Goal: Task Accomplishment & Management: Use online tool/utility

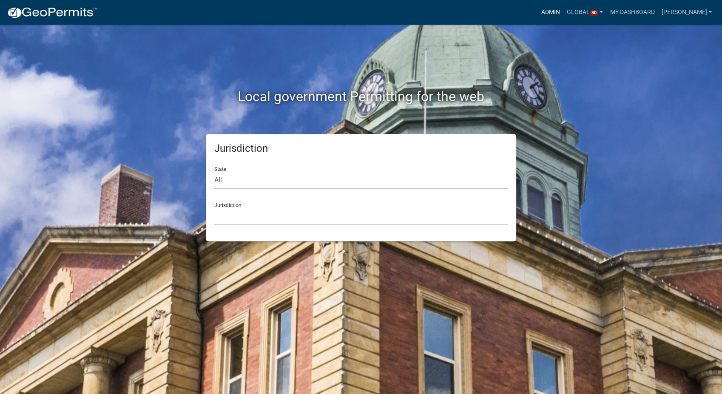
click at [561, 10] on link "Admin" at bounding box center [551, 12] width 26 height 16
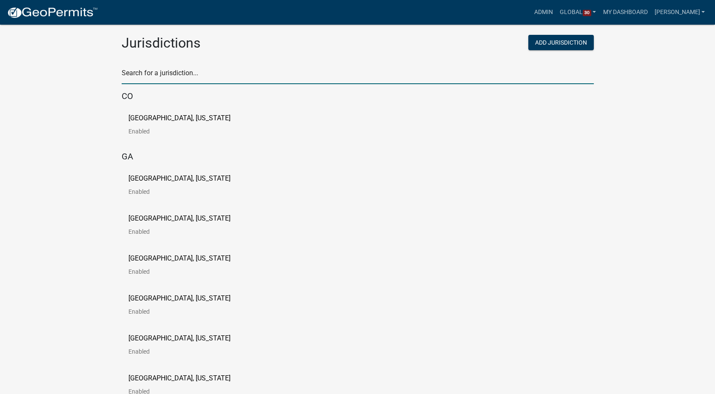
click at [174, 71] on input "text" at bounding box center [358, 75] width 472 height 17
type input "[PERSON_NAME]"
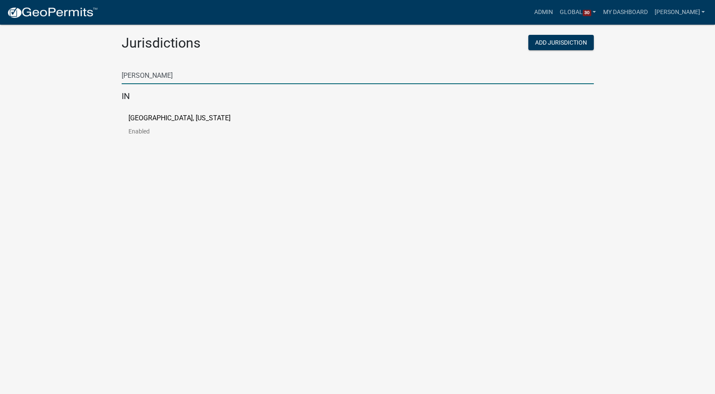
click at [158, 121] on p "[GEOGRAPHIC_DATA], [US_STATE]" at bounding box center [179, 118] width 102 height 7
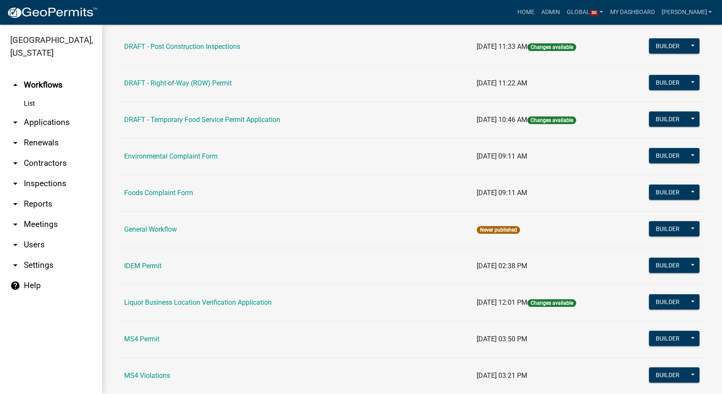
scroll to position [395, 0]
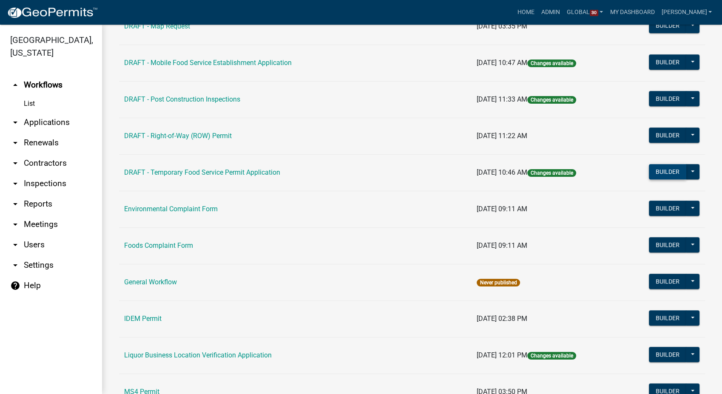
click at [614, 167] on button "Builder" at bounding box center [667, 171] width 37 height 15
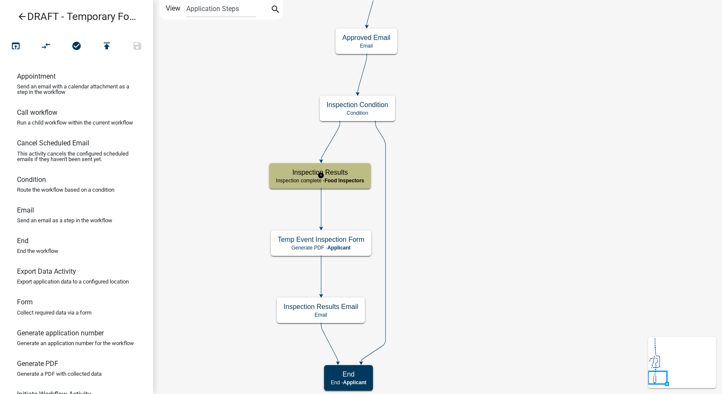
click at [356, 184] on div "Inspection Results Inspection complete - Food Inspectors" at bounding box center [320, 176] width 102 height 26
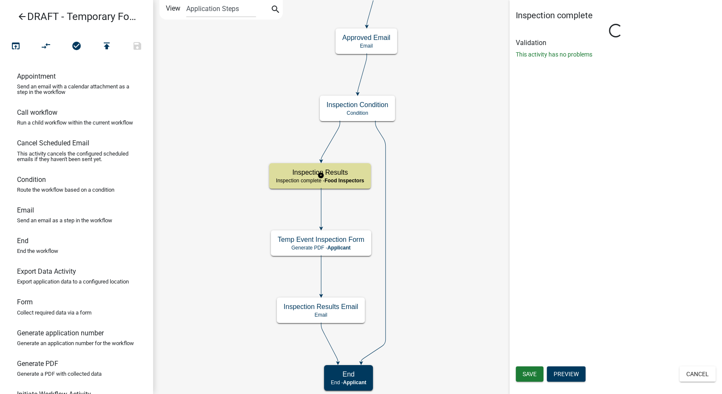
select select "89E15B0C-1F42-414A-8270-DBDA76FCD996"
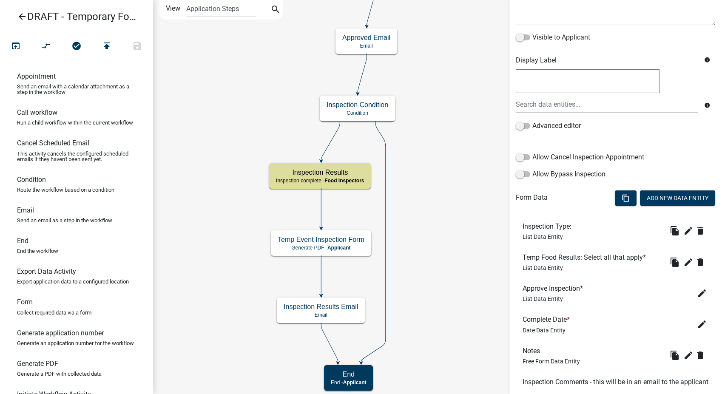
scroll to position [106, 0]
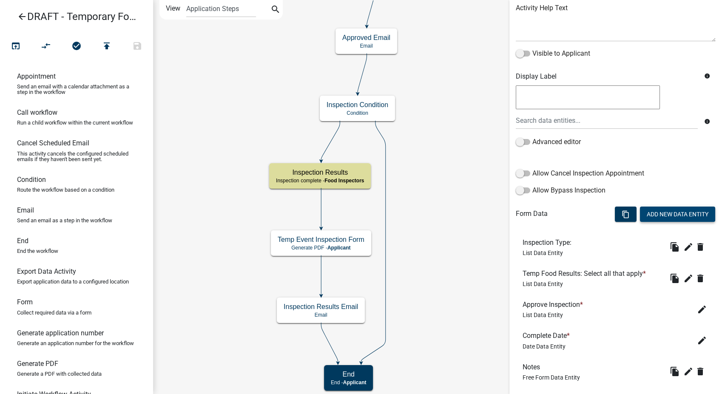
click at [614, 217] on button "Add New Data Entity" at bounding box center [677, 214] width 75 height 15
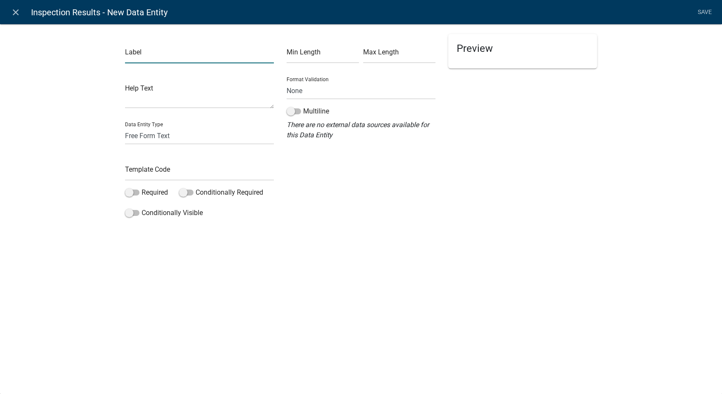
click at [125, 54] on input "text" at bounding box center [199, 54] width 149 height 17
type input "213 Status"
click at [159, 131] on select "Free Form Text Document Display Entity Value Fee Numeric Data Date Map Sketch D…" at bounding box center [199, 135] width 149 height 17
select select "list-data"
click at [125, 127] on select "Free Form Text Document Display Entity Value Fee Numeric Data Date Map Sketch D…" at bounding box center [199, 135] width 149 height 17
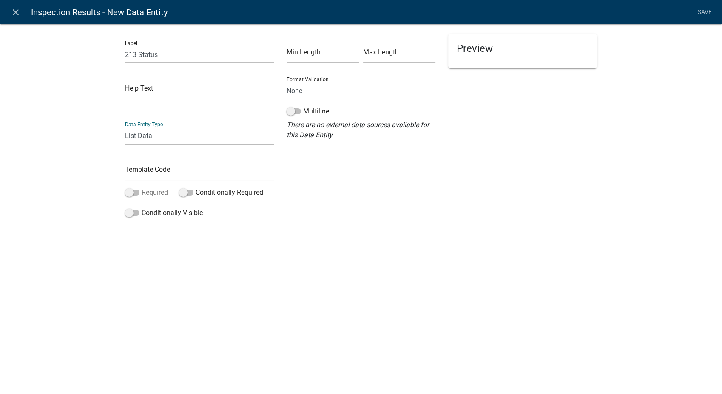
select select "list-data"
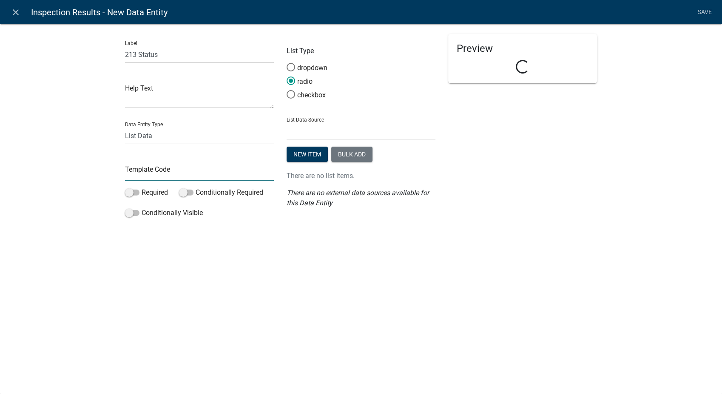
click at [150, 177] on input "text" at bounding box center [199, 171] width 149 height 17
type input "213Status"
click at [347, 138] on select "State List BMP Inspection Options EH Approvers EH Complaint Types EH Inspectors…" at bounding box center [361, 130] width 149 height 17
select select "custom-list-6de4fff4-3373-43ec-a39a-087d024189b0"
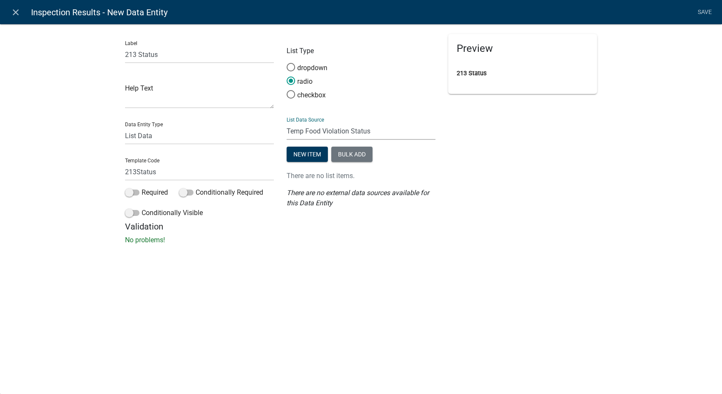
click at [287, 122] on select "State List BMP Inspection Options EH Approvers EH Complaint Types EH Inspectors…" at bounding box center [361, 130] width 149 height 17
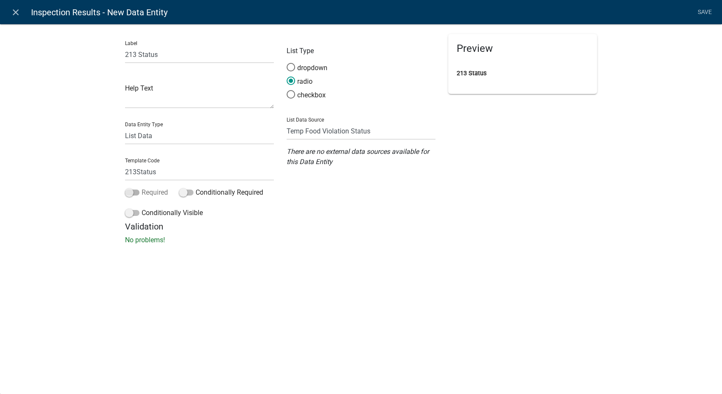
click at [129, 191] on span at bounding box center [132, 193] width 14 height 6
click at [142, 188] on input "Required" at bounding box center [142, 188] width 0 height 0
click at [128, 213] on span at bounding box center [132, 213] width 14 height 6
click at [142, 208] on input "Conditionally Visible" at bounding box center [142, 208] width 0 height 0
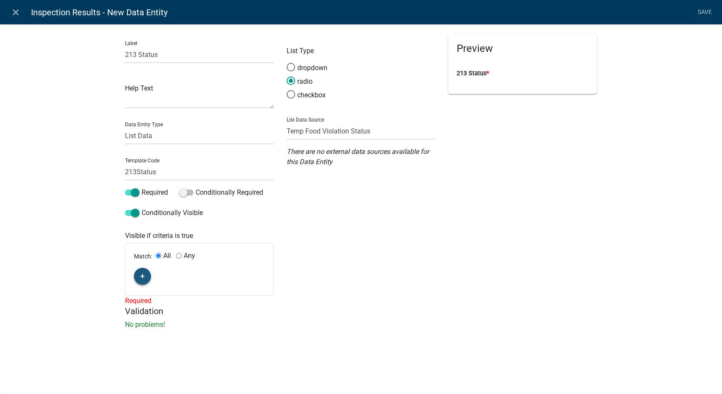
click at [145, 277] on button "button" at bounding box center [142, 276] width 17 height 17
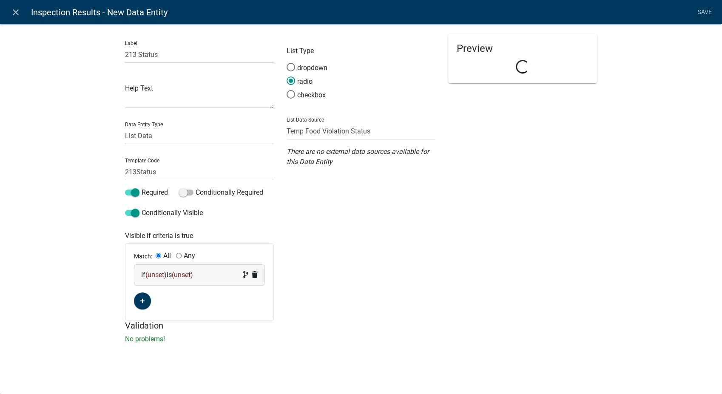
click at [190, 276] on span "(unset)" at bounding box center [182, 275] width 21 height 8
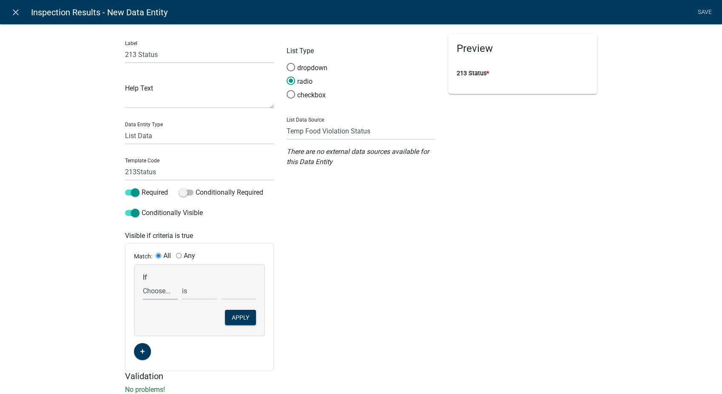
click at [157, 292] on select "Choose... 142Action 142Date 142Status 143Action 143Date 143Status 151Action 151…" at bounding box center [160, 290] width 35 height 17
select select "65: InspectionResultsList"
click at [143, 282] on select "Choose... 142Action 142Date 142Status 143Action 143Date 143Status 151Action 151…" at bounding box center [160, 290] width 35 height 17
click at [190, 295] on select "exists does not exist contains does not contain" at bounding box center [199, 290] width 35 height 17
select select "6: ~"
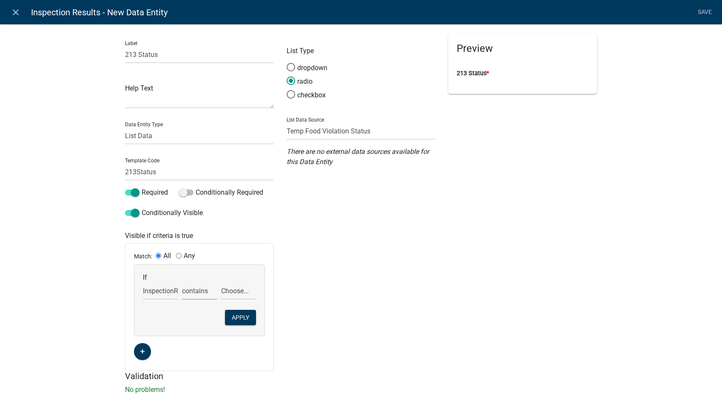
click at [182, 282] on select "exists does not exist contains does not contain" at bounding box center [199, 290] width 35 height 17
click at [235, 294] on select "Choose... 142 - When to wash hands 143 - Where to wash hands (NOT a food prep/w…" at bounding box center [238, 290] width 35 height 17
select select "7: 213 - TCS food/ hot and cold holding"
click at [221, 282] on select "Choose... 142 - When to wash hands 143 - Where to wash hands (NOT a food prep/w…" at bounding box center [238, 290] width 35 height 17
click at [237, 317] on button "Apply" at bounding box center [240, 317] width 31 height 15
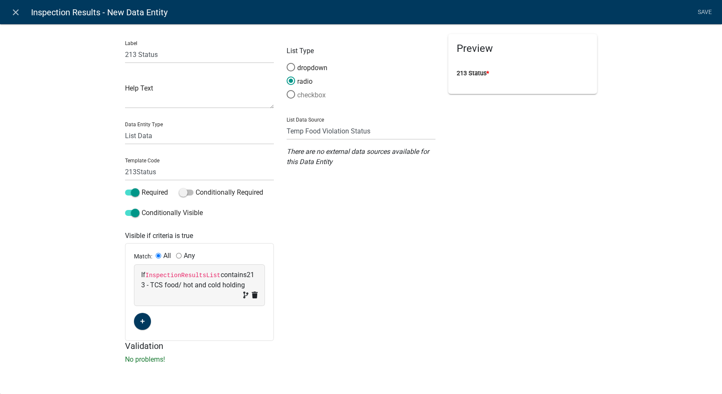
click at [290, 97] on span at bounding box center [291, 94] width 18 height 18
click at [287, 90] on input "checkbox" at bounding box center [287, 90] width 0 height 0
click at [614, 8] on link "Save" at bounding box center [704, 12] width 21 height 16
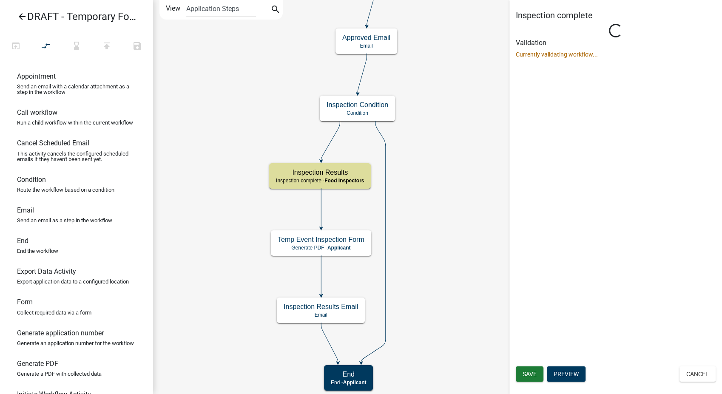
scroll to position [0, 0]
select select "89E15B0C-1F42-414A-8270-DBDA76FCD996"
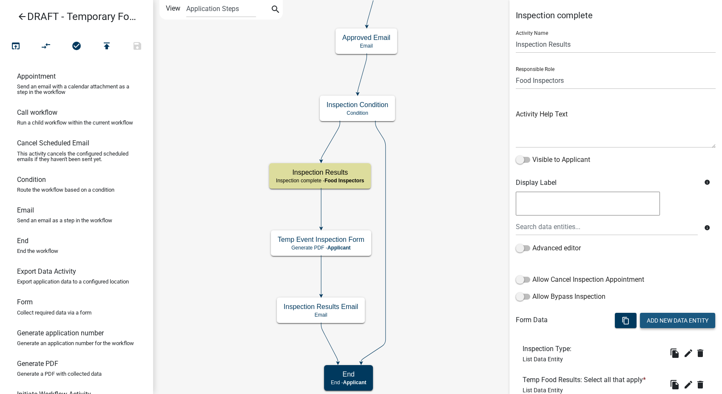
click at [614, 317] on button "Add New Data Entity" at bounding box center [677, 320] width 75 height 15
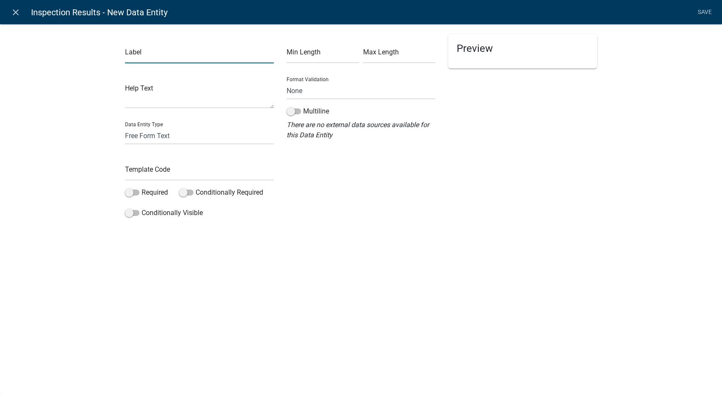
click at [137, 57] on input "text" at bounding box center [199, 54] width 149 height 17
type input "213 Corrective Action"
click at [145, 157] on div "Template Code" at bounding box center [199, 165] width 149 height 29
click at [133, 169] on input "text" at bounding box center [199, 171] width 149 height 17
type input "213Action"
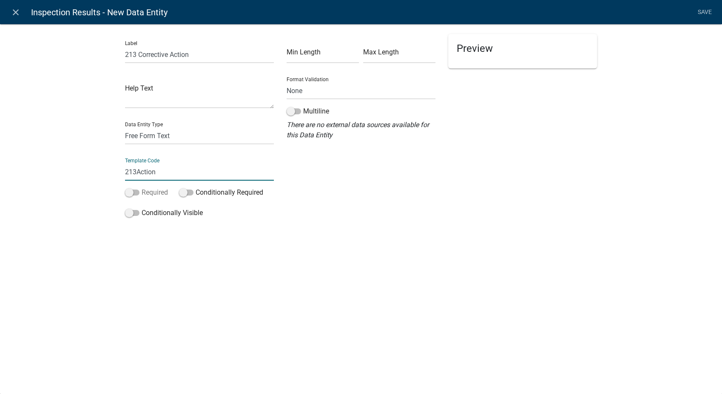
click at [129, 196] on span at bounding box center [132, 193] width 14 height 6
click at [142, 188] on input "Required" at bounding box center [142, 188] width 0 height 0
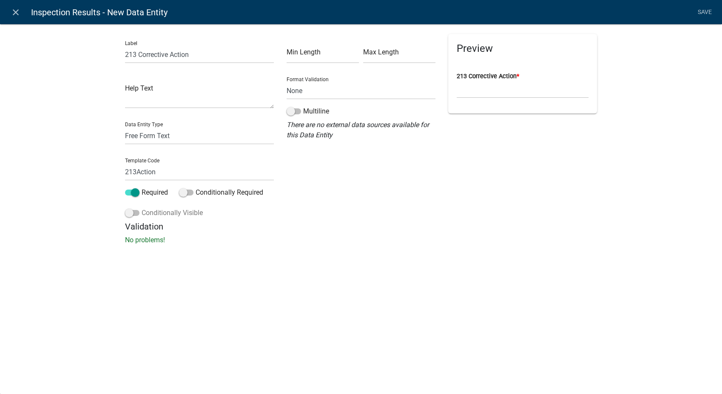
click at [128, 216] on span at bounding box center [132, 213] width 14 height 6
click at [142, 208] on input "Conditionally Visible" at bounding box center [142, 208] width 0 height 0
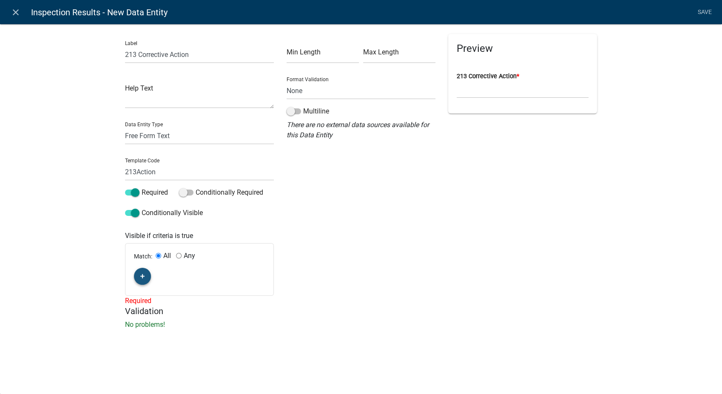
click at [144, 278] on icon "button" at bounding box center [142, 276] width 5 height 5
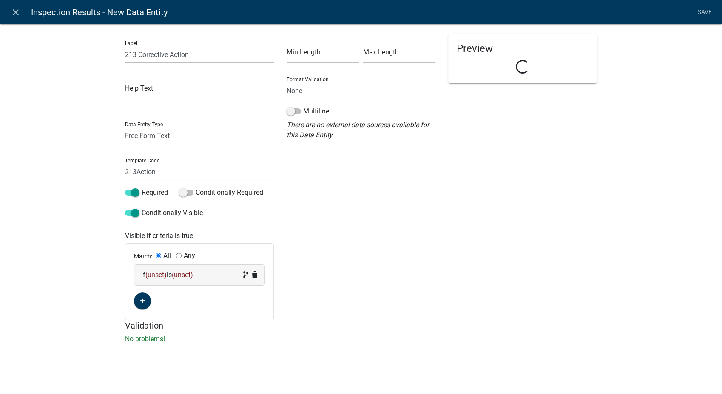
click at [163, 274] on span "(unset)" at bounding box center [155, 275] width 21 height 8
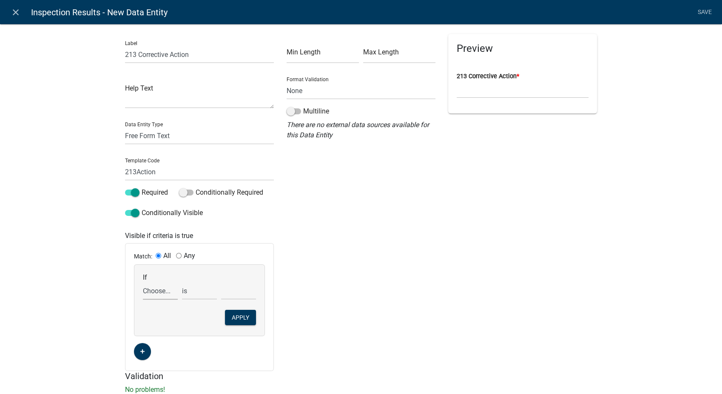
click at [158, 290] on select "Choose... 142Action 142Date 142Status 143Action 143Date 143Status 151Action 151…" at bounding box center [160, 290] width 35 height 17
select select "66: InspectionResultsList"
click at [143, 282] on select "Choose... 142Action 142Date 142Status 143Action 143Date 143Status 151Action 151…" at bounding box center [160, 290] width 35 height 17
click at [200, 298] on select "exists does not exist contains does not contain" at bounding box center [199, 290] width 35 height 17
select select "6: ~"
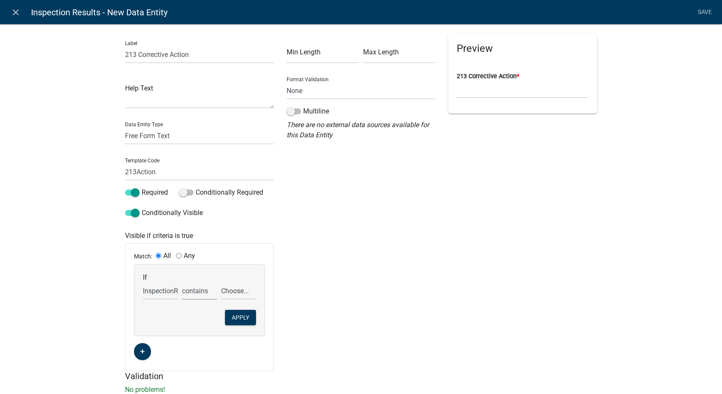
click at [182, 282] on select "exists does not exist contains does not contain" at bounding box center [199, 290] width 35 height 17
click at [231, 297] on select "Choose... 142 - When to wash hands 143 - Where to wash hands (NOT a food prep/w…" at bounding box center [238, 290] width 35 height 17
select select "7: 213 - TCS food/ hot and cold holding"
click at [221, 282] on select "Choose... 142 - When to wash hands 143 - Where to wash hands (NOT a food prep/w…" at bounding box center [238, 290] width 35 height 17
click at [238, 315] on button "Apply" at bounding box center [240, 317] width 31 height 15
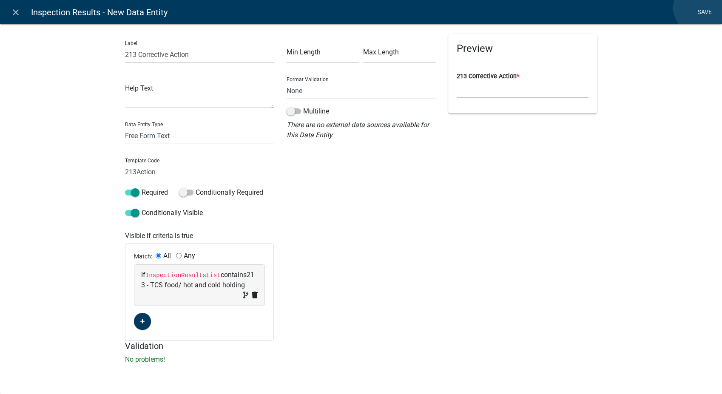
click at [614, 8] on link "Save" at bounding box center [704, 12] width 21 height 16
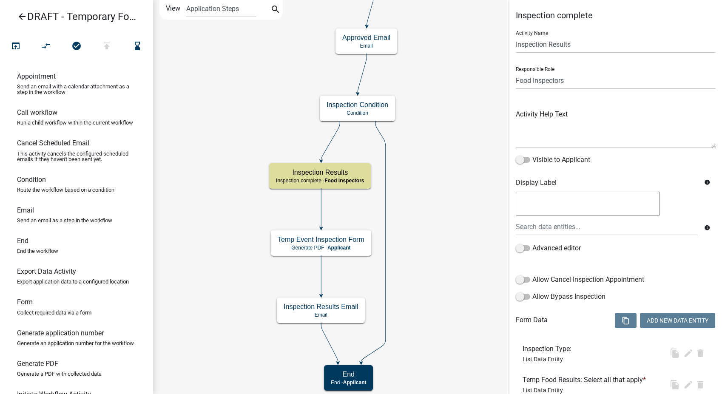
select select "89E15B0C-1F42-414A-8270-DBDA76FCD996"
click at [614, 317] on button "Add New Data Entity" at bounding box center [677, 320] width 75 height 15
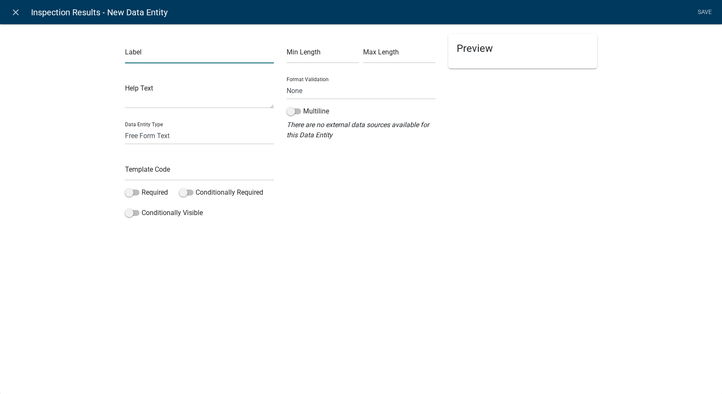
click at [142, 58] on input "text" at bounding box center [199, 54] width 149 height 17
type input "213 Compliance Date"
click at [146, 136] on select "Free Form Text Document Display Entity Value Fee Numeric Data Date Map Sketch D…" at bounding box center [199, 135] width 149 height 17
select select "date"
click at [125, 127] on select "Free Form Text Document Display Entity Value Fee Numeric Data Date Map Sketch D…" at bounding box center [199, 135] width 149 height 17
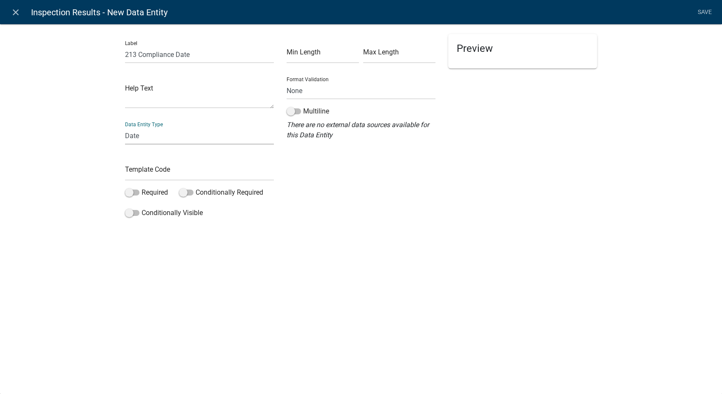
select select "date"
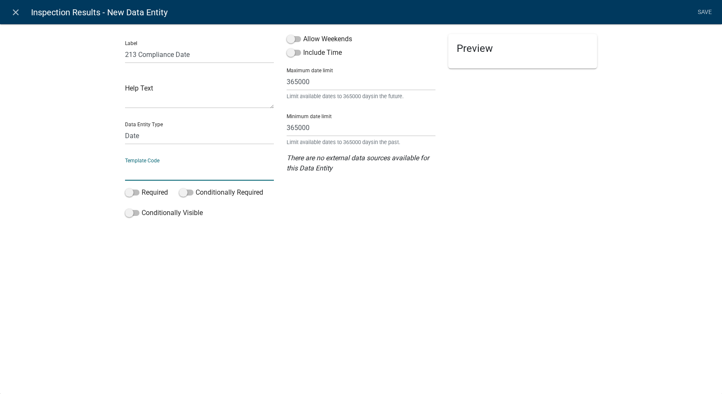
click at [143, 174] on input "text" at bounding box center [199, 171] width 149 height 17
type input "213Date"
click at [291, 41] on span at bounding box center [294, 39] width 14 height 6
click at [303, 34] on input "Allow Weekends" at bounding box center [303, 34] width 0 height 0
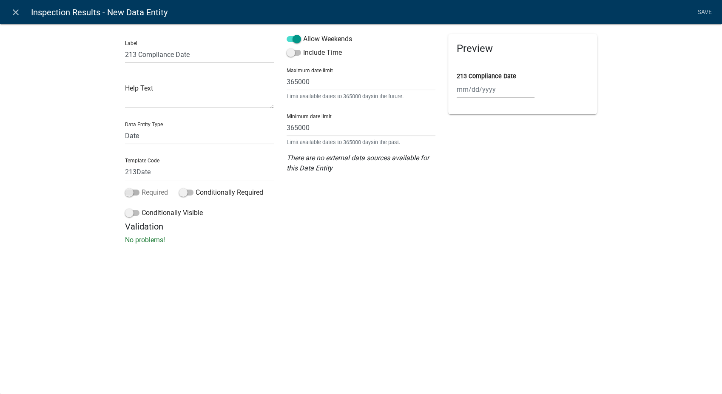
click at [132, 190] on span at bounding box center [132, 193] width 14 height 6
click at [142, 188] on input "Required" at bounding box center [142, 188] width 0 height 0
click at [129, 213] on span at bounding box center [132, 213] width 14 height 6
click at [142, 208] on input "Conditionally Visible" at bounding box center [142, 208] width 0 height 0
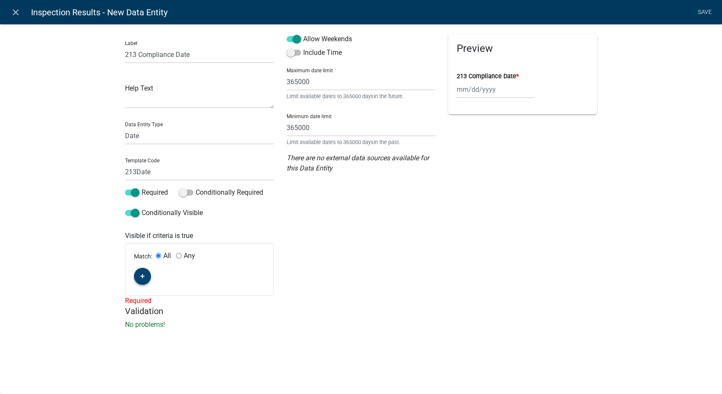
click at [144, 279] on fa-icon "button" at bounding box center [142, 277] width 5 height 8
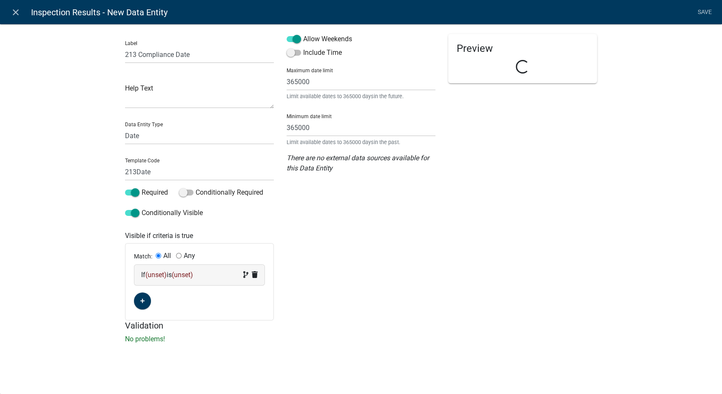
click at [211, 275] on div "If (unset) is (unset)" at bounding box center [199, 275] width 117 height 10
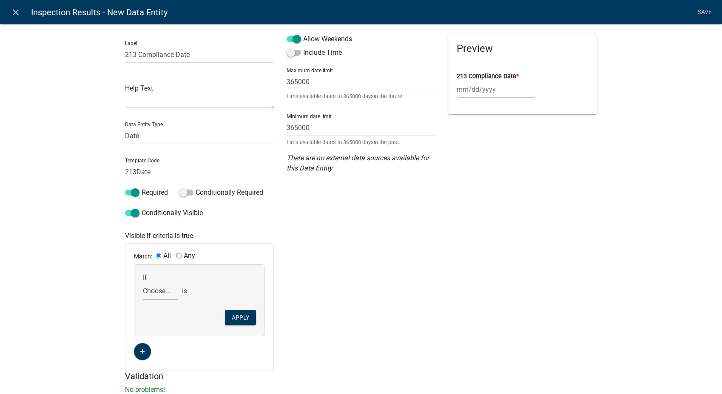
click at [159, 290] on select "Choose... 142Action 142Date 142Status 143Action 143Date 143Status 151Action 151…" at bounding box center [160, 290] width 35 height 17
select select "67: InspectionResultsList"
click at [143, 282] on select "Choose... 142Action 142Date 142Status 143Action 143Date 143Status 151Action 151…" at bounding box center [160, 290] width 35 height 17
click at [183, 289] on select "exists does not exist contains does not contain" at bounding box center [199, 290] width 35 height 17
select select "6: ~"
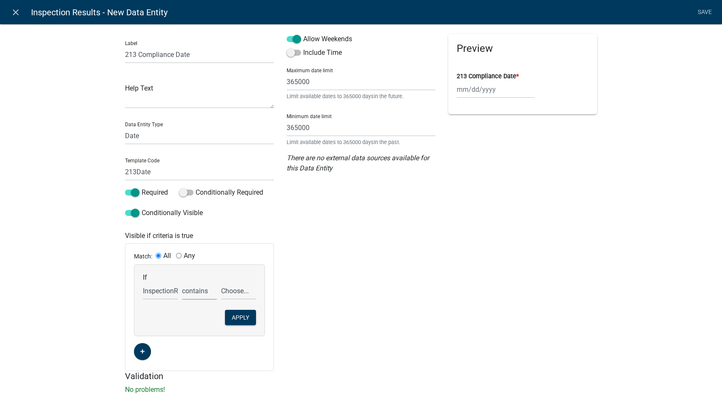
click at [182, 282] on select "exists does not exist contains does not contain" at bounding box center [199, 290] width 35 height 17
click at [234, 288] on select "Choose... 142 - When to wash hands 143 - Where to wash hands (NOT a food prep/w…" at bounding box center [238, 290] width 35 height 17
select select "7: 213 - TCS food/ hot and cold holding"
click at [221, 282] on select "Choose... 142 - When to wash hands 143 - Where to wash hands (NOT a food prep/w…" at bounding box center [238, 290] width 35 height 17
click at [225, 315] on button "Apply" at bounding box center [240, 317] width 31 height 15
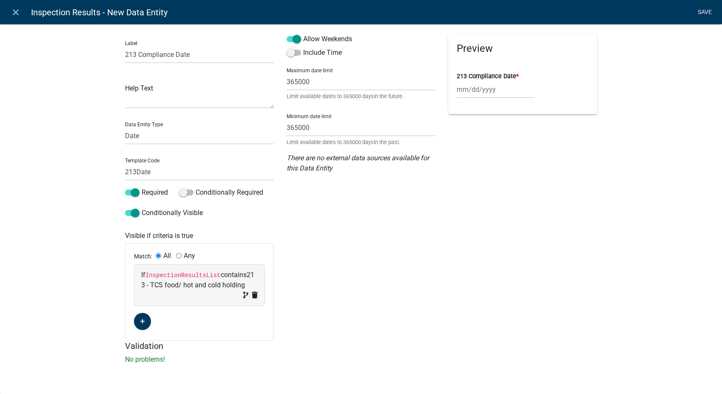
click at [614, 10] on link "Save" at bounding box center [704, 12] width 21 height 16
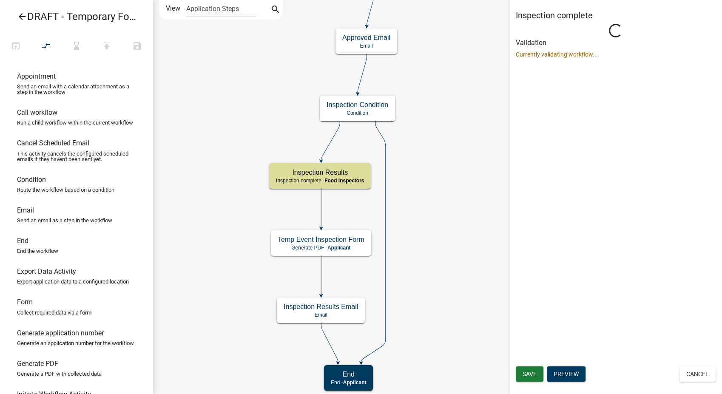
select select "89E15B0C-1F42-414A-8270-DBDA76FCD996"
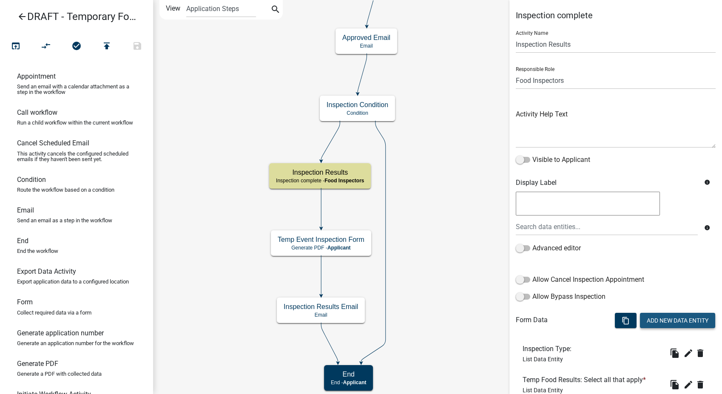
click at [614, 317] on button "Add New Data Entity" at bounding box center [677, 320] width 75 height 15
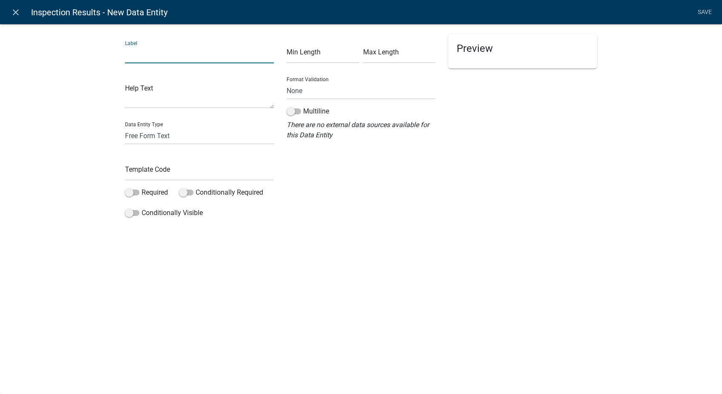
click at [188, 54] on input "text" at bounding box center [199, 54] width 149 height 17
type input "279 Status"
click at [150, 133] on select "Free Form Text Document Display Entity Value Fee Numeric Data Date Map Sketch D…" at bounding box center [199, 135] width 149 height 17
select select "list-data"
click at [125, 127] on select "Free Form Text Document Display Entity Value Fee Numeric Data Date Map Sketch D…" at bounding box center [199, 135] width 149 height 17
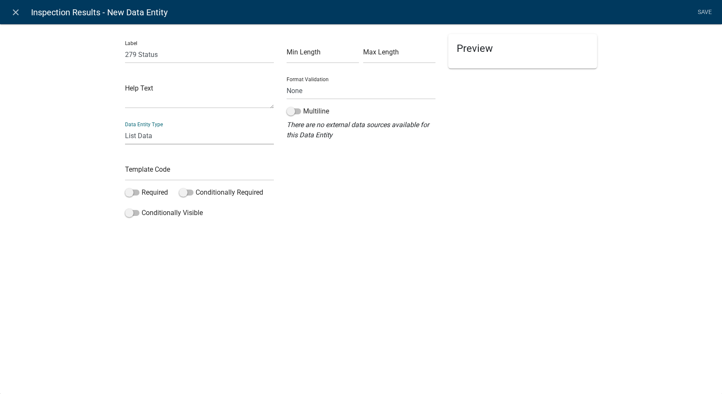
select select "list-data"
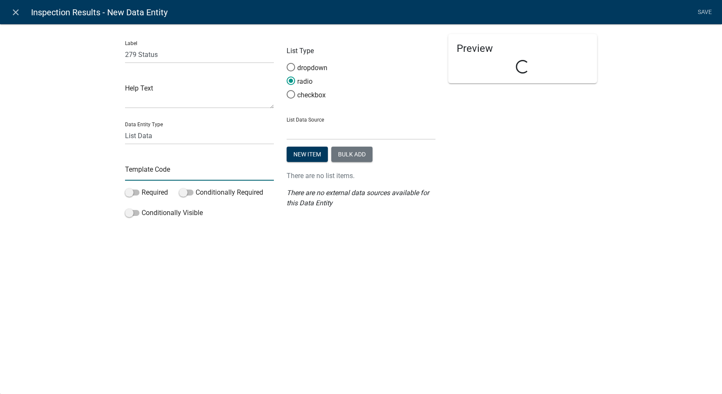
click at [148, 177] on input "text" at bounding box center [199, 171] width 149 height 17
type input "279Status"
click at [290, 94] on span at bounding box center [291, 94] width 18 height 18
click at [287, 90] on input "checkbox" at bounding box center [287, 90] width 0 height 0
click at [379, 131] on select "State List BMP Inspection Options EH Approvers EH Complaint Types EH Inspectors…" at bounding box center [361, 130] width 149 height 17
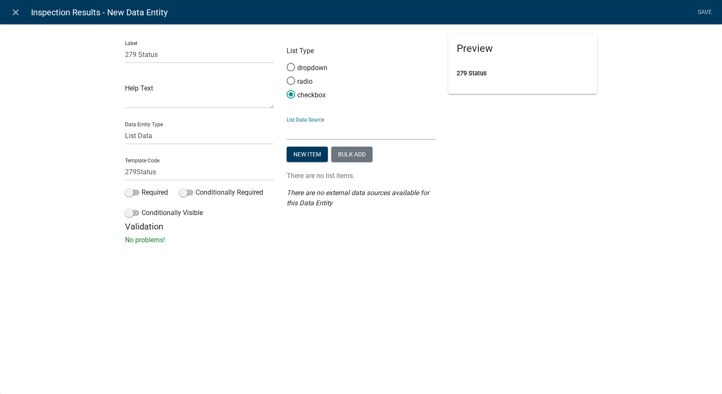
select select "custom-list-6de4fff4-3373-43ec-a39a-087d024189b0"
click at [287, 122] on select "State List BMP Inspection Options EH Approvers EH Complaint Types EH Inspectors…" at bounding box center [361, 130] width 149 height 17
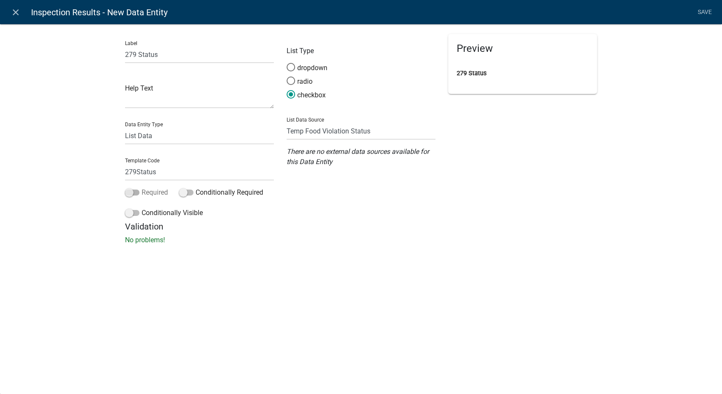
click at [129, 191] on span at bounding box center [132, 193] width 14 height 6
click at [142, 188] on input "Required" at bounding box center [142, 188] width 0 height 0
click at [126, 211] on span at bounding box center [132, 213] width 14 height 6
click at [142, 208] on input "Conditionally Visible" at bounding box center [142, 208] width 0 height 0
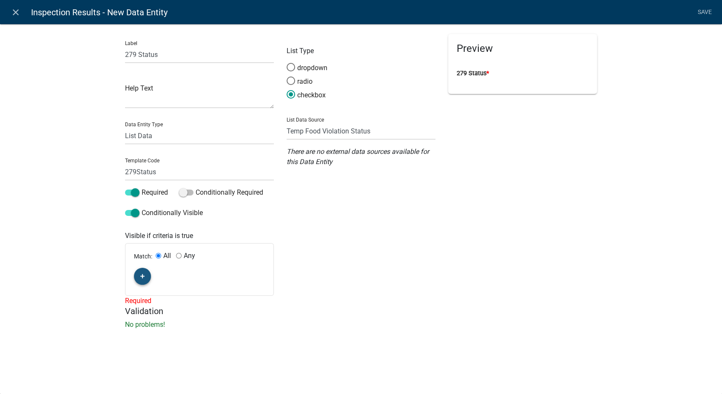
click at [140, 279] on icon "button" at bounding box center [142, 276] width 5 height 5
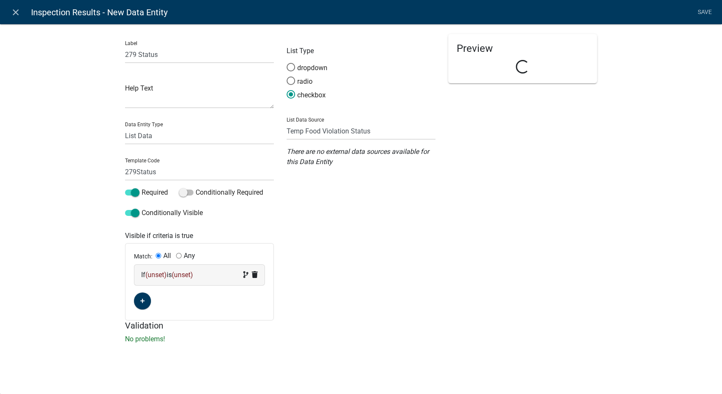
click at [221, 272] on div "If (unset) is (unset)" at bounding box center [199, 275] width 117 height 10
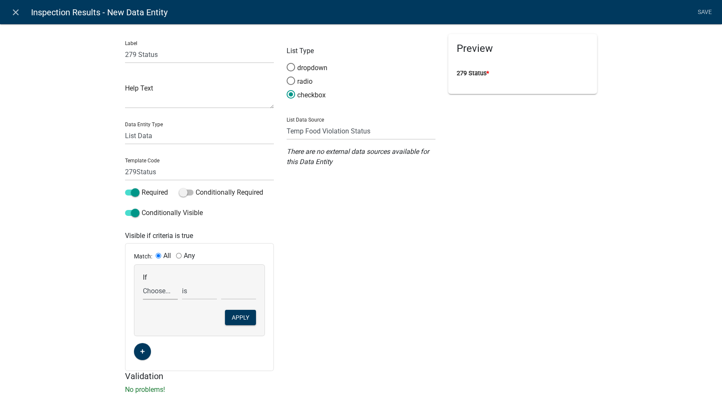
click at [157, 297] on select "Choose... 142Action 142Date 142Status 143Action 143Date 143Status 151Action 151…" at bounding box center [160, 290] width 35 height 17
select select "68: InspectionResultsList"
click at [143, 282] on select "Choose... 142Action 142Date 142Status 143Action 143Date 143Status 151Action 151…" at bounding box center [160, 290] width 35 height 17
click at [187, 293] on select "exists does not exist contains does not contain" at bounding box center [199, 290] width 35 height 17
select select "6: ~"
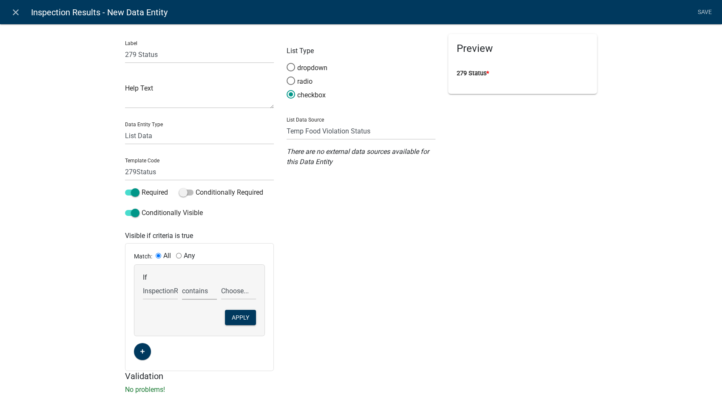
click at [182, 282] on select "exists does not exist contains does not contain" at bounding box center [199, 290] width 35 height 17
click at [231, 293] on select "Choose... 142 - When to wash hands 143 - Where to wash hands (NOT a food prep/w…" at bounding box center [238, 290] width 35 height 17
select select "8: 279 - Food temperature measuring device"
click at [221, 282] on select "Choose... 142 - When to wash hands 143 - Where to wash hands (NOT a food prep/w…" at bounding box center [238, 290] width 35 height 17
click at [238, 316] on button "Apply" at bounding box center [240, 317] width 31 height 15
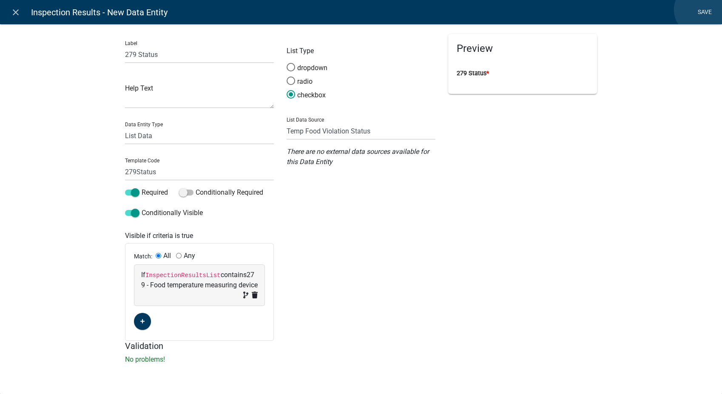
click at [614, 10] on link "Save" at bounding box center [704, 12] width 21 height 16
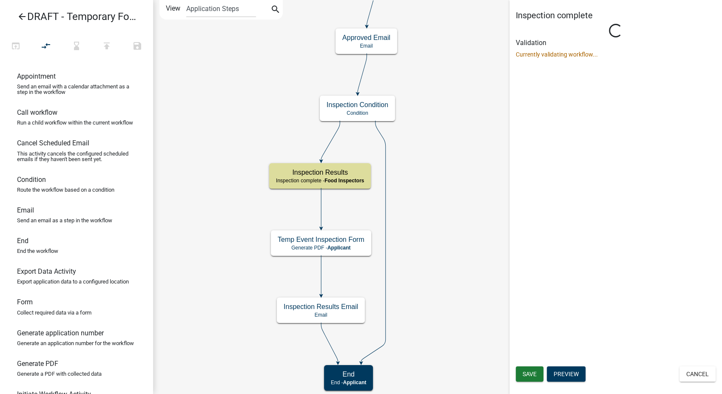
select select "89E15B0C-1F42-414A-8270-DBDA76FCD996"
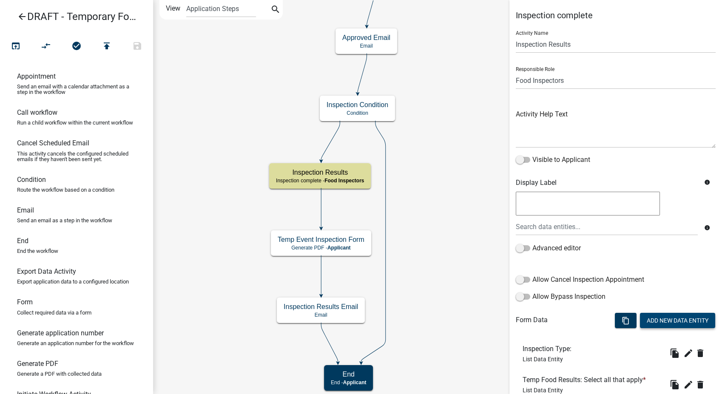
click at [614, 317] on button "Add New Data Entity" at bounding box center [677, 320] width 75 height 15
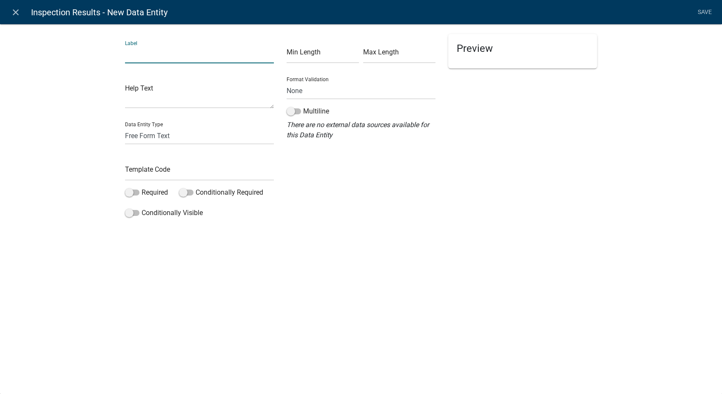
click at [146, 58] on input "text" at bounding box center [199, 54] width 149 height 17
type input "279 Corrective Action"
click at [152, 173] on input "text" at bounding box center [199, 171] width 149 height 17
type input "279Action"
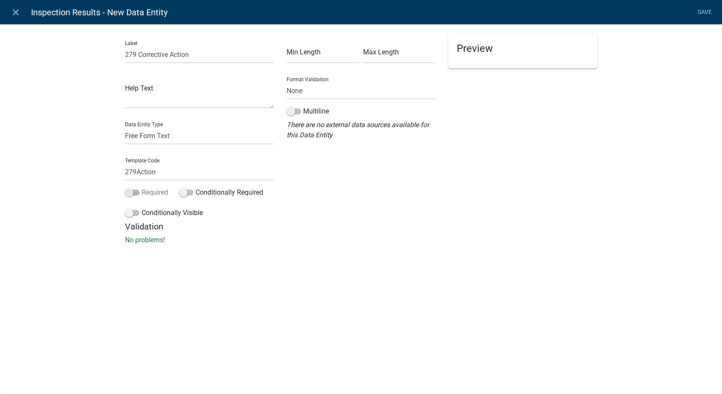
click at [130, 191] on span at bounding box center [132, 193] width 14 height 6
click at [142, 188] on input "Required" at bounding box center [142, 188] width 0 height 0
click at [128, 211] on span at bounding box center [132, 213] width 14 height 6
click at [142, 208] on input "Conditionally Visible" at bounding box center [142, 208] width 0 height 0
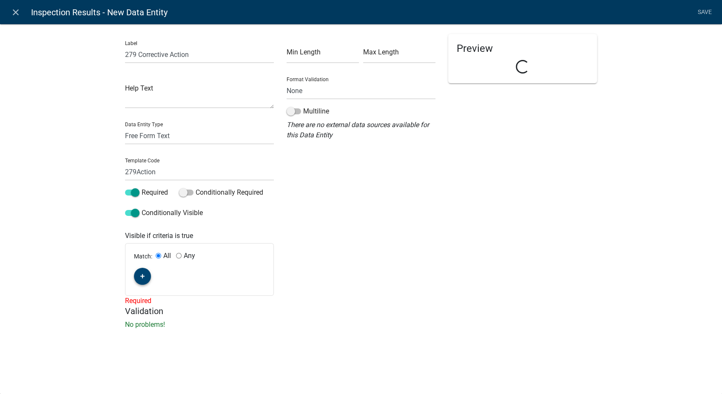
click at [139, 280] on button "button" at bounding box center [142, 276] width 17 height 17
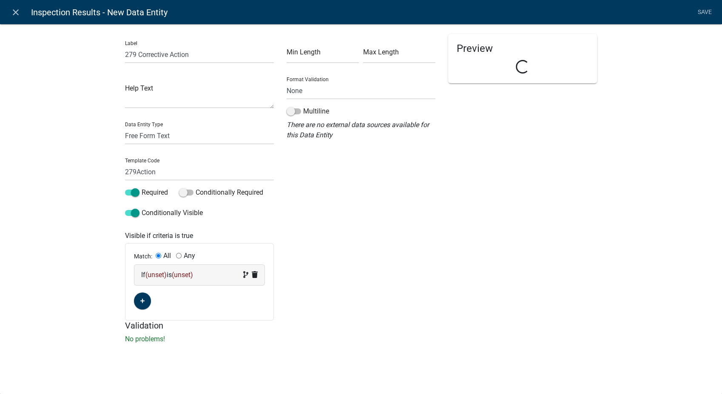
click at [235, 280] on div "If (unset) is (unset)" at bounding box center [199, 275] width 130 height 20
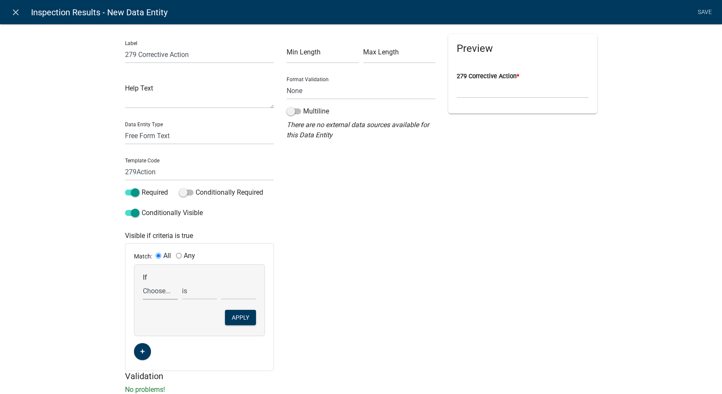
click at [153, 293] on select "Choose... 142Action 142Date 142Status 143Action 143Date 143Status 151Action 151…" at bounding box center [160, 290] width 35 height 17
select select "69: InspectionResultsList"
click at [143, 282] on select "Choose... 142Action 142Date 142Status 143Action 143Date 143Status 151Action 151…" at bounding box center [160, 290] width 35 height 17
click at [194, 282] on select "exists does not exist contains does not contain" at bounding box center [199, 290] width 35 height 17
select select "6: ~"
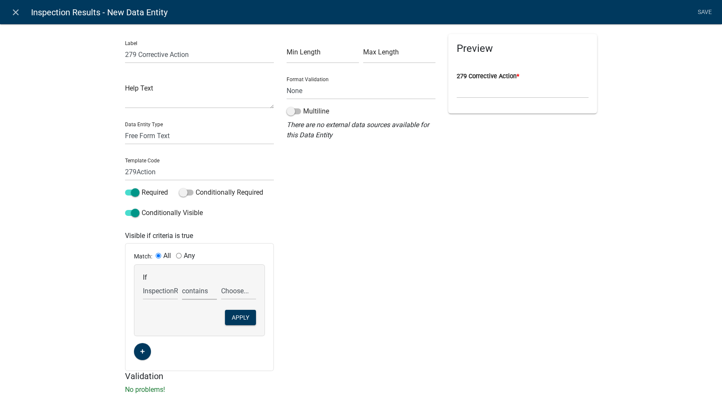
click at [182, 282] on select "exists does not exist contains does not contain" at bounding box center [199, 290] width 35 height 17
click at [235, 295] on select "Choose... 142 - When to wash hands 143 - Where to wash hands (NOT a food prep/w…" at bounding box center [238, 290] width 35 height 17
select select "8: 279 - Food temperature measuring device"
click at [221, 282] on select "Choose... 142 - When to wash hands 143 - Where to wash hands (NOT a food prep/w…" at bounding box center [238, 290] width 35 height 17
click at [236, 317] on button "Apply" at bounding box center [240, 317] width 31 height 15
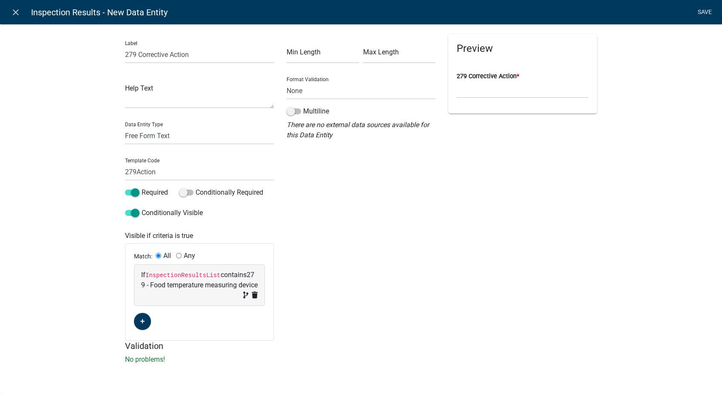
click at [614, 9] on link "Save" at bounding box center [704, 12] width 21 height 16
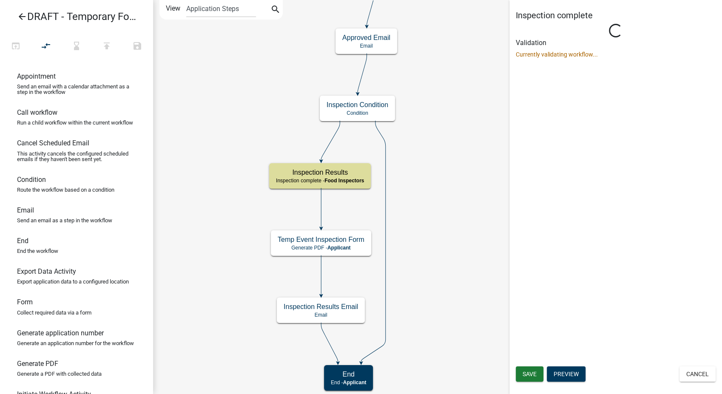
select select "89E15B0C-1F42-414A-8270-DBDA76FCD996"
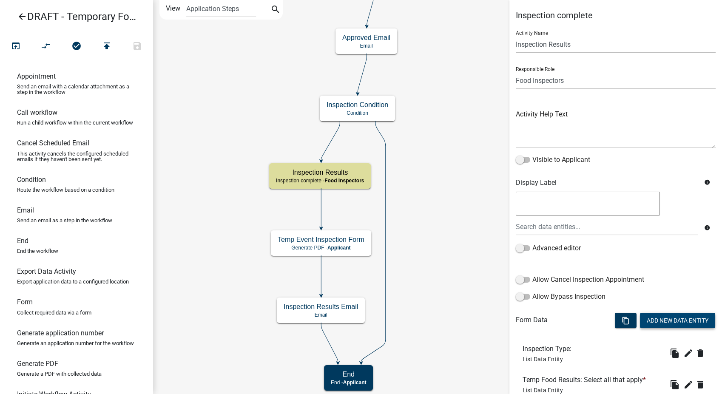
click at [614, 316] on button "Add New Data Entity" at bounding box center [677, 320] width 75 height 15
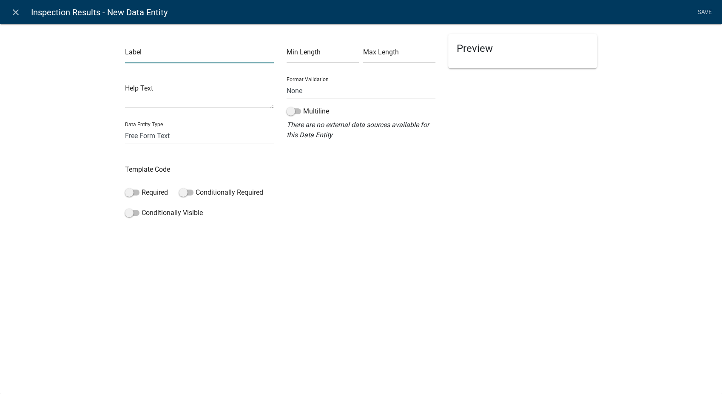
click at [175, 52] on input "text" at bounding box center [199, 54] width 149 height 17
type input "279 Compliance Date"
click at [134, 133] on select "Free Form Text Document Display Entity Value Fee Numeric Data Date Map Sketch D…" at bounding box center [199, 135] width 149 height 17
select select "date"
click at [125, 127] on select "Free Form Text Document Display Entity Value Fee Numeric Data Date Map Sketch D…" at bounding box center [199, 135] width 149 height 17
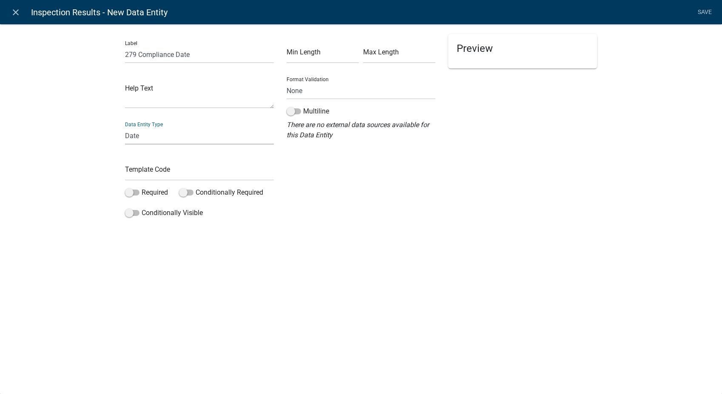
select select "date"
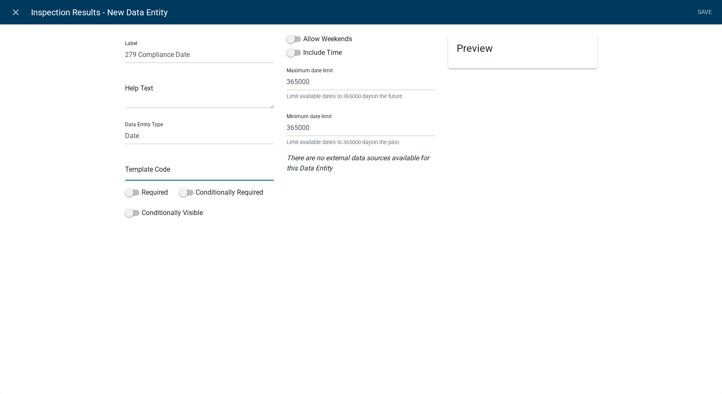
click at [141, 171] on input "text" at bounding box center [199, 171] width 149 height 17
type input "279Date"
click at [292, 41] on span at bounding box center [294, 39] width 14 height 6
click at [303, 34] on input "Allow Weekends" at bounding box center [303, 34] width 0 height 0
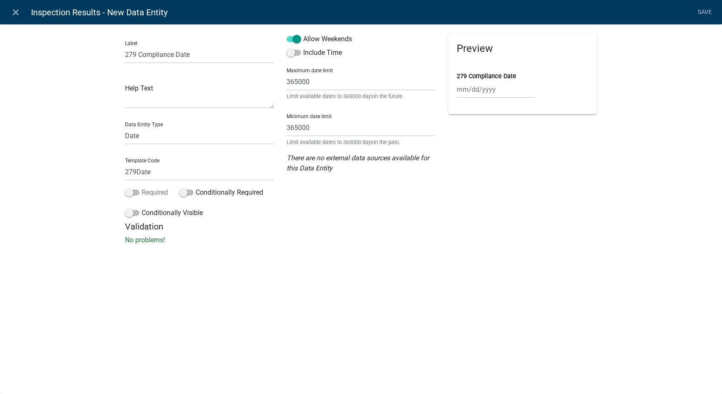
click at [130, 190] on span at bounding box center [132, 193] width 14 height 6
click at [142, 188] on input "Required" at bounding box center [142, 188] width 0 height 0
click at [128, 216] on span at bounding box center [132, 213] width 14 height 6
click at [142, 208] on input "Conditionally Visible" at bounding box center [142, 208] width 0 height 0
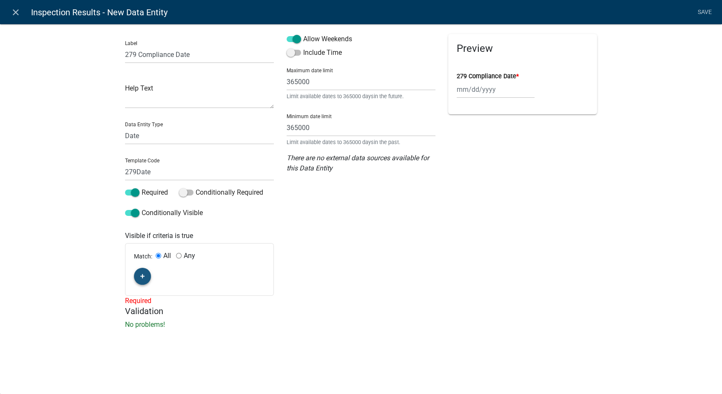
click at [140, 274] on icon "button" at bounding box center [142, 276] width 5 height 5
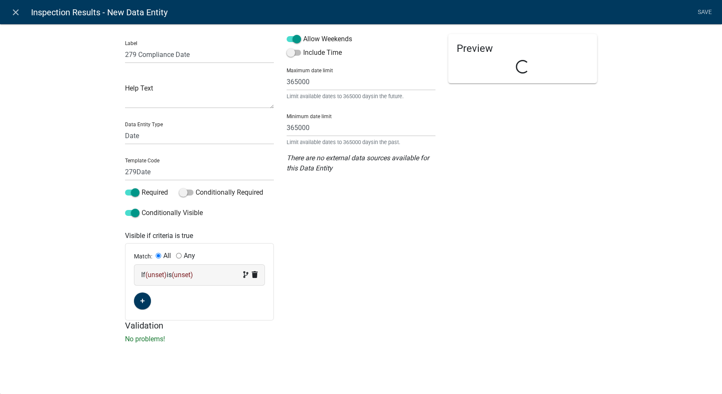
click at [201, 272] on div "If (unset) is (unset)" at bounding box center [199, 275] width 117 height 10
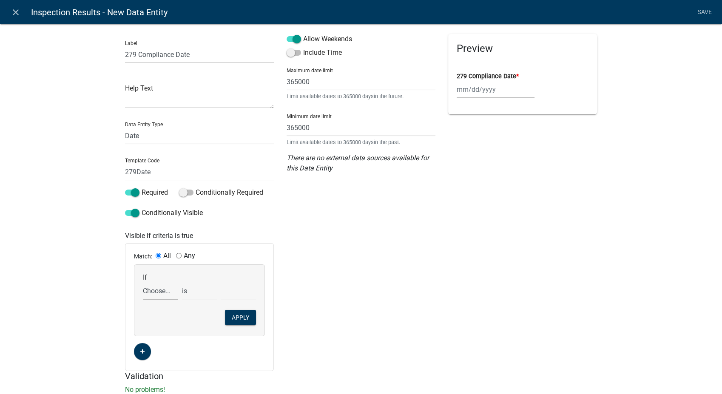
click at [164, 291] on select "Choose... 142Action 142Date 142Status 143Action 143Date 143Status 151Action 151…" at bounding box center [160, 290] width 35 height 17
select select "70: InspectionResultsList"
click at [143, 282] on select "Choose... 142Action 142Date 142Status 143Action 143Date 143Status 151Action 151…" at bounding box center [160, 290] width 35 height 17
click at [188, 298] on select "exists does not exist contains does not contain" at bounding box center [199, 290] width 35 height 17
select select "6: ~"
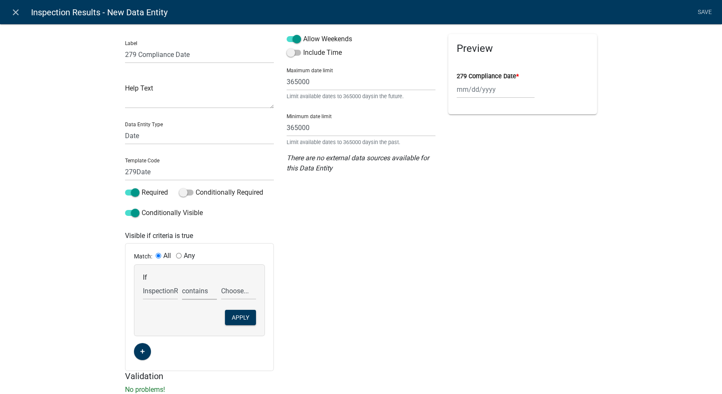
click at [182, 282] on select "exists does not exist contains does not contain" at bounding box center [199, 290] width 35 height 17
click at [235, 294] on select "Choose... 142 - When to wash hands 143 - Where to wash hands (NOT a food prep/w…" at bounding box center [238, 290] width 35 height 17
select select "8: 279 - Food temperature measuring device"
click at [221, 282] on select "Choose... 142 - When to wash hands 143 - Where to wash hands (NOT a food prep/w…" at bounding box center [238, 290] width 35 height 17
click at [235, 317] on button "Apply" at bounding box center [240, 317] width 31 height 15
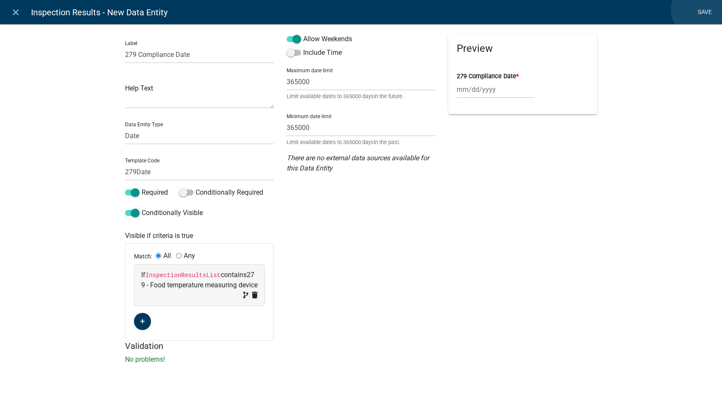
click at [614, 10] on link "Save" at bounding box center [704, 12] width 21 height 16
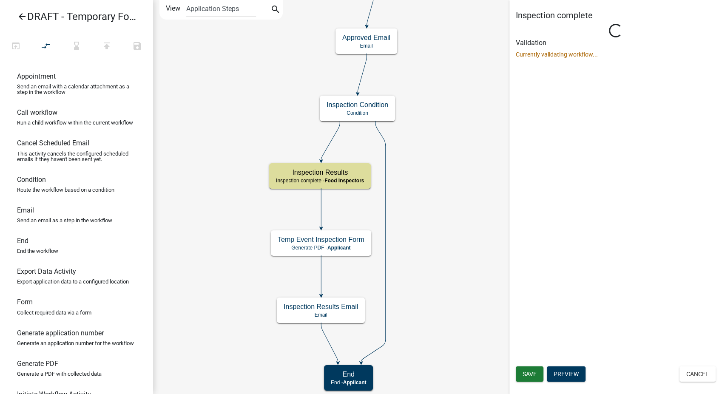
select select "89E15B0C-1F42-414A-8270-DBDA76FCD996"
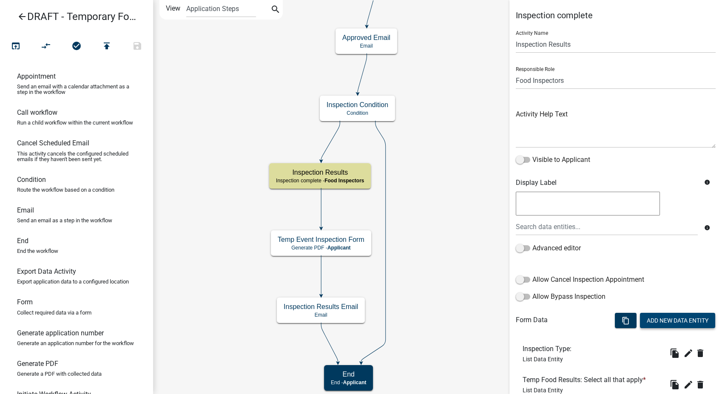
click at [614, 317] on button "Add New Data Entity" at bounding box center [677, 320] width 75 height 15
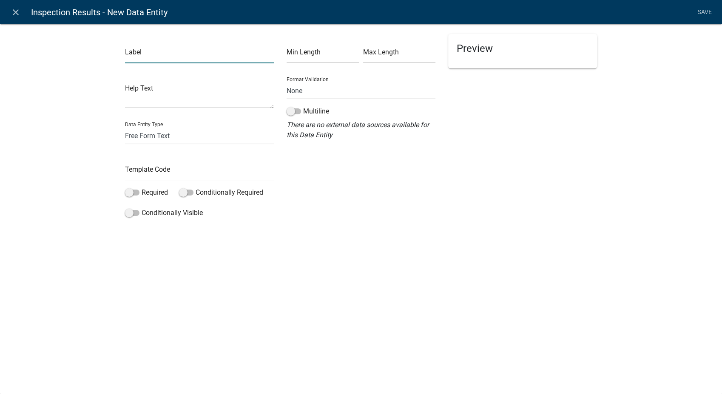
click at [190, 51] on input "text" at bounding box center [199, 54] width 149 height 17
type input "281 Status"
click at [155, 143] on select "Free Form Text Document Display Entity Value Fee Numeric Data Date Map Sketch D…" at bounding box center [199, 135] width 149 height 17
select select "list-data"
click at [125, 127] on select "Free Form Text Document Display Entity Value Fee Numeric Data Date Map Sketch D…" at bounding box center [199, 135] width 149 height 17
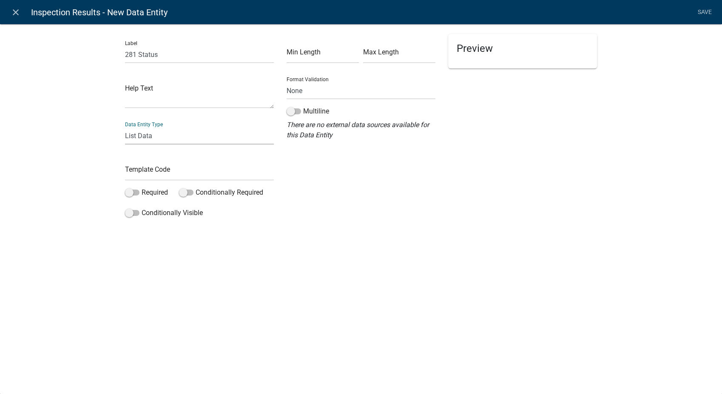
select select "list-data"
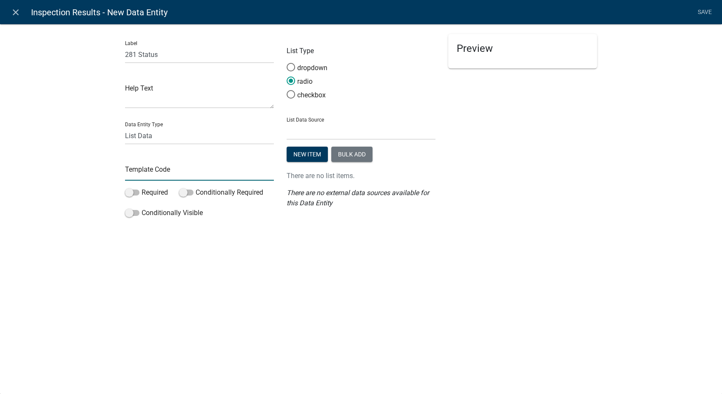
click at [157, 172] on input "text" at bounding box center [199, 171] width 149 height 17
type input "281Status"
click at [293, 92] on span at bounding box center [291, 94] width 18 height 18
click at [287, 90] on input "checkbox" at bounding box center [287, 90] width 0 height 0
click at [307, 131] on select "State List BMP Inspection Options EH Approvers EH Complaint Types EH Inspectors…" at bounding box center [361, 130] width 149 height 17
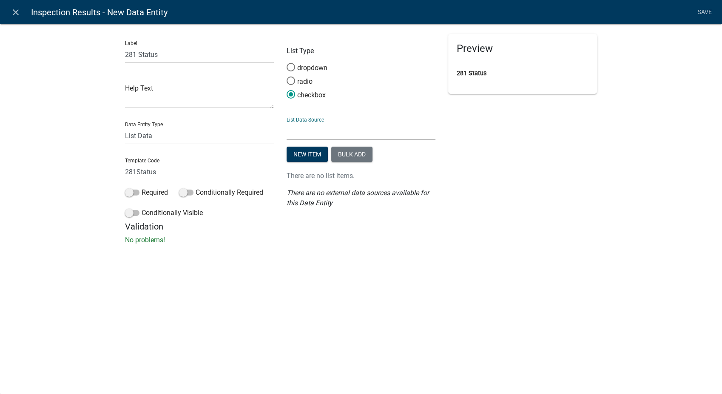
select select "custom-list-6de4fff4-3373-43ec-a39a-087d024189b0"
click at [287, 122] on select "State List BMP Inspection Options EH Approvers EH Complaint Types EH Inspectors…" at bounding box center [361, 130] width 149 height 17
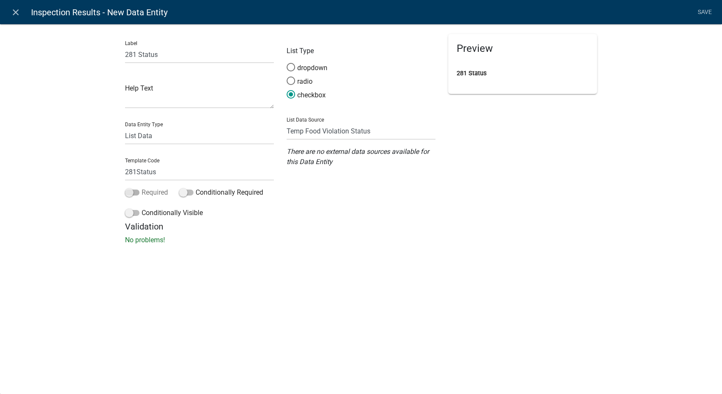
click at [131, 194] on span at bounding box center [132, 193] width 14 height 6
click at [142, 188] on input "Required" at bounding box center [142, 188] width 0 height 0
click at [127, 216] on span at bounding box center [132, 213] width 14 height 6
click at [142, 208] on input "Conditionally Visible" at bounding box center [142, 208] width 0 height 0
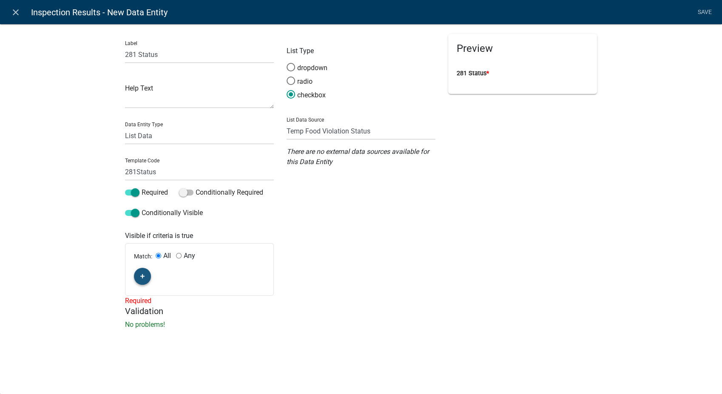
click at [145, 274] on button "button" at bounding box center [142, 276] width 17 height 17
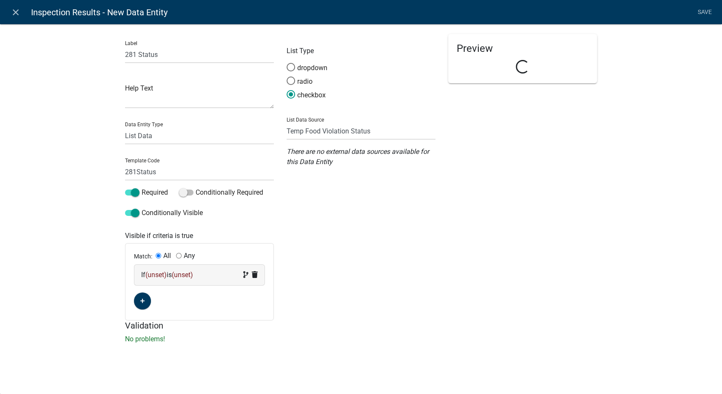
click at [210, 279] on div "If (unset) is (unset)" at bounding box center [199, 275] width 117 height 10
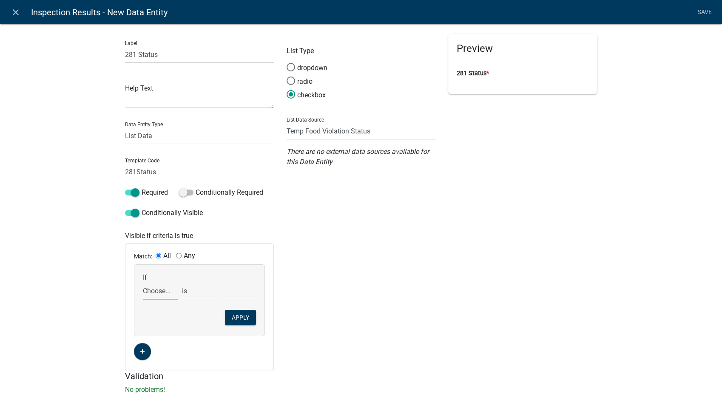
click at [162, 296] on select "Choose... 142Action 142Date 142Status 143Action 143Date 143Status 151Action 151…" at bounding box center [160, 290] width 35 height 17
select select "71: InspectionResultsList"
click at [143, 282] on select "Choose... 142Action 142Date 142Status 143Action 143Date 143Status 151Action 151…" at bounding box center [160, 290] width 35 height 17
click at [188, 289] on select "exists does not exist contains does not contain" at bounding box center [199, 290] width 35 height 17
select select "6: ~"
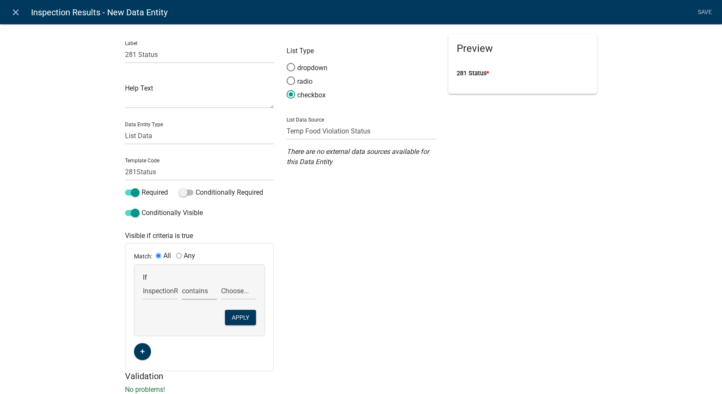
click at [182, 282] on select "exists does not exist contains does not contain" at bounding box center [199, 290] width 35 height 17
click at [235, 294] on select "Choose... 142 - When to wash hands 143 - Where to wash hands (NOT a food prep/w…" at bounding box center [238, 290] width 35 height 17
select select "9: 281 - Sanitizing solutions/testing devices"
click at [221, 282] on select "Choose... 142 - When to wash hands 143 - Where to wash hands (NOT a food prep/w…" at bounding box center [238, 290] width 35 height 17
click at [239, 317] on button "Apply" at bounding box center [240, 317] width 31 height 15
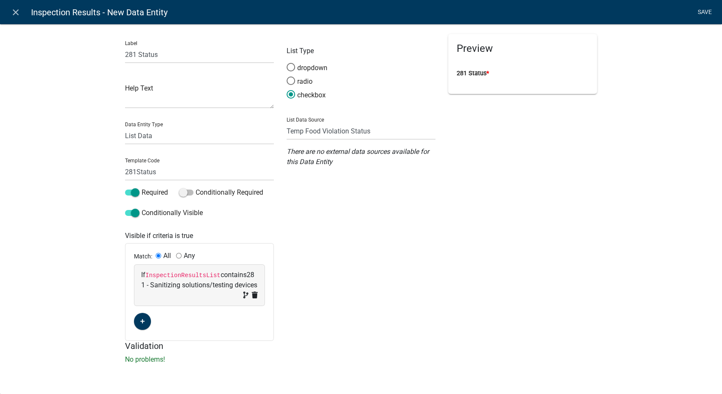
click at [614, 10] on link "Save" at bounding box center [704, 12] width 21 height 16
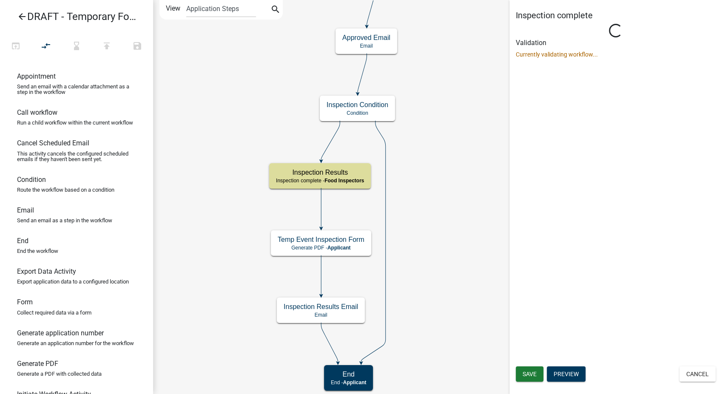
select select "89E15B0C-1F42-414A-8270-DBDA76FCD996"
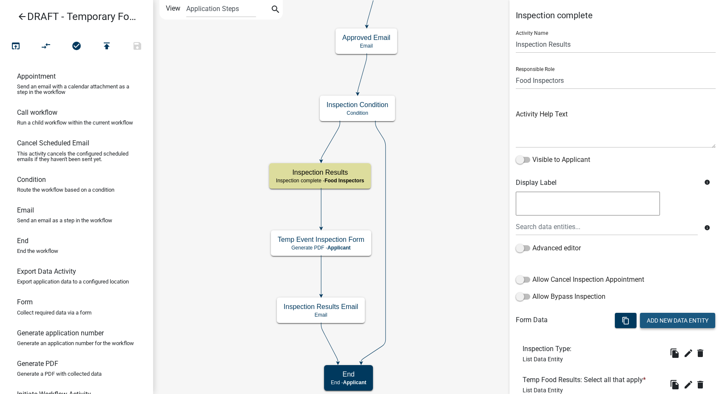
click at [614, 317] on button "Add New Data Entity" at bounding box center [677, 320] width 75 height 15
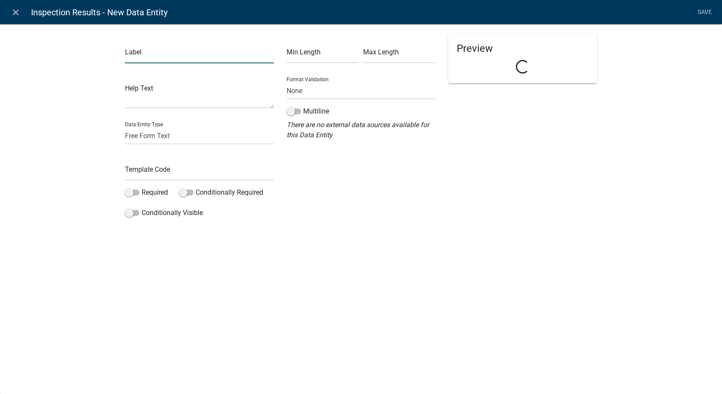
click at [199, 52] on input "text" at bounding box center [199, 54] width 149 height 17
type input "281 Corrective Action"
click at [162, 173] on input "text" at bounding box center [199, 171] width 149 height 17
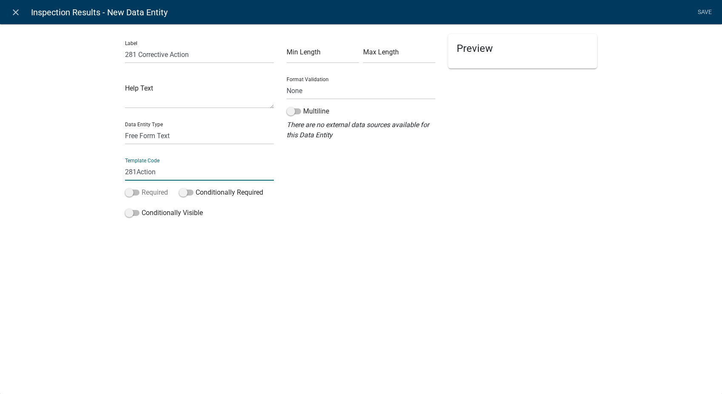
type input "281Action"
click at [130, 195] on span at bounding box center [132, 193] width 14 height 6
click at [142, 188] on input "Required" at bounding box center [142, 188] width 0 height 0
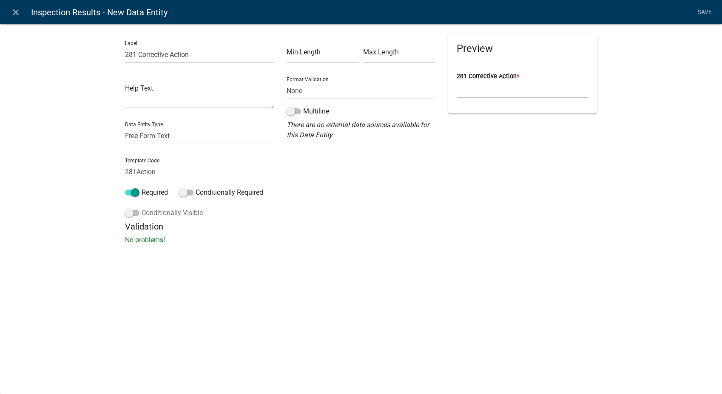
click at [128, 217] on label "Conditionally Visible" at bounding box center [164, 213] width 78 height 10
click at [142, 208] on input "Conditionally Visible" at bounding box center [142, 208] width 0 height 0
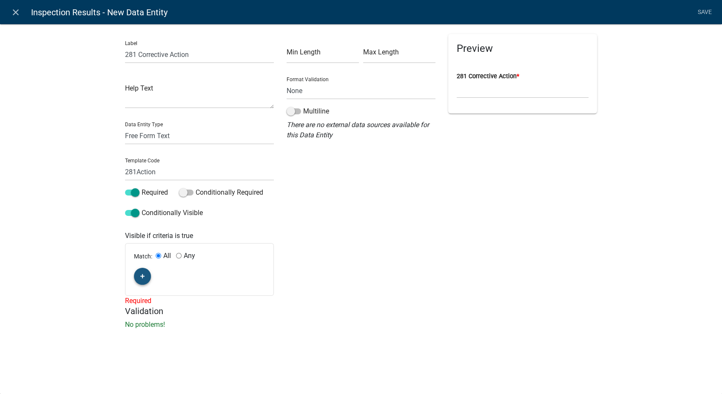
click at [140, 276] on icon "button" at bounding box center [142, 276] width 5 height 5
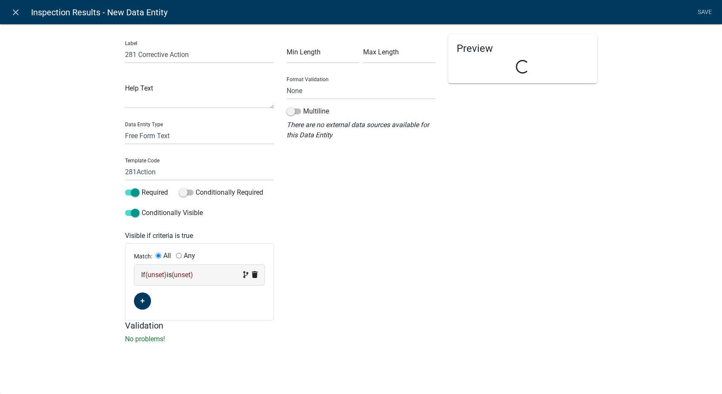
click at [204, 278] on div "If (unset) is (unset)" at bounding box center [199, 275] width 117 height 10
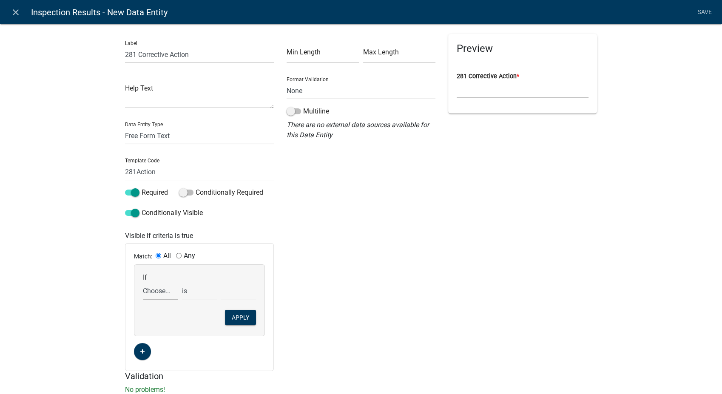
click at [152, 292] on select "Choose... 142Action 142Date 142Status 143Action 143Date 143Status 151Action 151…" at bounding box center [160, 290] width 35 height 17
select select "72: InspectionResultsList"
click at [143, 282] on select "Choose... 142Action 142Date 142Status 143Action 143Date 143Status 151Action 151…" at bounding box center [160, 290] width 35 height 17
click at [194, 291] on select "exists does not exist contains does not contain" at bounding box center [199, 290] width 35 height 17
select select "6: ~"
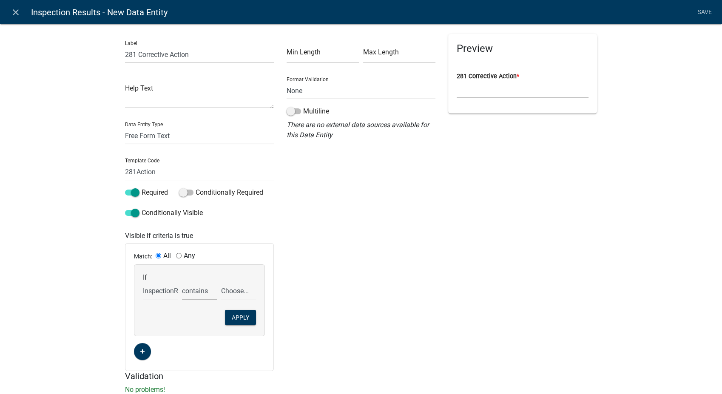
click at [182, 282] on select "exists does not exist contains does not contain" at bounding box center [199, 290] width 35 height 17
click at [226, 295] on select "Choose... 142 - When to wash hands 143 - Where to wash hands (NOT a food prep/w…" at bounding box center [238, 290] width 35 height 17
select select "9: 281 - Sanitizing solutions/testing devices"
click at [221, 282] on select "Choose... 142 - When to wash hands 143 - Where to wash hands (NOT a food prep/w…" at bounding box center [238, 290] width 35 height 17
click at [243, 317] on button "Apply" at bounding box center [240, 317] width 31 height 15
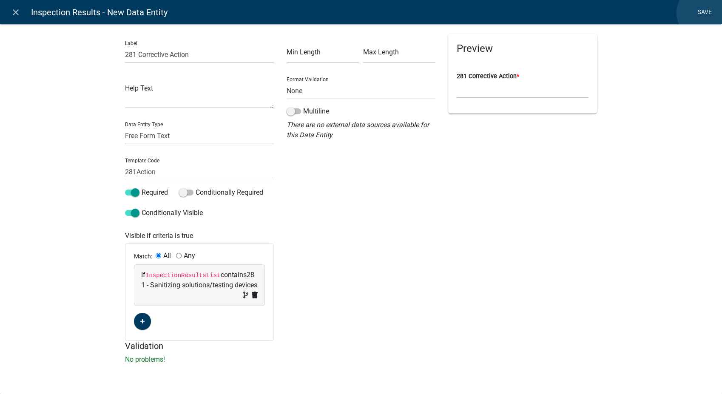
click at [614, 13] on link "Save" at bounding box center [704, 12] width 21 height 16
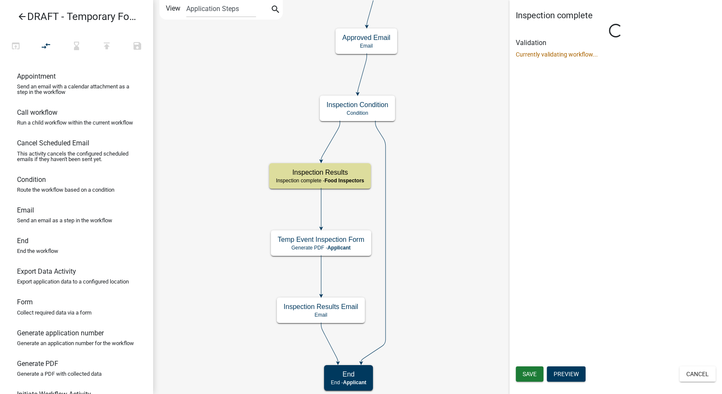
select select "89E15B0C-1F42-414A-8270-DBDA76FCD996"
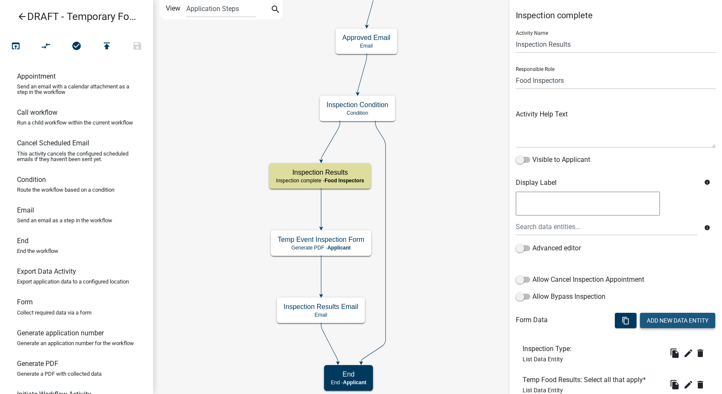
click at [614, 317] on button "Add New Data Entity" at bounding box center [677, 320] width 75 height 15
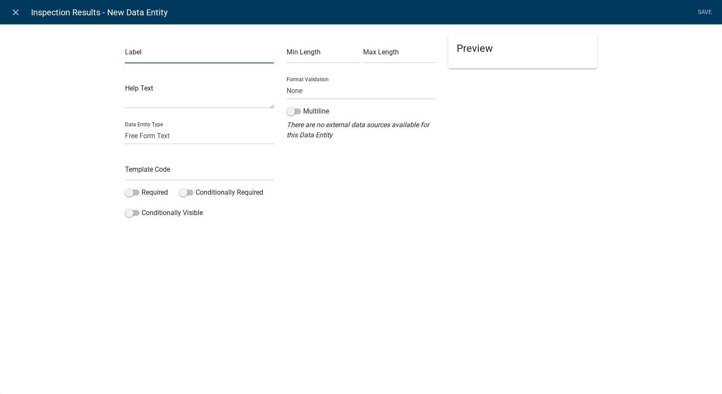
click at [182, 53] on input "text" at bounding box center [199, 54] width 149 height 17
type input "281 Compliance Date"
click at [139, 134] on select "Free Form Text Document Display Entity Value Fee Numeric Data Date Map Sketch D…" at bounding box center [199, 135] width 149 height 17
select select "date"
click at [125, 127] on select "Free Form Text Document Display Entity Value Fee Numeric Data Date Map Sketch D…" at bounding box center [199, 135] width 149 height 17
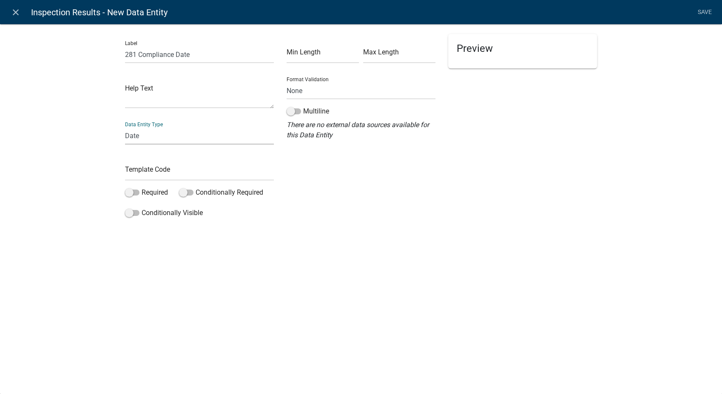
select select "date"
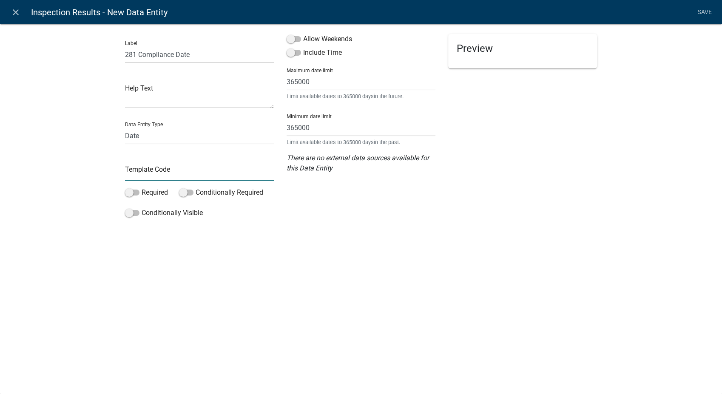
click at [148, 178] on input "text" at bounding box center [199, 171] width 149 height 17
type input "281Date"
click at [293, 39] on span at bounding box center [294, 39] width 14 height 6
click at [303, 34] on input "Allow Weekends" at bounding box center [303, 34] width 0 height 0
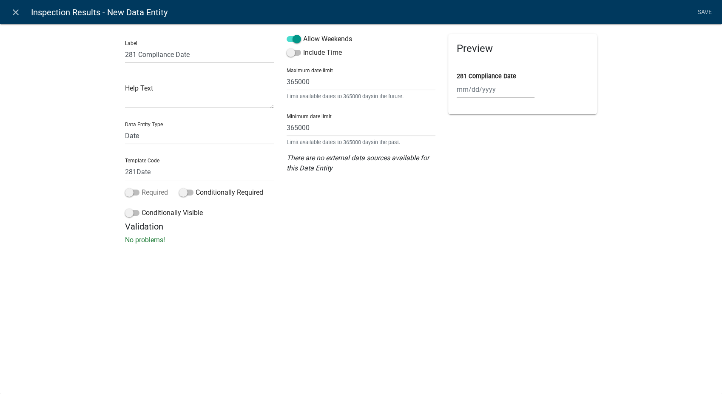
click at [126, 194] on span at bounding box center [132, 193] width 14 height 6
click at [142, 188] on input "Required" at bounding box center [142, 188] width 0 height 0
click at [128, 216] on span at bounding box center [132, 213] width 14 height 6
click at [142, 208] on input "Conditionally Visible" at bounding box center [142, 208] width 0 height 0
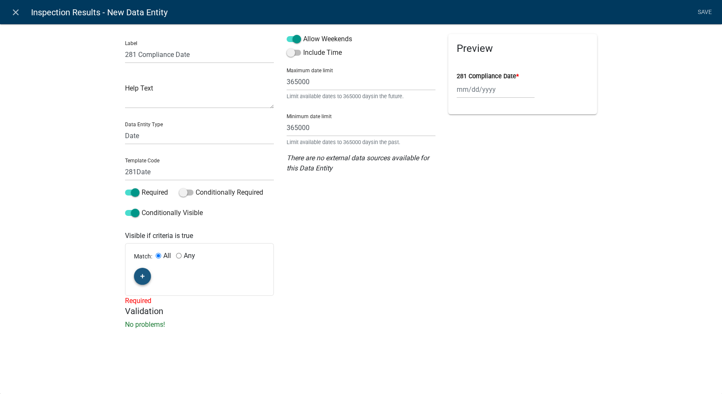
click at [147, 276] on button "button" at bounding box center [142, 276] width 17 height 17
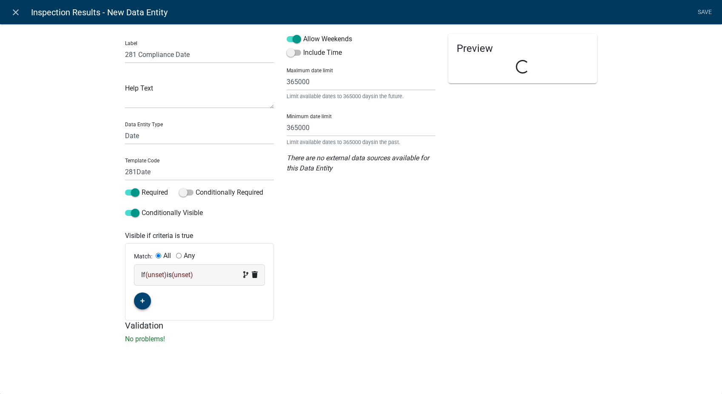
click at [210, 282] on div "If (unset) is (unset)" at bounding box center [199, 275] width 130 height 20
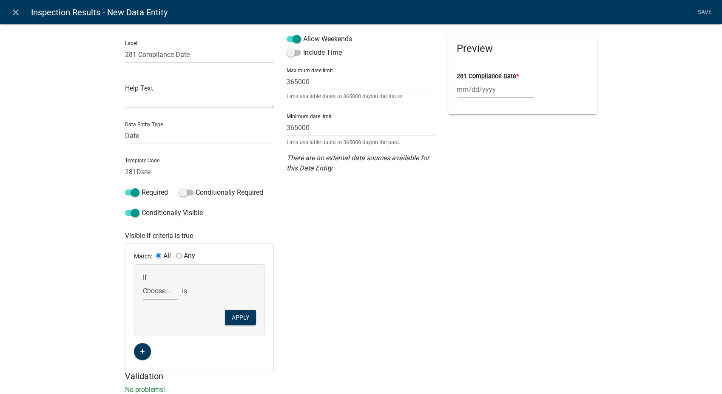
click at [161, 293] on select "Choose... 142Action 142Date 142Status 143Action 143Date 143Status 151Action 151…" at bounding box center [160, 290] width 35 height 17
select select "73: InspectionResultsList"
click at [143, 282] on select "Choose... 142Action 142Date 142Status 143Action 143Date 143Status 151Action 151…" at bounding box center [160, 290] width 35 height 17
click at [186, 294] on select "exists does not exist contains does not contain" at bounding box center [199, 290] width 35 height 17
select select "6: ~"
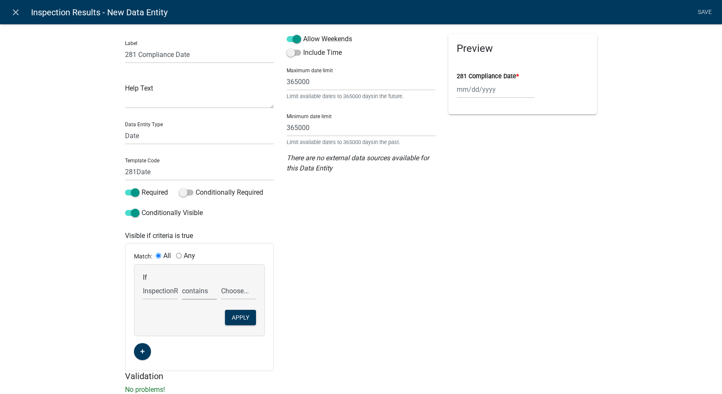
click at [182, 282] on select "exists does not exist contains does not contain" at bounding box center [199, 290] width 35 height 17
click at [236, 292] on select "Choose... 142 - When to wash hands 143 - Where to wash hands (NOT a food prep/w…" at bounding box center [238, 290] width 35 height 17
select select "9: 281 - Sanitizing solutions/testing devices"
click at [221, 282] on select "Choose... 142 - When to wash hands 143 - Where to wash hands (NOT a food prep/w…" at bounding box center [238, 290] width 35 height 17
click at [235, 317] on button "Apply" at bounding box center [240, 317] width 31 height 15
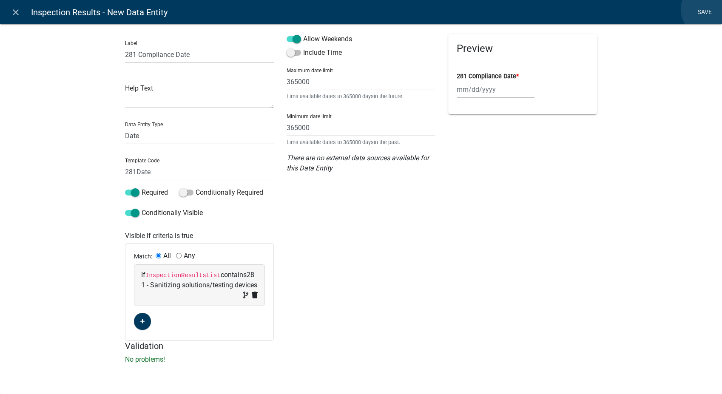
click at [614, 9] on link "Save" at bounding box center [704, 12] width 21 height 16
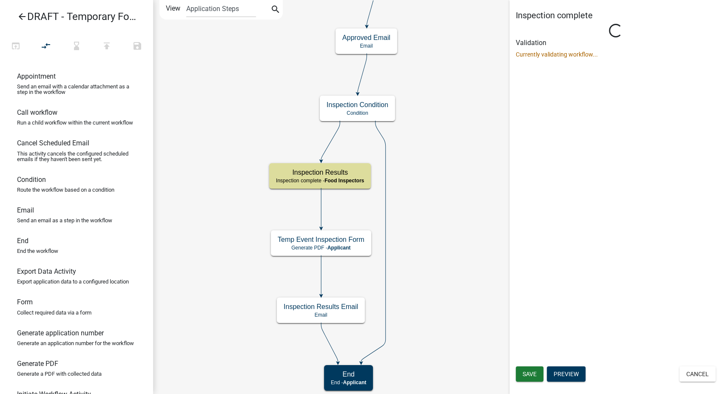
select select "89E15B0C-1F42-414A-8270-DBDA76FCD996"
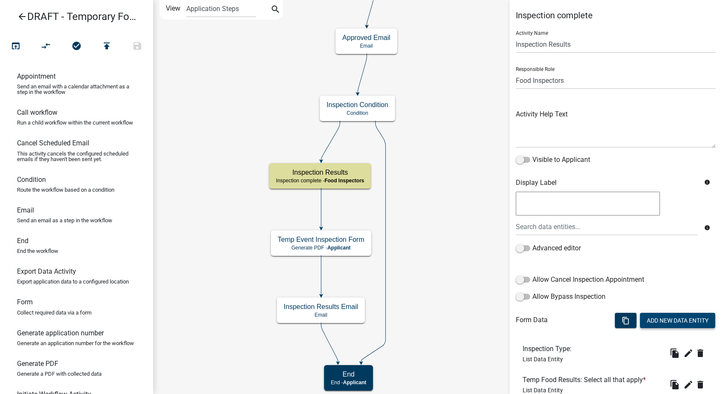
click at [614, 317] on button "Add New Data Entity" at bounding box center [677, 320] width 75 height 15
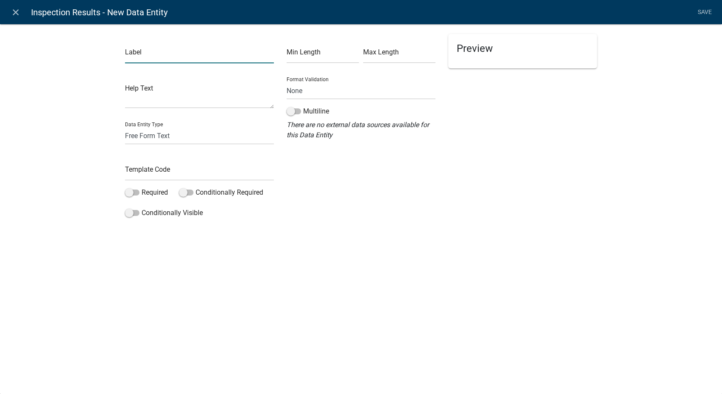
click at [173, 60] on input "text" at bounding box center [199, 54] width 149 height 17
type input "282 Status"
click at [128, 136] on select "Free Form Text Document Display Entity Value Fee Numeric Data Date Map Sketch D…" at bounding box center [199, 135] width 149 height 17
select select "list-data"
click at [125, 127] on select "Free Form Text Document Display Entity Value Fee Numeric Data Date Map Sketch D…" at bounding box center [199, 135] width 149 height 17
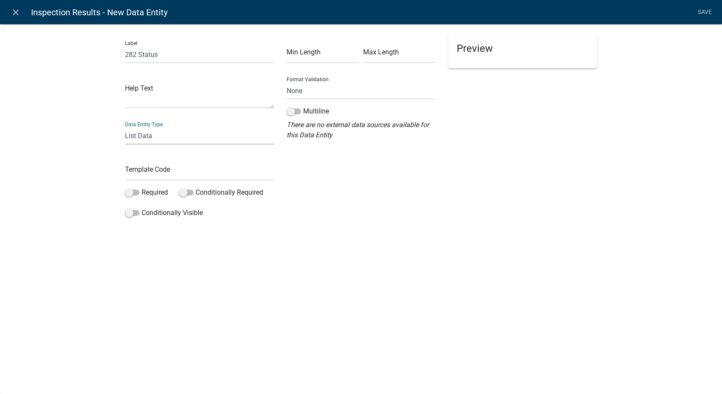
select select "list-data"
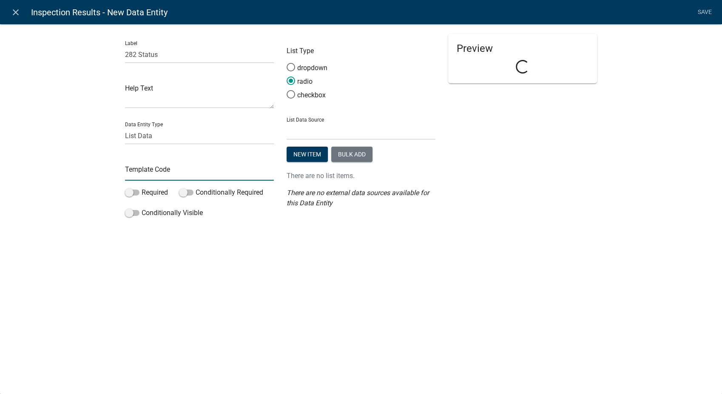
click at [139, 176] on input "text" at bounding box center [199, 171] width 149 height 17
type input "282Status"
click at [290, 96] on span at bounding box center [291, 94] width 18 height 18
click at [287, 90] on input "checkbox" at bounding box center [287, 90] width 0 height 0
click at [330, 130] on select "State List BMP Inspection Options EH Approvers EH Complaint Types EH Inspectors…" at bounding box center [361, 130] width 149 height 17
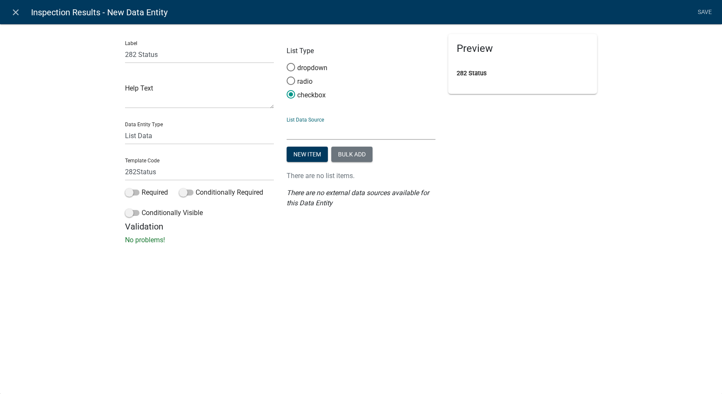
select select "custom-list-6de4fff4-3373-43ec-a39a-087d024189b0"
click at [287, 122] on select "State List BMP Inspection Options EH Approvers EH Complaint Types EH Inspectors…" at bounding box center [361, 130] width 149 height 17
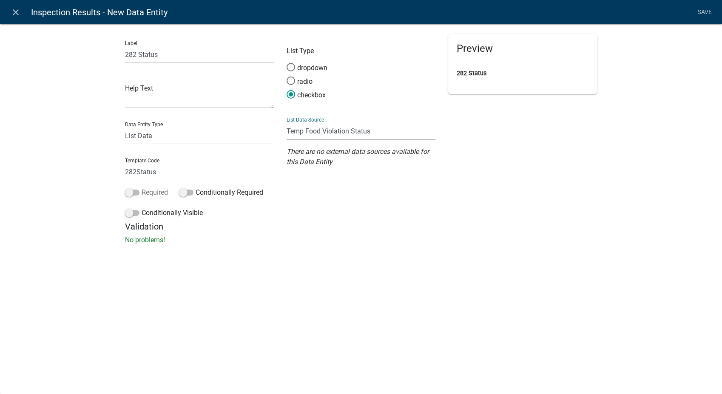
click at [128, 188] on label "Required" at bounding box center [146, 193] width 43 height 10
click at [142, 188] on input "Required" at bounding box center [142, 188] width 0 height 0
click at [130, 215] on span at bounding box center [132, 213] width 14 height 6
click at [142, 208] on input "Conditionally Visible" at bounding box center [142, 208] width 0 height 0
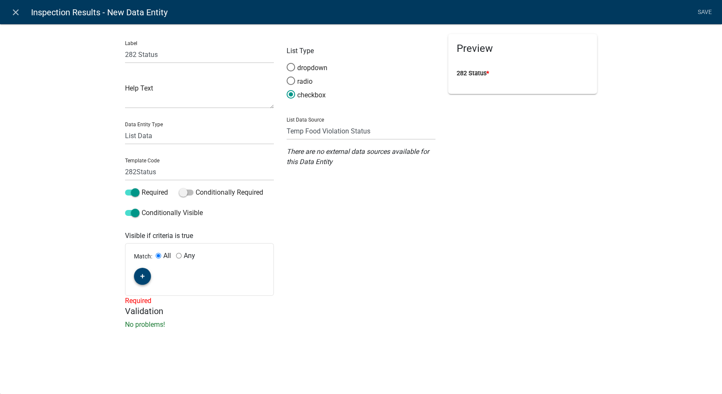
click at [140, 278] on icon "button" at bounding box center [142, 276] width 5 height 5
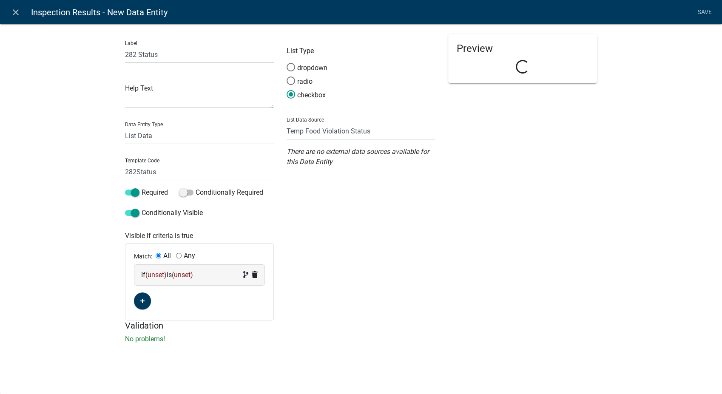
click at [212, 277] on div "If (unset) is (unset)" at bounding box center [199, 275] width 117 height 10
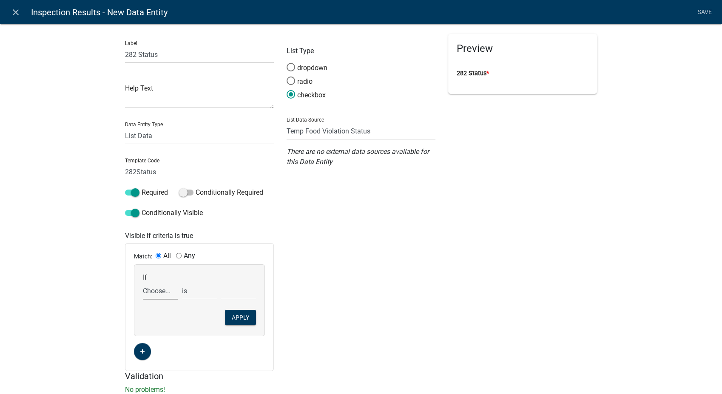
click at [155, 298] on select "Choose... 142Action 142Date 142Status 143Action 143Date 143Status 151Action 151…" at bounding box center [160, 290] width 35 height 17
select select "74: InspectionResultsList"
click at [143, 282] on select "Choose... 142Action 142Date 142Status 143Action 143Date 143Status 151Action 151…" at bounding box center [160, 290] width 35 height 17
click at [196, 287] on select "exists does not exist contains does not contain" at bounding box center [199, 290] width 35 height 17
select select "6: ~"
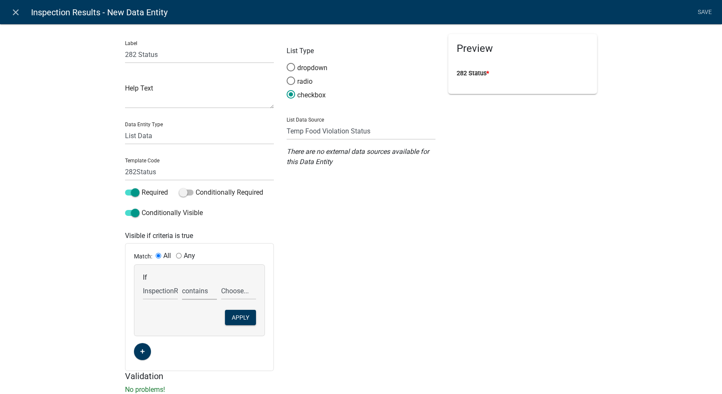
click at [182, 282] on select "exists does not exist contains does not contain" at bounding box center [199, 290] width 35 height 17
click at [235, 297] on select "Choose... 142 - When to wash hands 143 - Where to wash hands (NOT a food prep/w…" at bounding box center [238, 290] width 35 height 17
select select "10: 282 - Cleaning agents and sanitizers-availabil"
click at [221, 282] on select "Choose... 142 - When to wash hands 143 - Where to wash hands (NOT a food prep/w…" at bounding box center [238, 290] width 35 height 17
click at [238, 317] on button "Apply" at bounding box center [240, 317] width 31 height 15
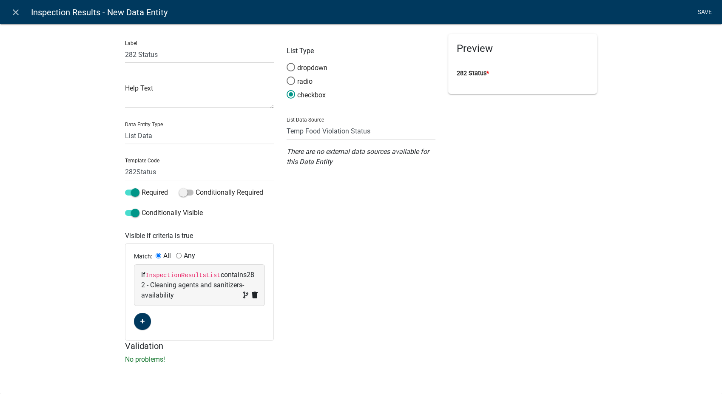
click at [614, 11] on link "Save" at bounding box center [704, 12] width 21 height 16
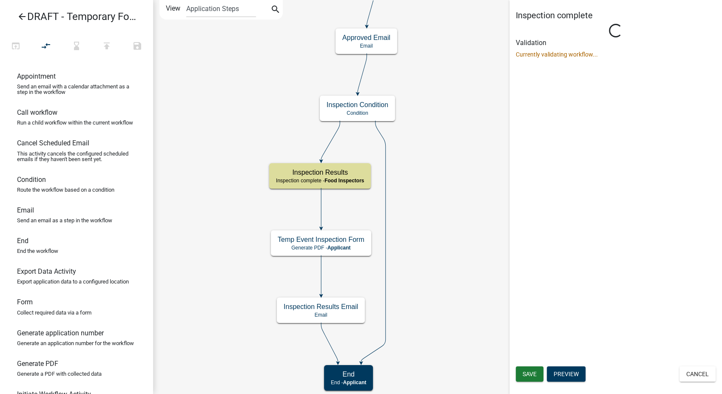
select select "89E15B0C-1F42-414A-8270-DBDA76FCD996"
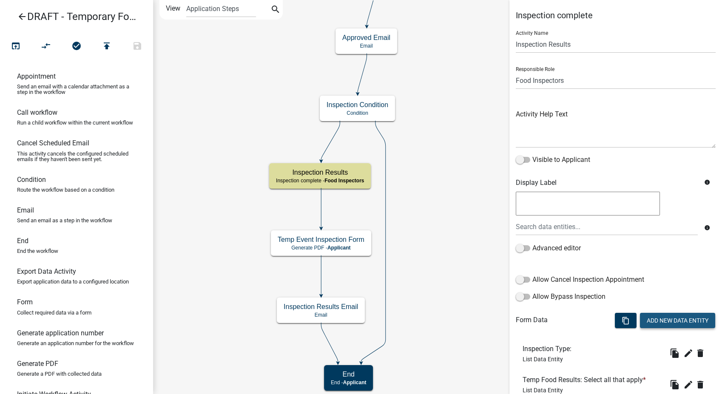
click at [614, 317] on button "Add New Data Entity" at bounding box center [677, 320] width 75 height 15
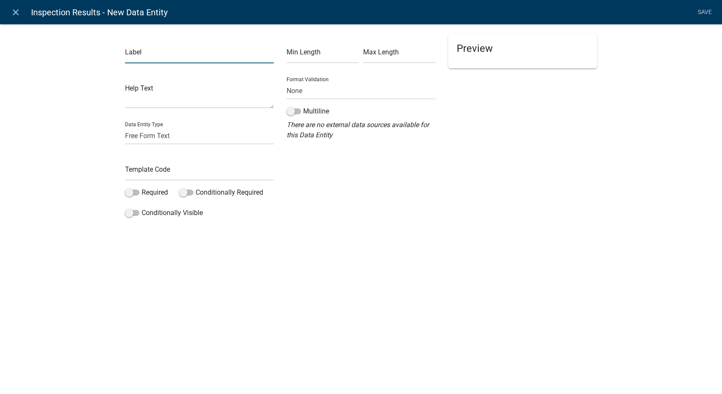
click at [172, 59] on input "text" at bounding box center [199, 54] width 149 height 17
click at [128, 57] on input "2282 Corrective Action" at bounding box center [199, 54] width 149 height 17
type input "282 Corrective Action"
click at [143, 174] on input "text" at bounding box center [199, 171] width 149 height 17
type input "282Action"
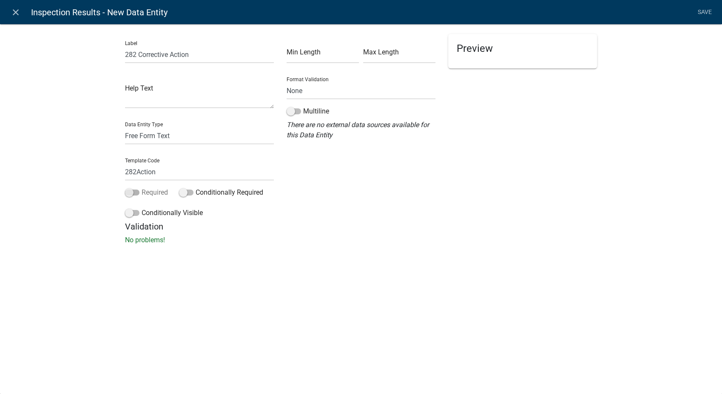
click at [128, 191] on span at bounding box center [132, 193] width 14 height 6
click at [142, 188] on input "Required" at bounding box center [142, 188] width 0 height 0
click at [129, 216] on span at bounding box center [132, 213] width 14 height 6
click at [142, 208] on input "Conditionally Visible" at bounding box center [142, 208] width 0 height 0
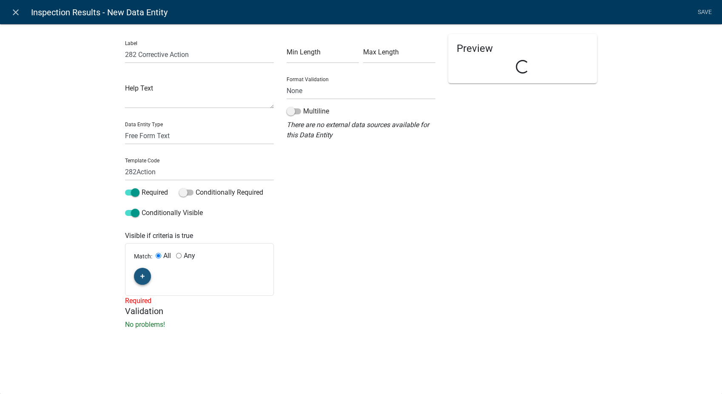
click at [139, 277] on button "button" at bounding box center [142, 276] width 17 height 17
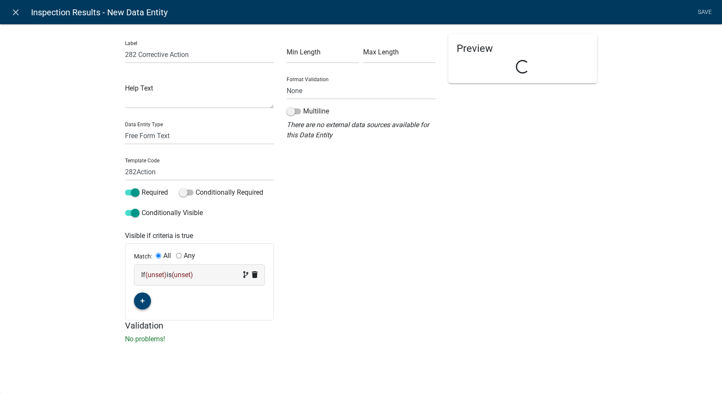
click at [206, 274] on div "If (unset) is (unset)" at bounding box center [199, 275] width 117 height 10
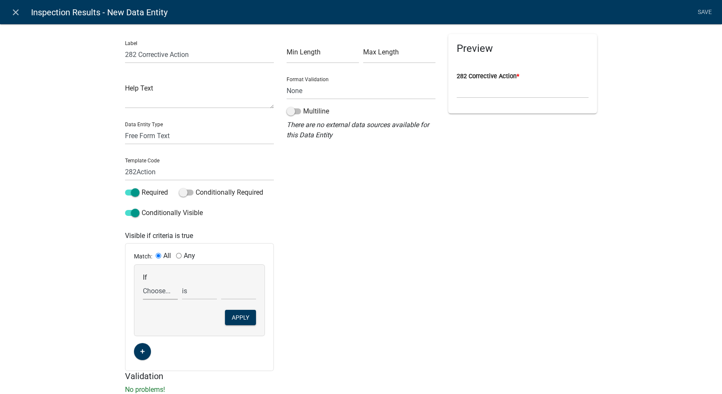
click at [155, 293] on select "Choose... 142Action 142Date 142Status 143Action 143Date 143Status 151Action 151…" at bounding box center [160, 290] width 35 height 17
select select "75: InspectionResultsList"
click at [143, 282] on select "Choose... 142Action 142Date 142Status 143Action 143Date 143Status 151Action 151…" at bounding box center [160, 290] width 35 height 17
click at [191, 294] on select "exists does not exist contains does not contain" at bounding box center [199, 290] width 35 height 17
select select "6: ~"
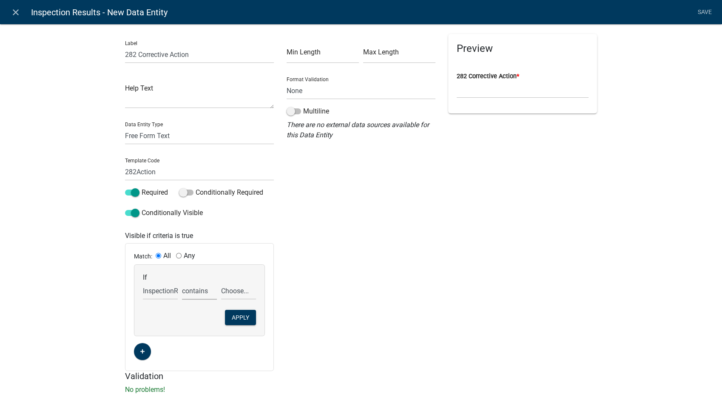
click at [182, 282] on select "exists does not exist contains does not contain" at bounding box center [199, 290] width 35 height 17
click at [234, 291] on select "Choose... 142 - When to wash hands 143 - Where to wash hands (NOT a food prep/w…" at bounding box center [238, 290] width 35 height 17
select select "10: 282 - Cleaning agents and sanitizers-availabil"
click at [221, 282] on select "Choose... 142 - When to wash hands 143 - Where to wash hands (NOT a food prep/w…" at bounding box center [238, 290] width 35 height 17
click at [243, 314] on button "Apply" at bounding box center [240, 317] width 31 height 15
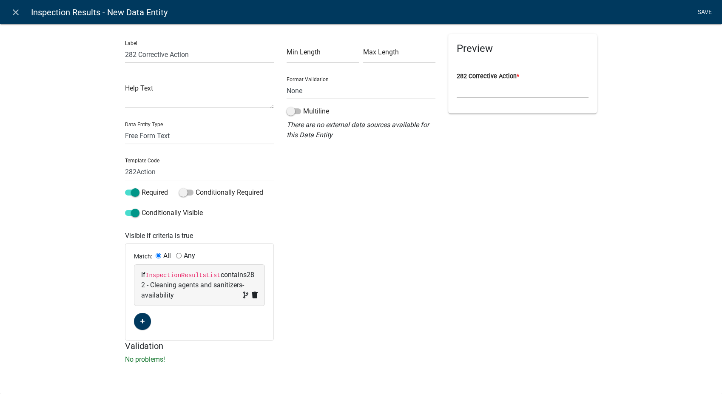
click at [614, 11] on link "Save" at bounding box center [704, 12] width 21 height 16
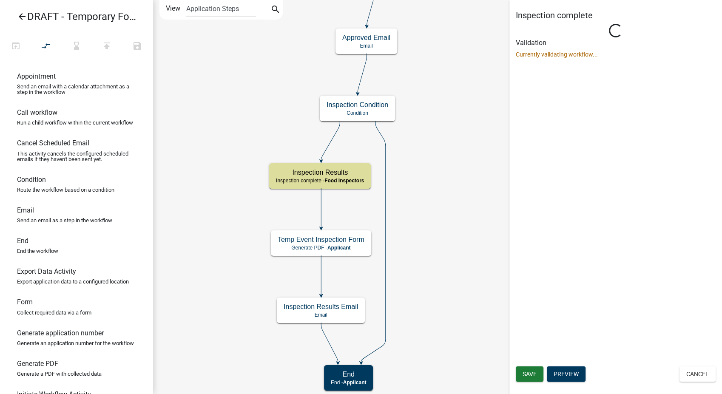
select select "89E15B0C-1F42-414A-8270-DBDA76FCD996"
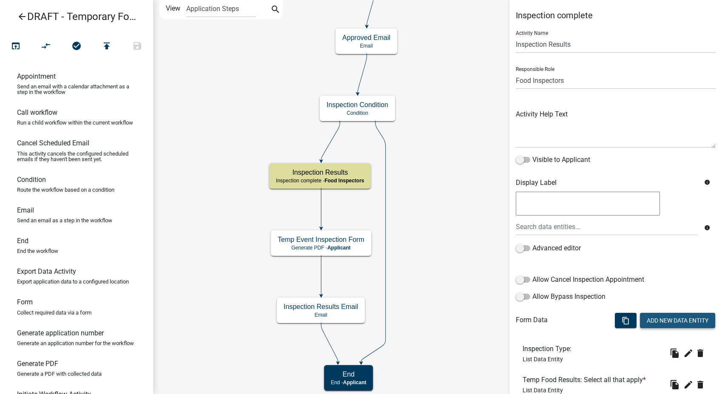
click at [614, 317] on button "Add New Data Entity" at bounding box center [677, 320] width 75 height 15
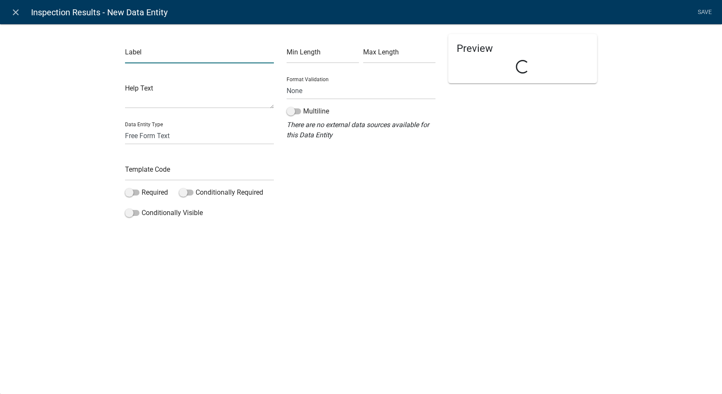
click at [166, 60] on input "text" at bounding box center [199, 54] width 149 height 17
type input "282 Compliance Date"
click at [151, 133] on select "Free Form Text Document Display Entity Value Fee Numeric Data Date Map Sketch D…" at bounding box center [199, 135] width 149 height 17
select select "date"
click at [125, 127] on select "Free Form Text Document Display Entity Value Fee Numeric Data Date Map Sketch D…" at bounding box center [199, 135] width 149 height 17
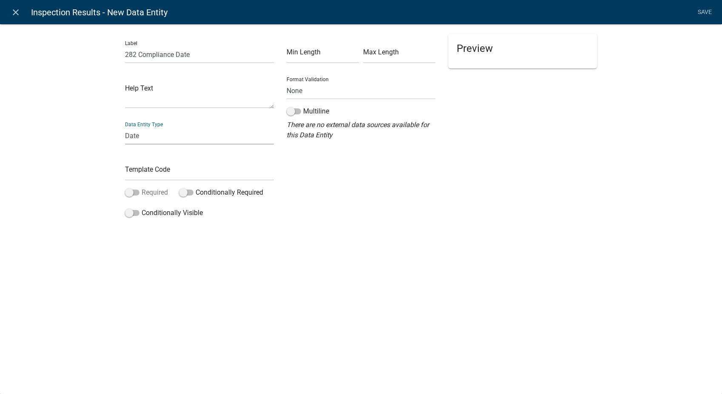
select select "date"
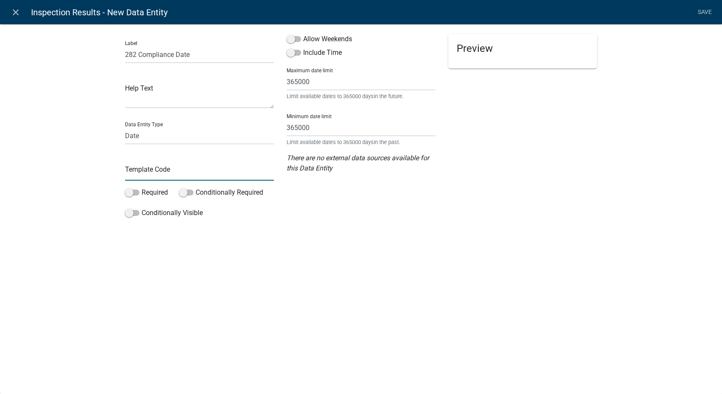
click at [140, 178] on input "text" at bounding box center [199, 171] width 149 height 17
type input "282Date"
drag, startPoint x: 289, startPoint y: 38, endPoint x: 278, endPoint y: 50, distance: 15.6
click at [289, 38] on span at bounding box center [294, 39] width 14 height 6
click at [303, 34] on input "Allow Weekends" at bounding box center [303, 34] width 0 height 0
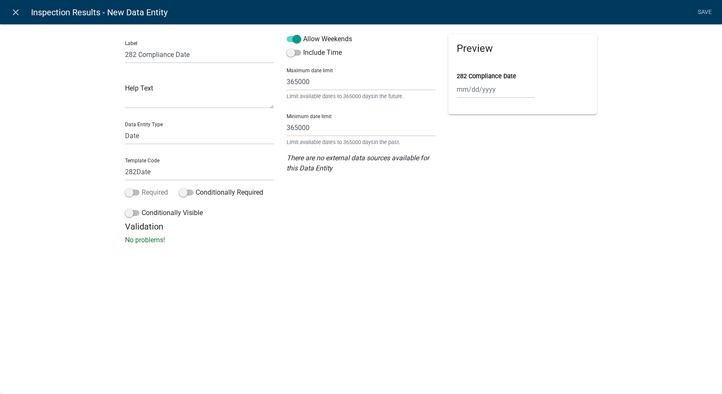
click at [128, 193] on span at bounding box center [132, 193] width 14 height 6
click at [142, 188] on input "Required" at bounding box center [142, 188] width 0 height 0
click at [127, 216] on span at bounding box center [132, 213] width 14 height 6
click at [142, 208] on input "Conditionally Visible" at bounding box center [142, 208] width 0 height 0
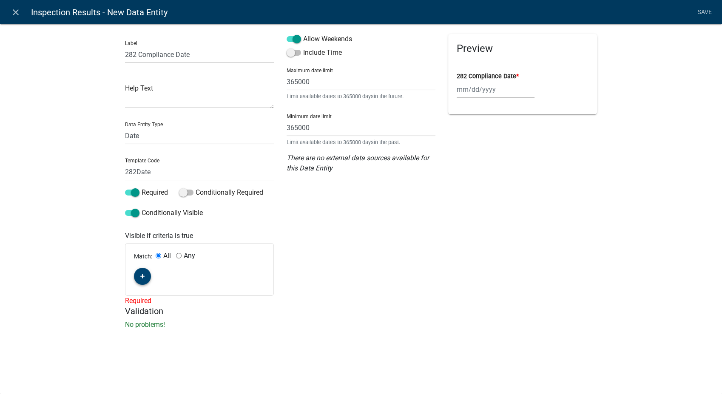
click at [142, 274] on icon "button" at bounding box center [142, 276] width 5 height 5
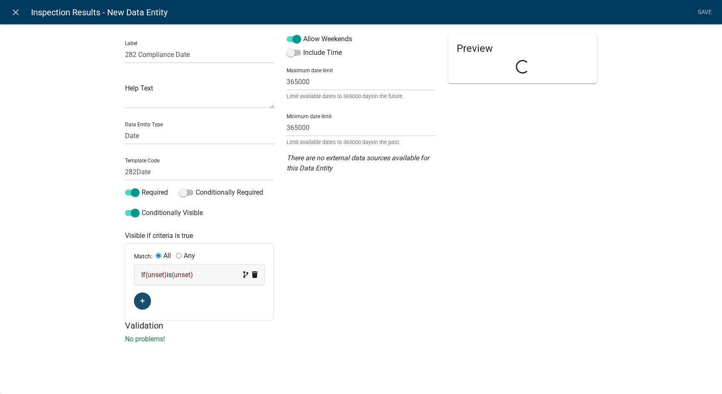
click at [241, 279] on span at bounding box center [249, 275] width 18 height 10
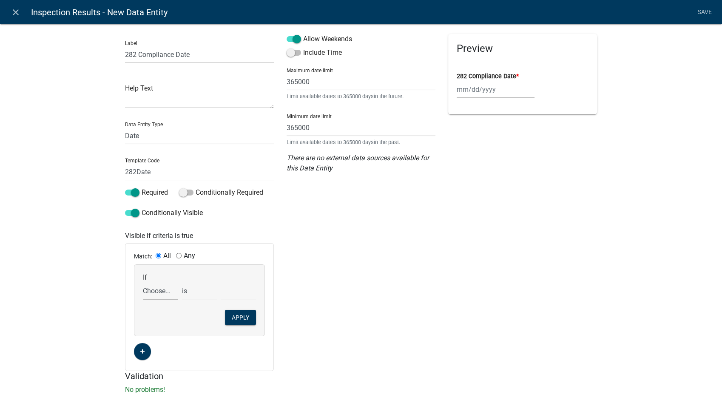
click at [144, 295] on select "Choose... 142Action 142Date 142Status 143Action 143Date 143Status 151Action 151…" at bounding box center [160, 290] width 35 height 17
select select "76: InspectionResultsList"
click at [143, 282] on select "Choose... 142Action 142Date 142Status 143Action 143Date 143Status 151Action 151…" at bounding box center [160, 290] width 35 height 17
click at [189, 293] on select "exists does not exist contains does not contain" at bounding box center [199, 290] width 35 height 17
select select "6: ~"
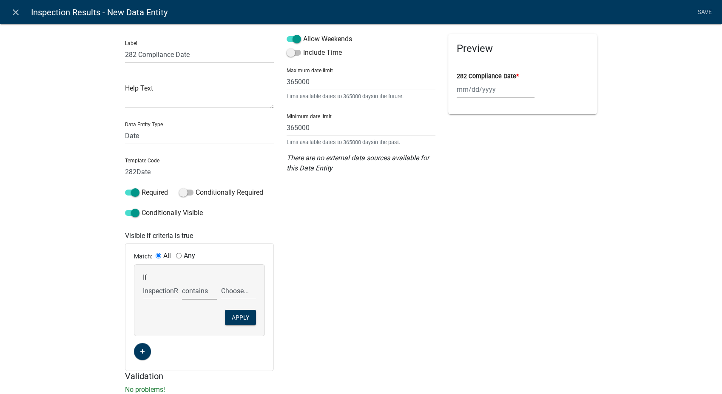
click at [182, 282] on select "exists does not exist contains does not contain" at bounding box center [199, 290] width 35 height 17
click at [239, 289] on select "Choose... 142 - When to wash hands 143 - Where to wash hands (NOT a food prep/w…" at bounding box center [238, 290] width 35 height 17
select select "10: 282 - Cleaning agents and sanitizers-availabil"
click at [221, 282] on select "Choose... 142 - When to wash hands 143 - Where to wash hands (NOT a food prep/w…" at bounding box center [238, 290] width 35 height 17
click at [236, 311] on button "Apply" at bounding box center [240, 317] width 31 height 15
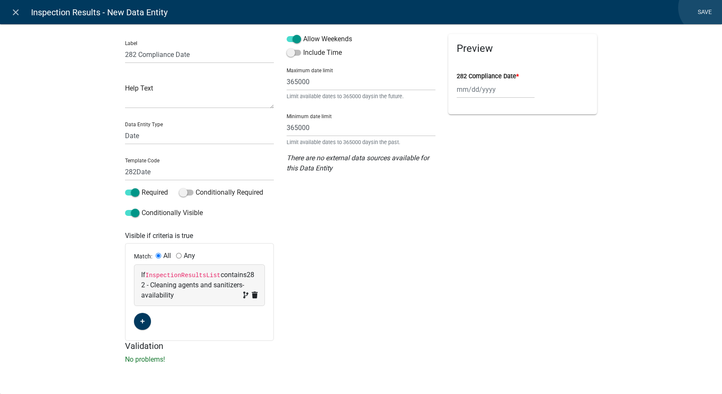
click at [614, 8] on link "Save" at bounding box center [704, 12] width 21 height 16
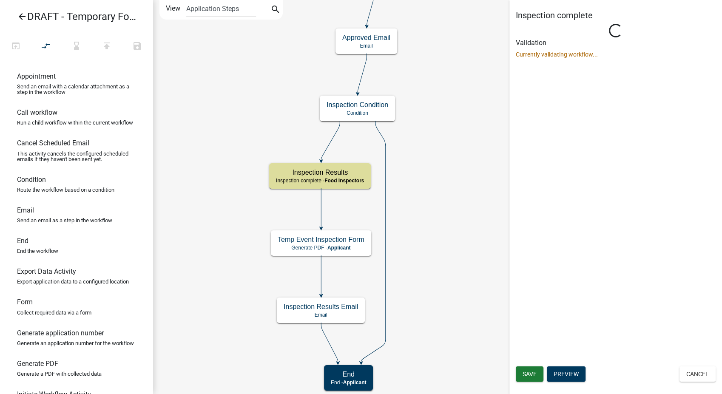
select select "89E15B0C-1F42-414A-8270-DBDA76FCD996"
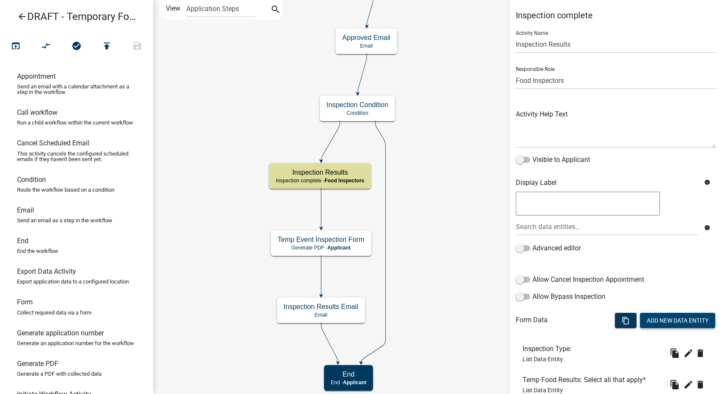
click at [614, 317] on button "Add New Data Entity" at bounding box center [677, 320] width 75 height 15
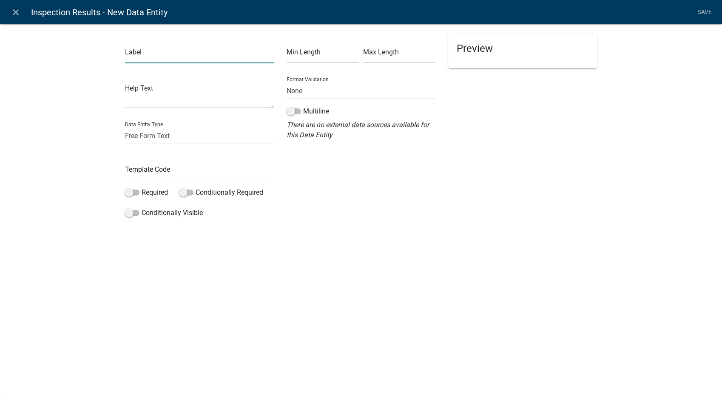
click at [160, 51] on input "text" at bounding box center [199, 54] width 149 height 17
type input "299 Status"
click at [147, 139] on select "Free Form Text Document Display Entity Value Fee Numeric Data Date Map Sketch D…" at bounding box center [199, 135] width 149 height 17
select select "list-data"
click at [125, 127] on select "Free Form Text Document Display Entity Value Fee Numeric Data Date Map Sketch D…" at bounding box center [199, 135] width 149 height 17
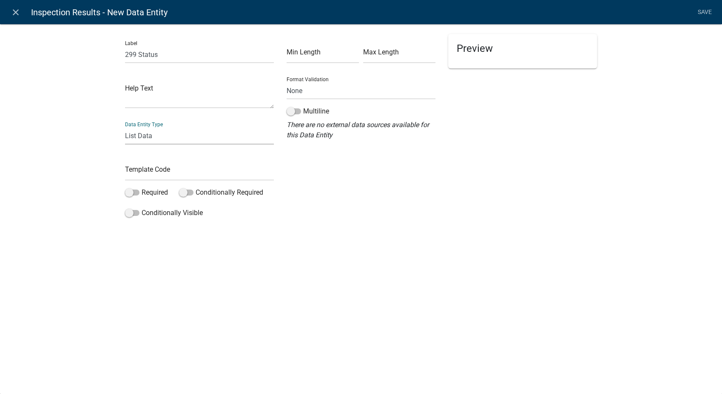
select select "list-data"
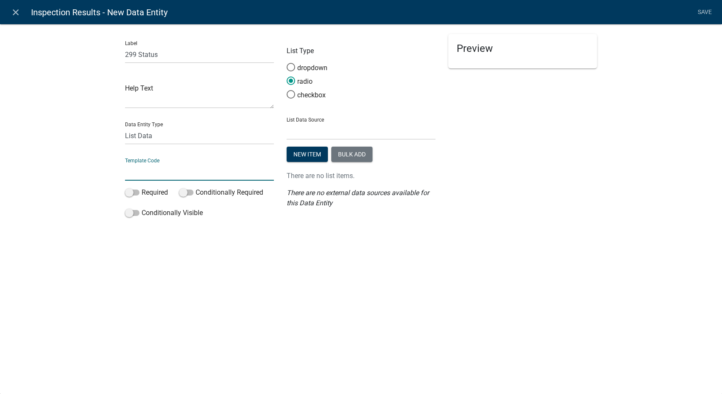
click at [146, 178] on input "text" at bounding box center [199, 171] width 149 height 17
type input "299Status"
click at [288, 95] on span at bounding box center [291, 94] width 18 height 18
click at [287, 90] on input "checkbox" at bounding box center [287, 90] width 0 height 0
click at [323, 127] on select "State List BMP Inspection Options EH Approvers EH Complaint Types EH Inspectors…" at bounding box center [361, 130] width 149 height 17
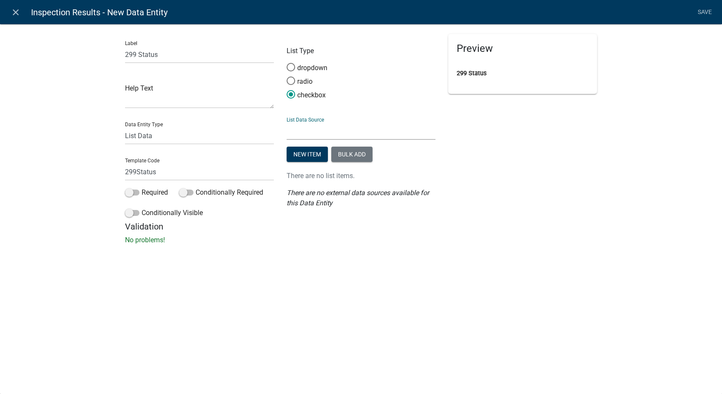
select select "custom-list-6de4fff4-3373-43ec-a39a-087d024189b0"
click at [287, 122] on select "State List BMP Inspection Options EH Approvers EH Complaint Types EH Inspectors…" at bounding box center [361, 130] width 149 height 17
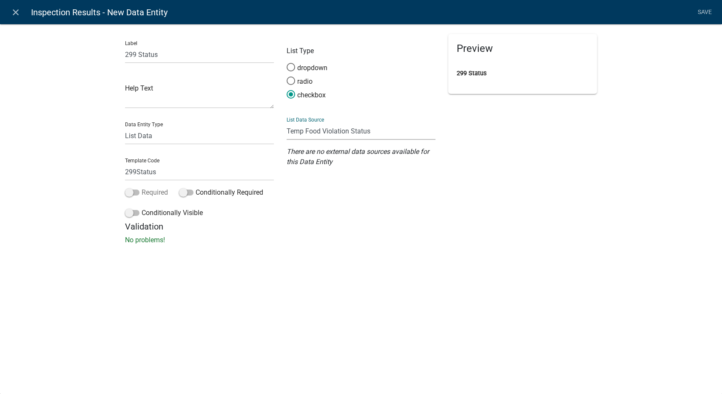
click at [128, 193] on span at bounding box center [132, 193] width 14 height 6
click at [142, 188] on input "Required" at bounding box center [142, 188] width 0 height 0
click at [126, 214] on span at bounding box center [132, 213] width 14 height 6
click at [142, 208] on input "Conditionally Visible" at bounding box center [142, 208] width 0 height 0
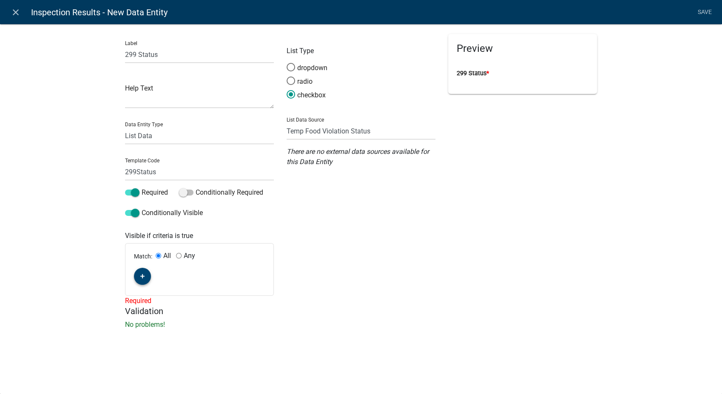
click at [145, 276] on button "button" at bounding box center [142, 276] width 17 height 17
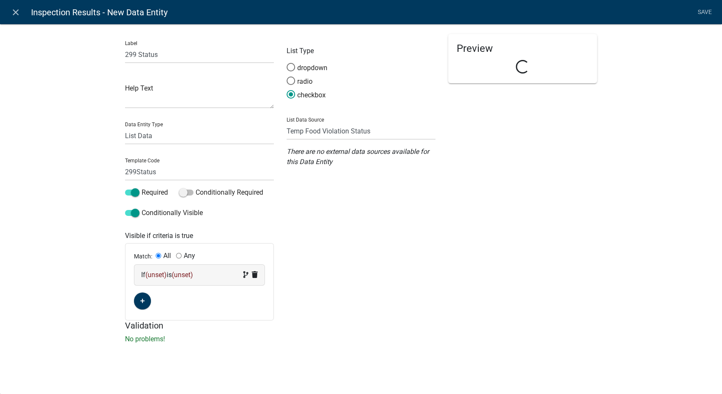
click at [204, 276] on div "If (unset) is (unset)" at bounding box center [199, 275] width 117 height 10
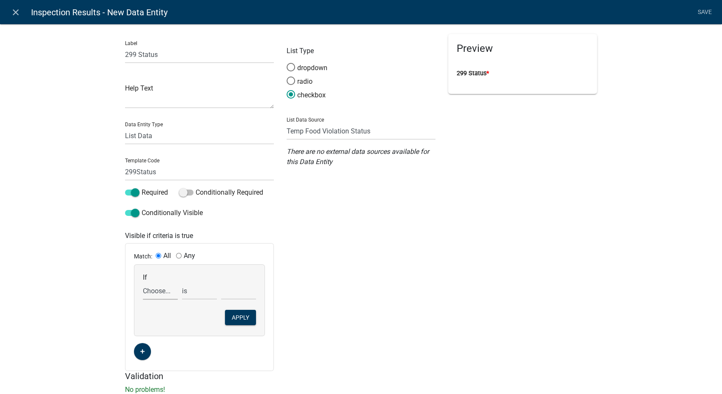
click at [160, 293] on select "Choose... 142Action 142Date 142Status 143Action 143Date 143Status 151Action 151…" at bounding box center [160, 290] width 35 height 17
select select "77: InspectionResultsList"
click at [143, 282] on select "Choose... 142Action 142Date 142Status 143Action 143Date 143Status 151Action 151…" at bounding box center [160, 290] width 35 height 17
click at [193, 289] on select "exists does not exist contains does not contain" at bounding box center [199, 290] width 35 height 17
select select "6: ~"
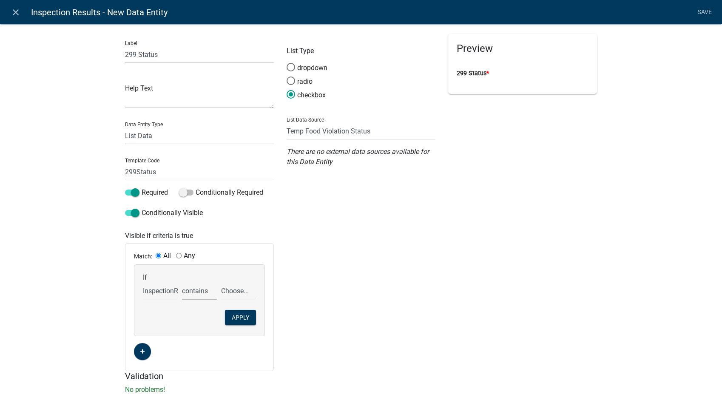
click at [182, 282] on select "exists does not exist contains does not contain" at bounding box center [199, 290] width 35 height 17
click at [235, 291] on select "Choose... 142 - When to wash hands 143 - Where to wash hands (NOT a food prep/w…" at bounding box center [238, 290] width 35 height 17
select select "11: 299 - Manual and mechanical warewashing/chemic"
click at [221, 282] on select "Choose... 142 - When to wash hands 143 - Where to wash hands (NOT a food prep/w…" at bounding box center [238, 290] width 35 height 17
click at [245, 312] on button "Apply" at bounding box center [240, 317] width 31 height 15
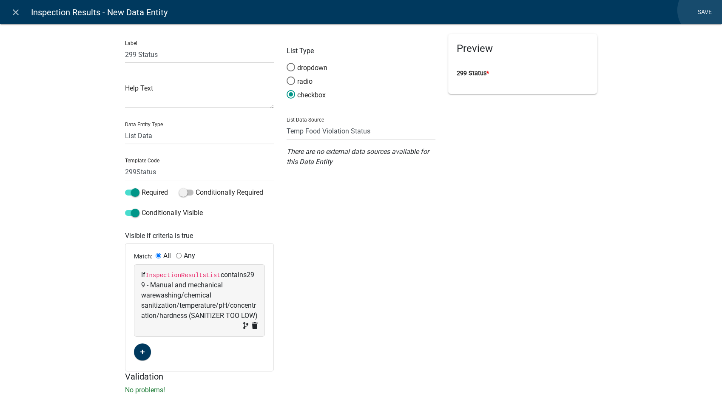
click at [614, 10] on link "Save" at bounding box center [704, 12] width 21 height 16
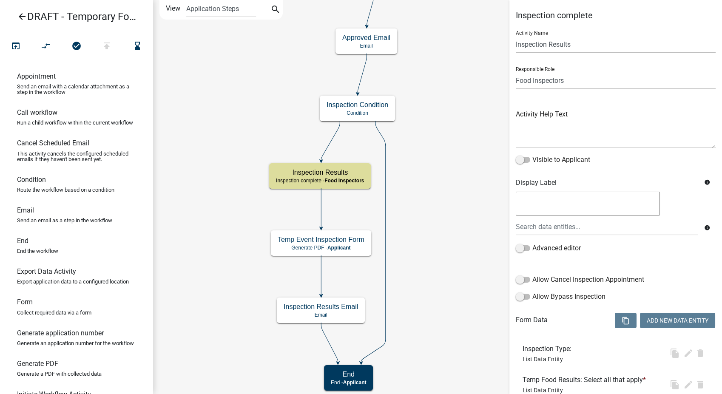
select select "89E15B0C-1F42-414A-8270-DBDA76FCD996"
click at [614, 317] on button "Add New Data Entity" at bounding box center [677, 320] width 75 height 15
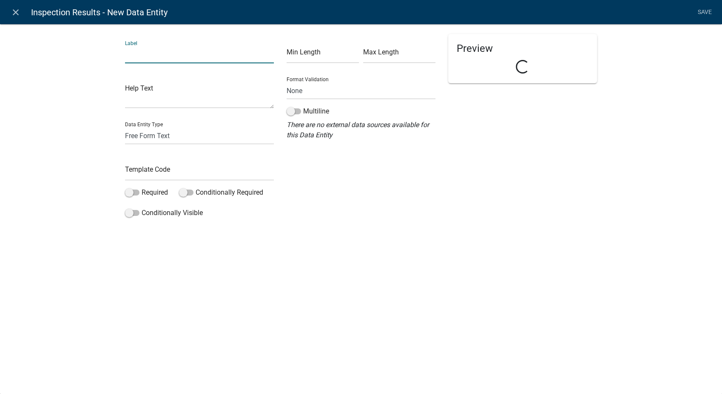
click at [148, 46] on input "text" at bounding box center [199, 54] width 149 height 17
click at [143, 133] on select "Free Form Text Document Display Entity Value Fee Numeric Data Date Map Sketch D…" at bounding box center [199, 135] width 149 height 17
click at [188, 52] on input "299 Corrective Date" at bounding box center [199, 54] width 149 height 17
type input "299 Corrective Action"
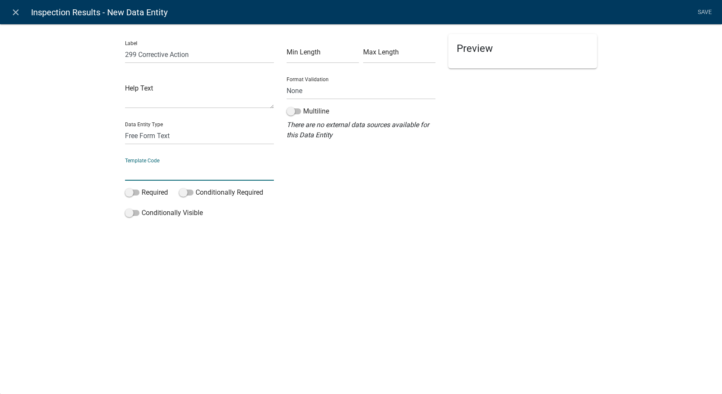
click at [146, 170] on input "text" at bounding box center [199, 171] width 149 height 17
type input "299Action"
click at [127, 192] on span at bounding box center [132, 193] width 14 height 6
click at [142, 188] on input "Required" at bounding box center [142, 188] width 0 height 0
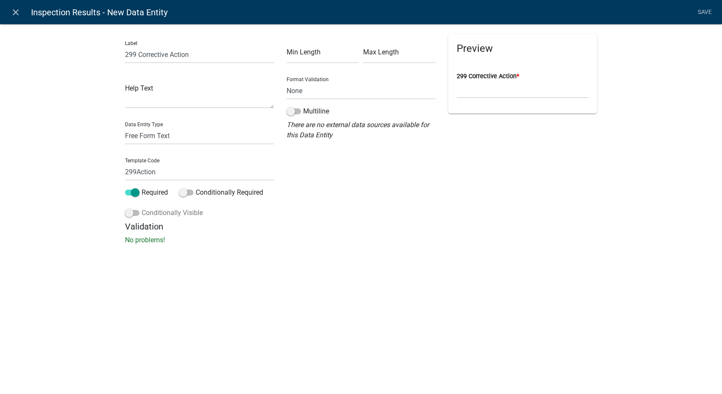
click at [128, 210] on span at bounding box center [132, 213] width 14 height 6
click at [142, 208] on input "Conditionally Visible" at bounding box center [142, 208] width 0 height 0
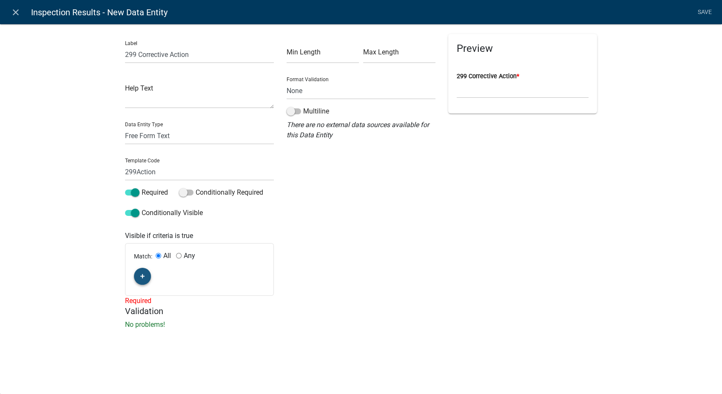
click at [144, 272] on button "button" at bounding box center [142, 276] width 17 height 17
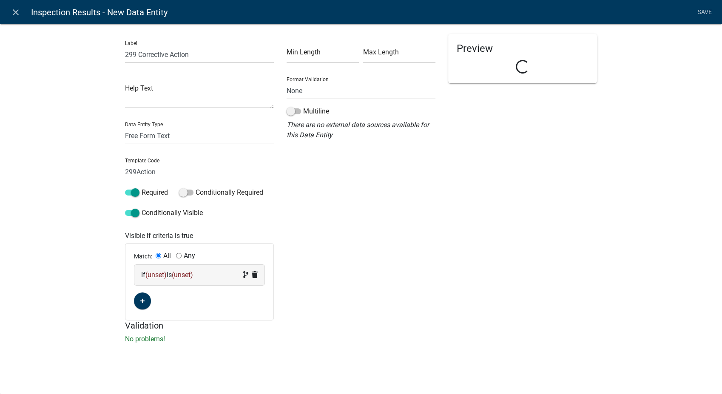
click at [203, 270] on div "If (unset) is (unset)" at bounding box center [199, 275] width 117 height 10
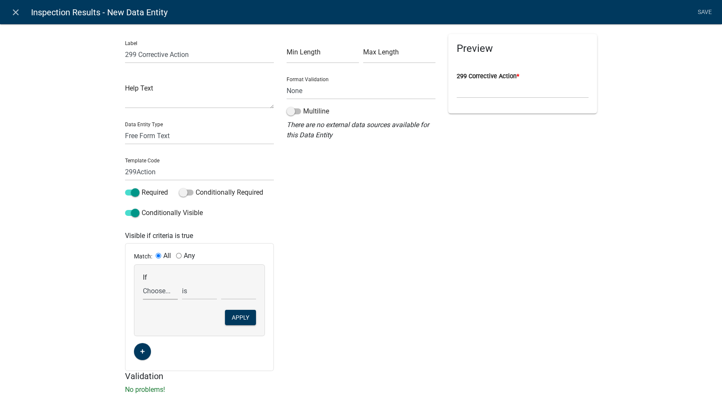
click at [157, 291] on select "Choose... 142Action 142Date 142Status 143Action 143Date 143Status 151Action 151…" at bounding box center [160, 290] width 35 height 17
select select "78: InspectionResultsList"
click at [143, 282] on select "Choose... 142Action 142Date 142Status 143Action 143Date 143Status 151Action 151…" at bounding box center [160, 290] width 35 height 17
click at [197, 296] on select "exists does not exist contains does not contain" at bounding box center [199, 290] width 35 height 17
select select "6: ~"
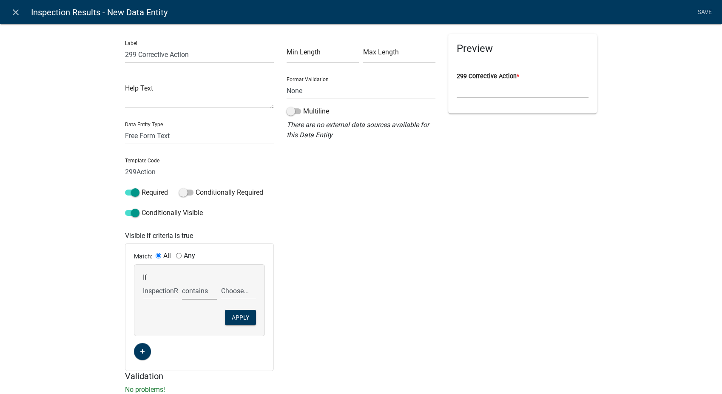
click at [182, 282] on select "exists does not exist contains does not contain" at bounding box center [199, 290] width 35 height 17
click at [235, 287] on select "Choose... 142 - When to wash hands 143 - Where to wash hands (NOT a food prep/w…" at bounding box center [238, 290] width 35 height 17
select select "11: 299 - Manual and mechanical warewashing/chemic"
click at [221, 282] on select "Choose... 142 - When to wash hands 143 - Where to wash hands (NOT a food prep/w…" at bounding box center [238, 290] width 35 height 17
click at [242, 317] on button "Apply" at bounding box center [240, 317] width 31 height 15
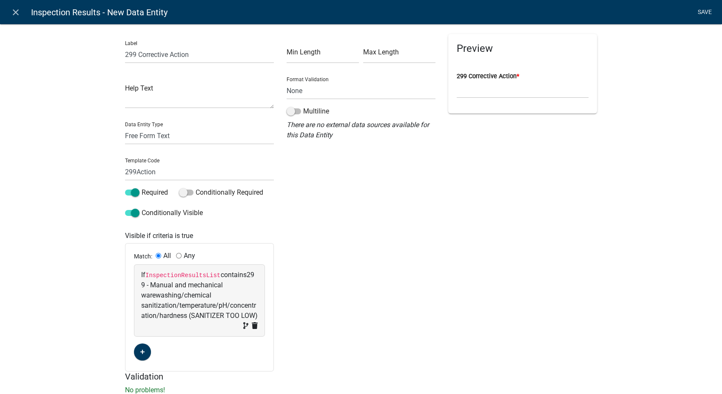
click at [614, 10] on link "Save" at bounding box center [704, 12] width 21 height 16
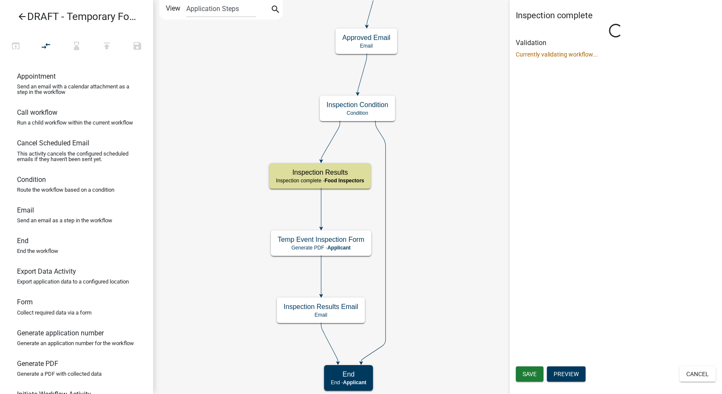
select select "89E15B0C-1F42-414A-8270-DBDA76FCD996"
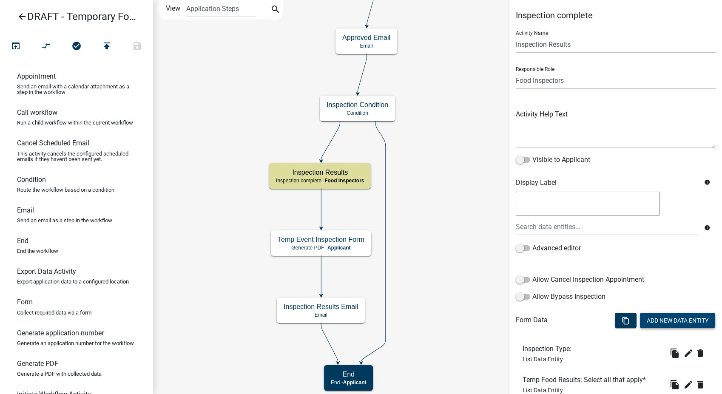
click at [614, 317] on button "Add New Data Entity" at bounding box center [677, 320] width 75 height 15
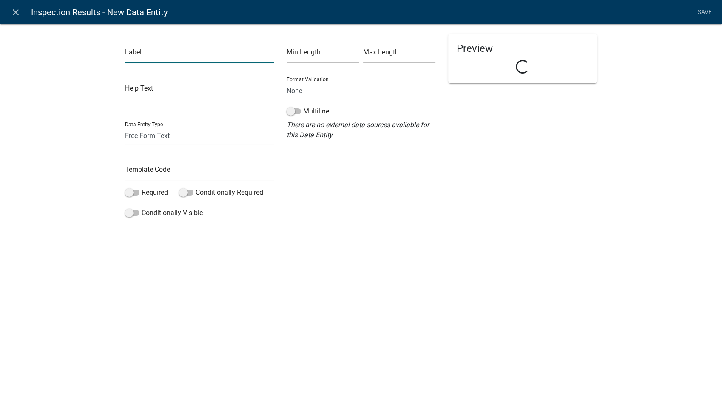
click at [201, 60] on input "text" at bounding box center [199, 54] width 149 height 17
type input "299 Compliance Date"
click at [142, 131] on select "Free Form Text Document Display Entity Value Fee Numeric Data Date Map Sketch D…" at bounding box center [199, 135] width 149 height 17
select select "date"
click at [125, 127] on select "Free Form Text Document Display Entity Value Fee Numeric Data Date Map Sketch D…" at bounding box center [199, 135] width 149 height 17
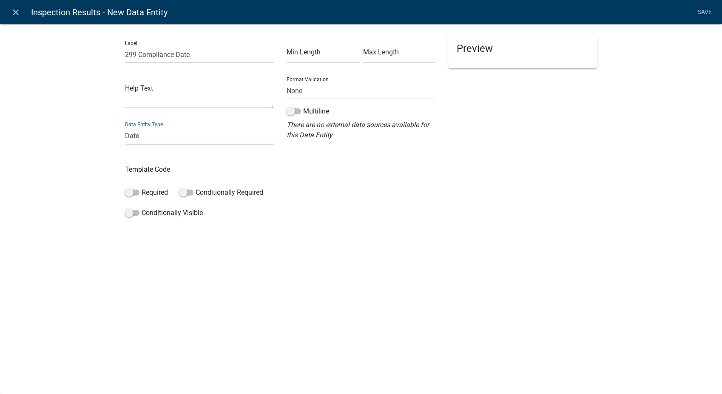
select select "date"
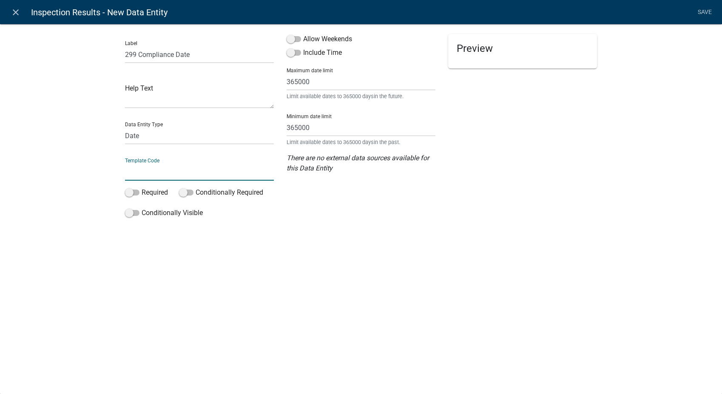
click at [146, 172] on input "text" at bounding box center [199, 171] width 149 height 17
type input "299Date"
click at [290, 40] on span at bounding box center [294, 39] width 14 height 6
click at [303, 34] on input "Allow Weekends" at bounding box center [303, 34] width 0 height 0
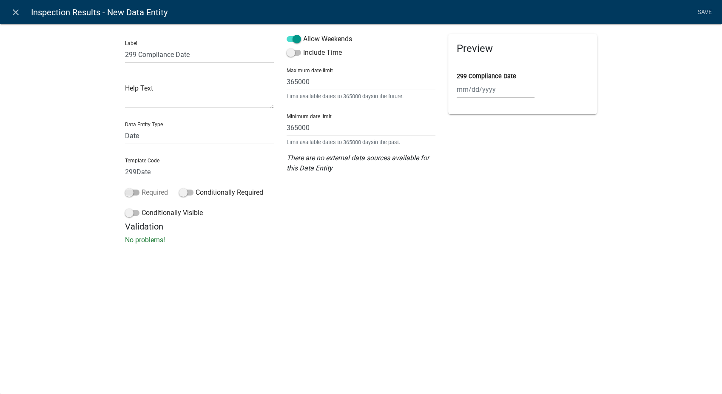
click at [126, 194] on span at bounding box center [132, 193] width 14 height 6
click at [142, 188] on input "Required" at bounding box center [142, 188] width 0 height 0
click at [125, 213] on span at bounding box center [132, 213] width 14 height 6
click at [142, 208] on input "Conditionally Visible" at bounding box center [142, 208] width 0 height 0
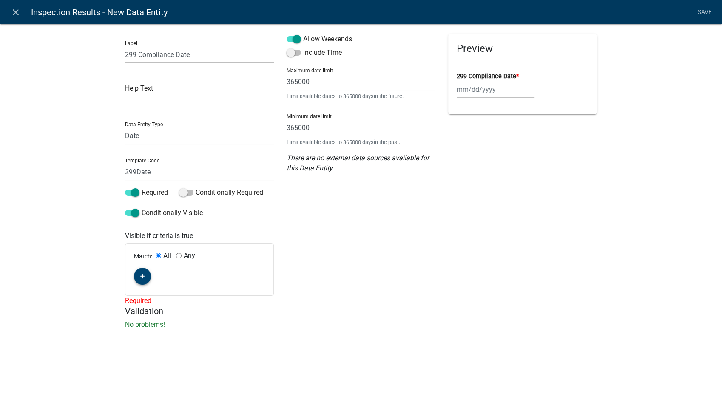
click at [144, 276] on icon "button" at bounding box center [142, 276] width 5 height 5
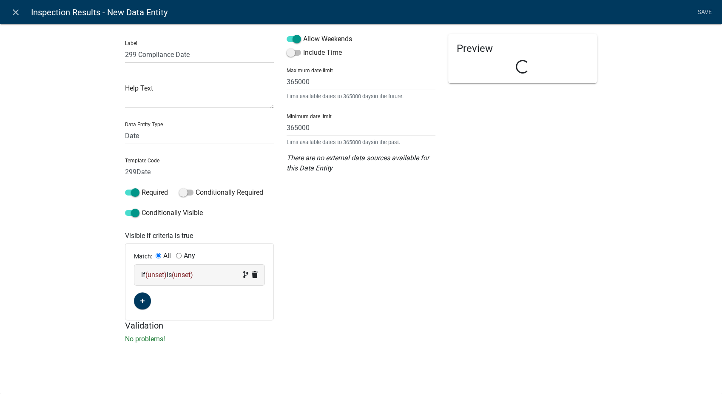
click at [207, 274] on div "If (unset) is (unset)" at bounding box center [199, 275] width 117 height 10
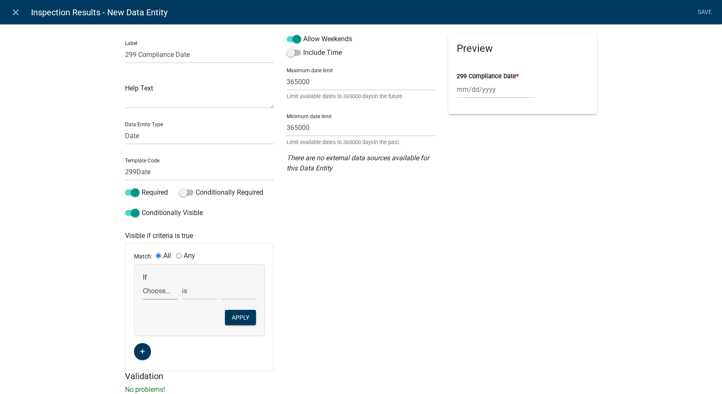
click at [143, 293] on select "Choose... 142Action 142Date 142Status 143Action 143Date 143Status 151Action 151…" at bounding box center [160, 290] width 35 height 17
select select "79: InspectionResultsList"
click at [143, 282] on select "Choose... 142Action 142Date 142Status 143Action 143Date 143Status 151Action 151…" at bounding box center [160, 290] width 35 height 17
click at [193, 294] on select "exists does not exist contains does not contain" at bounding box center [199, 290] width 35 height 17
select select "6: ~"
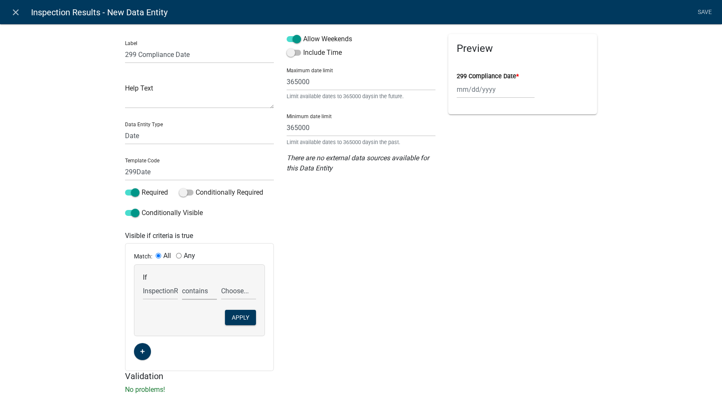
click at [182, 282] on select "exists does not exist contains does not contain" at bounding box center [199, 290] width 35 height 17
click at [251, 291] on select "Choose... 142 - When to wash hands 143 - Where to wash hands (NOT a food prep/w…" at bounding box center [238, 290] width 35 height 17
select select "11: 299 - Manual and mechanical warewashing/chemic"
click at [221, 282] on select "Choose... 142 - When to wash hands 143 - Where to wash hands (NOT a food prep/w…" at bounding box center [238, 290] width 35 height 17
click at [229, 310] on button "Apply" at bounding box center [240, 317] width 31 height 15
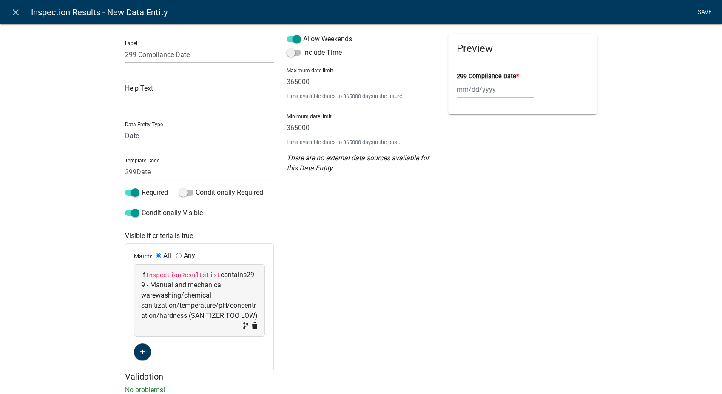
click at [614, 10] on link "Save" at bounding box center [704, 12] width 21 height 16
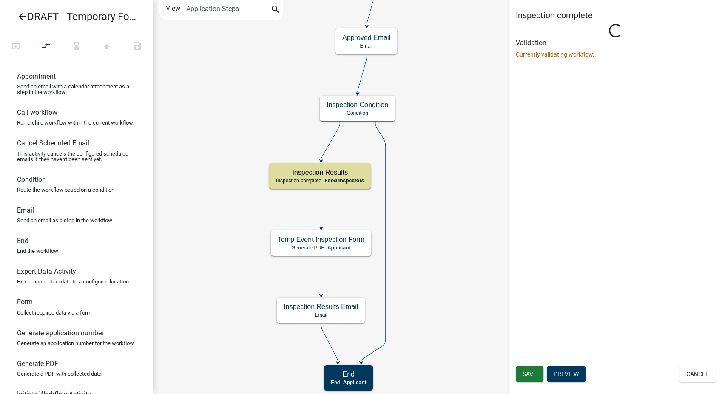
select select "89E15B0C-1F42-414A-8270-DBDA76FCD996"
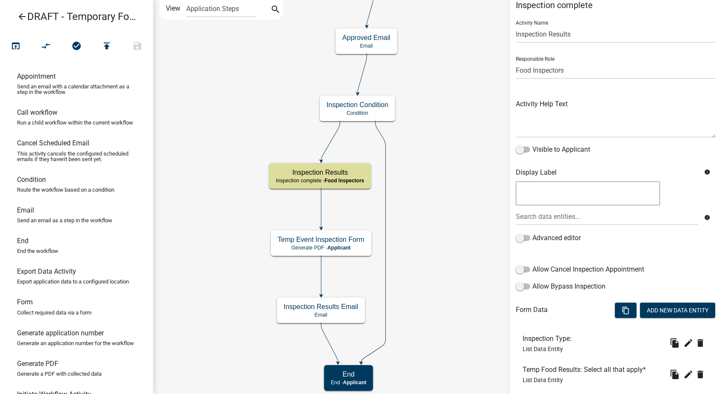
scroll to position [6, 0]
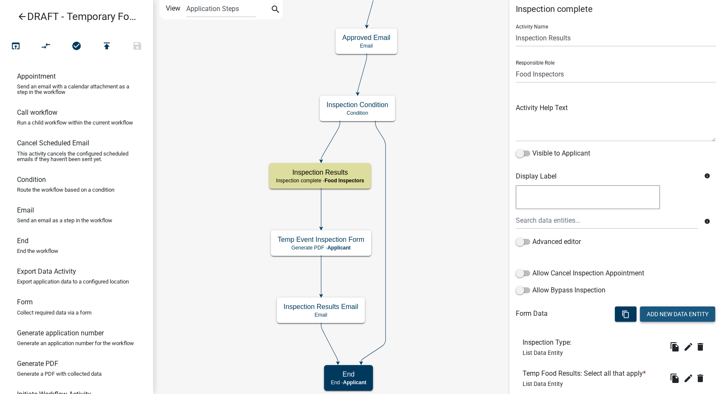
click at [614, 313] on button "Add New Data Entity" at bounding box center [677, 314] width 75 height 15
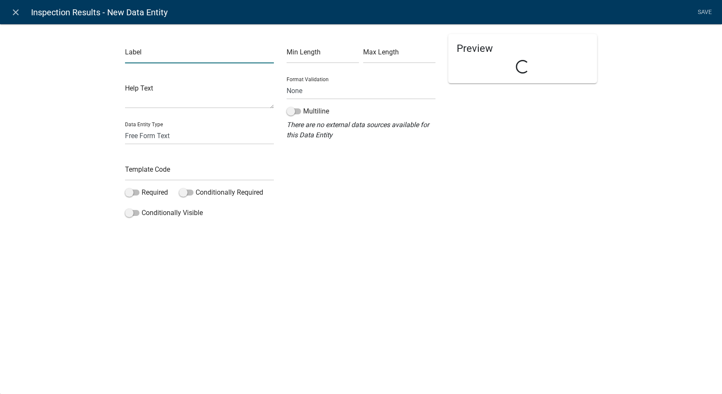
click at [148, 54] on input "text" at bounding box center [199, 54] width 149 height 17
type input "344 Status"
click at [148, 131] on select "Free Form Text Document Display Entity Value Fee Numeric Data Date Map Sketch D…" at bounding box center [199, 135] width 149 height 17
select select "list-data"
click at [125, 127] on select "Free Form Text Document Display Entity Value Fee Numeric Data Date Map Sketch D…" at bounding box center [199, 135] width 149 height 17
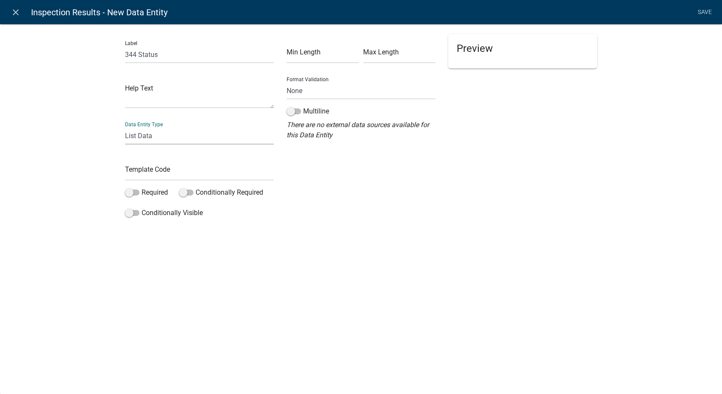
select select "list-data"
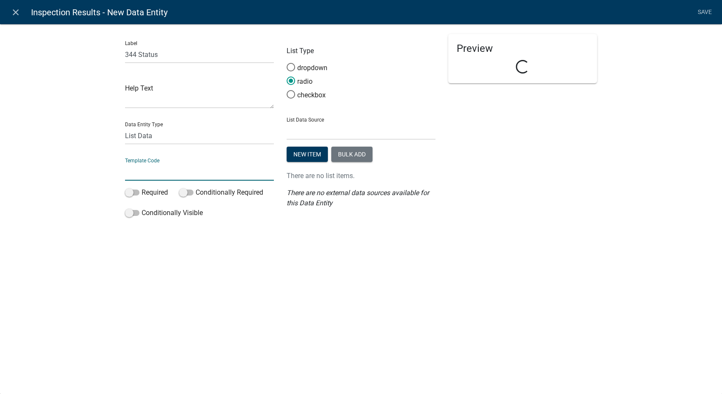
click at [139, 179] on input "text" at bounding box center [199, 171] width 149 height 17
type input "344Status"
click at [293, 91] on span at bounding box center [291, 94] width 18 height 18
click at [287, 90] on input "checkbox" at bounding box center [287, 90] width 0 height 0
click at [316, 138] on select "State List BMP Inspection Options EH Approvers EH Complaint Types EH Inspectors…" at bounding box center [361, 130] width 149 height 17
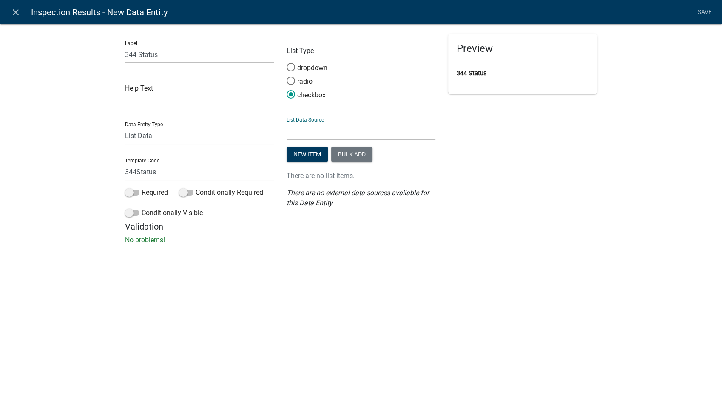
select select "custom-list-6de4fff4-3373-43ec-a39a-087d024189b0"
click at [287, 122] on select "State List BMP Inspection Options EH Approvers EH Complaint Types EH Inspectors…" at bounding box center [361, 130] width 149 height 17
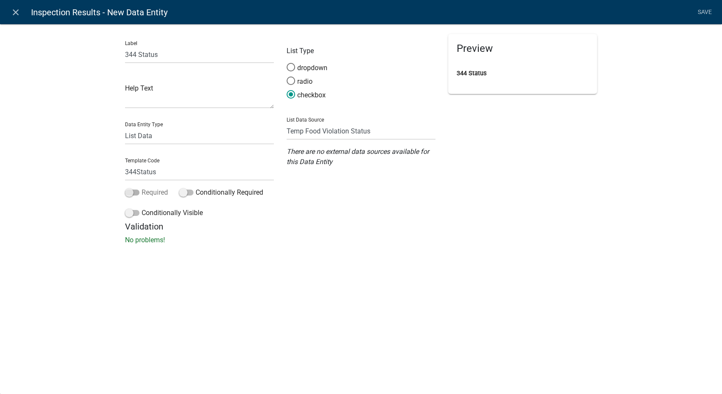
click at [128, 191] on span at bounding box center [132, 193] width 14 height 6
click at [142, 188] on input "Required" at bounding box center [142, 188] width 0 height 0
click at [129, 215] on span at bounding box center [132, 213] width 14 height 6
click at [142, 208] on input "Conditionally Visible" at bounding box center [142, 208] width 0 height 0
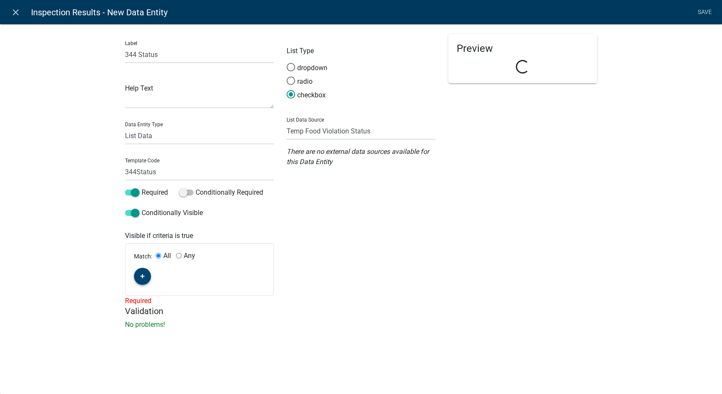
click at [145, 277] on button "button" at bounding box center [142, 276] width 17 height 17
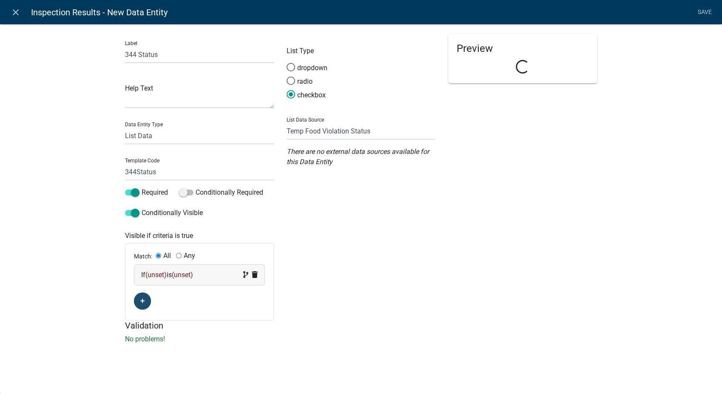
click at [201, 276] on div "If (unset) is (unset)" at bounding box center [199, 275] width 117 height 10
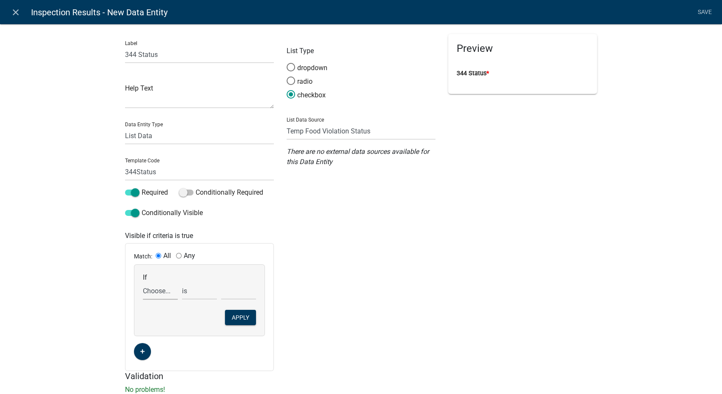
click at [162, 292] on select "Choose... 142Action 142Date 142Status 143Action 143Date 143Status 151Action 151…" at bounding box center [160, 290] width 35 height 17
select select "80: InspectionResultsList"
click at [143, 282] on select "Choose... 142Action 142Date 142Status 143Action 143Date 143Status 151Action 151…" at bounding box center [160, 290] width 35 height 17
click at [194, 291] on select "exists does not exist contains does not contain" at bounding box center [199, 290] width 35 height 17
select select "6: ~"
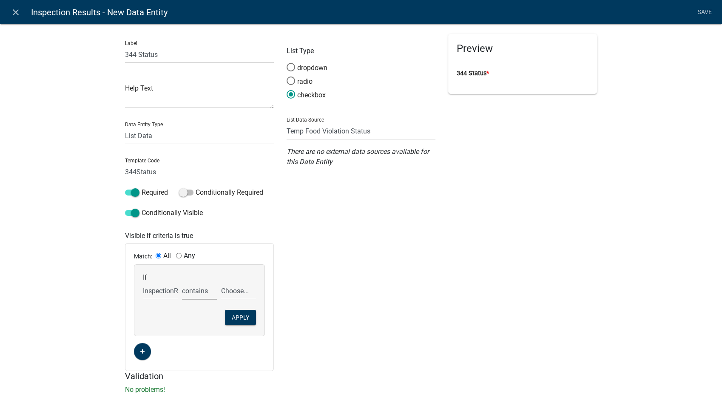
click at [182, 282] on select "exists does not exist contains does not contain" at bounding box center [199, 290] width 35 height 17
click at [236, 296] on select "Choose... 142 - When to wash hands 143 - Where to wash hands (NOT a food prep/w…" at bounding box center [238, 290] width 35 height 17
select select "12: 344 - Alternative water supply"
click at [221, 282] on select "Choose... 142 - When to wash hands 143 - Where to wash hands (NOT a food prep/w…" at bounding box center [238, 290] width 35 height 17
click at [237, 317] on button "Apply" at bounding box center [240, 317] width 31 height 15
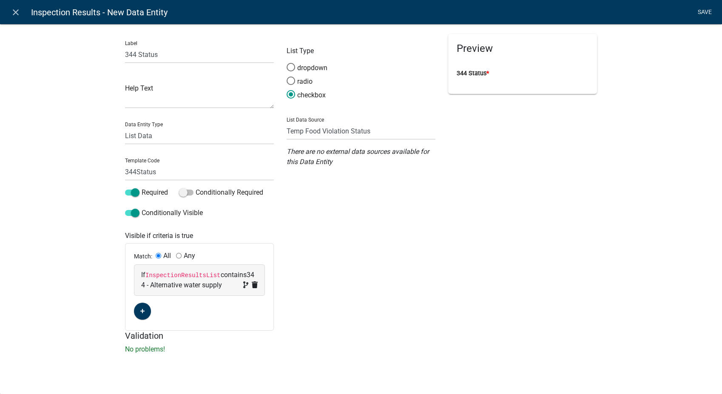
click at [614, 7] on link "Save" at bounding box center [704, 12] width 21 height 16
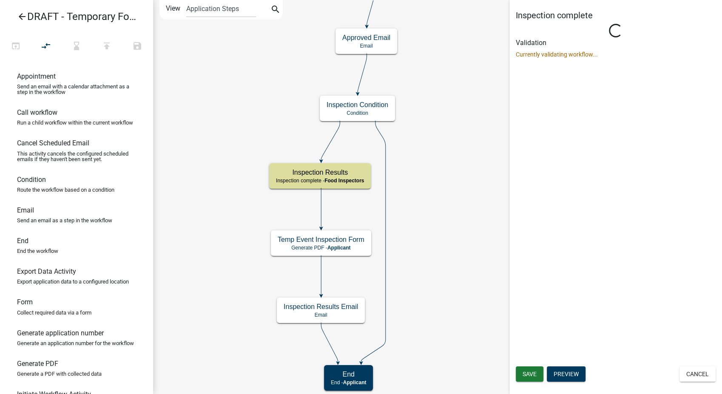
scroll to position [0, 0]
select select "89E15B0C-1F42-414A-8270-DBDA76FCD996"
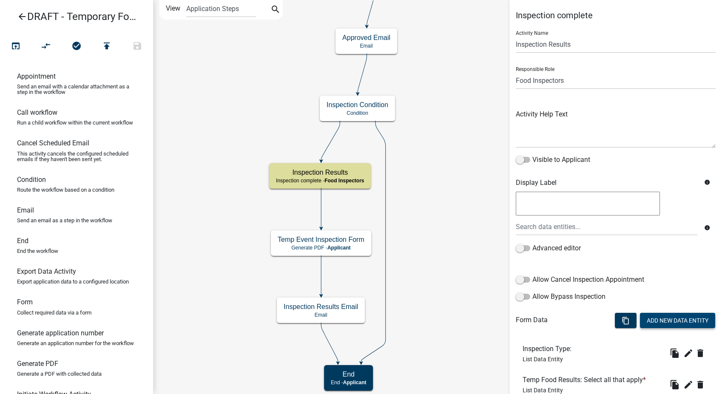
click at [614, 317] on button "Add New Data Entity" at bounding box center [677, 320] width 75 height 15
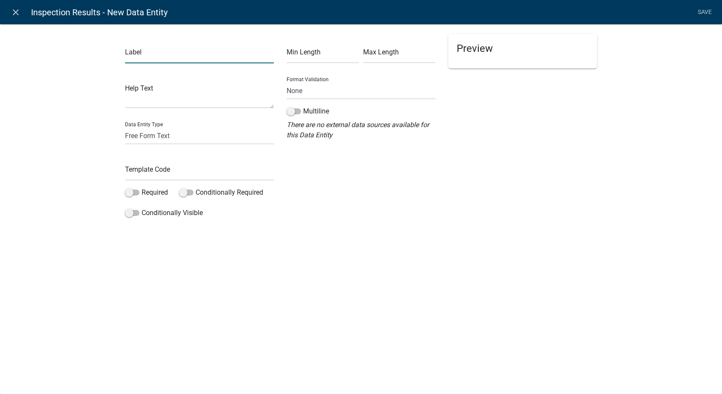
click at [130, 46] on input "text" at bounding box center [199, 54] width 149 height 17
type input "344 Corrective Action"
click at [139, 178] on input "text" at bounding box center [199, 171] width 149 height 17
type input "344Action"
click at [127, 194] on span at bounding box center [132, 193] width 14 height 6
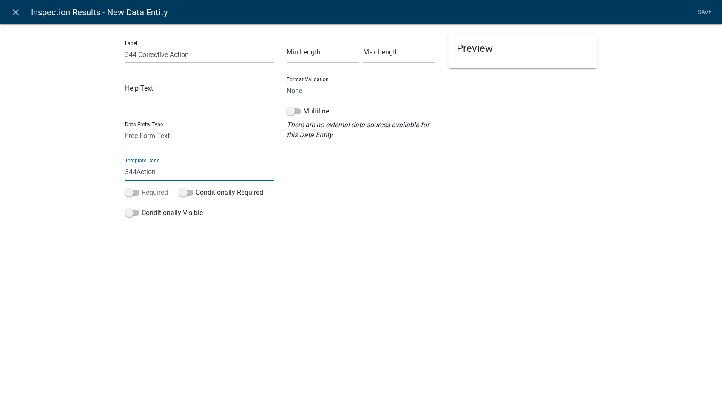
click at [142, 188] on input "Required" at bounding box center [142, 188] width 0 height 0
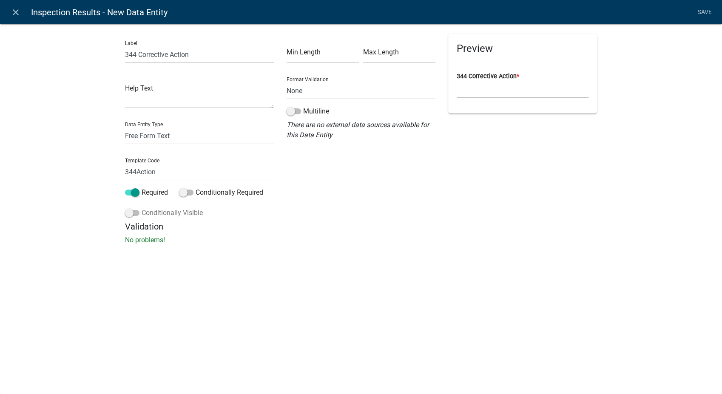
click at [127, 214] on span at bounding box center [132, 213] width 14 height 6
click at [142, 208] on input "Conditionally Visible" at bounding box center [142, 208] width 0 height 0
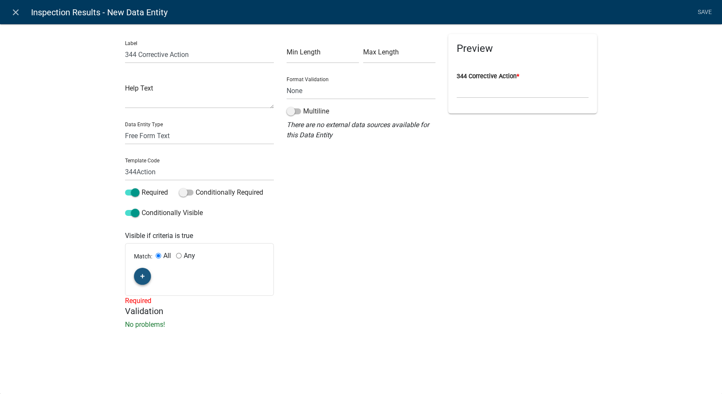
click at [137, 279] on button "button" at bounding box center [142, 276] width 17 height 17
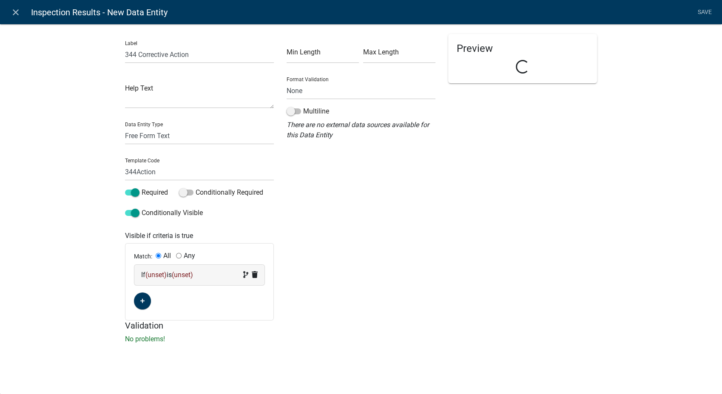
click at [215, 273] on div "If (unset) is (unset)" at bounding box center [199, 275] width 117 height 10
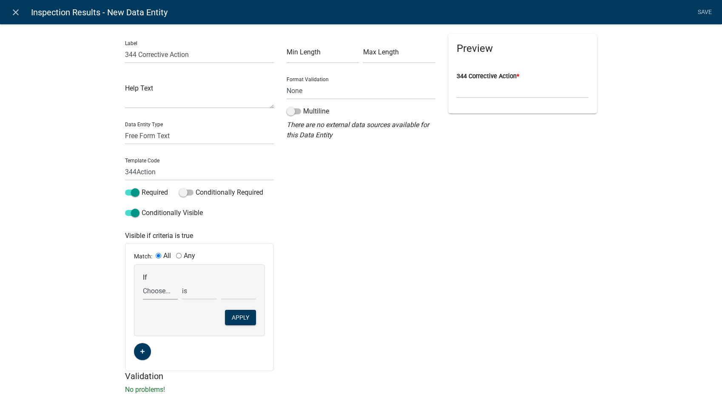
click at [160, 292] on select "Choose... 142Action 142Date 142Status 143Action 143Date 143Status 151Action 151…" at bounding box center [160, 290] width 35 height 17
select select "81: InspectionResultsList"
click at [143, 282] on select "Choose... 142Action 142Date 142Status 143Action 143Date 143Status 151Action 151…" at bounding box center [160, 290] width 35 height 17
click at [183, 294] on select "exists does not exist contains does not contain" at bounding box center [199, 290] width 35 height 17
select select "6: ~"
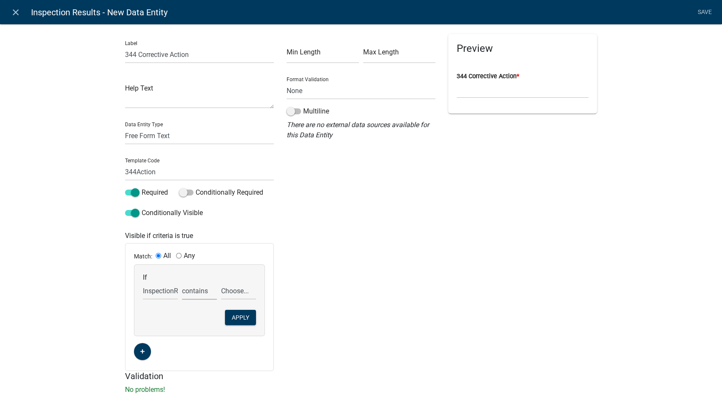
click at [182, 282] on select "exists does not exist contains does not contain" at bounding box center [199, 290] width 35 height 17
click at [247, 291] on select "Choose... 142 - When to wash hands 143 - Where to wash hands (NOT a food prep/w…" at bounding box center [238, 290] width 35 height 17
select select "12: 344 - Alternative water supply"
click at [221, 282] on select "Choose... 142 - When to wash hands 143 - Where to wash hands (NOT a food prep/w…" at bounding box center [238, 290] width 35 height 17
click at [244, 317] on button "Apply" at bounding box center [240, 317] width 31 height 15
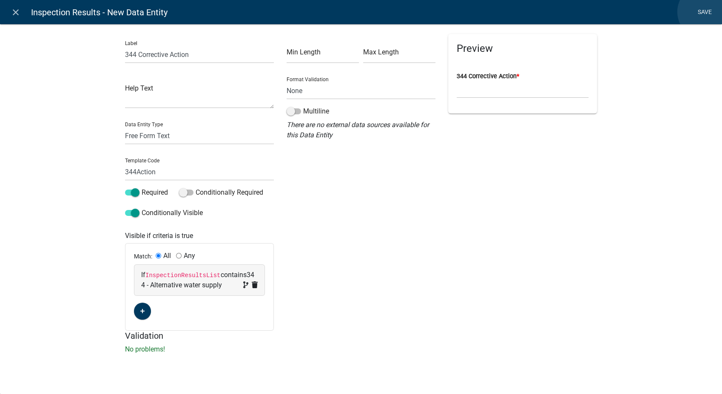
click at [614, 12] on link "Save" at bounding box center [704, 12] width 21 height 16
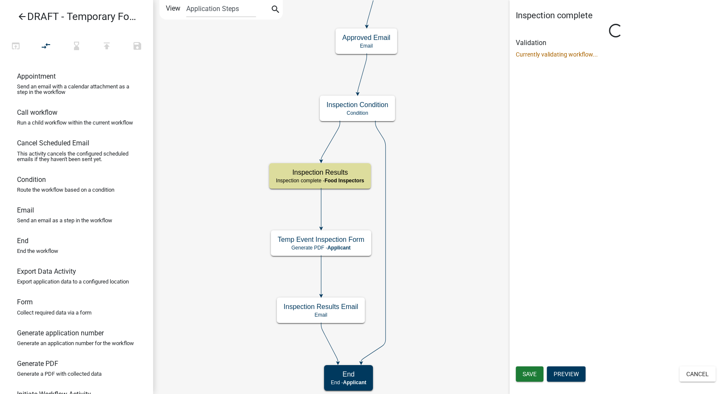
select select "89E15B0C-1F42-414A-8270-DBDA76FCD996"
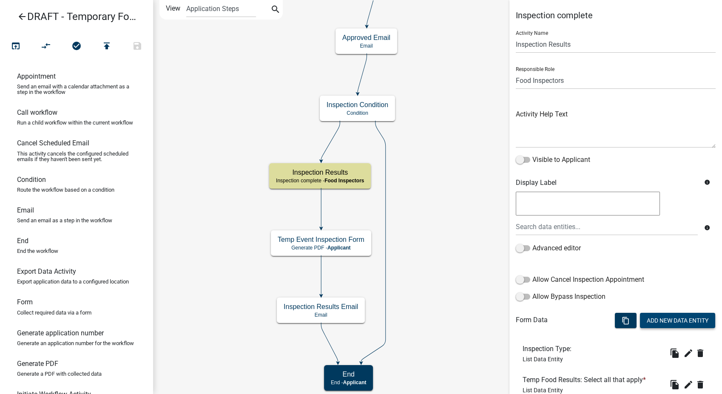
click at [614, 316] on button "Add New Data Entity" at bounding box center [677, 320] width 75 height 15
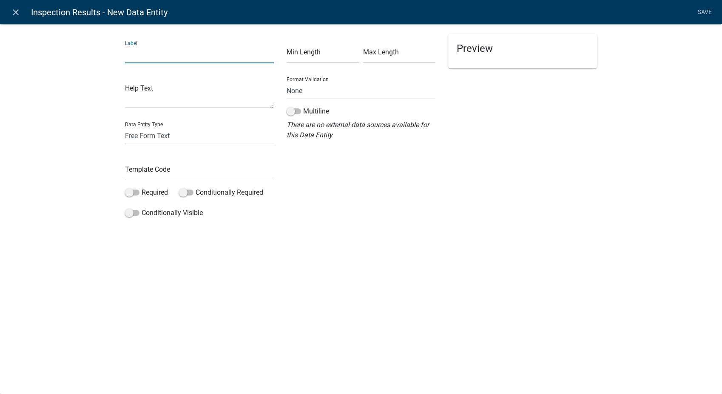
click at [157, 60] on input "text" at bounding box center [199, 54] width 149 height 17
type input "344 Compliance Date"
click at [141, 136] on select "Free Form Text Document Display Entity Value Fee Numeric Data Date Map Sketch D…" at bounding box center [199, 135] width 149 height 17
select select "date"
click at [125, 127] on select "Free Form Text Document Display Entity Value Fee Numeric Data Date Map Sketch D…" at bounding box center [199, 135] width 149 height 17
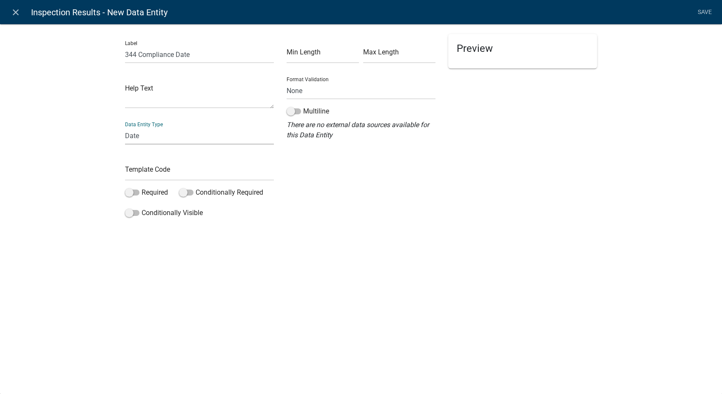
select select "date"
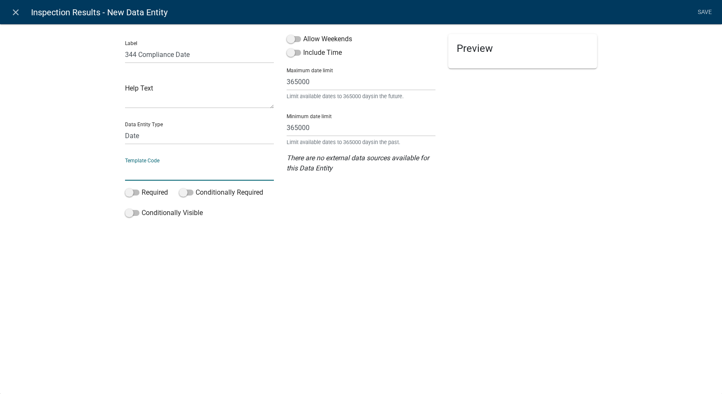
click at [146, 175] on input "text" at bounding box center [199, 171] width 149 height 17
type input "344Date"
click at [289, 40] on span at bounding box center [294, 39] width 14 height 6
click at [303, 34] on input "Allow Weekends" at bounding box center [303, 34] width 0 height 0
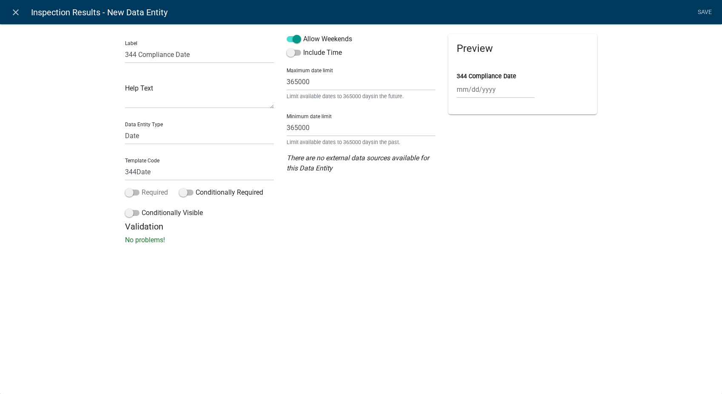
click at [131, 190] on span at bounding box center [132, 193] width 14 height 6
click at [142, 188] on input "Required" at bounding box center [142, 188] width 0 height 0
click at [125, 211] on span at bounding box center [132, 213] width 14 height 6
click at [142, 208] on input "Conditionally Visible" at bounding box center [142, 208] width 0 height 0
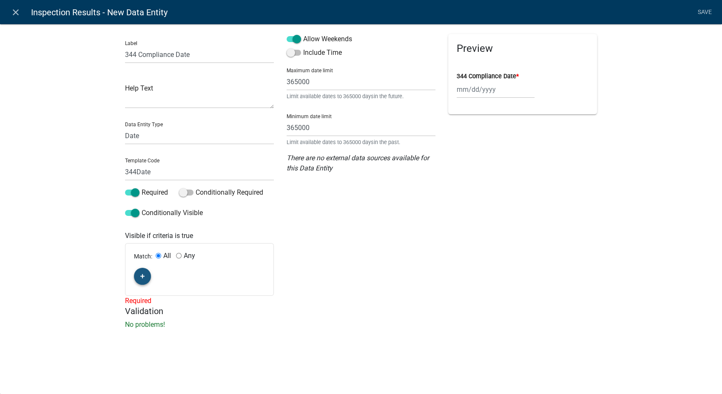
click at [140, 275] on icon "button" at bounding box center [142, 276] width 5 height 5
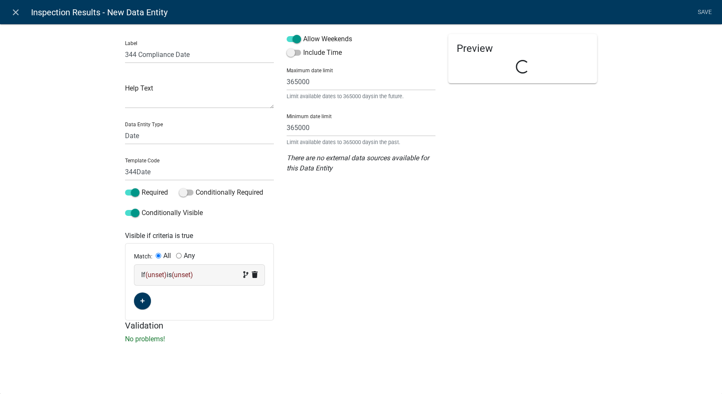
click at [223, 270] on div "If (unset) is (unset)" at bounding box center [199, 275] width 117 height 10
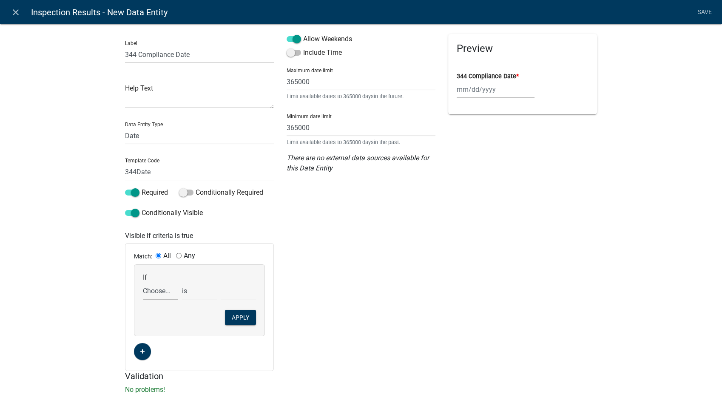
click at [158, 295] on select "Choose... 142Action 142Date 142Status 143Action 143Date 143Status 151Action 151…" at bounding box center [160, 290] width 35 height 17
select select "82: InspectionResultsList"
click at [143, 282] on select "Choose... 142Action 142Date 142Status 143Action 143Date 143Status 151Action 151…" at bounding box center [160, 290] width 35 height 17
click at [183, 292] on select "exists does not exist contains does not contain" at bounding box center [199, 290] width 35 height 17
select select "6: ~"
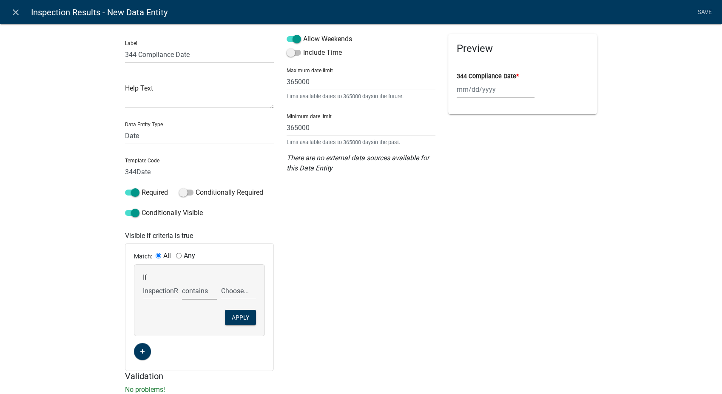
click at [182, 282] on select "exists does not exist contains does not contain" at bounding box center [199, 290] width 35 height 17
click at [240, 295] on select "Choose... 142 - When to wash hands 143 - Where to wash hands (NOT a food prep/w…" at bounding box center [238, 290] width 35 height 17
select select "12: 344 - Alternative water supply"
click at [221, 282] on select "Choose... 142 - When to wash hands 143 - Where to wash hands (NOT a food prep/w…" at bounding box center [238, 290] width 35 height 17
click at [234, 317] on button "Apply" at bounding box center [240, 317] width 31 height 15
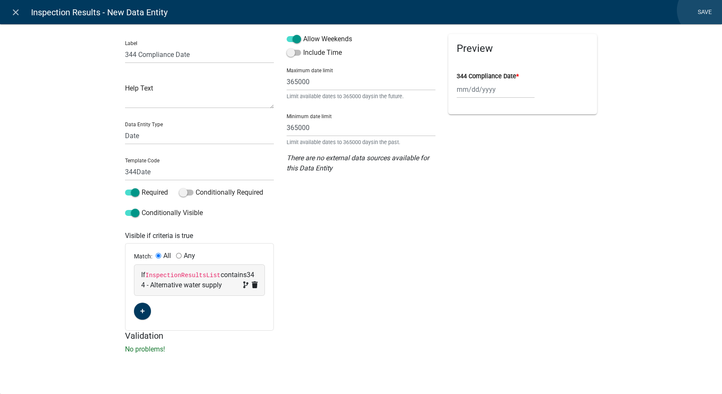
click at [614, 10] on link "Save" at bounding box center [704, 12] width 21 height 16
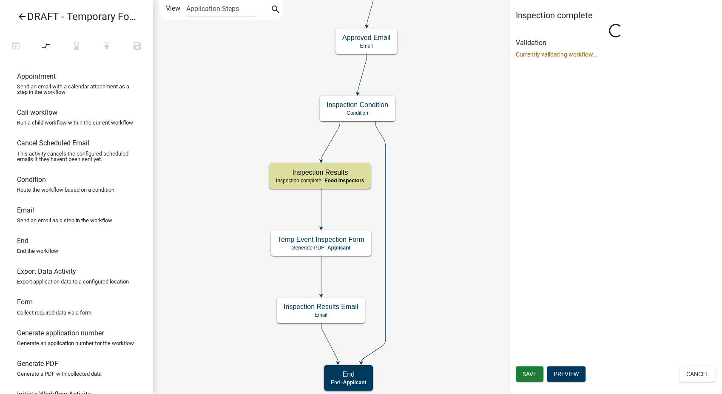
select select "89E15B0C-1F42-414A-8270-DBDA76FCD996"
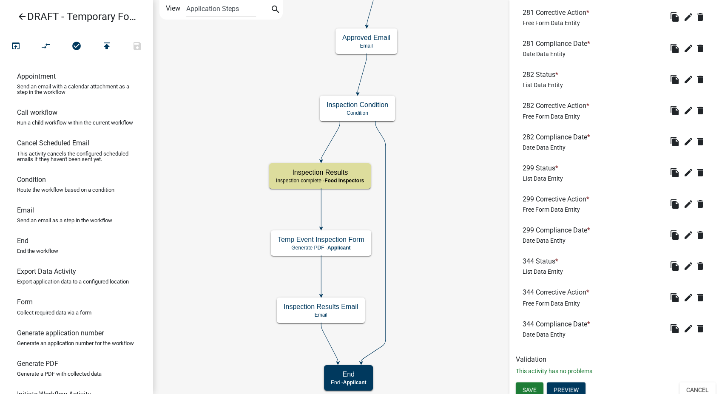
scroll to position [1328, 0]
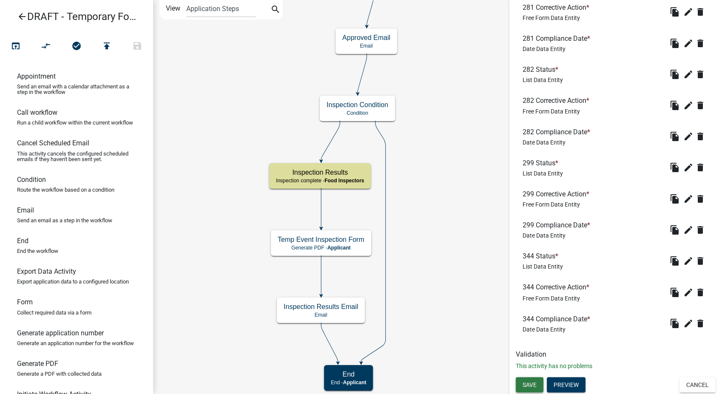
click at [532, 317] on span "Save" at bounding box center [530, 384] width 14 height 7
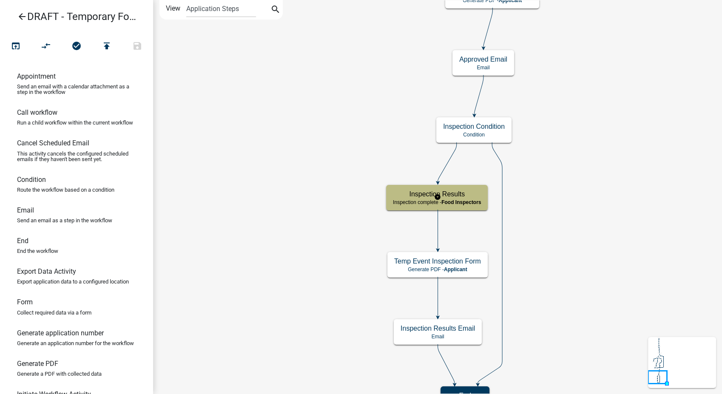
click at [471, 202] on span "Food Inspectors" at bounding box center [461, 202] width 40 height 6
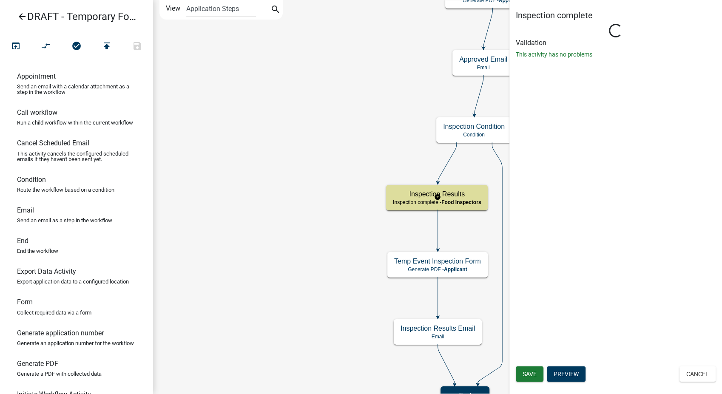
select select "89E15B0C-1F42-414A-8270-DBDA76FCD996"
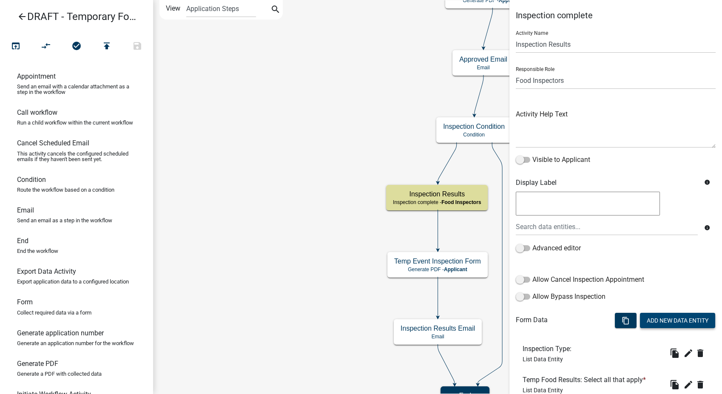
click at [614, 315] on button "Add New Data Entity" at bounding box center [677, 320] width 75 height 15
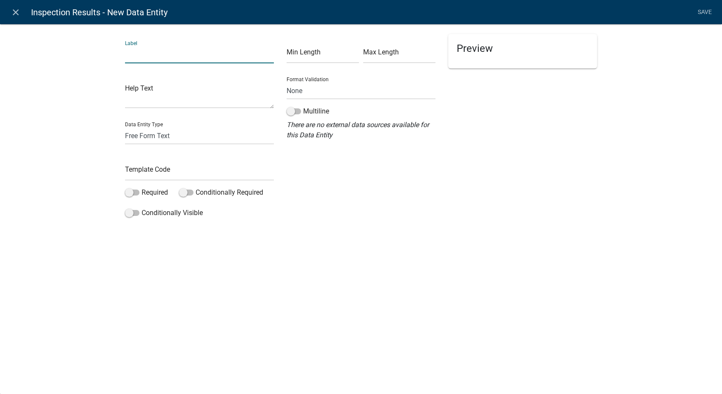
click at [142, 56] on input "text" at bounding box center [199, 54] width 149 height 17
type input "347 Status"
click at [145, 139] on select "Free Form Text Document Display Entity Value Fee Numeric Data Date Map Sketch D…" at bounding box center [199, 135] width 149 height 17
select select "list-data"
click at [125, 127] on select "Free Form Text Document Display Entity Value Fee Numeric Data Date Map Sketch D…" at bounding box center [199, 135] width 149 height 17
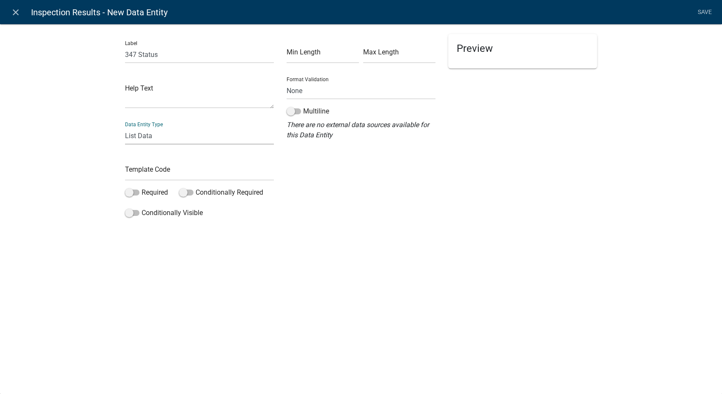
select select "list-data"
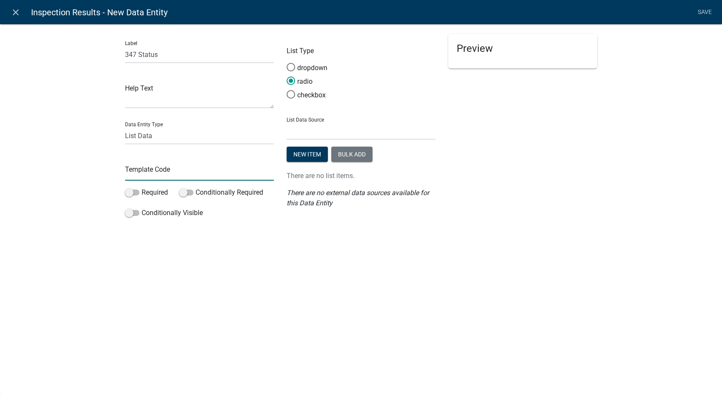
click at [145, 173] on input "text" at bounding box center [199, 171] width 149 height 17
type input "347Status"
click at [127, 192] on span at bounding box center [132, 193] width 14 height 6
click at [142, 188] on input "Required" at bounding box center [142, 188] width 0 height 0
click at [130, 210] on span at bounding box center [132, 213] width 14 height 6
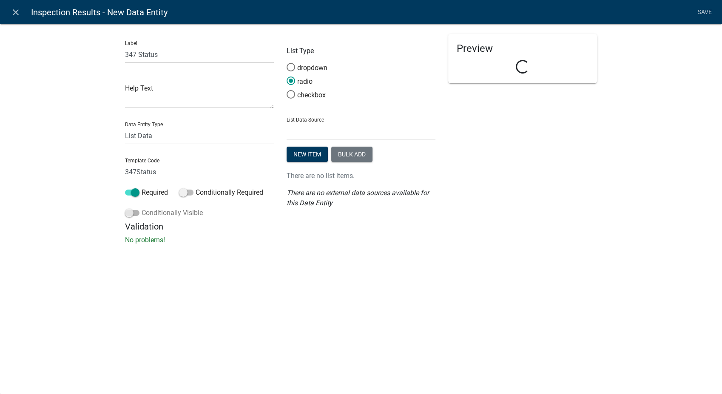
click at [142, 208] on input "Conditionally Visible" at bounding box center [142, 208] width 0 height 0
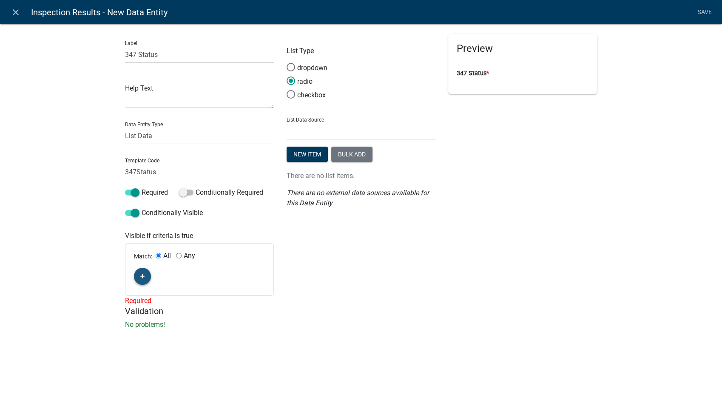
click at [143, 269] on button "button" at bounding box center [142, 276] width 17 height 17
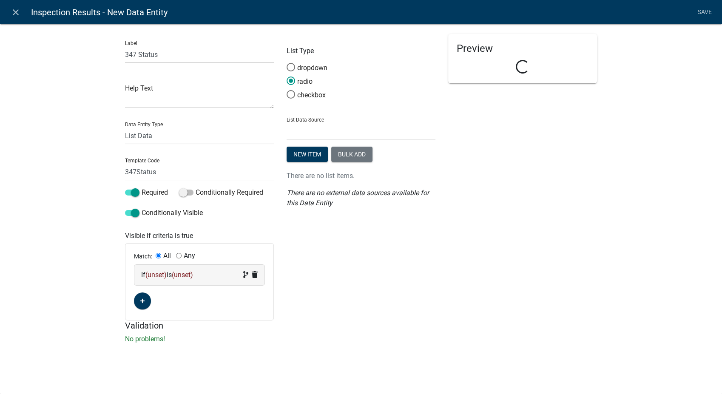
click at [213, 270] on div "If (unset) is (unset)" at bounding box center [199, 275] width 117 height 10
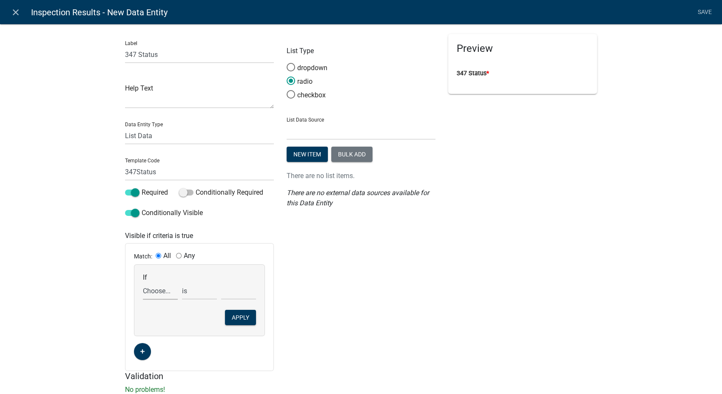
click at [158, 292] on select "Choose... 142Action 142Date 142Status 143Action 143Date 143Status 151Action 151…" at bounding box center [160, 290] width 35 height 17
select select "83: InspectionResultsList"
click at [143, 282] on select "Choose... 142Action 142Date 142Status 143Action 143Date 143Status 151Action 151…" at bounding box center [160, 290] width 35 height 17
click at [188, 289] on select "exists does not exist contains does not contain" at bounding box center [199, 290] width 35 height 17
select select "6: ~"
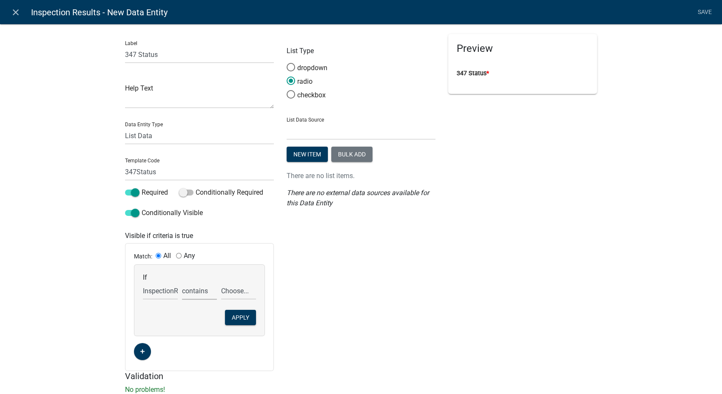
click at [182, 282] on select "exists does not exist contains does not contain" at bounding box center [199, 290] width 35 height 17
click at [246, 293] on select "Choose... 142 - When to wash hands 143 - Where to wash hands (NOT a food prep/w…" at bounding box center [238, 290] width 35 height 17
select select "13: 347 - Handwashing sink/installation (85 degree"
click at [221, 282] on select "Choose... 142 - When to wash hands 143 - Where to wash hands (NOT a food prep/w…" at bounding box center [238, 290] width 35 height 17
click at [235, 317] on button "Apply" at bounding box center [240, 317] width 31 height 15
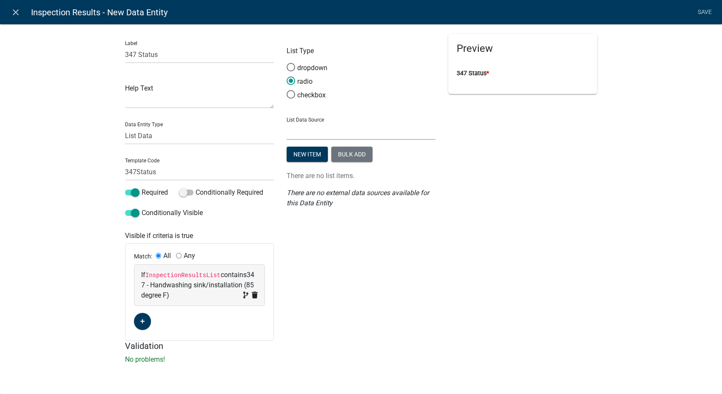
click at [327, 130] on select "State List BMP Inspection Options EH Approvers EH Complaint Types EH Inspectors…" at bounding box center [361, 130] width 149 height 17
select select "custom-list-6de4fff4-3373-43ec-a39a-087d024189b0"
click at [287, 122] on select "State List BMP Inspection Options EH Approvers EH Complaint Types EH Inspectors…" at bounding box center [361, 130] width 149 height 17
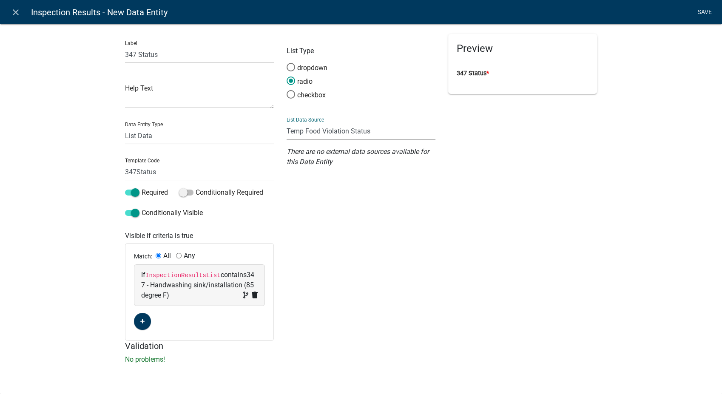
click at [614, 11] on link "Save" at bounding box center [704, 12] width 21 height 16
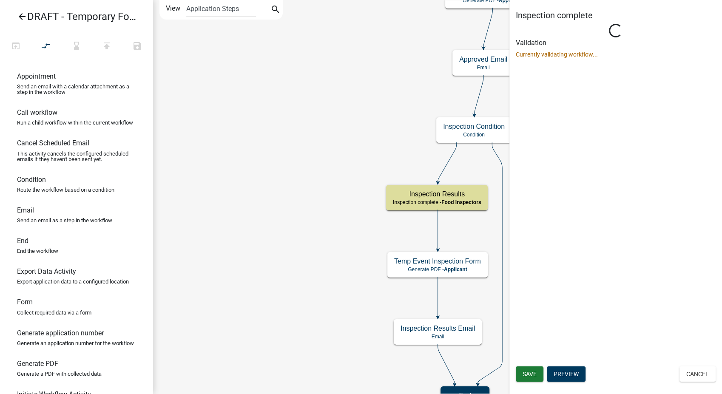
select select "89E15B0C-1F42-414A-8270-DBDA76FCD996"
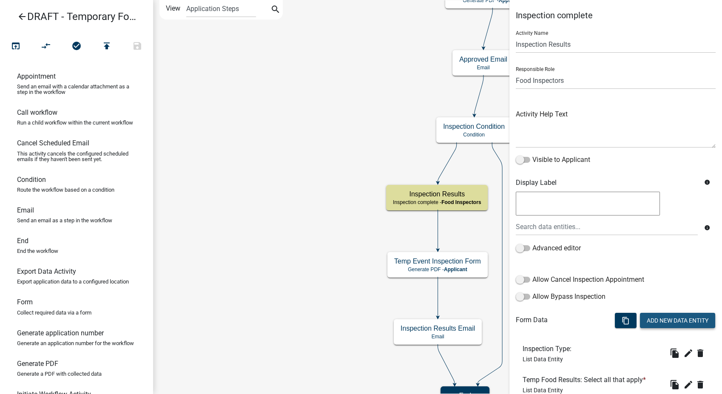
click at [614, 316] on button "Add New Data Entity" at bounding box center [677, 320] width 75 height 15
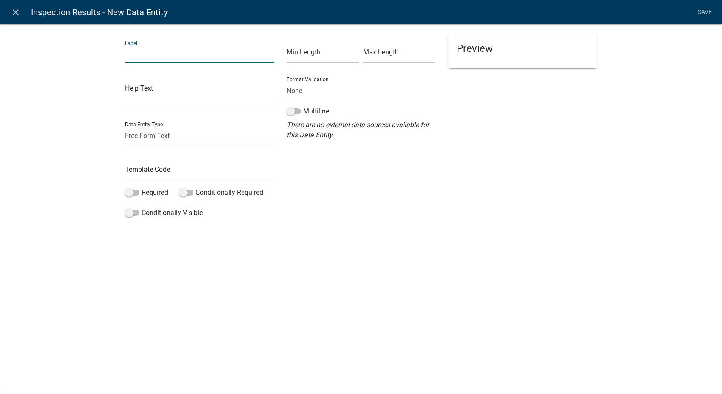
click at [134, 51] on input "text" at bounding box center [199, 54] width 149 height 17
type input "347 Corrective Action"
click at [138, 178] on input "text" at bounding box center [199, 171] width 149 height 17
type input "347Action"
click at [127, 194] on span at bounding box center [132, 193] width 14 height 6
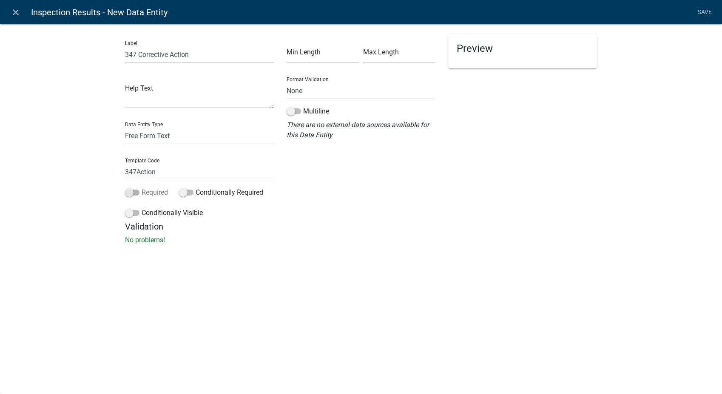
click at [142, 188] on input "Required" at bounding box center [142, 188] width 0 height 0
click at [128, 214] on span at bounding box center [132, 213] width 14 height 6
click at [142, 208] on input "Conditionally Visible" at bounding box center [142, 208] width 0 height 0
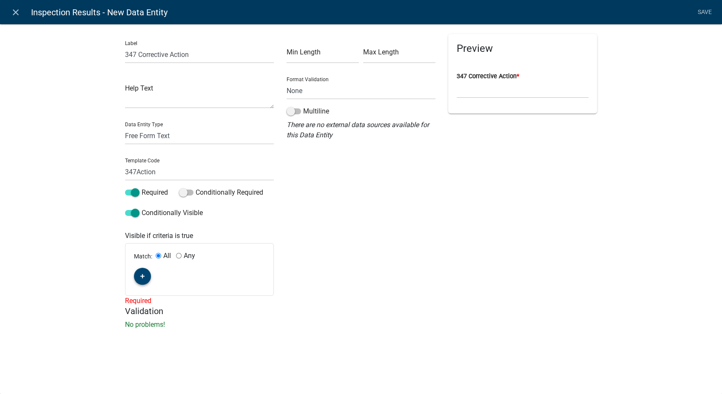
click at [144, 282] on button "button" at bounding box center [142, 276] width 17 height 17
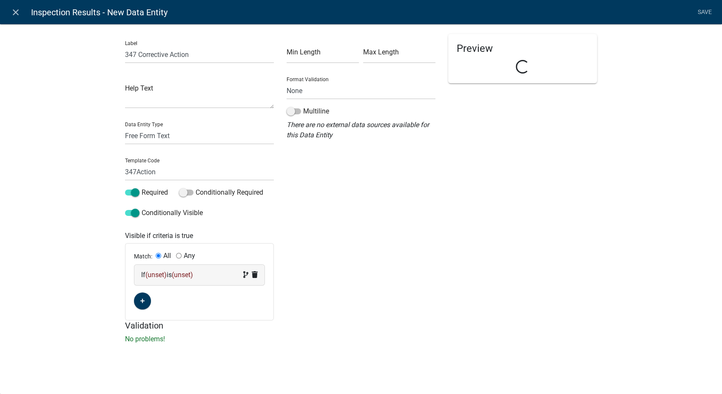
click at [223, 276] on div "If (unset) is (unset)" at bounding box center [199, 275] width 117 height 10
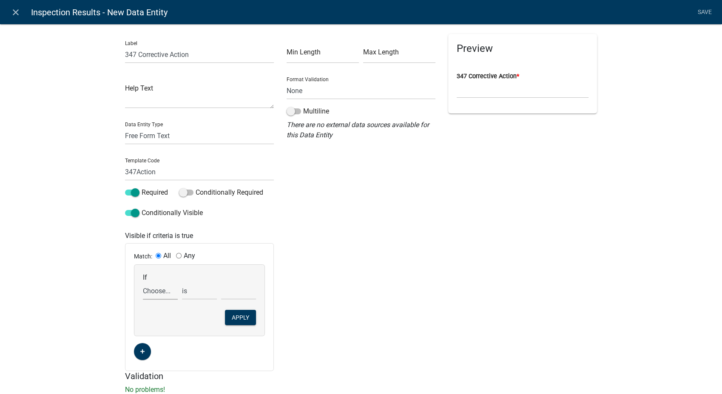
click at [159, 292] on select "Choose... 142Action 142Date 142Status 143Action 143Date 143Status 151Action 151…" at bounding box center [160, 290] width 35 height 17
select select "84: InspectionResultsList"
click at [143, 282] on select "Choose... 142Action 142Date 142Status 143Action 143Date 143Status 151Action 151…" at bounding box center [160, 290] width 35 height 17
click at [187, 289] on select "exists does not exist contains does not contain" at bounding box center [199, 290] width 35 height 17
select select "6: ~"
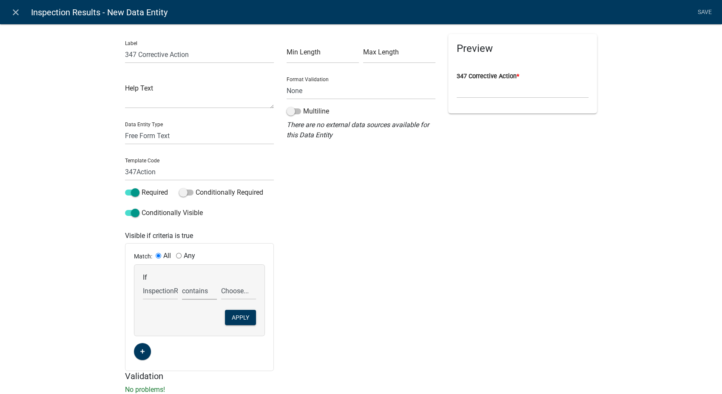
click at [182, 282] on select "exists does not exist contains does not contain" at bounding box center [199, 290] width 35 height 17
click at [232, 296] on select "Choose... 142 - When to wash hands 143 - Where to wash hands (NOT a food prep/w…" at bounding box center [238, 290] width 35 height 17
select select "13: 347 - Handwashing sink/installation (85 degree"
click at [221, 282] on select "Choose... 142 - When to wash hands 143 - Where to wash hands (NOT a food prep/w…" at bounding box center [238, 290] width 35 height 17
click at [237, 311] on button "Apply" at bounding box center [240, 317] width 31 height 15
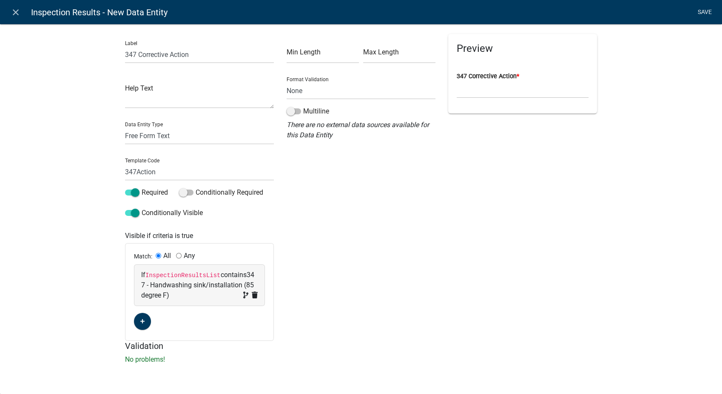
click at [614, 7] on link "Save" at bounding box center [704, 12] width 21 height 16
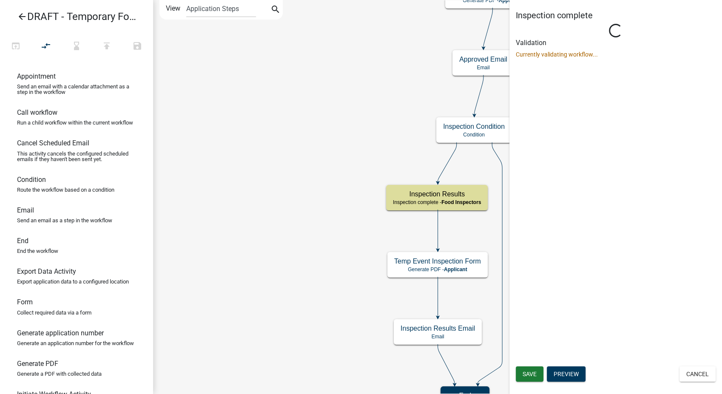
select select "89E15B0C-1F42-414A-8270-DBDA76FCD996"
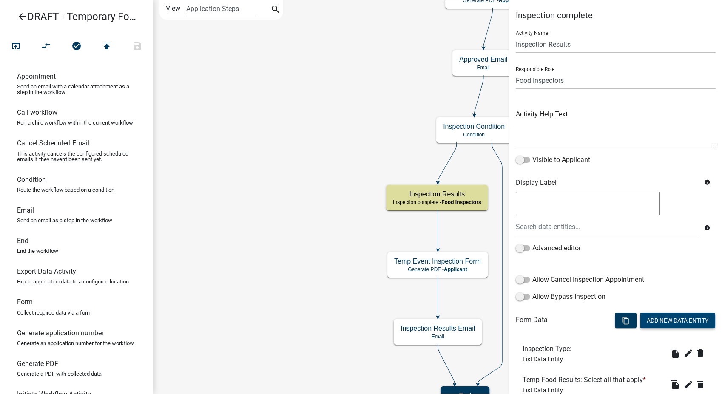
click at [614, 315] on button "Add New Data Entity" at bounding box center [677, 320] width 75 height 15
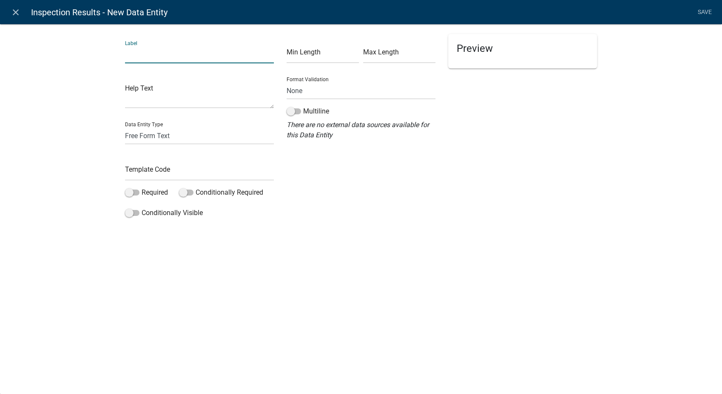
click at [176, 53] on input "text" at bounding box center [199, 54] width 149 height 17
type input "347 Compliance Date"
click at [145, 142] on select "Free Form Text Document Display Entity Value Fee Numeric Data Date Map Sketch D…" at bounding box center [199, 135] width 149 height 17
select select "date"
click at [125, 127] on select "Free Form Text Document Display Entity Value Fee Numeric Data Date Map Sketch D…" at bounding box center [199, 135] width 149 height 17
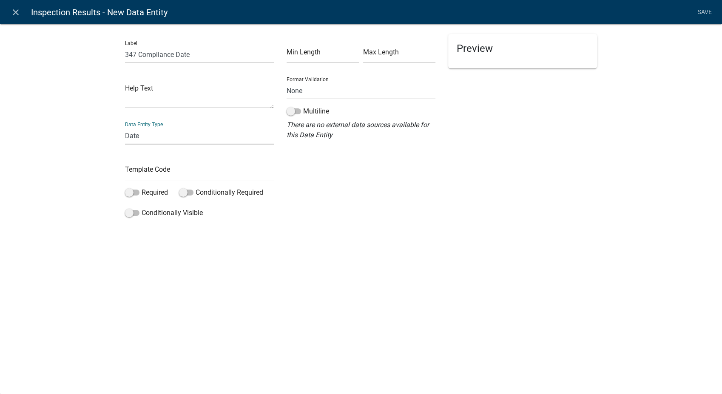
select select "date"
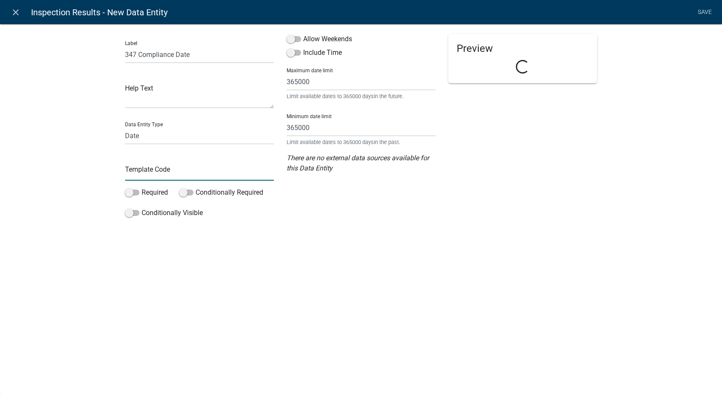
click at [137, 172] on input "text" at bounding box center [199, 171] width 149 height 17
type input "347Date"
click at [287, 40] on span at bounding box center [294, 39] width 14 height 6
click at [303, 34] on input "Allow Weekends" at bounding box center [303, 34] width 0 height 0
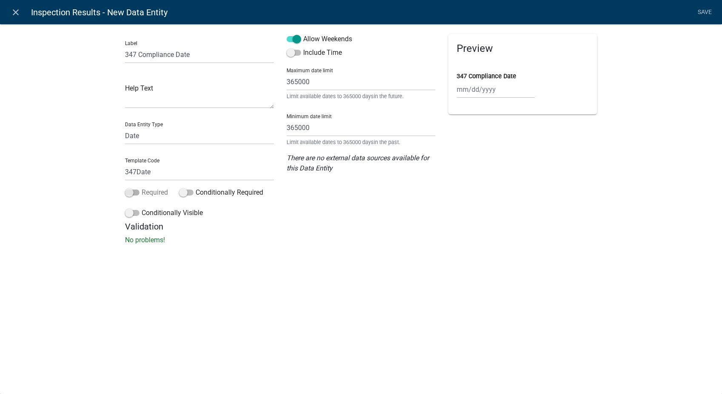
click at [126, 192] on span at bounding box center [132, 193] width 14 height 6
click at [142, 188] on input "Required" at bounding box center [142, 188] width 0 height 0
click at [126, 213] on span at bounding box center [132, 213] width 14 height 6
click at [142, 208] on input "Conditionally Visible" at bounding box center [142, 208] width 0 height 0
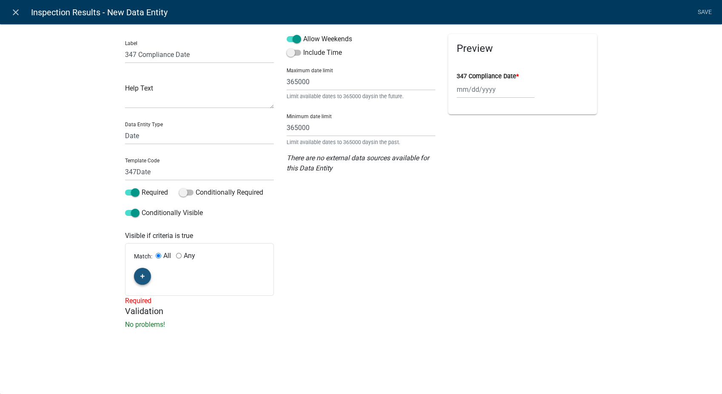
click at [143, 284] on button "button" at bounding box center [142, 276] width 17 height 17
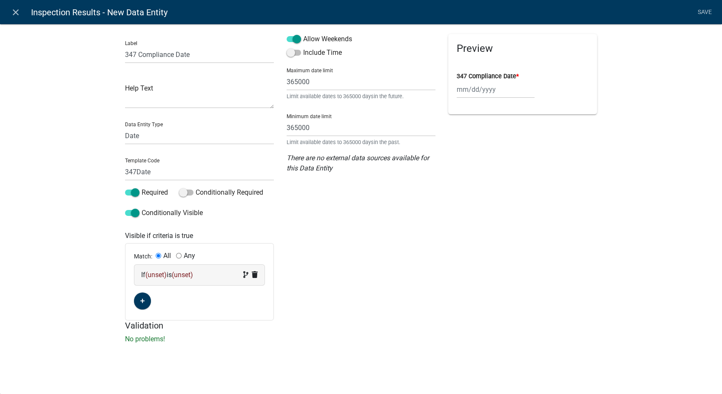
click at [204, 279] on div "If (unset) is (unset)" at bounding box center [199, 275] width 117 height 10
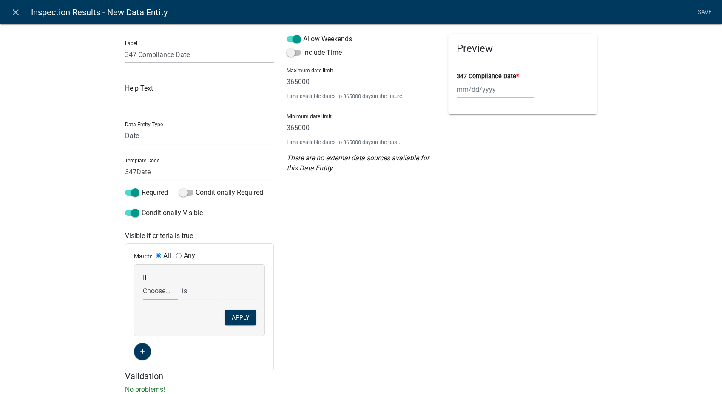
click at [154, 293] on select "Choose... 142Action 142Date 142Status 143Action 143Date 143Status 151Action 151…" at bounding box center [160, 290] width 35 height 17
select select "85: InspectionResultsList"
click at [143, 282] on select "Choose... 142Action 142Date 142Status 143Action 143Date 143Status 151Action 151…" at bounding box center [160, 290] width 35 height 17
click at [190, 291] on select "exists does not exist contains does not contain" at bounding box center [199, 290] width 35 height 17
select select "6: ~"
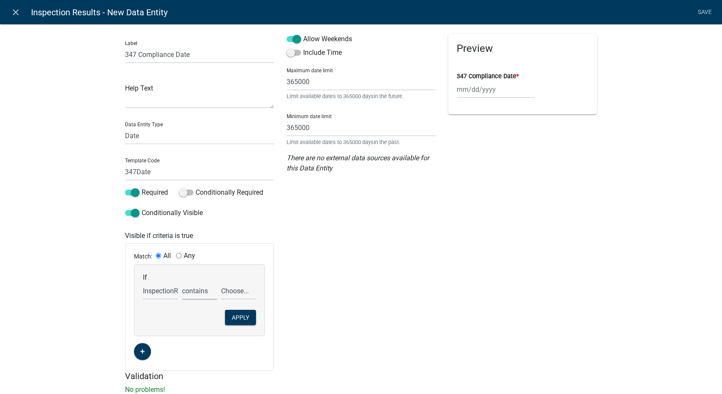
click at [182, 282] on select "exists does not exist contains does not contain" at bounding box center [199, 290] width 35 height 17
click at [233, 294] on select "Choose... 142 - When to wash hands 143 - Where to wash hands (NOT a food prep/w…" at bounding box center [238, 290] width 35 height 17
select select "13: 347 - Handwashing sink/installation (85 degree"
click at [221, 282] on select "Choose... 142 - When to wash hands 143 - Where to wash hands (NOT a food prep/w…" at bounding box center [238, 290] width 35 height 17
click at [235, 316] on button "Apply" at bounding box center [240, 317] width 31 height 15
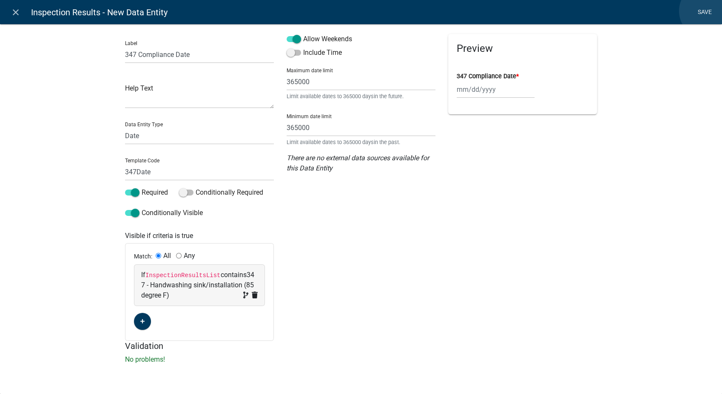
click at [614, 11] on link "Save" at bounding box center [704, 12] width 21 height 16
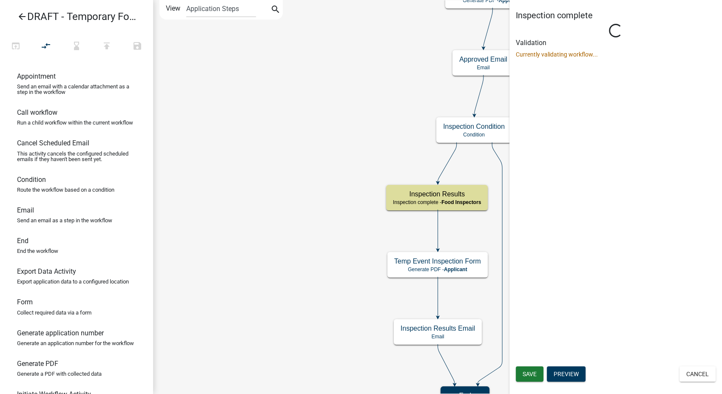
select select "89E15B0C-1F42-414A-8270-DBDA76FCD996"
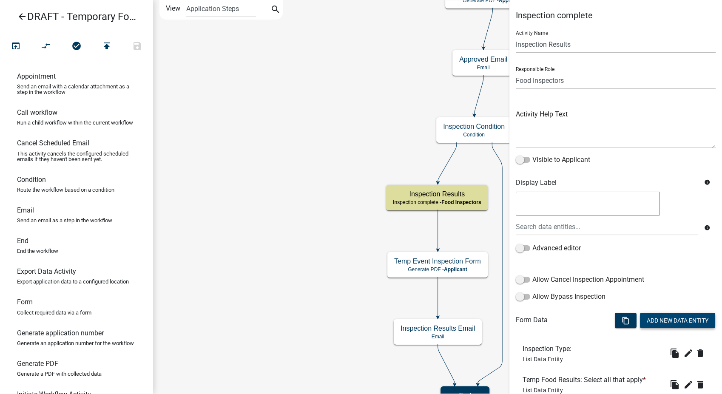
click at [614, 317] on button "Add New Data Entity" at bounding box center [677, 320] width 75 height 15
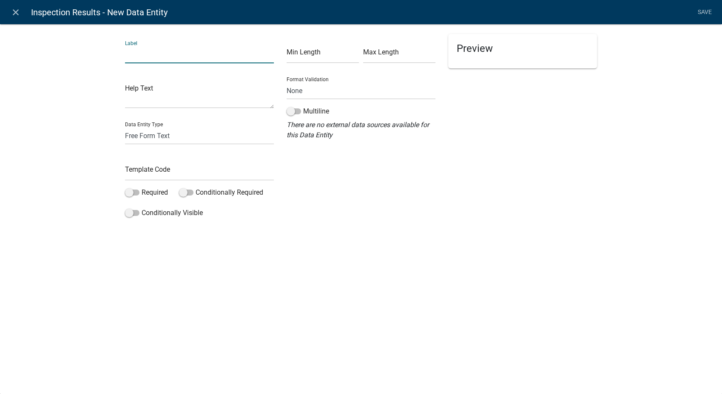
click at [140, 59] on input "text" at bounding box center [199, 54] width 149 height 17
type input "351 Status"
click at [146, 139] on select "Free Form Text Document Display Entity Value Fee Numeric Data Date Map Sketch D…" at bounding box center [199, 135] width 149 height 17
select select "list-data"
click at [125, 127] on select "Free Form Text Document Display Entity Value Fee Numeric Data Date Map Sketch D…" at bounding box center [199, 135] width 149 height 17
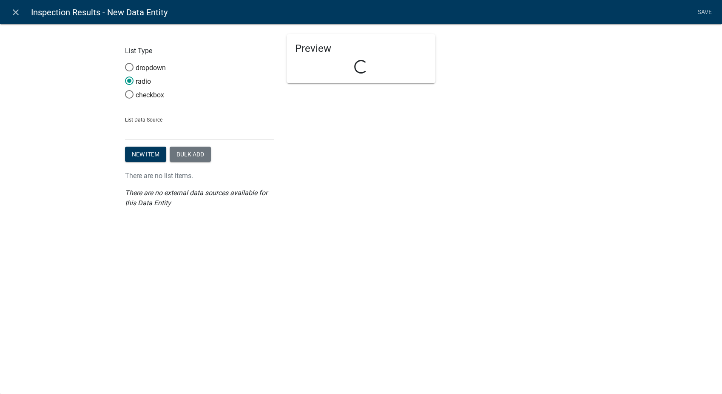
select select "list-data"
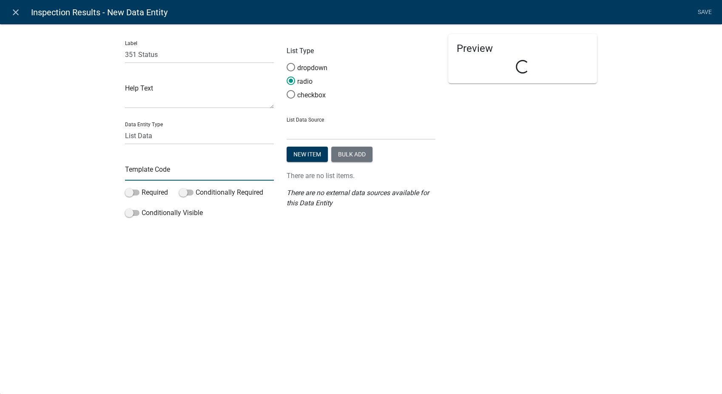
click at [148, 179] on input "text" at bounding box center [199, 171] width 149 height 17
type input "351Status"
click at [293, 94] on span at bounding box center [291, 94] width 18 height 18
click at [287, 90] on input "checkbox" at bounding box center [287, 90] width 0 height 0
click at [303, 131] on select "State List BMP Inspection Options EH Approvers EH Complaint Types EH Inspectors…" at bounding box center [361, 130] width 149 height 17
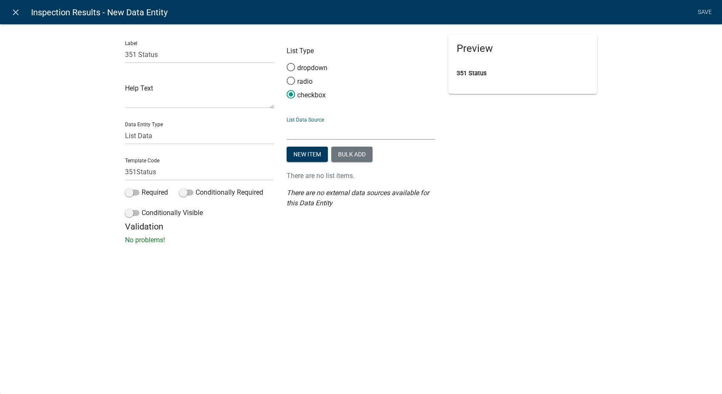
select select "custom-list-6de4fff4-3373-43ec-a39a-087d024189b0"
click at [287, 122] on select "State List BMP Inspection Options EH Approvers EH Complaint Types EH Inspectors…" at bounding box center [361, 130] width 149 height 17
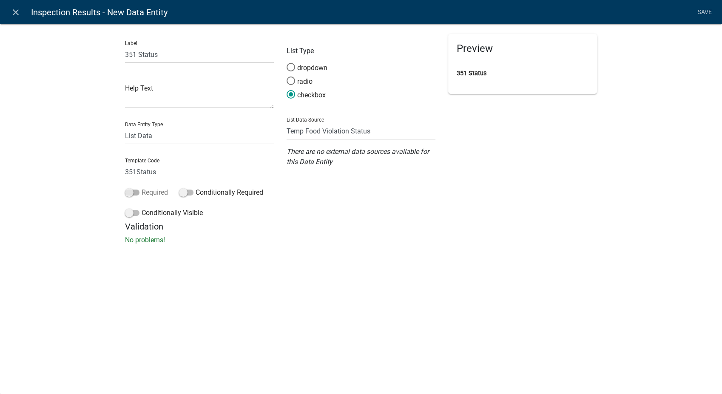
click at [128, 193] on span at bounding box center [132, 193] width 14 height 6
click at [142, 188] on input "Required" at bounding box center [142, 188] width 0 height 0
click at [127, 212] on span at bounding box center [132, 213] width 14 height 6
click at [142, 208] on input "Conditionally Visible" at bounding box center [142, 208] width 0 height 0
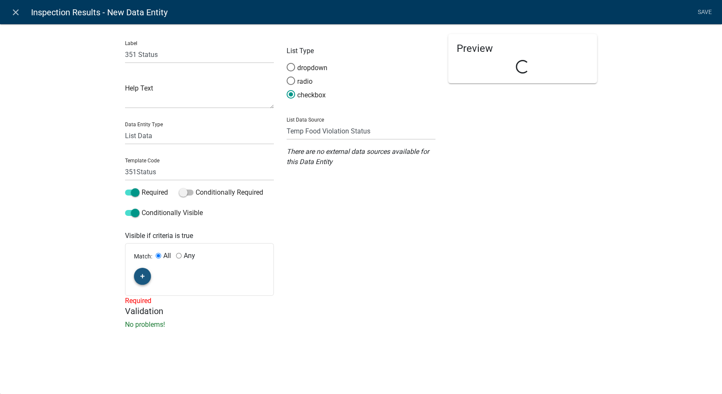
click at [144, 277] on icon "button" at bounding box center [142, 276] width 5 height 5
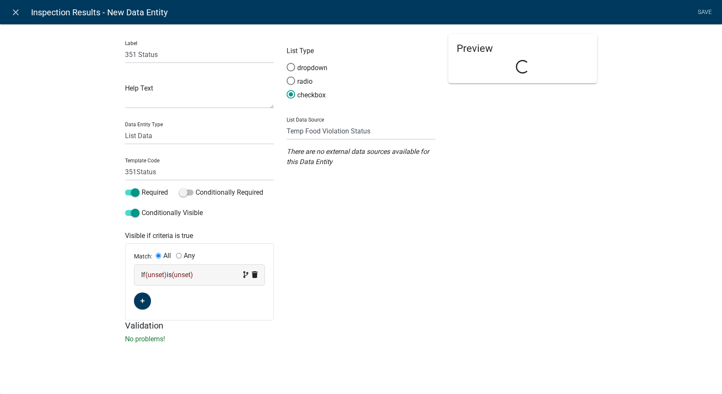
click at [236, 276] on div "If (unset) is (unset)" at bounding box center [199, 275] width 117 height 10
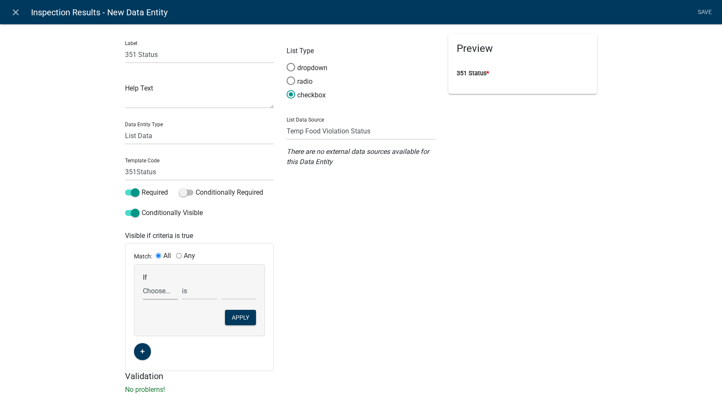
click at [163, 291] on select "Choose... 142Action 142Date 142Status 143Action 143Date 143Status 151Action 151…" at bounding box center [160, 290] width 35 height 17
select select "86: InspectionResultsList"
click at [143, 282] on select "Choose... 142Action 142Date 142Status 143Action 143Date 143Status 151Action 151…" at bounding box center [160, 290] width 35 height 17
click at [193, 296] on select "exists does not exist contains does not contain" at bounding box center [199, 290] width 35 height 17
select select "6: ~"
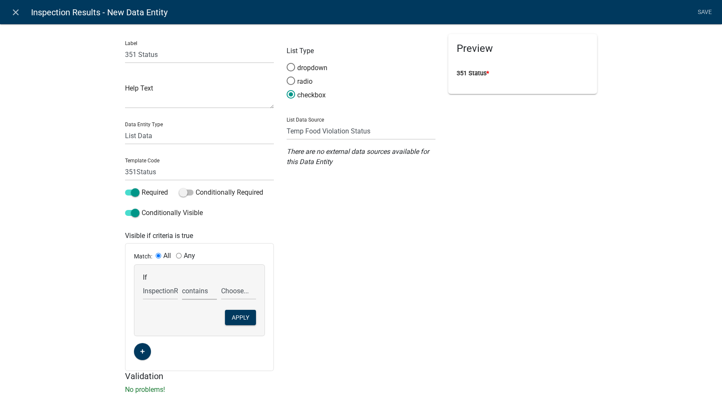
click at [182, 282] on select "exists does not exist contains does not contain" at bounding box center [199, 290] width 35 height 17
click at [228, 294] on select "Choose... 142 - When to wash hands 143 - Where to wash hands (NOT a food prep/w…" at bounding box center [238, 290] width 35 height 17
select select "14: 351 - Handwashing sinks/numbers and capacities"
click at [221, 282] on select "Choose... 142 - When to wash hands 143 - Where to wash hands (NOT a food prep/w…" at bounding box center [238, 290] width 35 height 17
click at [226, 315] on button "Apply" at bounding box center [240, 317] width 31 height 15
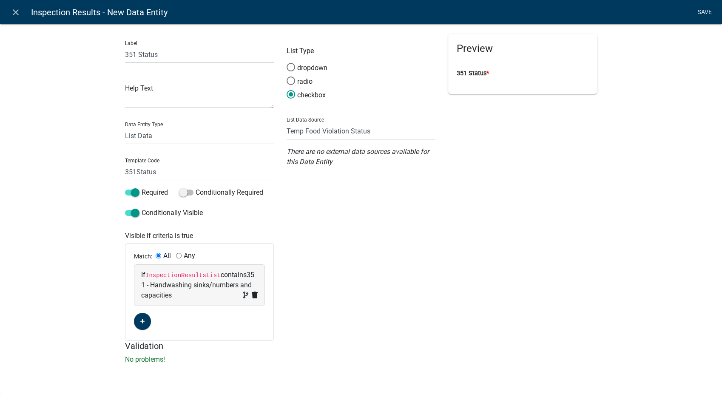
click at [614, 9] on link "Save" at bounding box center [704, 12] width 21 height 16
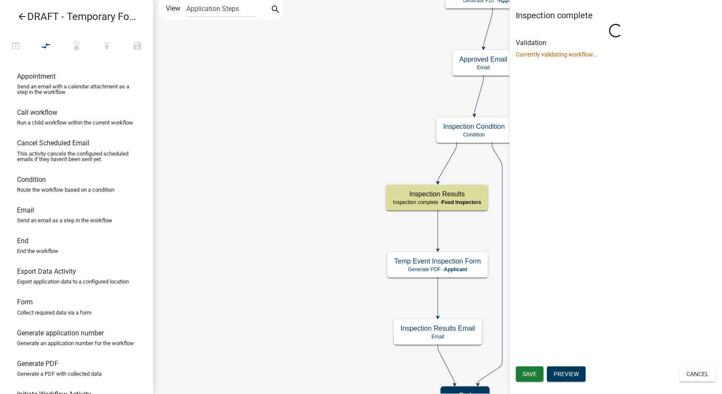
select select "89E15B0C-1F42-414A-8270-DBDA76FCD996"
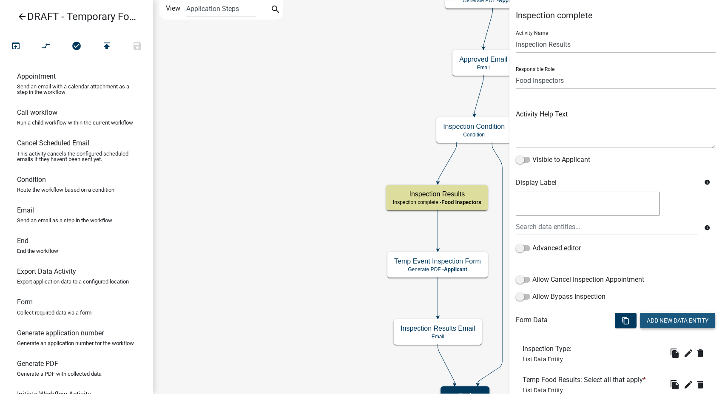
click at [614, 317] on button "Add New Data Entity" at bounding box center [677, 320] width 75 height 15
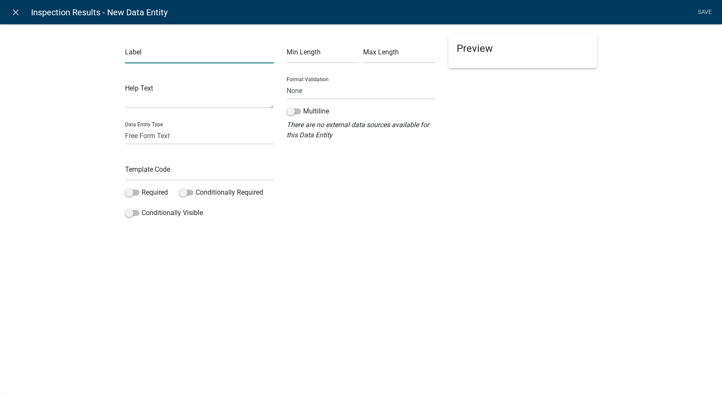
click at [139, 60] on input "text" at bounding box center [199, 54] width 149 height 17
type input "351 Corrective Action"
click at [139, 168] on input "text" at bounding box center [199, 171] width 149 height 17
type input "351Action"
click at [131, 194] on span at bounding box center [132, 193] width 14 height 6
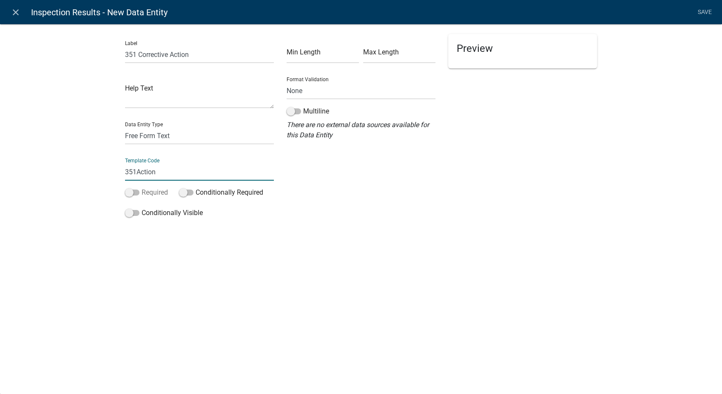
click at [142, 188] on input "Required" at bounding box center [142, 188] width 0 height 0
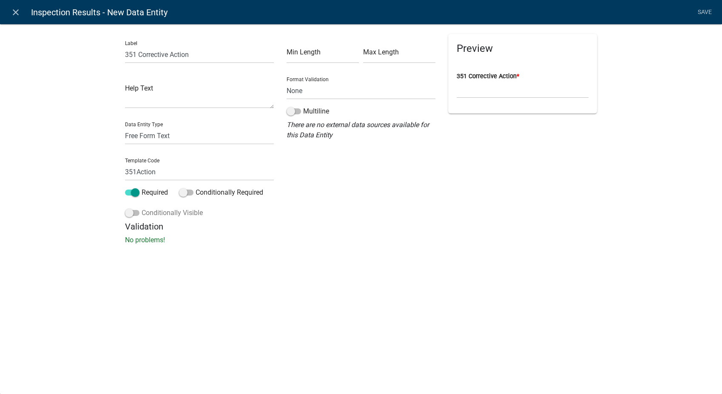
click at [128, 213] on span at bounding box center [132, 213] width 14 height 6
click at [142, 208] on input "Conditionally Visible" at bounding box center [142, 208] width 0 height 0
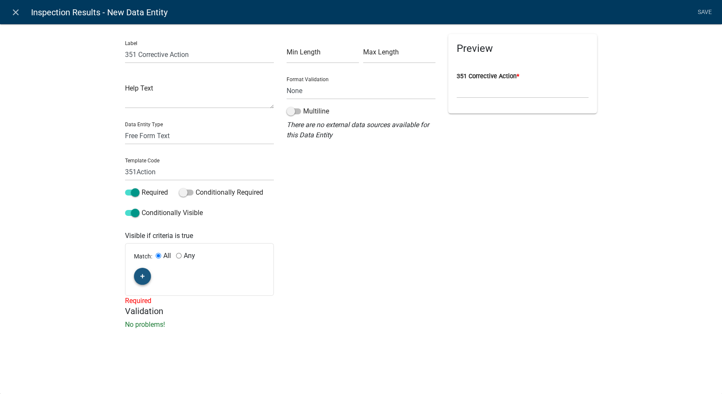
click at [138, 281] on button "button" at bounding box center [142, 276] width 17 height 17
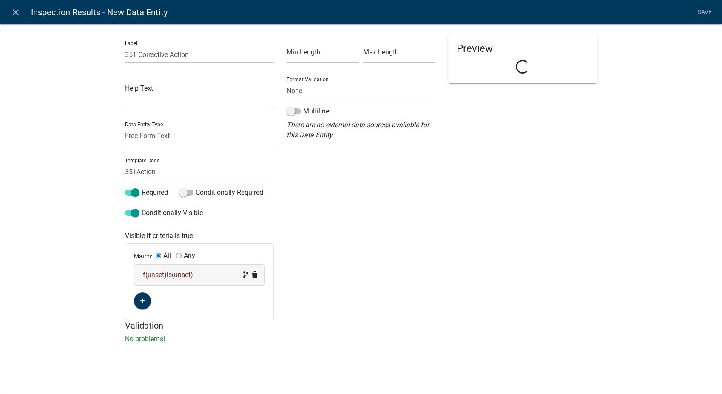
click at [219, 272] on div "If (unset) is (unset)" at bounding box center [199, 275] width 117 height 10
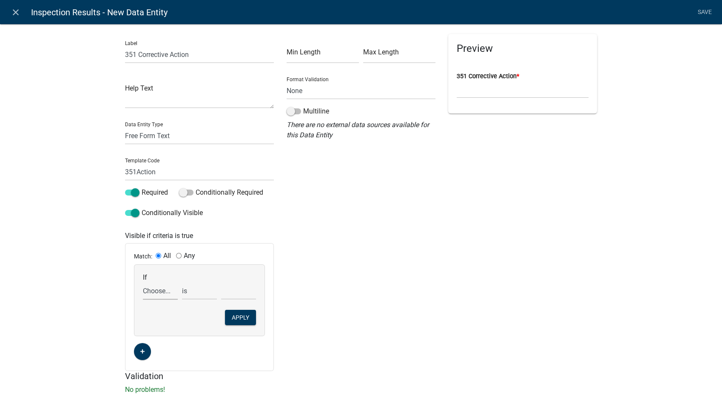
click at [159, 290] on select "Choose... 142Action 142Date 142Status 143Action 143Date 143Status 151Action 151…" at bounding box center [160, 290] width 35 height 17
select select "87: InspectionResultsList"
click at [143, 282] on select "Choose... 142Action 142Date 142Status 143Action 143Date 143Status 151Action 151…" at bounding box center [160, 290] width 35 height 17
click at [189, 290] on select "exists does not exist contains does not contain" at bounding box center [199, 290] width 35 height 17
select select "6: ~"
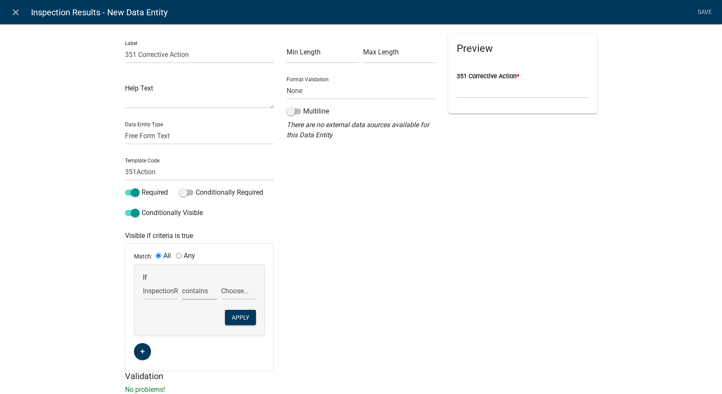
click at [182, 282] on select "exists does not exist contains does not contain" at bounding box center [199, 290] width 35 height 17
click at [241, 296] on select "Choose... 142 - When to wash hands 143 - Where to wash hands (NOT a food prep/w…" at bounding box center [238, 290] width 35 height 17
select select "14: 351 - Handwashing sinks/numbers and capacities"
click at [221, 282] on select "Choose... 142 - When to wash hands 143 - Where to wash hands (NOT a food prep/w…" at bounding box center [238, 290] width 35 height 17
click at [245, 317] on button "Apply" at bounding box center [240, 317] width 31 height 15
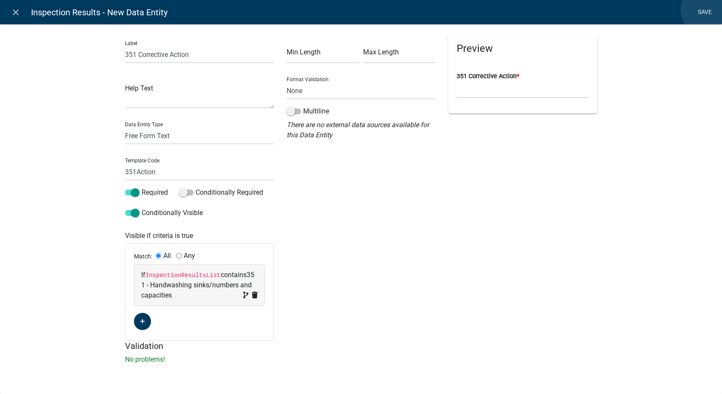
click at [614, 9] on link "Save" at bounding box center [704, 12] width 21 height 16
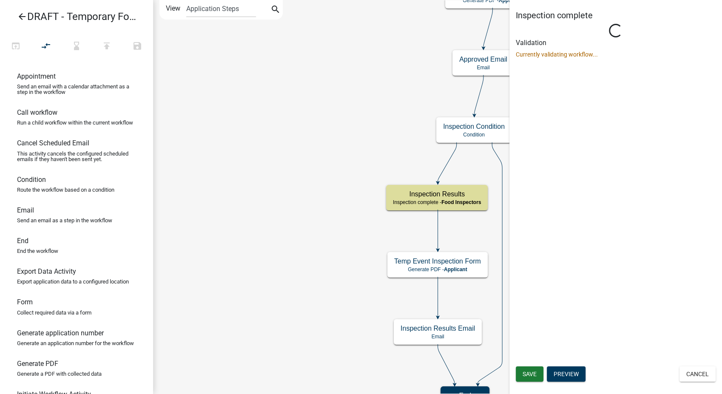
select select "89E15B0C-1F42-414A-8270-DBDA76FCD996"
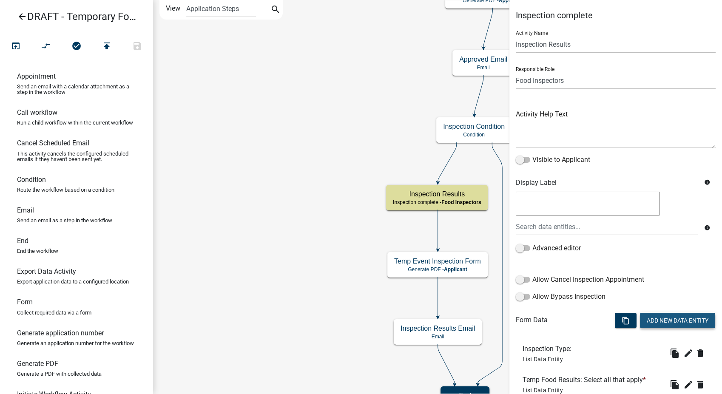
click at [614, 317] on button "Add New Data Entity" at bounding box center [677, 320] width 75 height 15
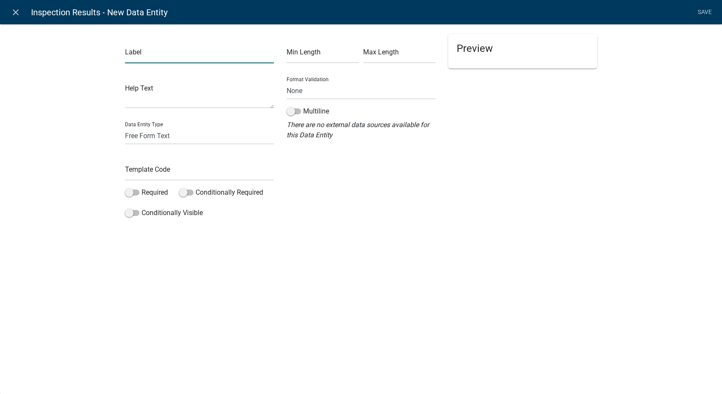
click at [161, 60] on input "text" at bounding box center [199, 54] width 149 height 17
type input "351 Compliance Date"
click at [144, 138] on select "Free Form Text Document Display Entity Value Fee Numeric Data Date Map Sketch D…" at bounding box center [199, 135] width 149 height 17
select select "date"
click at [125, 127] on select "Free Form Text Document Display Entity Value Fee Numeric Data Date Map Sketch D…" at bounding box center [199, 135] width 149 height 17
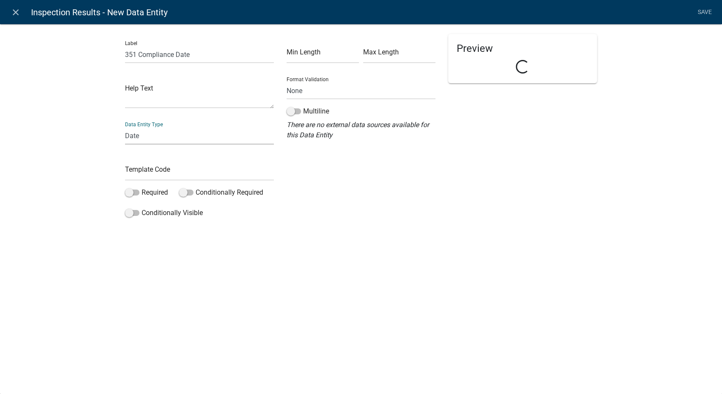
select select "date"
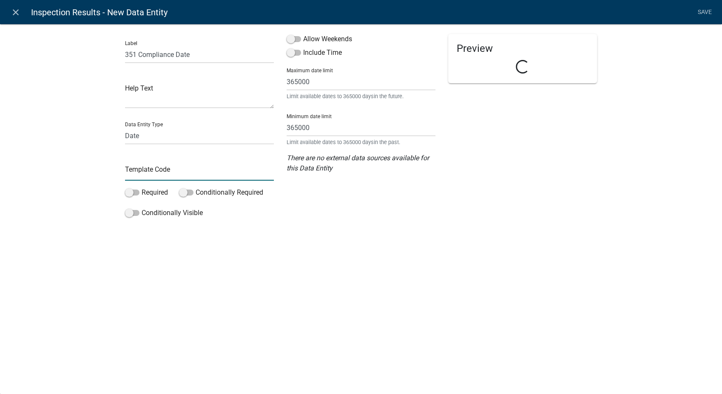
click at [142, 168] on input "text" at bounding box center [199, 171] width 149 height 17
type input "351Date"
click at [292, 40] on span at bounding box center [294, 39] width 14 height 6
click at [303, 34] on input "Allow Weekends" at bounding box center [303, 34] width 0 height 0
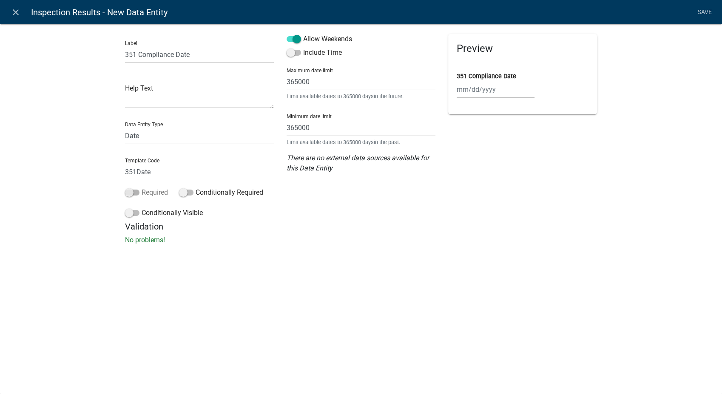
click at [129, 191] on span at bounding box center [132, 193] width 14 height 6
click at [142, 188] on input "Required" at bounding box center [142, 188] width 0 height 0
click at [128, 216] on label "Conditionally Visible" at bounding box center [164, 213] width 78 height 10
click at [128, 212] on span at bounding box center [132, 213] width 14 height 6
click at [142, 208] on input "Conditionally Visible" at bounding box center [142, 208] width 0 height 0
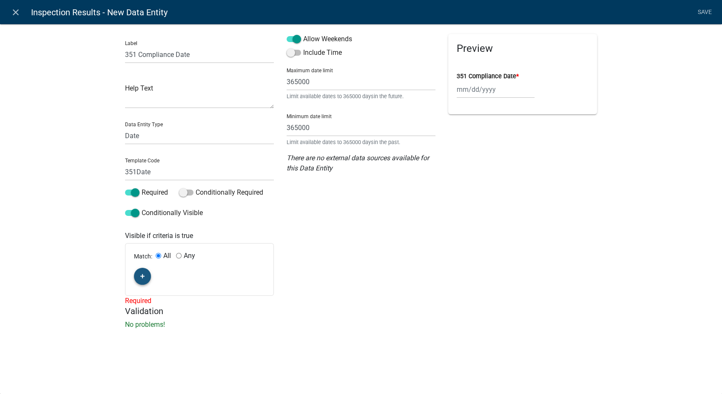
click at [139, 274] on button "button" at bounding box center [142, 276] width 17 height 17
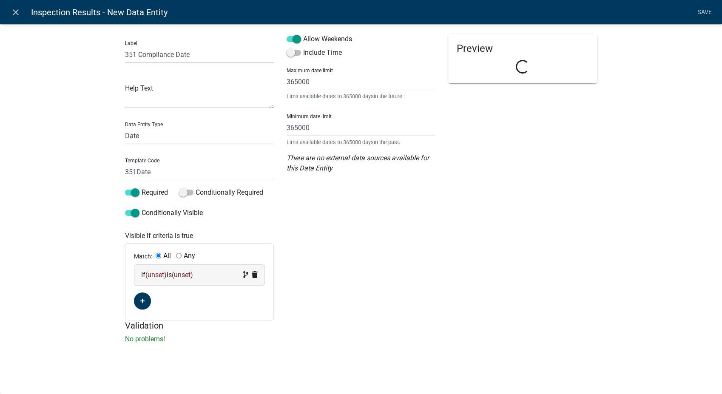
click at [210, 268] on div "If (unset) is (unset)" at bounding box center [199, 275] width 130 height 20
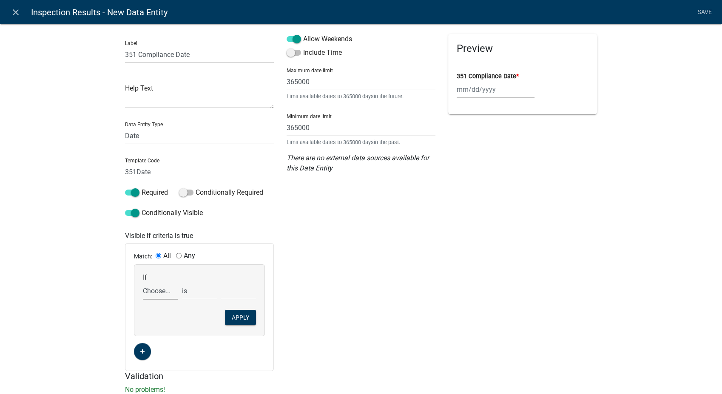
click at [144, 294] on select "Choose... 142Action 142Date 142Status 143Action 143Date 143Status 151Action 151…" at bounding box center [160, 290] width 35 height 17
select select "88: InspectionResultsList"
click at [143, 282] on select "Choose... 142Action 142Date 142Status 143Action 143Date 143Status 151Action 151…" at bounding box center [160, 290] width 35 height 17
click at [188, 294] on select "exists does not exist contains does not contain" at bounding box center [199, 290] width 35 height 17
select select "6: ~"
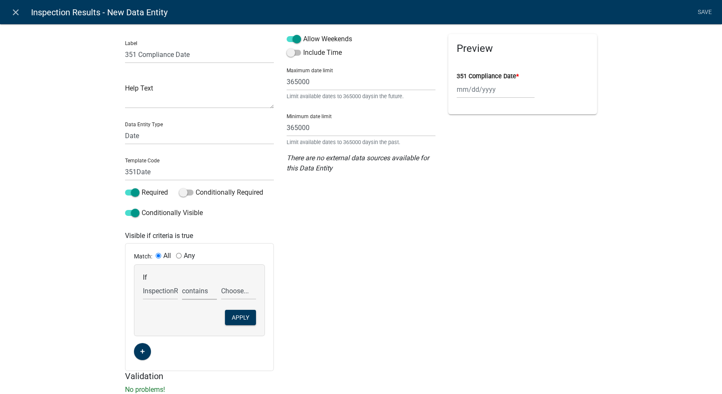
click at [182, 282] on select "exists does not exist contains does not contain" at bounding box center [199, 290] width 35 height 17
click at [238, 291] on select "Choose... 142 - When to wash hands 143 - Where to wash hands (NOT a food prep/w…" at bounding box center [238, 290] width 35 height 17
select select "14: 351 - Handwashing sinks/numbers and capacities"
click at [221, 282] on select "Choose... 142 - When to wash hands 143 - Where to wash hands (NOT a food prep/w…" at bounding box center [238, 290] width 35 height 17
click at [232, 317] on button "Apply" at bounding box center [240, 317] width 31 height 15
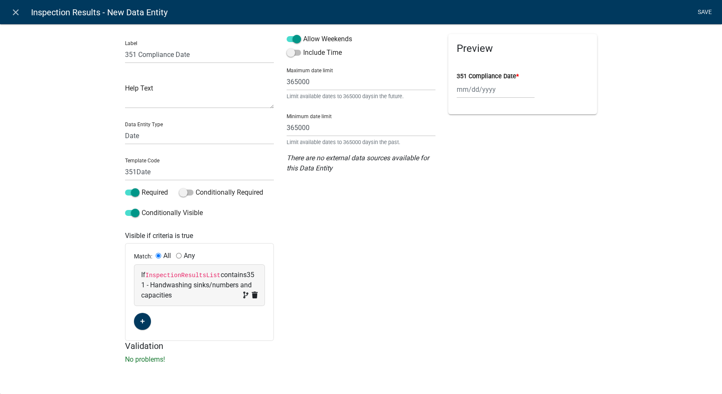
click at [614, 13] on link "Save" at bounding box center [704, 12] width 21 height 16
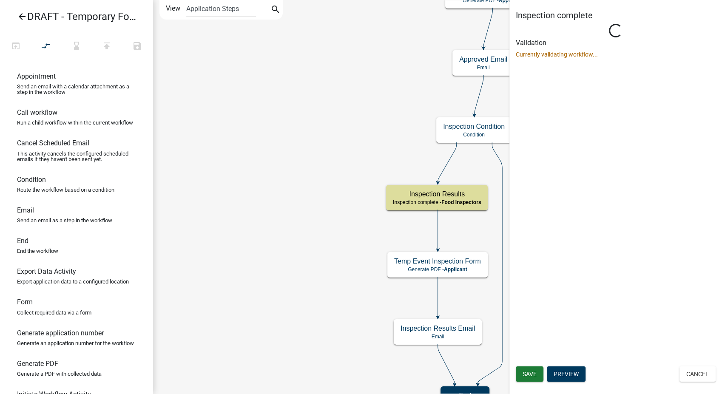
select select "89E15B0C-1F42-414A-8270-DBDA76FCD996"
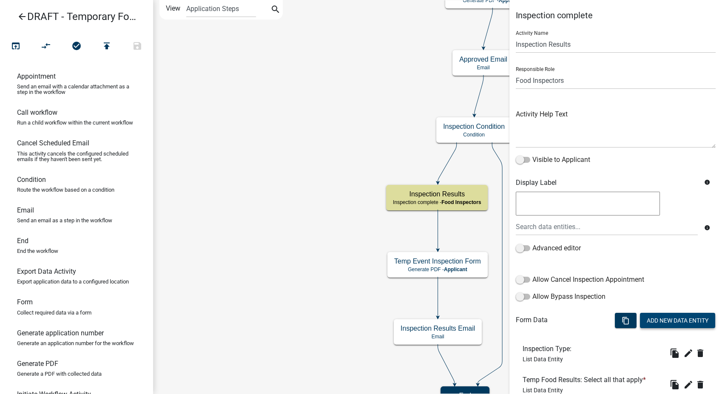
click at [614, 317] on button "Add New Data Entity" at bounding box center [677, 320] width 75 height 15
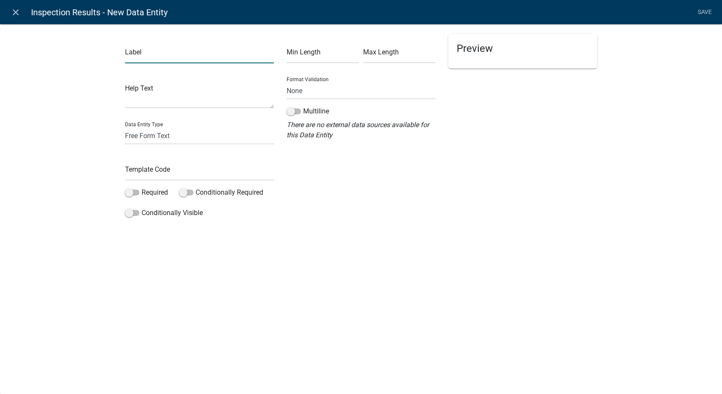
click at [162, 54] on input "text" at bounding box center [199, 54] width 149 height 17
type input "407 Status"
click at [149, 137] on select "Free Form Text Document Display Entity Value Fee Numeric Data Date Map Sketch D…" at bounding box center [199, 135] width 149 height 17
select select "list-data"
click at [125, 127] on select "Free Form Text Document Display Entity Value Fee Numeric Data Date Map Sketch D…" at bounding box center [199, 135] width 149 height 17
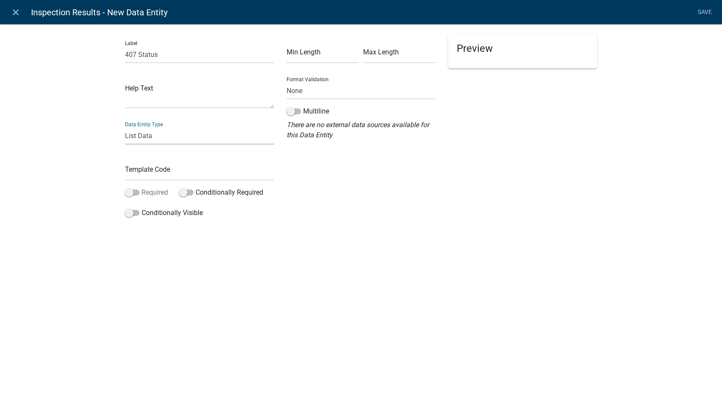
select select "list-data"
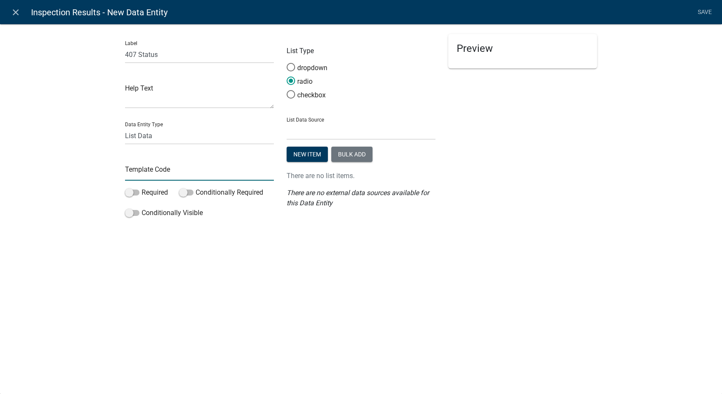
click at [152, 170] on input "text" at bounding box center [199, 171] width 149 height 17
type input "407Status"
click at [292, 94] on span at bounding box center [291, 94] width 18 height 18
click at [287, 90] on input "checkbox" at bounding box center [287, 90] width 0 height 0
click at [312, 132] on select "State List BMP Inspection Options EH Approvers EH Complaint Types EH Inspectors…" at bounding box center [361, 130] width 149 height 17
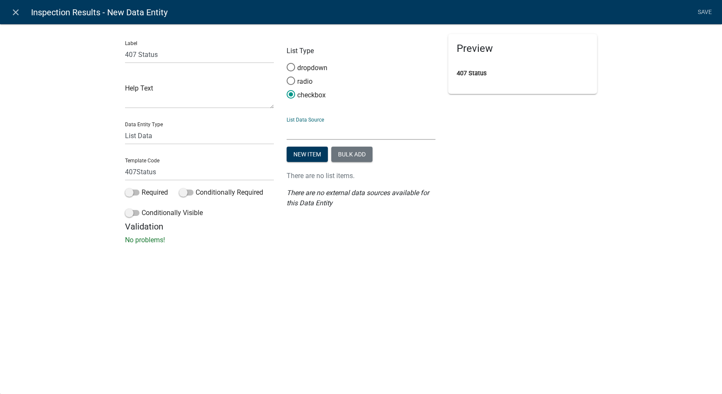
select select "custom-list-6de4fff4-3373-43ec-a39a-087d024189b0"
click at [287, 122] on select "State List BMP Inspection Options EH Approvers EH Complaint Types EH Inspectors…" at bounding box center [361, 130] width 149 height 17
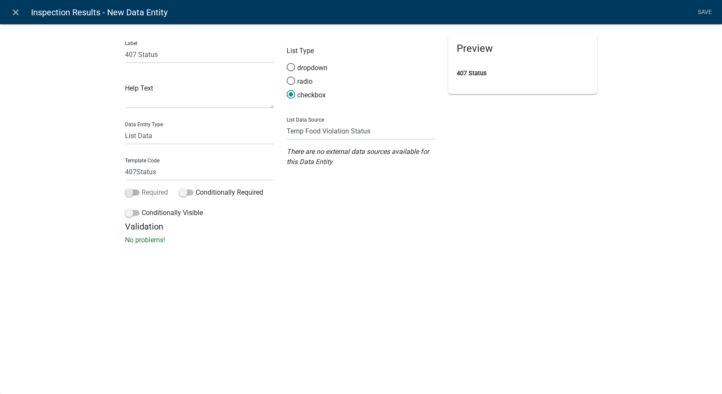
click at [129, 194] on span at bounding box center [132, 193] width 14 height 6
click at [142, 188] on input "Required" at bounding box center [142, 188] width 0 height 0
click at [128, 213] on span at bounding box center [132, 213] width 14 height 6
click at [142, 208] on input "Conditionally Visible" at bounding box center [142, 208] width 0 height 0
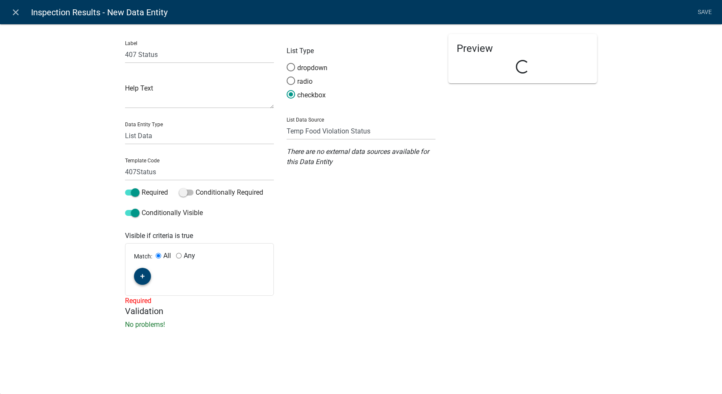
click at [143, 279] on fa-icon "button" at bounding box center [142, 277] width 5 height 8
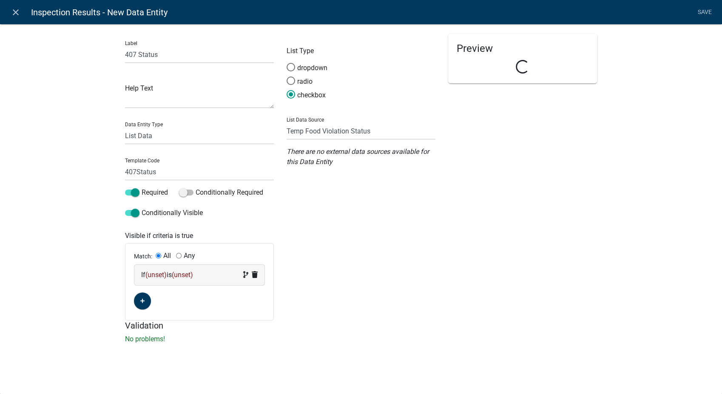
click at [204, 272] on div "If (unset) is (unset)" at bounding box center [199, 275] width 117 height 10
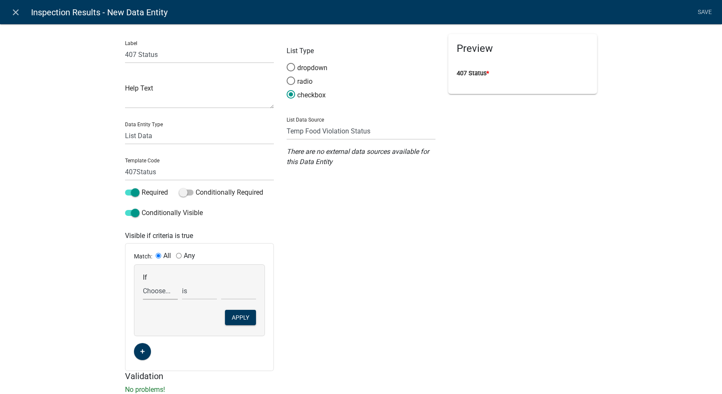
click at [152, 289] on select "Choose... 142Action 142Date 142Status 143Action 143Date 143Status 151Action 151…" at bounding box center [160, 290] width 35 height 17
select select "89: InspectionResultsList"
click at [143, 282] on select "Choose... 142Action 142Date 142Status 143Action 143Date 143Status 151Action 151…" at bounding box center [160, 290] width 35 height 17
click at [189, 295] on select "exists does not exist contains does not contain" at bounding box center [199, 290] width 35 height 17
select select "6: ~"
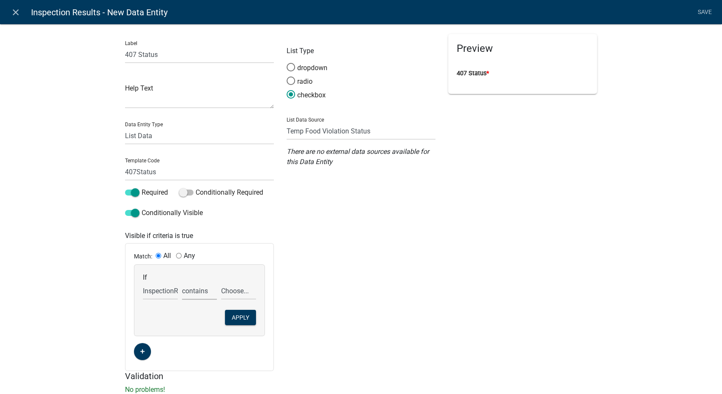
click at [182, 282] on select "exists does not exist contains does not contain" at bounding box center [199, 290] width 35 height 17
click at [237, 296] on select "Choose... 142 - When to wash hands 143 - Where to wash hands (NOT a food prep/w…" at bounding box center [238, 290] width 35 height 17
select select "15: 407 - Surface characteristics of materials for"
click at [221, 282] on select "Choose... 142 - When to wash hands 143 - Where to wash hands (NOT a food prep/w…" at bounding box center [238, 290] width 35 height 17
click at [239, 312] on button "Apply" at bounding box center [240, 317] width 31 height 15
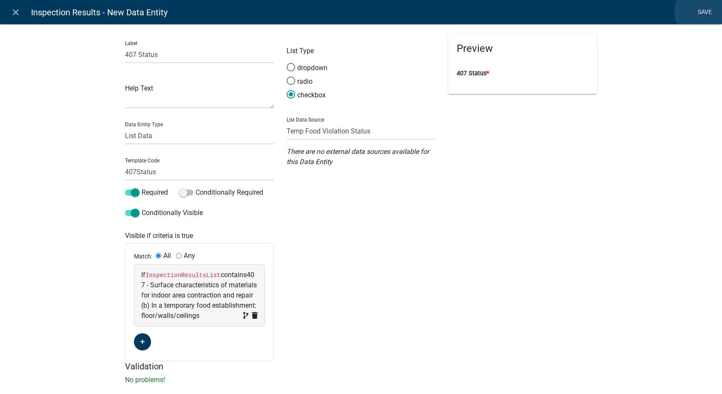
click at [614, 11] on link "Save" at bounding box center [704, 12] width 21 height 16
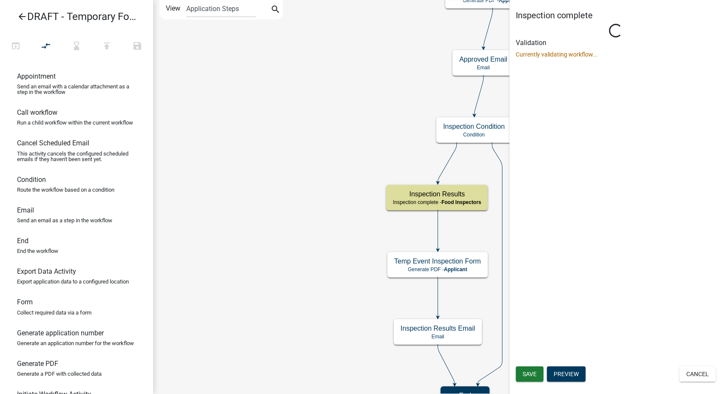
select select "89E15B0C-1F42-414A-8270-DBDA76FCD996"
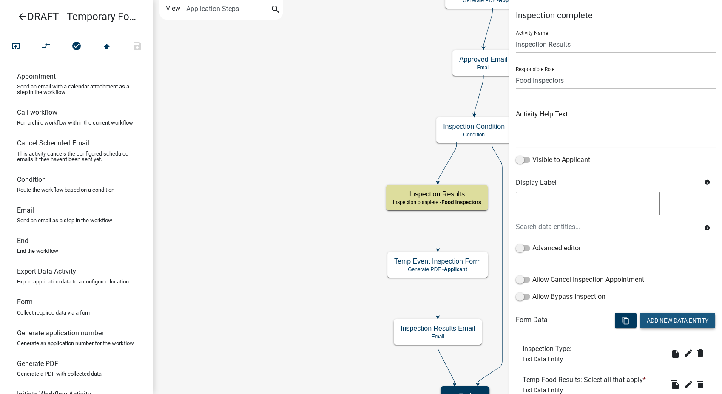
click at [614, 315] on button "Add New Data Entity" at bounding box center [677, 320] width 75 height 15
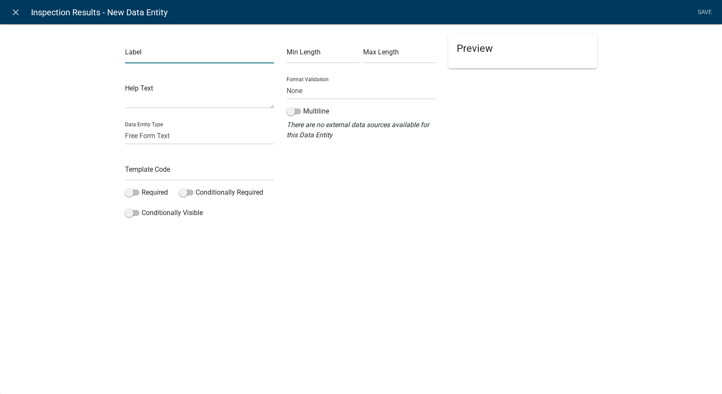
click at [172, 52] on input "text" at bounding box center [199, 54] width 149 height 17
type input "407 Corrective Action"
click at [147, 174] on input "text" at bounding box center [199, 171] width 149 height 17
type input "407Action"
click at [128, 192] on span at bounding box center [132, 193] width 14 height 6
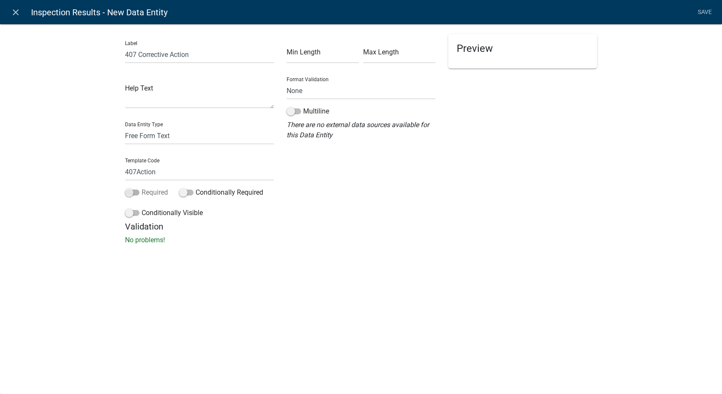
click at [142, 188] on input "Required" at bounding box center [142, 188] width 0 height 0
click at [128, 217] on label "Conditionally Visible" at bounding box center [164, 213] width 78 height 10
click at [142, 208] on input "Conditionally Visible" at bounding box center [142, 208] width 0 height 0
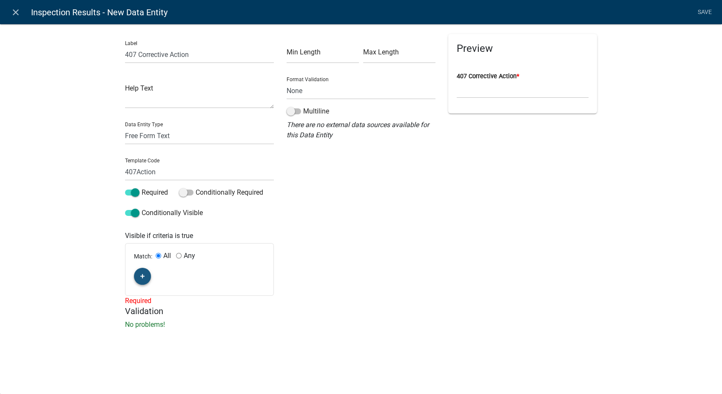
click at [139, 276] on button "button" at bounding box center [142, 276] width 17 height 17
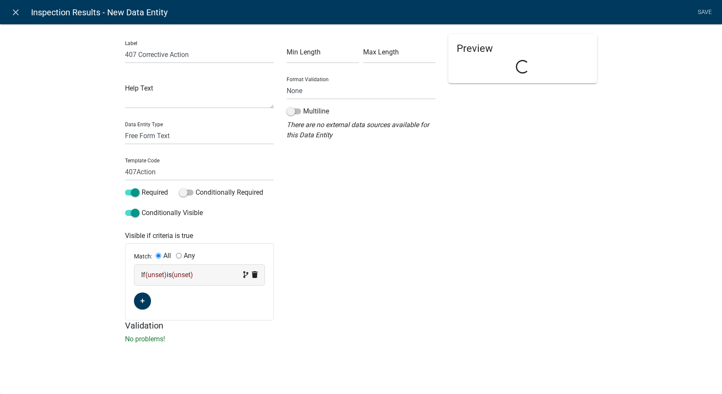
click at [200, 271] on div "If (unset) is (unset)" at bounding box center [199, 275] width 117 height 10
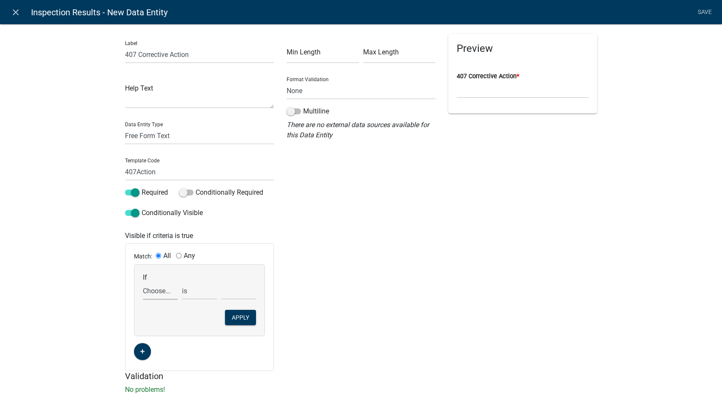
click at [158, 294] on select "Choose... 142Action 142Date 142Status 143Action 143Date 143Status 151Action 151…" at bounding box center [160, 290] width 35 height 17
select select "90: InspectionResultsList"
click at [143, 282] on select "Choose... 142Action 142Date 142Status 143Action 143Date 143Status 151Action 151…" at bounding box center [160, 290] width 35 height 17
click at [192, 291] on select "exists does not exist contains does not contain" at bounding box center [199, 290] width 35 height 17
select select "6: ~"
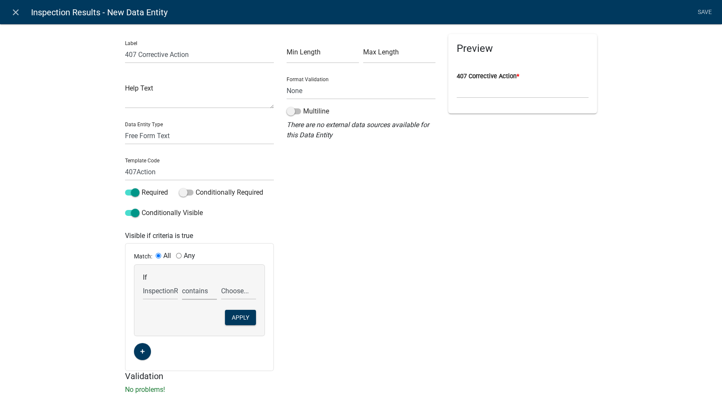
click at [182, 282] on select "exists does not exist contains does not contain" at bounding box center [199, 290] width 35 height 17
click at [238, 291] on select "Choose... 142 - When to wash hands 143 - Where to wash hands (NOT a food prep/w…" at bounding box center [238, 290] width 35 height 17
click at [221, 282] on select "Choose... 142 - When to wash hands 143 - Where to wash hands (NOT a food prep/w…" at bounding box center [238, 290] width 35 height 17
click at [227, 314] on button "Apply" at bounding box center [240, 317] width 31 height 15
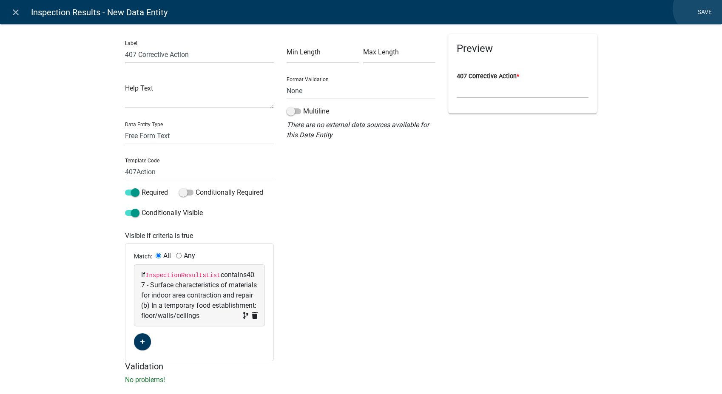
click at [614, 8] on link "Save" at bounding box center [704, 12] width 21 height 16
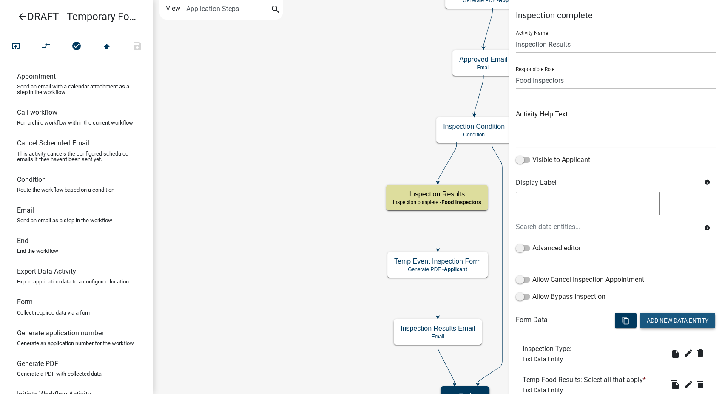
click at [614, 317] on button "Add New Data Entity" at bounding box center [677, 320] width 75 height 15
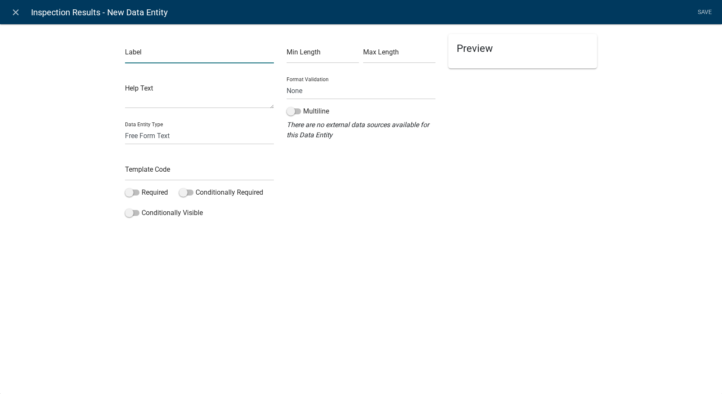
click at [153, 49] on input "text" at bounding box center [199, 54] width 149 height 17
click at [159, 138] on select "Free Form Text Document Display Entity Value Fee Numeric Data Date Map Sketch D…" at bounding box center [199, 135] width 149 height 17
click at [125, 127] on select "Free Form Text Document Display Entity Value Fee Numeric Data Date Map Sketch D…" at bounding box center [199, 135] width 149 height 17
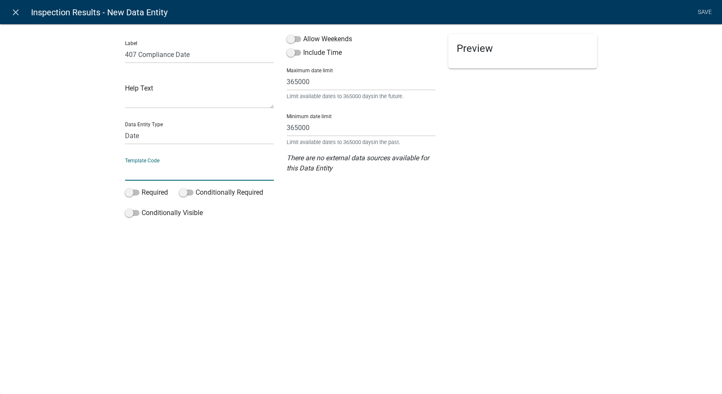
click at [160, 174] on input "text" at bounding box center [199, 171] width 149 height 17
click at [290, 39] on span at bounding box center [294, 39] width 14 height 6
click at [303, 34] on input "Allow Weekends" at bounding box center [303, 34] width 0 height 0
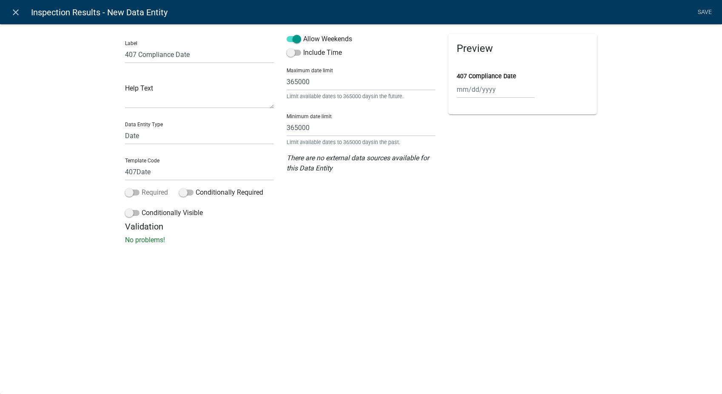
click at [131, 190] on span at bounding box center [132, 193] width 14 height 6
click at [142, 188] on input "Required" at bounding box center [142, 188] width 0 height 0
click at [128, 217] on label "Conditionally Visible" at bounding box center [164, 213] width 78 height 10
click at [142, 208] on input "Conditionally Visible" at bounding box center [142, 208] width 0 height 0
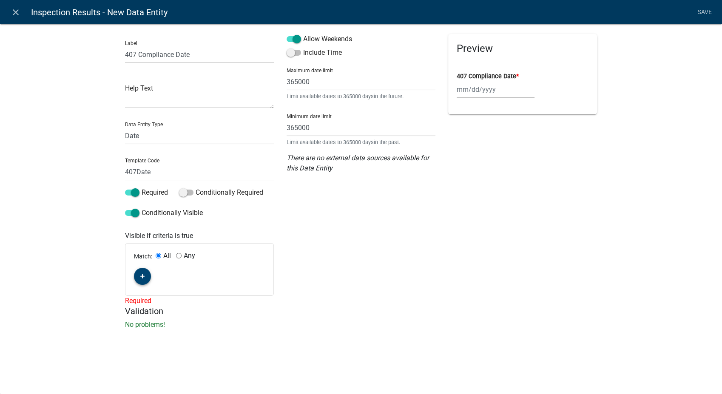
click at [143, 278] on icon "button" at bounding box center [142, 276] width 5 height 5
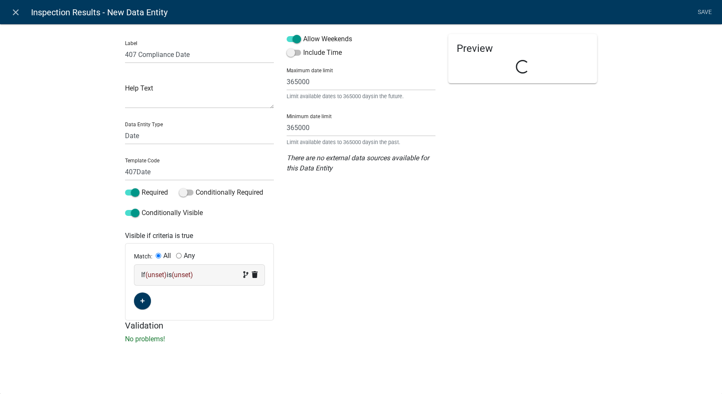
click at [204, 276] on div "If (unset) is (unset)" at bounding box center [199, 275] width 117 height 10
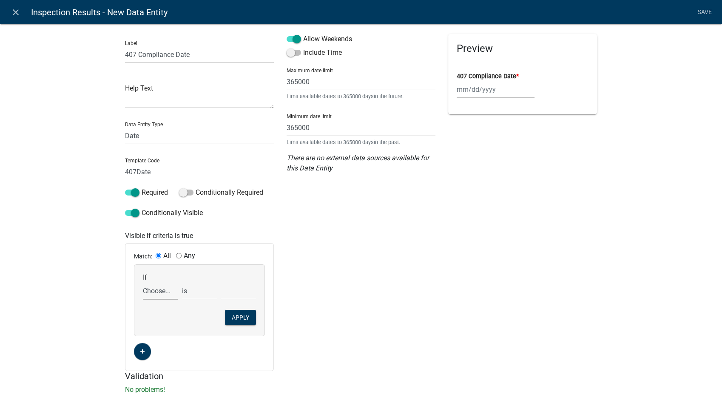
click at [155, 294] on select "Choose... 142Action 142Date 142Status 143Action 143Date 143Status 151Action 151…" at bounding box center [160, 290] width 35 height 17
click at [143, 282] on select "Choose... 142Action 142Date 142Status 143Action 143Date 143Status 151Action 151…" at bounding box center [160, 290] width 35 height 17
click at [194, 287] on select "exists does not exist contains does not contain" at bounding box center [199, 290] width 35 height 17
click at [182, 282] on select "exists does not exist contains does not contain" at bounding box center [199, 290] width 35 height 17
click at [232, 294] on select "Choose... 142 - When to wash hands 143 - Where to wash hands (NOT a food prep/w…" at bounding box center [238, 290] width 35 height 17
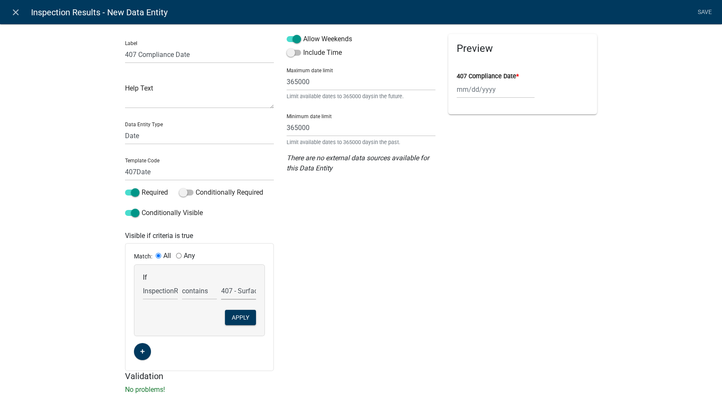
click at [221, 282] on select "Choose... 142 - When to wash hands 143 - Where to wash hands (NOT a food prep/w…" at bounding box center [238, 290] width 35 height 17
click at [232, 315] on button "Apply" at bounding box center [240, 317] width 31 height 15
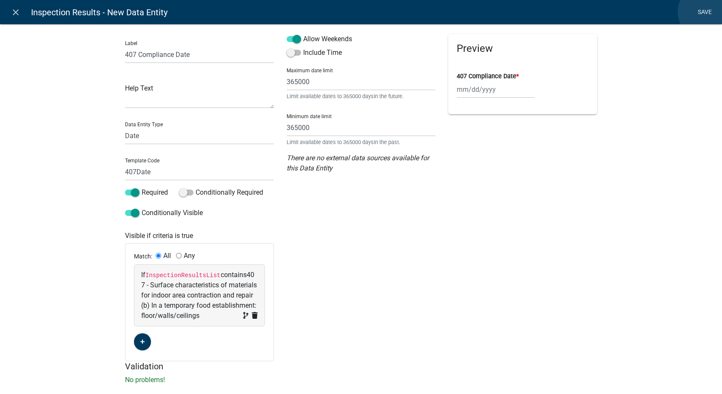
click at [614, 12] on link "Save" at bounding box center [704, 12] width 21 height 16
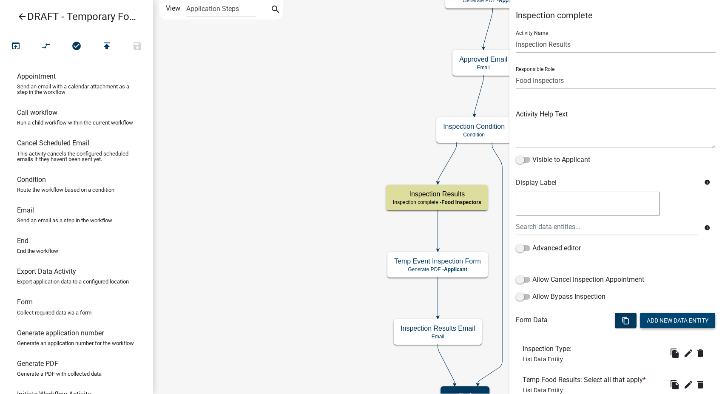
click at [614, 317] on button "Add New Data Entity" at bounding box center [677, 320] width 75 height 15
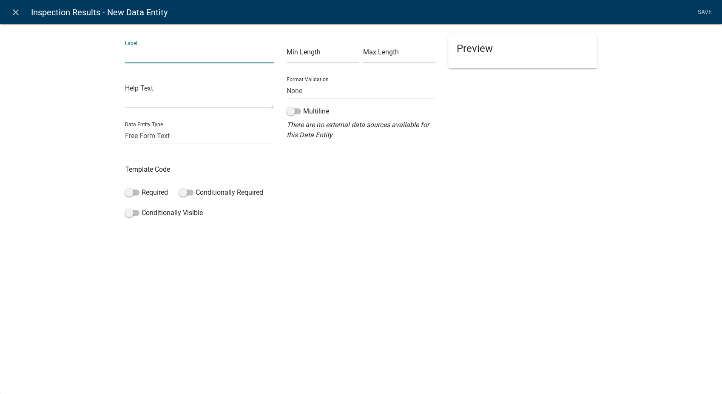
click at [158, 54] on input "text" at bounding box center [199, 54] width 149 height 17
click at [159, 134] on select "Free Form Text Document Display Entity Value Fee Numeric Data Date Map Sketch D…" at bounding box center [199, 135] width 149 height 17
click at [125, 127] on select "Free Form Text Document Display Entity Value Fee Numeric Data Date Map Sketch D…" at bounding box center [199, 135] width 149 height 17
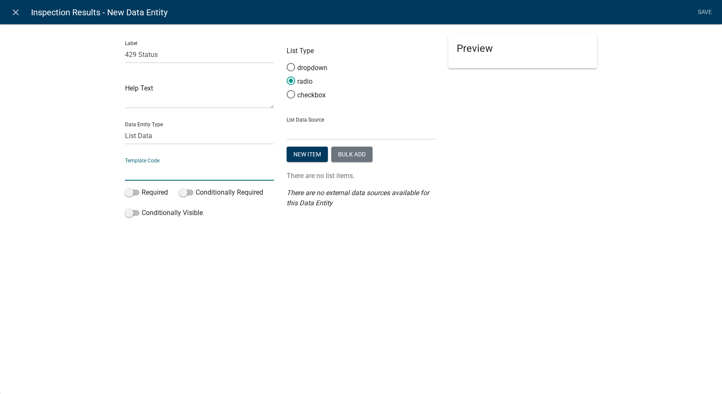
click at [160, 170] on input "text" at bounding box center [199, 171] width 149 height 17
click at [291, 94] on span at bounding box center [291, 94] width 18 height 18
click at [287, 90] on input "checkbox" at bounding box center [287, 90] width 0 height 0
click at [308, 127] on select "State List BMP Inspection Options EH Approvers EH Complaint Types EH Inspectors…" at bounding box center [361, 130] width 149 height 17
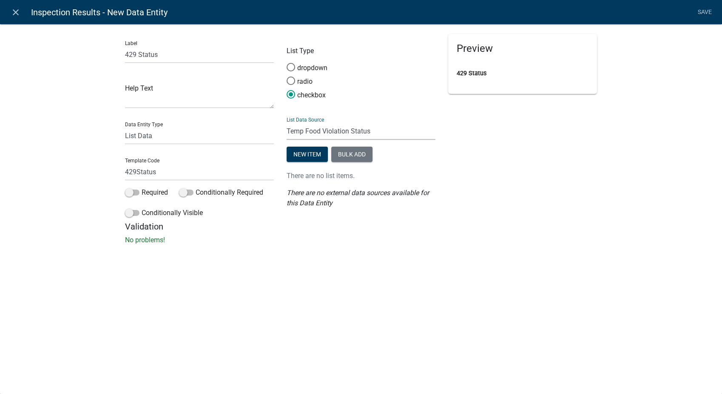
click at [287, 122] on select "State List BMP Inspection Options EH Approvers EH Complaint Types EH Inspectors…" at bounding box center [361, 130] width 149 height 17
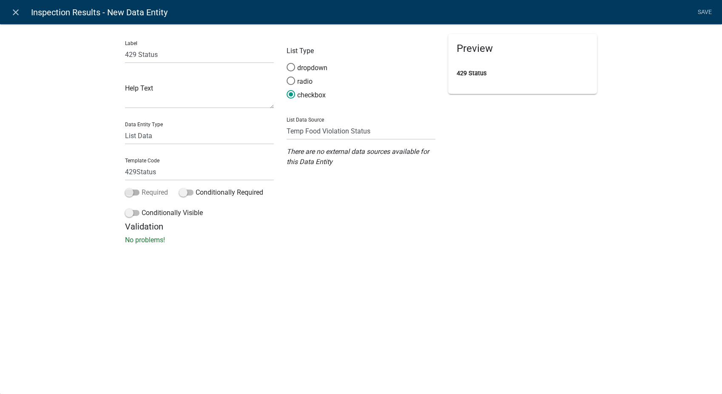
click at [132, 194] on span at bounding box center [132, 193] width 14 height 6
click at [142, 188] on input "Required" at bounding box center [142, 188] width 0 height 0
click at [129, 211] on span at bounding box center [132, 213] width 14 height 6
click at [142, 208] on input "Conditionally Visible" at bounding box center [142, 208] width 0 height 0
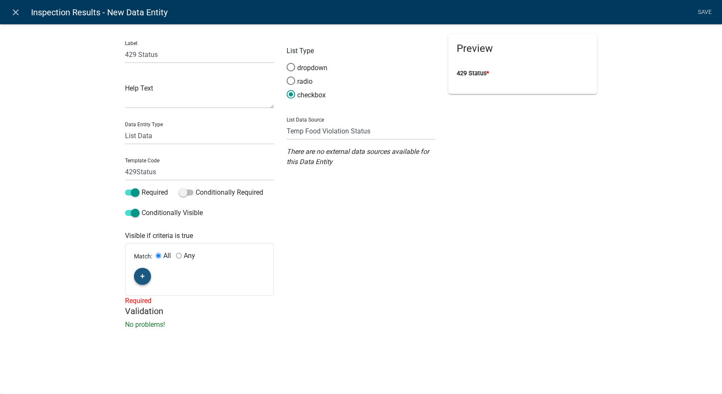
click at [145, 278] on button "button" at bounding box center [142, 276] width 17 height 17
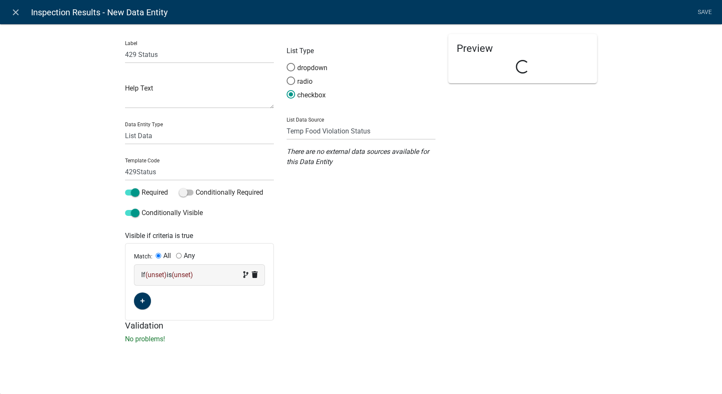
click at [214, 273] on div "If (unset) is (unset)" at bounding box center [199, 275] width 117 height 10
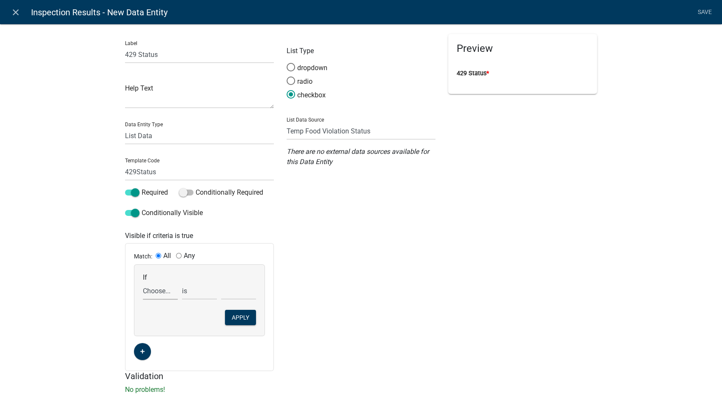
click at [158, 292] on select "Choose... 142Action 142Date 142Status 143Action 143Date 143Status 151Action 151…" at bounding box center [160, 290] width 35 height 17
click at [143, 282] on select "Choose... 142Action 142Date 142Status 143Action 143Date 143Status 151Action 151…" at bounding box center [160, 290] width 35 height 17
click at [193, 294] on select "exists does not exist contains does not contain" at bounding box center [199, 290] width 35 height 17
click at [182, 282] on select "exists does not exist contains does not contain" at bounding box center [199, 290] width 35 height 17
click at [236, 292] on select "Choose... 142 - When to wash hands 143 - Where to wash hands (NOT a food prep/w…" at bounding box center [238, 290] width 35 height 17
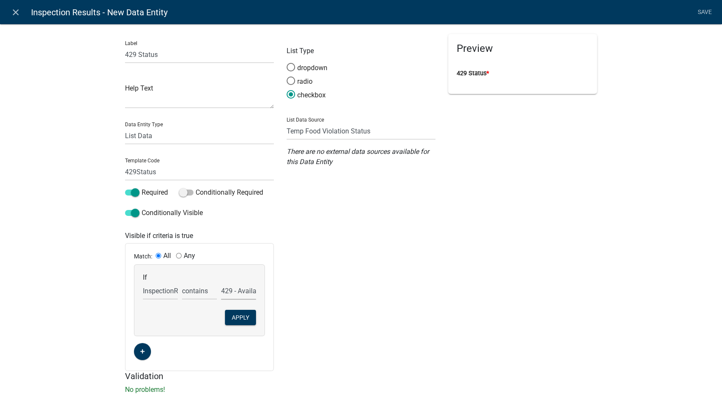
click at [221, 282] on select "Choose... 142 - When to wash hands 143 - Where to wash hands (NOT a food prep/w…" at bounding box center [238, 290] width 35 height 17
click at [231, 317] on button "Apply" at bounding box center [240, 317] width 31 height 15
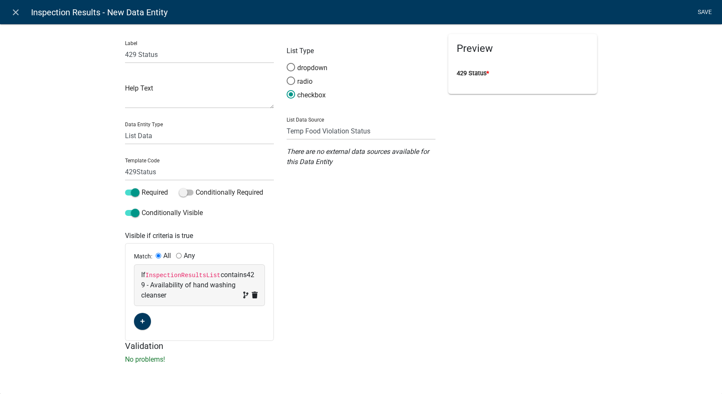
click at [614, 8] on link "Save" at bounding box center [704, 12] width 21 height 16
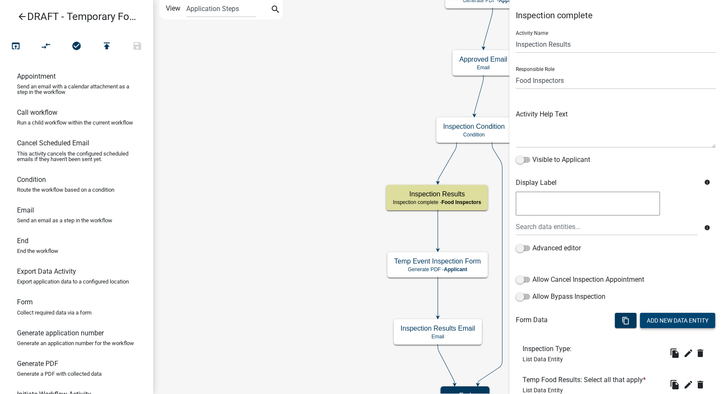
click at [614, 317] on button "Add New Data Entity" at bounding box center [677, 320] width 75 height 15
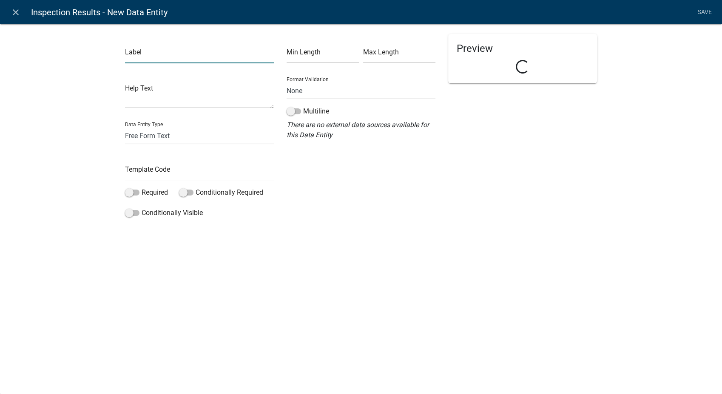
click at [179, 59] on input "text" at bounding box center [199, 54] width 149 height 17
click at [145, 176] on input "text" at bounding box center [199, 171] width 149 height 17
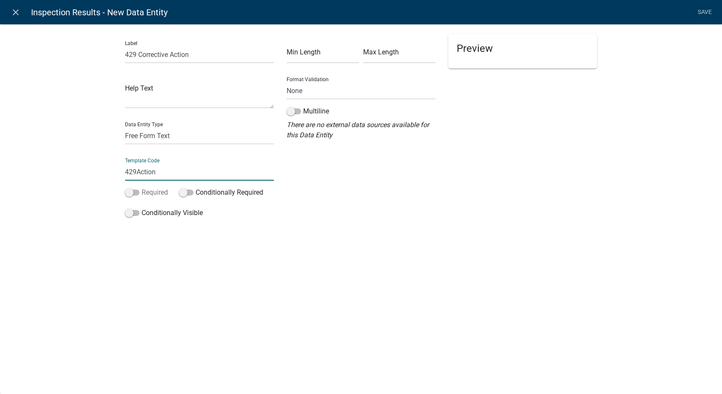
click at [129, 191] on span at bounding box center [132, 193] width 14 height 6
click at [142, 188] on input "Required" at bounding box center [142, 188] width 0 height 0
click at [125, 213] on span at bounding box center [132, 213] width 14 height 6
click at [142, 208] on input "Conditionally Visible" at bounding box center [142, 208] width 0 height 0
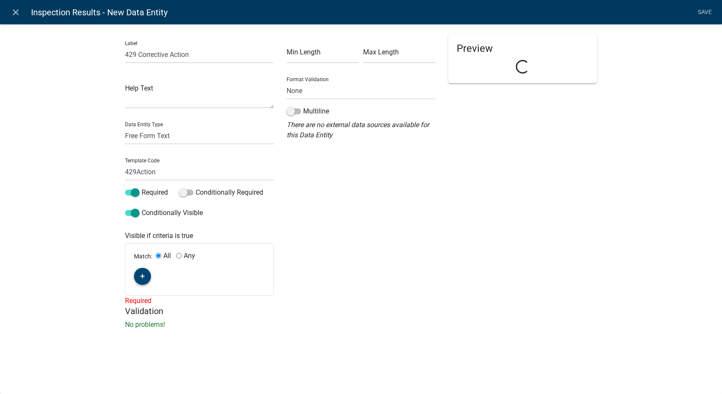
click at [147, 277] on button "button" at bounding box center [142, 276] width 17 height 17
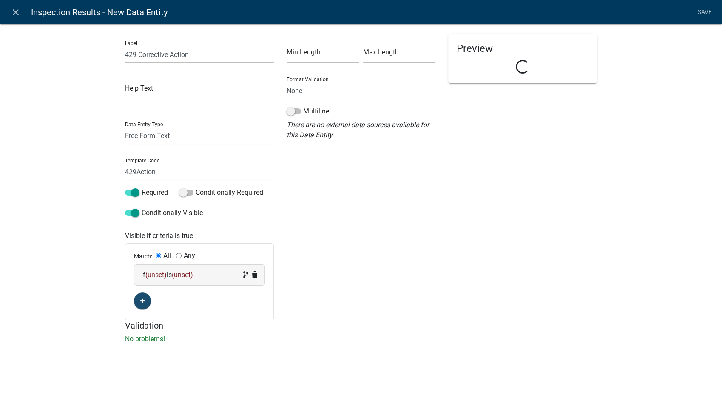
click at [203, 273] on div "If (unset) is (unset)" at bounding box center [199, 275] width 117 height 10
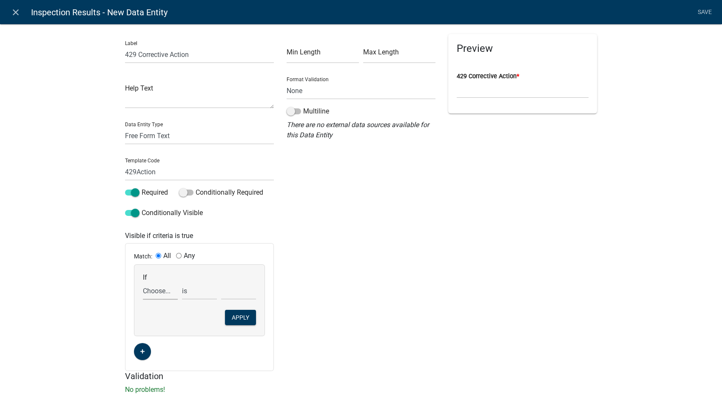
click at [157, 293] on select "Choose... 142Action 142Date 142Status 143Action 143Date 143Status 151Action 151…" at bounding box center [160, 290] width 35 height 17
click at [143, 282] on select "Choose... 142Action 142Date 142Status 143Action 143Date 143Status 151Action 151…" at bounding box center [160, 290] width 35 height 17
click at [184, 289] on select "exists does not exist contains does not contain" at bounding box center [199, 290] width 35 height 17
click at [182, 282] on select "exists does not exist contains does not contain" at bounding box center [199, 290] width 35 height 17
click at [228, 293] on select "Choose... 142 - When to wash hands 143 - Where to wash hands (NOT a food prep/w…" at bounding box center [238, 290] width 35 height 17
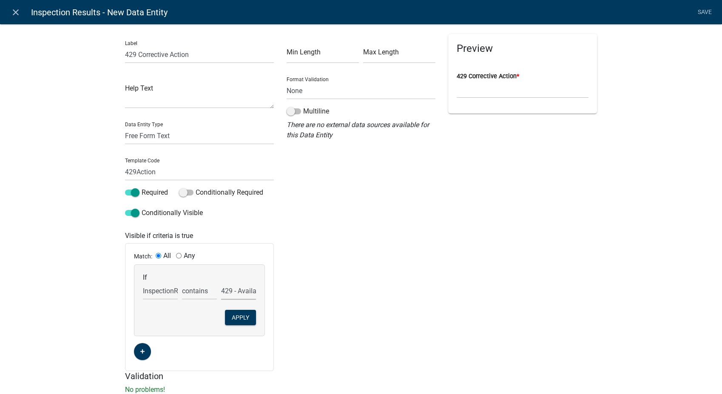
click at [221, 282] on select "Choose... 142 - When to wash hands 143 - Where to wash hands (NOT a food prep/w…" at bounding box center [238, 290] width 35 height 17
click at [233, 317] on button "Apply" at bounding box center [240, 317] width 31 height 15
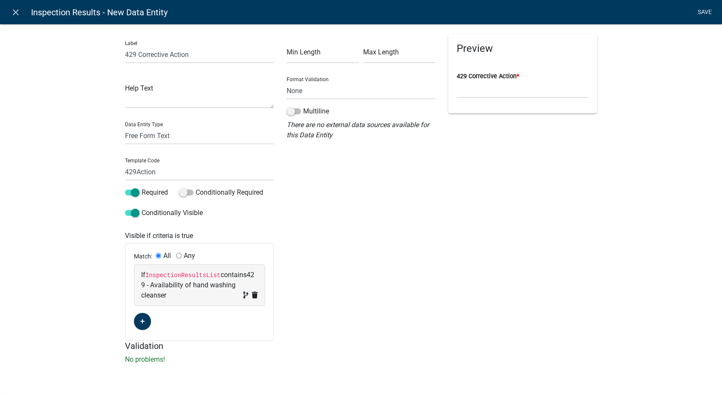
click at [614, 10] on link "Save" at bounding box center [704, 12] width 21 height 16
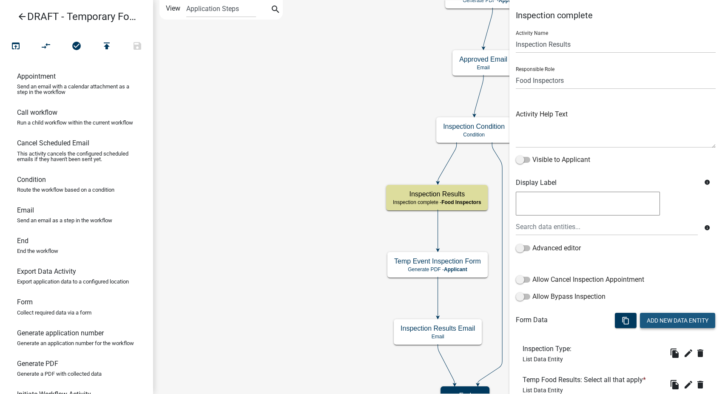
click at [614, 317] on button "Add New Data Entity" at bounding box center [677, 320] width 75 height 15
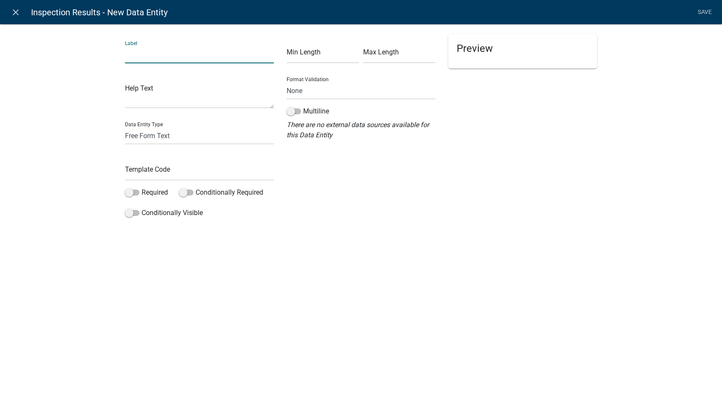
click at [127, 53] on input "text" at bounding box center [199, 54] width 149 height 17
click at [154, 134] on select "Free Form Text Document Display Entity Value Fee Numeric Data Date Map Sketch D…" at bounding box center [199, 135] width 149 height 17
click at [125, 127] on select "Free Form Text Document Display Entity Value Fee Numeric Data Date Map Sketch D…" at bounding box center [199, 135] width 149 height 17
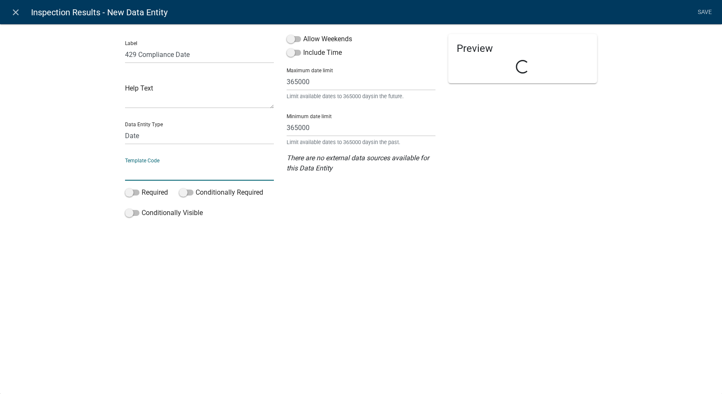
click at [147, 174] on input "text" at bounding box center [199, 171] width 149 height 17
click at [288, 40] on span at bounding box center [294, 39] width 14 height 6
click at [303, 34] on input "Allow Weekends" at bounding box center [303, 34] width 0 height 0
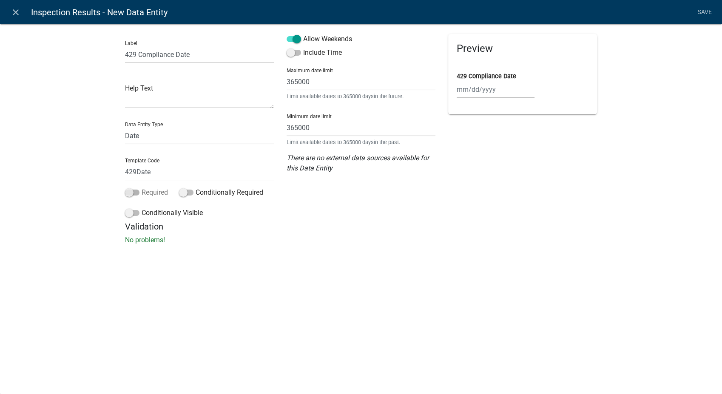
click at [133, 190] on span at bounding box center [132, 193] width 14 height 6
click at [142, 188] on input "Required" at bounding box center [142, 188] width 0 height 0
click at [129, 214] on span at bounding box center [132, 213] width 14 height 6
click at [142, 208] on input "Conditionally Visible" at bounding box center [142, 208] width 0 height 0
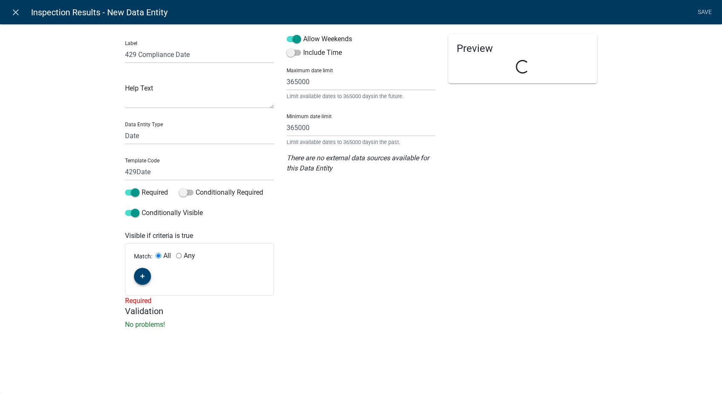
click at [145, 270] on button "button" at bounding box center [142, 276] width 17 height 17
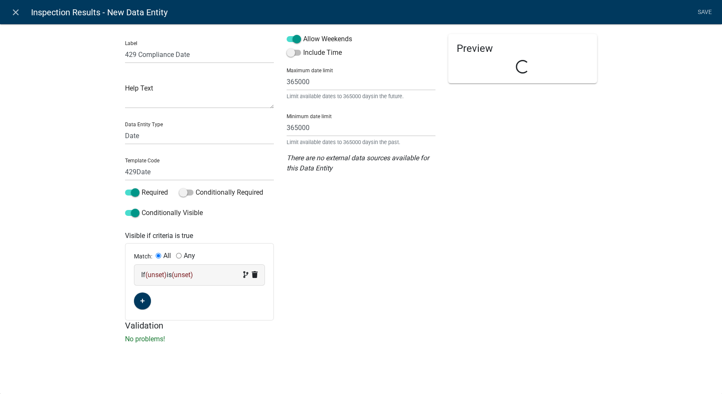
click at [180, 273] on span "(unset)" at bounding box center [182, 275] width 21 height 8
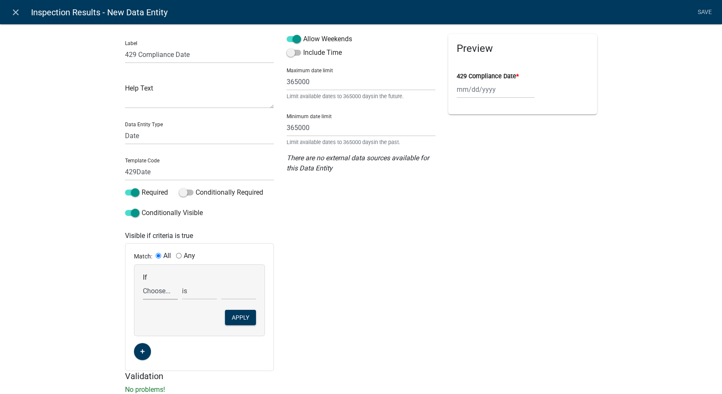
click at [154, 291] on select "Choose... 142Action 142Date 142Status 143Action 143Date 143Status 151Action 151…" at bounding box center [160, 290] width 35 height 17
click at [143, 282] on select "Choose... 142Action 142Date 142Status 143Action 143Date 143Status 151Action 151…" at bounding box center [160, 290] width 35 height 17
click at [191, 296] on select "exists does not exist contains does not contain" at bounding box center [199, 290] width 35 height 17
click at [182, 282] on select "exists does not exist contains does not contain" at bounding box center [199, 290] width 35 height 17
click at [230, 289] on select "Choose... 142 - When to wash hands 143 - Where to wash hands (NOT a food prep/w…" at bounding box center [238, 290] width 35 height 17
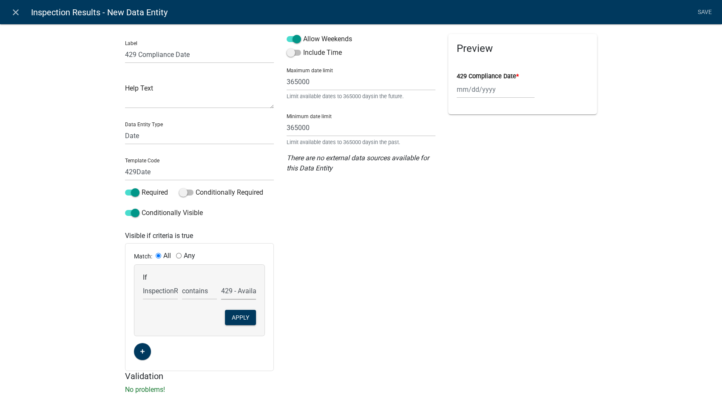
click at [221, 282] on select "Choose... 142 - When to wash hands 143 - Where to wash hands (NOT a food prep/w…" at bounding box center [238, 290] width 35 height 17
click at [244, 317] on button "Apply" at bounding box center [240, 317] width 31 height 15
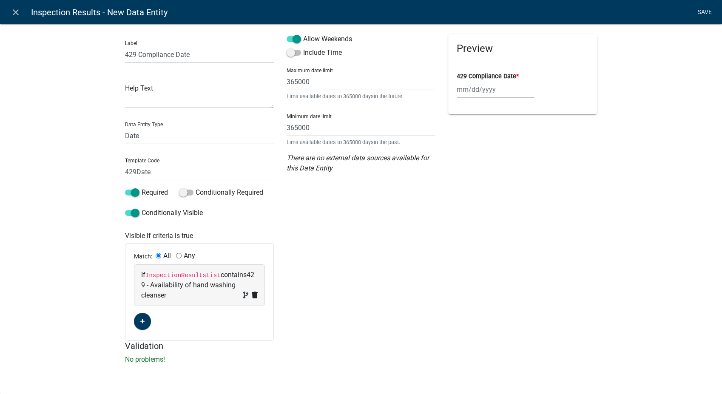
click at [614, 11] on link "Save" at bounding box center [704, 12] width 21 height 16
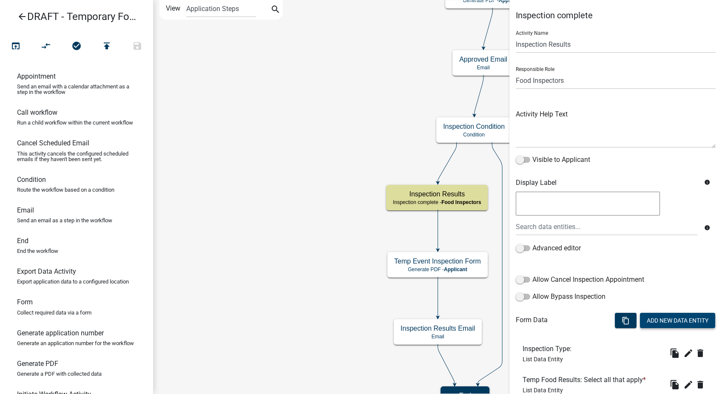
click at [614, 317] on button "Add New Data Entity" at bounding box center [677, 320] width 75 height 15
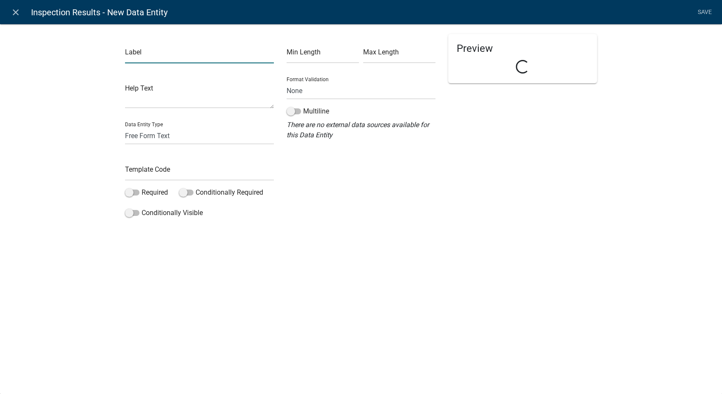
click at [171, 51] on input "text" at bounding box center [199, 54] width 149 height 17
click at [163, 139] on select "Free Form Text Document Display Entity Value Fee Numeric Data Date Map Sketch D…" at bounding box center [199, 135] width 149 height 17
click at [125, 127] on select "Free Form Text Document Display Entity Value Fee Numeric Data Date Map Sketch D…" at bounding box center [199, 135] width 149 height 17
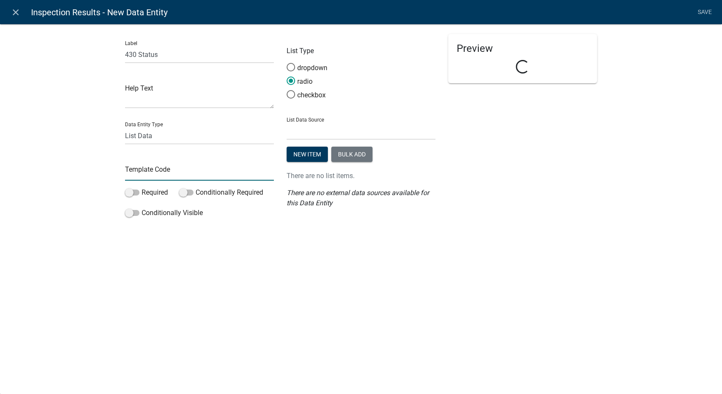
click at [145, 172] on input "text" at bounding box center [199, 171] width 149 height 17
click at [289, 97] on span at bounding box center [291, 94] width 18 height 18
click at [287, 90] on input "checkbox" at bounding box center [287, 90] width 0 height 0
click at [340, 134] on select "State List BMP Inspection Options EH Approvers EH Complaint Types EH Inspectors…" at bounding box center [361, 130] width 149 height 17
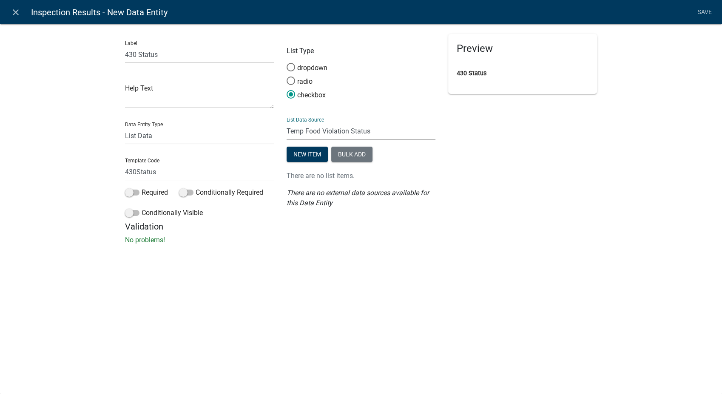
click at [287, 122] on select "State List BMP Inspection Options EH Approvers EH Complaint Types EH Inspectors…" at bounding box center [361, 130] width 149 height 17
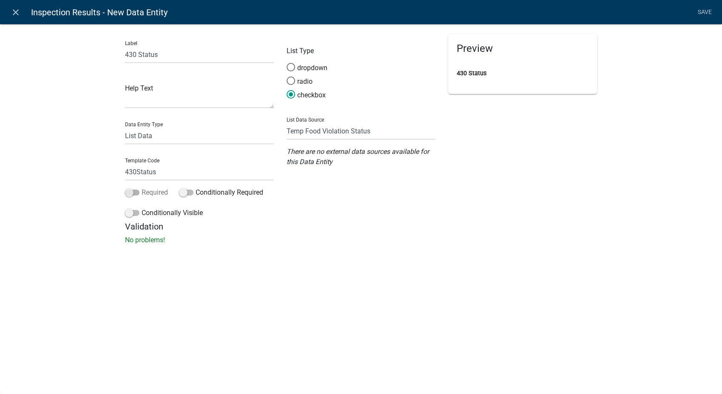
click at [129, 194] on span at bounding box center [132, 193] width 14 height 6
click at [142, 188] on input "Required" at bounding box center [142, 188] width 0 height 0
click at [126, 216] on span at bounding box center [132, 213] width 14 height 6
click at [142, 208] on input "Conditionally Visible" at bounding box center [142, 208] width 0 height 0
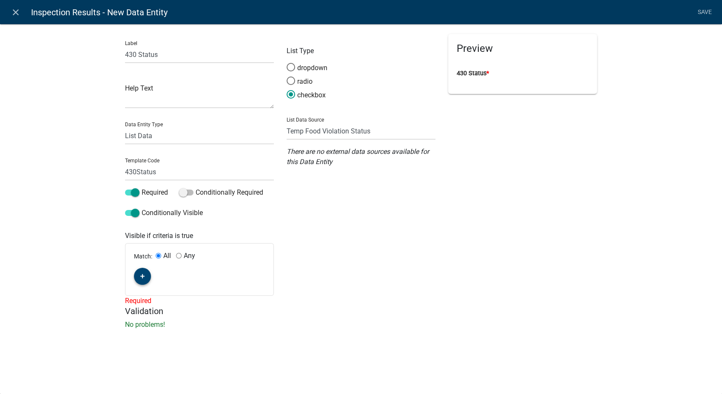
click at [143, 277] on icon "button" at bounding box center [142, 276] width 5 height 5
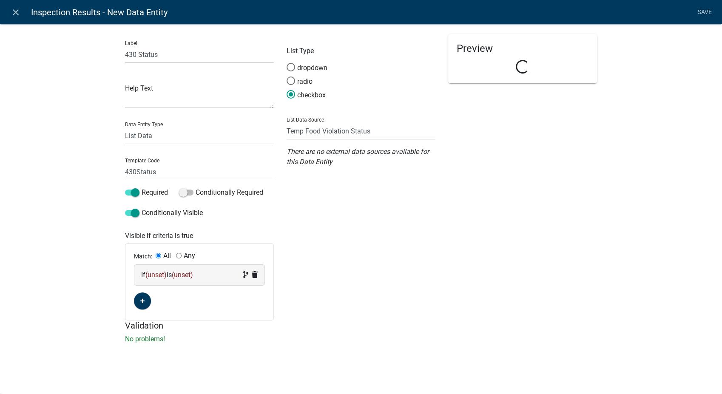
click at [187, 277] on span "(unset)" at bounding box center [182, 275] width 21 height 8
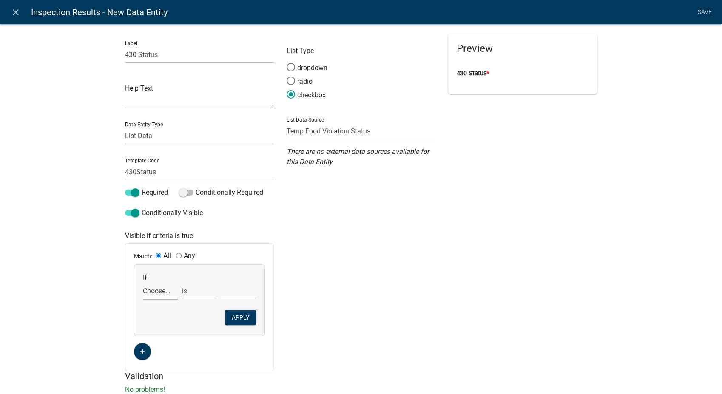
click at [145, 292] on select "Choose... 142Action 142Date 142Status 143Action 143Date 143Status 151Action 151…" at bounding box center [160, 290] width 35 height 17
click at [143, 282] on select "Choose... 142Action 142Date 142Status 143Action 143Date 143Status 151Action 151…" at bounding box center [160, 290] width 35 height 17
click at [196, 294] on select "exists does not exist contains does not contain" at bounding box center [199, 290] width 35 height 17
click at [182, 282] on select "exists does not exist contains does not contain" at bounding box center [199, 290] width 35 height 17
click at [226, 292] on select "Choose... 142 - When to wash hands 143 - Where to wash hands (NOT a food prep/w…" at bounding box center [238, 290] width 35 height 17
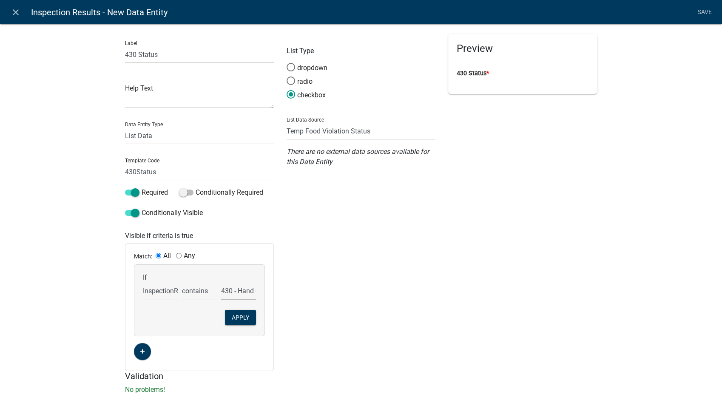
click at [221, 282] on select "Choose... 142 - When to wash hands 143 - Where to wash hands (NOT a food prep/w…" at bounding box center [238, 290] width 35 height 17
click at [244, 317] on button "Apply" at bounding box center [240, 317] width 31 height 15
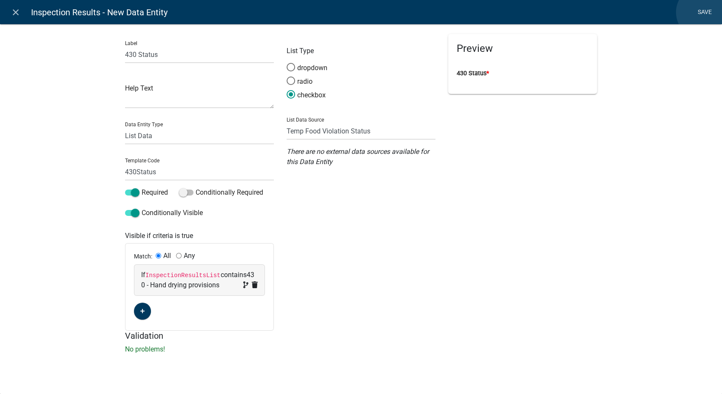
click at [614, 12] on link "Save" at bounding box center [704, 12] width 21 height 16
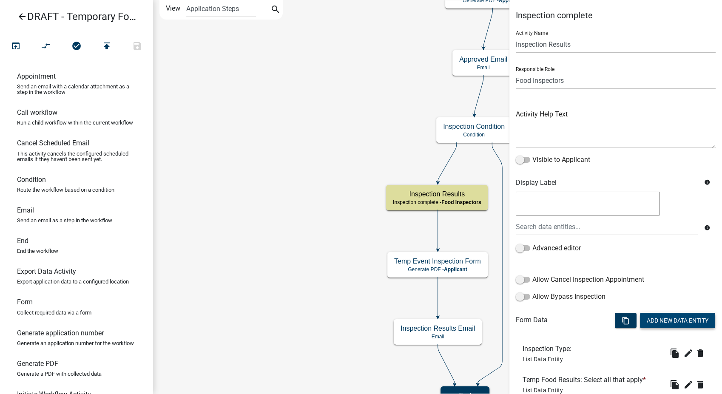
click at [614, 317] on button "Add New Data Entity" at bounding box center [677, 320] width 75 height 15
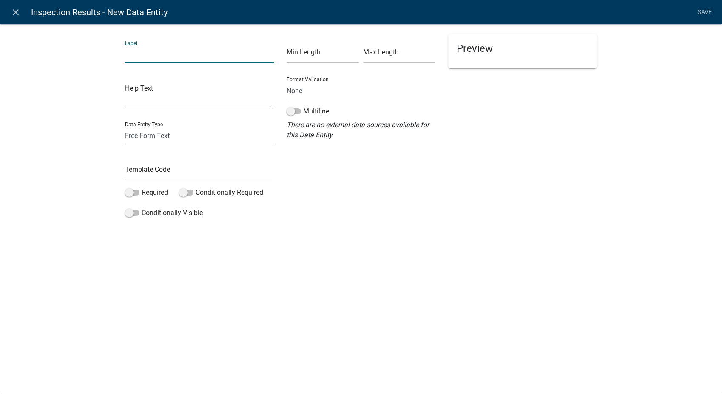
click at [146, 58] on input "text" at bounding box center [199, 54] width 149 height 17
click at [145, 173] on input "text" at bounding box center [199, 171] width 149 height 17
click at [129, 191] on span at bounding box center [132, 193] width 14 height 6
click at [142, 188] on input "Required" at bounding box center [142, 188] width 0 height 0
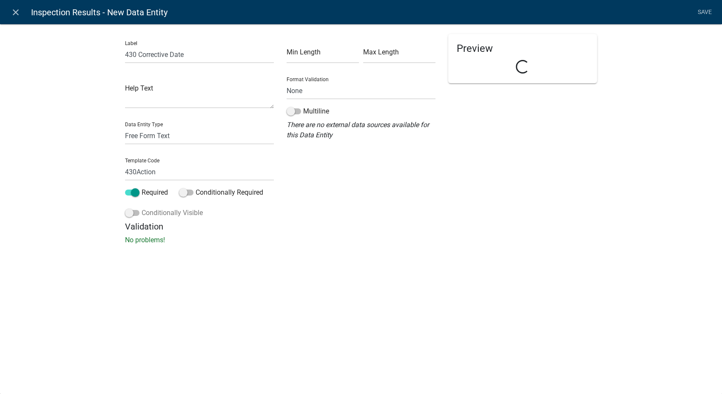
click at [129, 212] on span at bounding box center [132, 213] width 14 height 6
click at [142, 208] on input "Conditionally Visible" at bounding box center [142, 208] width 0 height 0
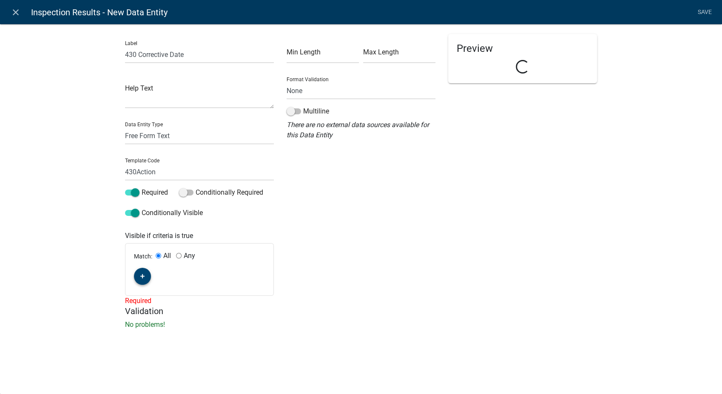
click at [139, 278] on button "button" at bounding box center [142, 276] width 17 height 17
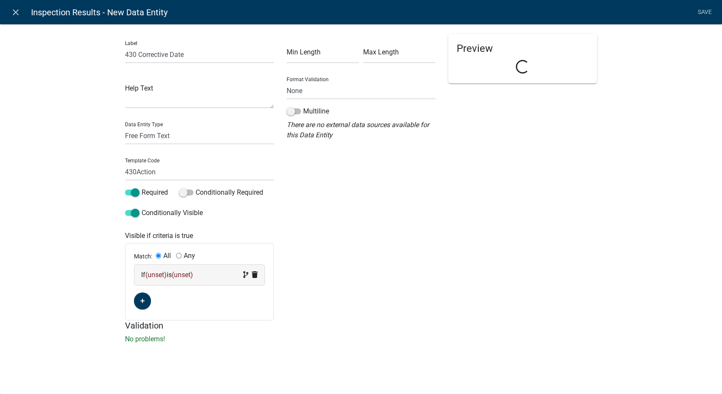
click at [153, 276] on span "(unset)" at bounding box center [155, 275] width 21 height 8
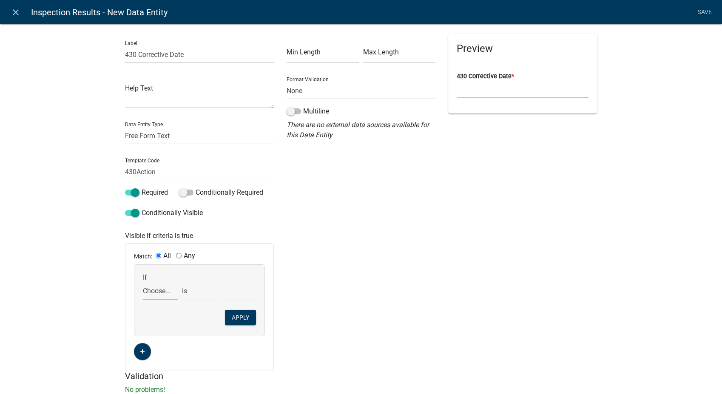
click at [148, 289] on select "Choose... 142Action 142Date 142Status 143Action 143Date 143Status 151Action 151…" at bounding box center [160, 290] width 35 height 17
click at [143, 282] on select "Choose... 142Action 142Date 142Status 143Action 143Date 143Status 151Action 151…" at bounding box center [160, 290] width 35 height 17
drag, startPoint x: 196, startPoint y: 288, endPoint x: 197, endPoint y: 295, distance: 6.4
click at [196, 288] on select "exists does not exist contains does not contain" at bounding box center [199, 290] width 35 height 17
click at [182, 282] on select "exists does not exist contains does not contain" at bounding box center [199, 290] width 35 height 17
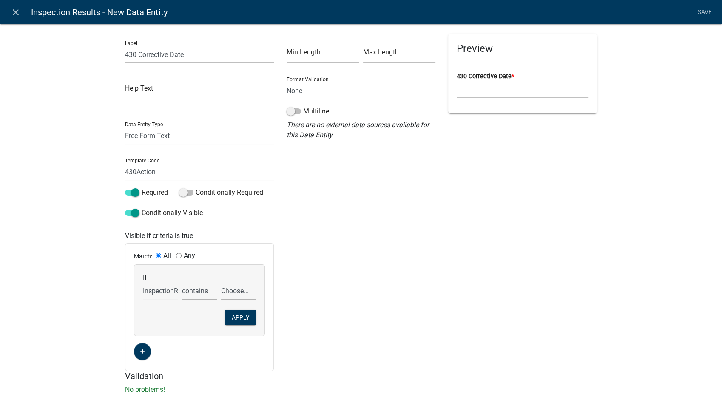
click at [248, 293] on select "Choose... 142 - When to wash hands 143 - Where to wash hands (NOT a food prep/w…" at bounding box center [238, 290] width 35 height 17
click at [221, 282] on select "Choose... 142 - When to wash hands 143 - Where to wash hands (NOT a food prep/w…" at bounding box center [238, 290] width 35 height 17
click at [239, 317] on button "Apply" at bounding box center [240, 317] width 31 height 15
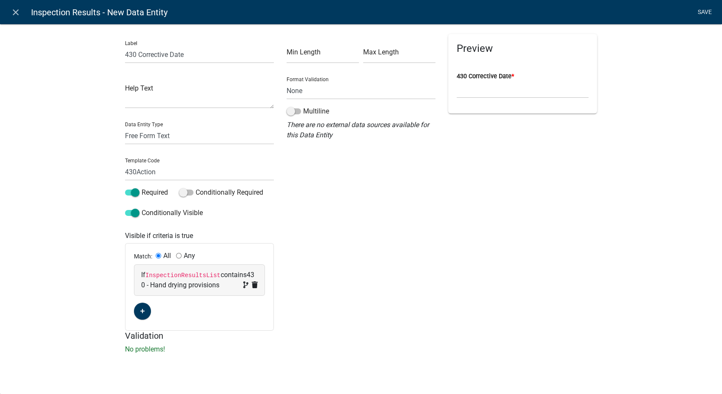
click at [614, 9] on link "Save" at bounding box center [704, 12] width 21 height 16
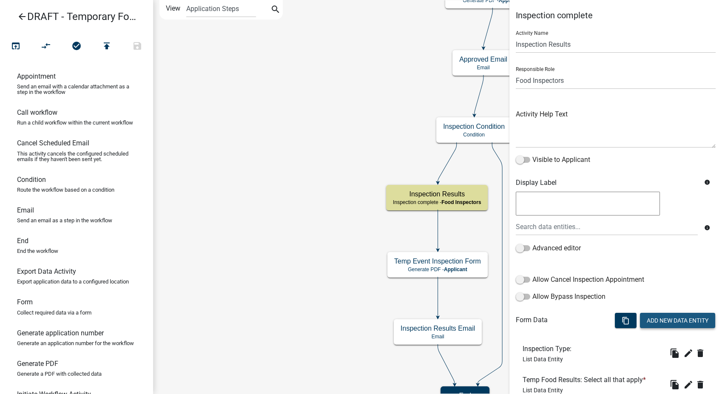
click at [614, 315] on button "Add New Data Entity" at bounding box center [677, 320] width 75 height 15
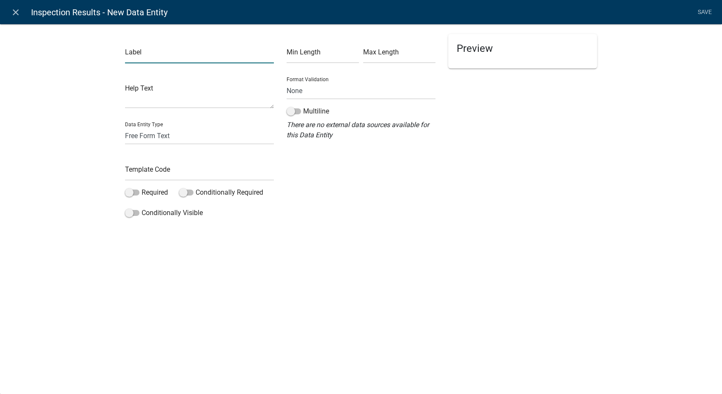
click at [139, 51] on input "text" at bounding box center [199, 54] width 149 height 17
click at [135, 139] on select "Free Form Text Document Display Entity Value Fee Numeric Data Date Map Sketch D…" at bounding box center [199, 135] width 149 height 17
click at [125, 127] on select "Free Form Text Document Display Entity Value Fee Numeric Data Date Map Sketch D…" at bounding box center [199, 135] width 149 height 17
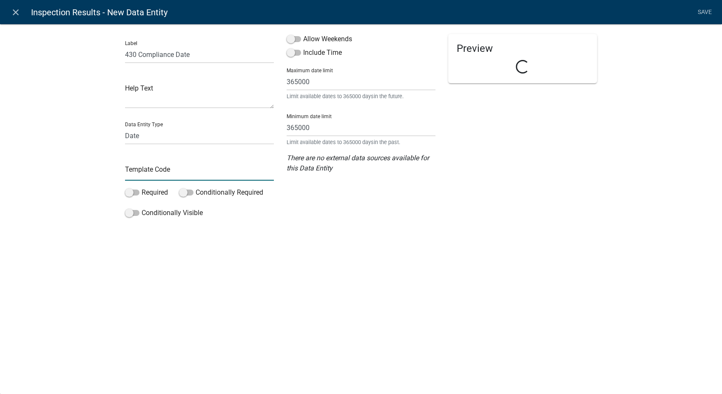
click at [139, 174] on input "text" at bounding box center [199, 171] width 149 height 17
click at [292, 38] on span at bounding box center [294, 39] width 14 height 6
click at [303, 34] on input "Allow Weekends" at bounding box center [303, 34] width 0 height 0
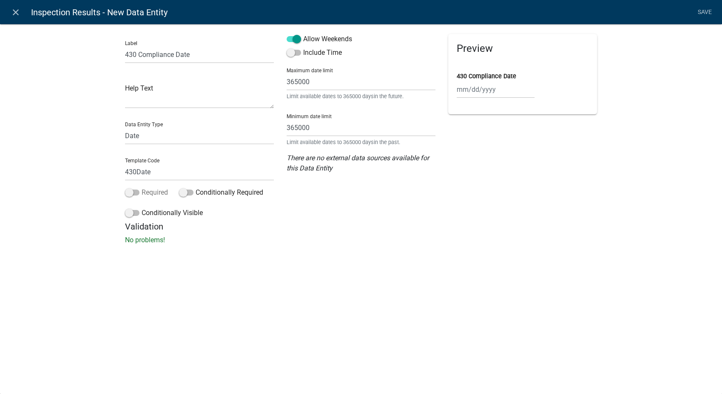
click at [131, 194] on span at bounding box center [132, 193] width 14 height 6
click at [142, 188] on input "Required" at bounding box center [142, 188] width 0 height 0
click at [127, 216] on span at bounding box center [132, 213] width 14 height 6
click at [142, 208] on input "Conditionally Visible" at bounding box center [142, 208] width 0 height 0
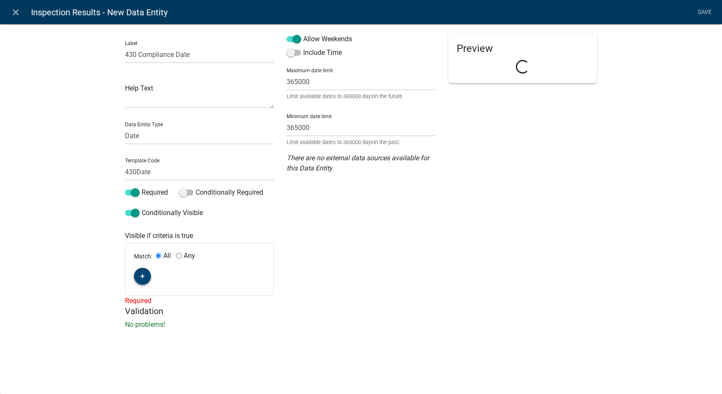
click at [139, 273] on button "button" at bounding box center [142, 276] width 17 height 17
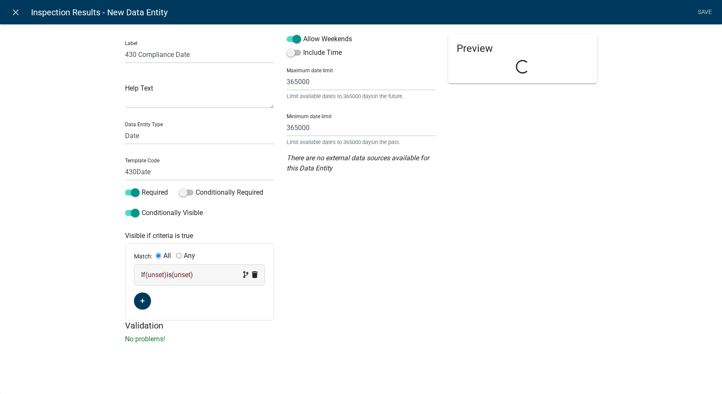
click at [193, 277] on span "(unset)" at bounding box center [182, 275] width 21 height 8
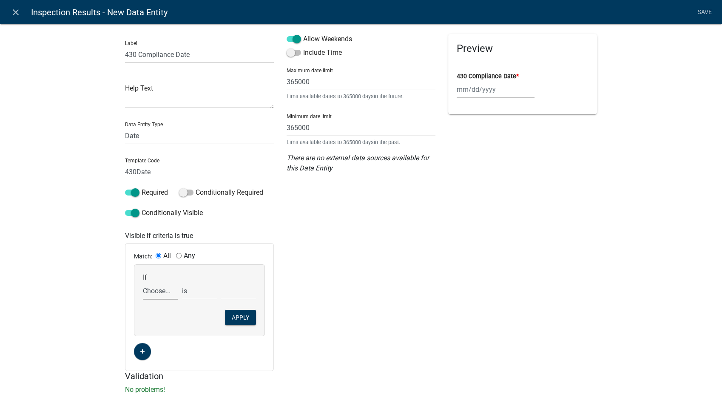
click at [148, 294] on select "Choose... 142Action 142Date 142Status 143Action 143Date 143Status 151Action 151…" at bounding box center [160, 290] width 35 height 17
click at [143, 282] on select "Choose... 142Action 142Date 142Status 143Action 143Date 143Status 151Action 151…" at bounding box center [160, 290] width 35 height 17
click at [187, 293] on select "exists does not exist contains does not contain" at bounding box center [199, 290] width 35 height 17
click at [182, 282] on select "exists does not exist contains does not contain" at bounding box center [199, 290] width 35 height 17
click at [231, 294] on select "Choose... 142 - When to wash hands 143 - Where to wash hands (NOT a food prep/w…" at bounding box center [238, 290] width 35 height 17
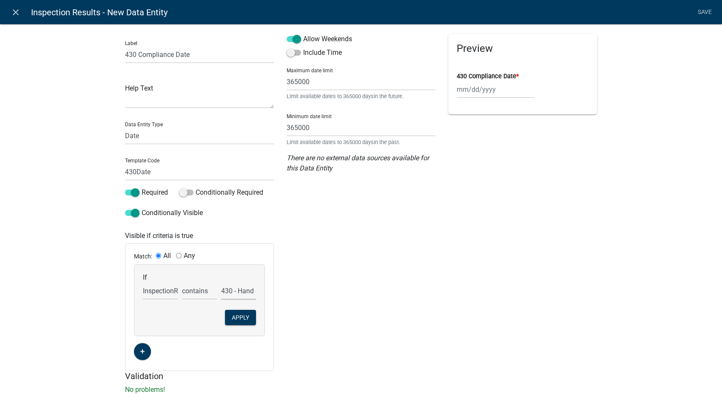
click at [221, 282] on select "Choose... 142 - When to wash hands 143 - Where to wash hands (NOT a food prep/w…" at bounding box center [238, 290] width 35 height 17
click at [230, 314] on button "Apply" at bounding box center [240, 317] width 31 height 15
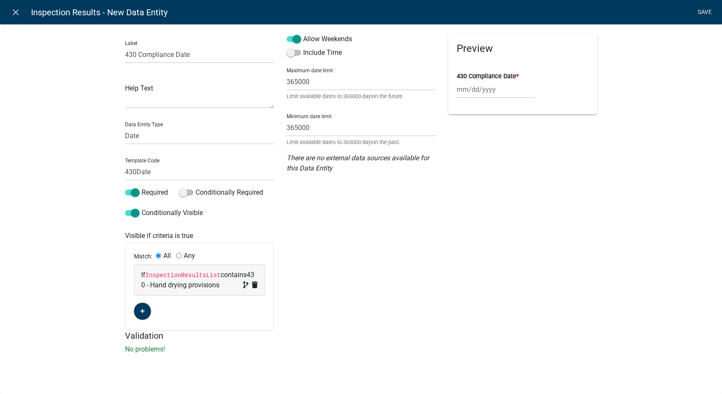
click at [614, 12] on link "Save" at bounding box center [704, 12] width 21 height 16
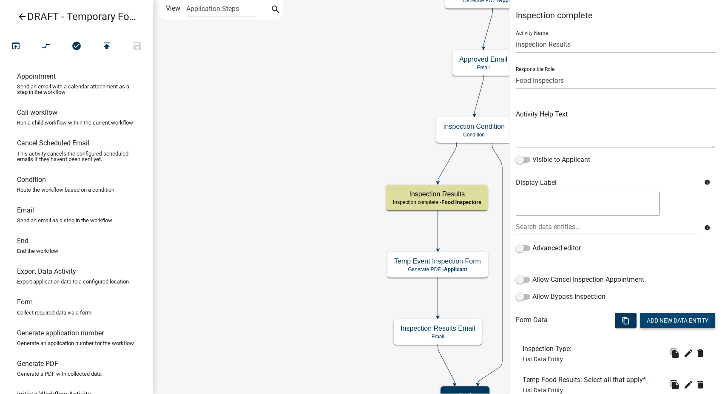
click at [614, 317] on button "Add New Data Entity" at bounding box center [677, 320] width 75 height 15
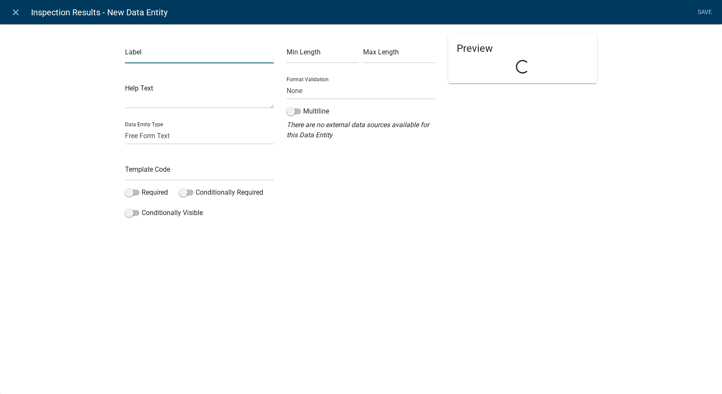
click at [183, 55] on input "text" at bounding box center [199, 54] width 149 height 17
click at [140, 52] on input "430 compliance Date" at bounding box center [199, 54] width 149 height 17
click at [158, 143] on select "Free Form Text Document Display Entity Value Fee Numeric Data Date Map Sketch D…" at bounding box center [199, 135] width 149 height 17
click at [125, 127] on select "Free Form Text Document Display Entity Value Fee Numeric Data Date Map Sketch D…" at bounding box center [199, 135] width 149 height 17
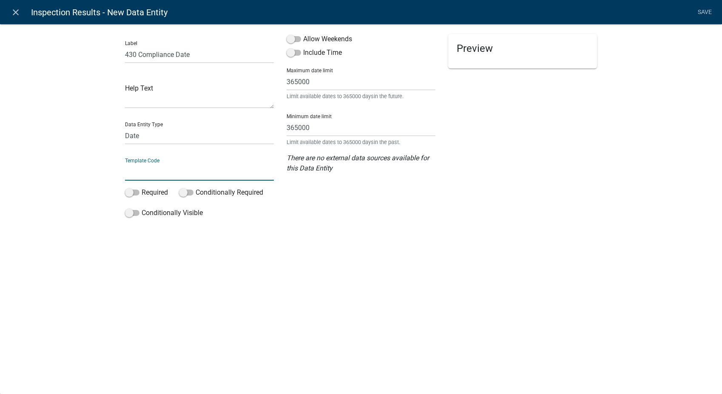
click at [154, 173] on input "text" at bounding box center [199, 171] width 149 height 17
click at [292, 40] on span at bounding box center [294, 39] width 14 height 6
click at [303, 34] on input "Allow Weekends" at bounding box center [303, 34] width 0 height 0
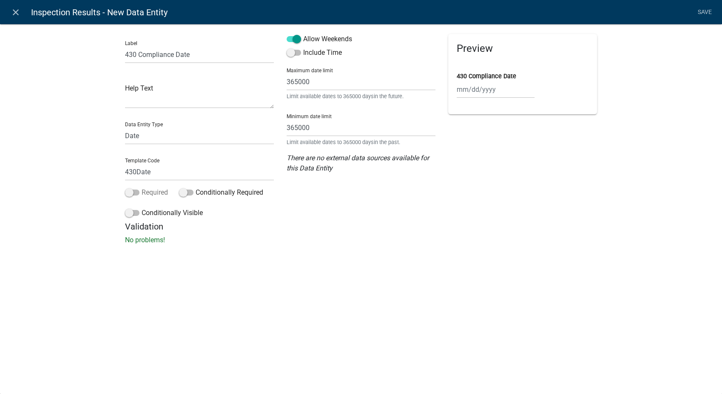
click at [129, 195] on span at bounding box center [132, 193] width 14 height 6
click at [142, 188] on input "Required" at bounding box center [142, 188] width 0 height 0
click at [129, 211] on span at bounding box center [132, 213] width 14 height 6
click at [142, 208] on input "Conditionally Visible" at bounding box center [142, 208] width 0 height 0
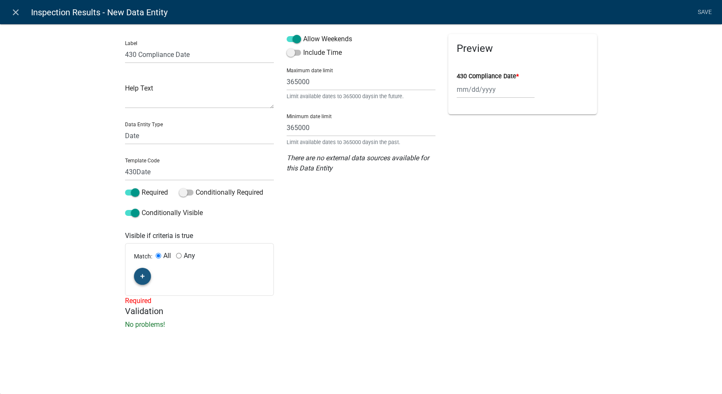
click at [141, 277] on icon "button" at bounding box center [142, 276] width 5 height 5
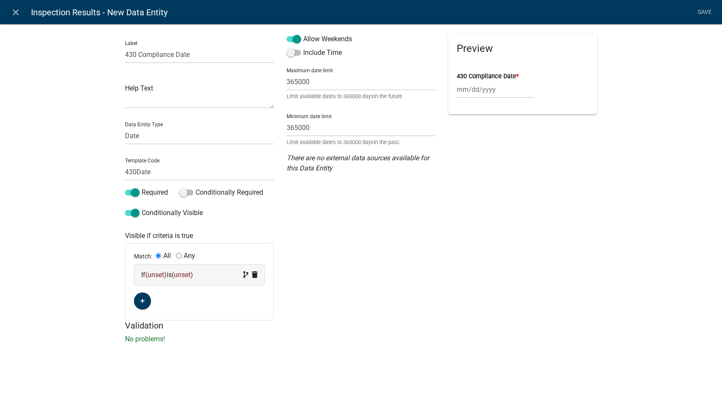
click at [201, 273] on div "If (unset) is (unset)" at bounding box center [199, 275] width 117 height 10
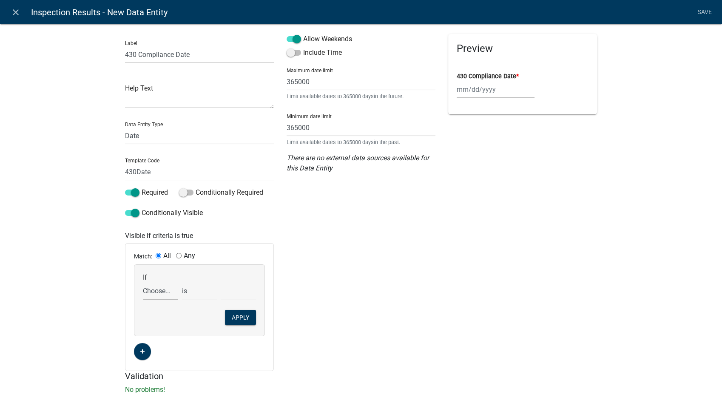
click at [150, 291] on select "Choose... 142Action 142Date 142Status 143Action 143Date 143Status 151Action 151…" at bounding box center [160, 290] width 35 height 17
click at [143, 282] on select "Choose... 142Action 142Date 142Status 143Action 143Date 143Status 151Action 151…" at bounding box center [160, 290] width 35 height 17
click at [187, 295] on select "exists does not exist contains does not contain" at bounding box center [199, 290] width 35 height 17
click at [182, 282] on select "exists does not exist contains does not contain" at bounding box center [199, 290] width 35 height 17
click at [236, 294] on select "Choose... 142 - When to wash hands 143 - Where to wash hands (NOT a food prep/w…" at bounding box center [238, 290] width 35 height 17
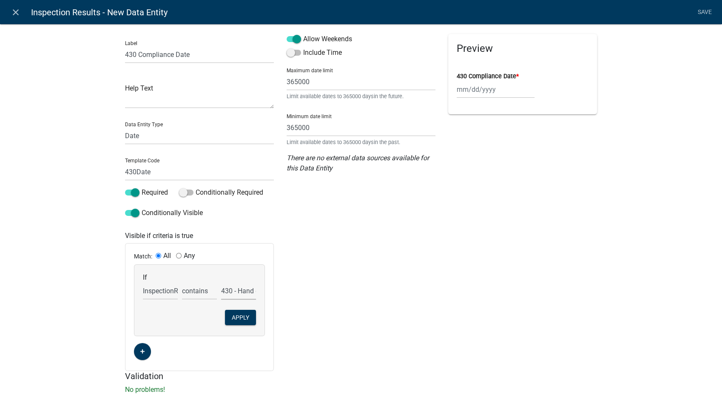
click at [221, 282] on select "Choose... 142 - When to wash hands 143 - Where to wash hands (NOT a food prep/w…" at bounding box center [238, 290] width 35 height 17
click at [242, 317] on button "Apply" at bounding box center [240, 317] width 31 height 15
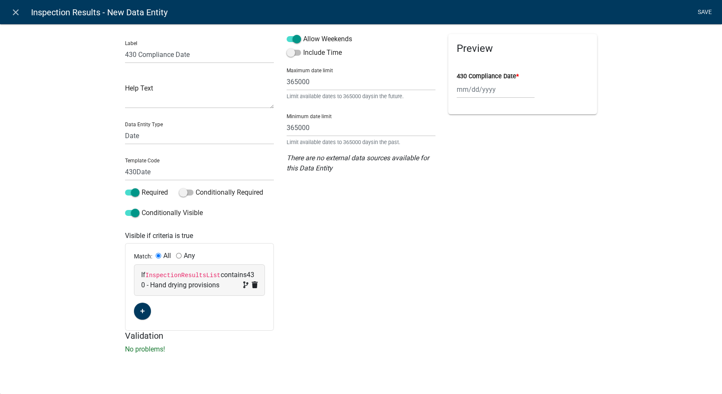
click at [614, 9] on link "Save" at bounding box center [704, 12] width 21 height 16
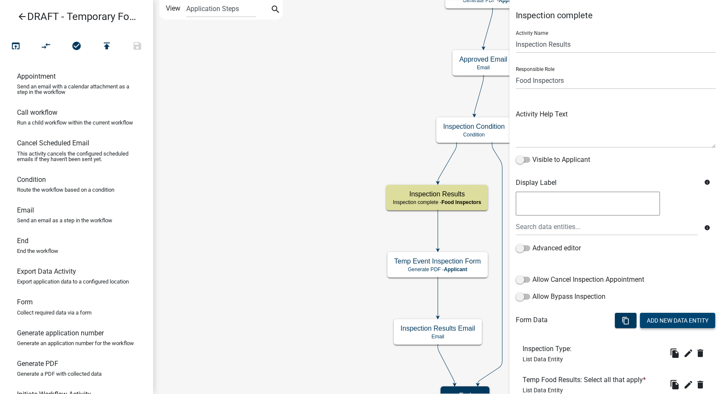
click at [614, 317] on button "Add New Data Entity" at bounding box center [677, 320] width 75 height 15
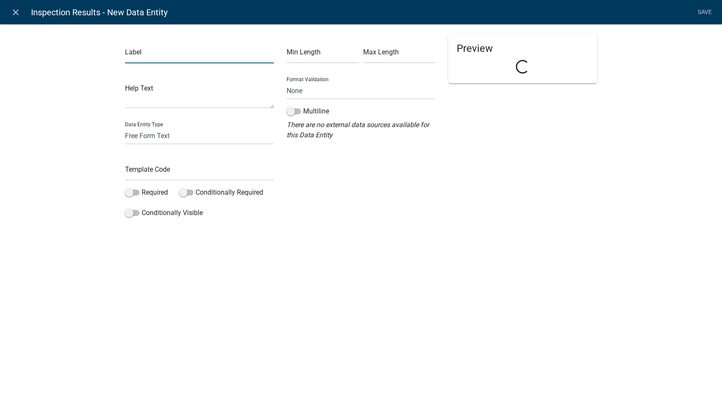
click at [139, 61] on input "text" at bounding box center [199, 54] width 149 height 17
click at [142, 132] on select "Free Form Text Document Display Entity Value Fee Numeric Data Date Map Sketch D…" at bounding box center [199, 135] width 149 height 17
click at [125, 127] on select "Free Form Text Document Display Entity Value Fee Numeric Data Date Map Sketch D…" at bounding box center [199, 135] width 149 height 17
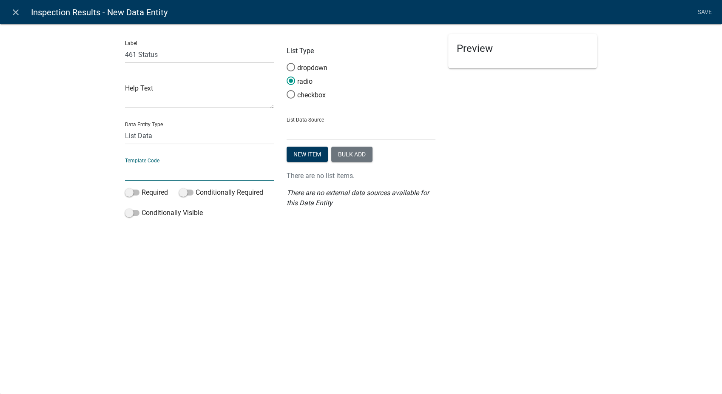
click at [143, 176] on input "text" at bounding box center [199, 171] width 149 height 17
click at [287, 93] on span at bounding box center [291, 94] width 18 height 18
click at [287, 90] on input "checkbox" at bounding box center [287, 90] width 0 height 0
click at [301, 134] on select "State List BMP Inspection Options EH Approvers EH Complaint Types EH Inspectors…" at bounding box center [361, 130] width 149 height 17
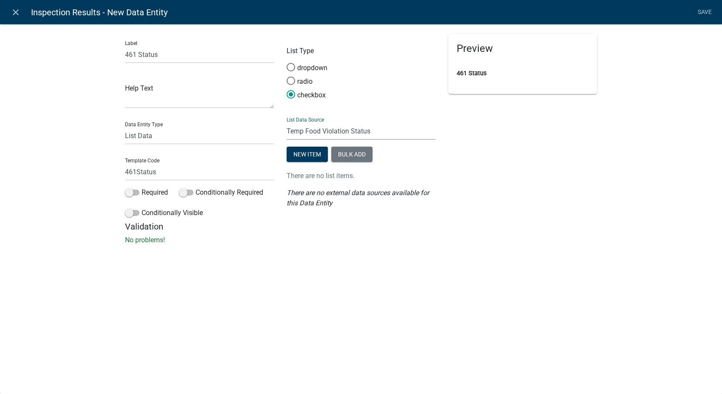
click at [287, 122] on select "State List BMP Inspection Options EH Approvers EH Complaint Types EH Inspectors…" at bounding box center [361, 130] width 149 height 17
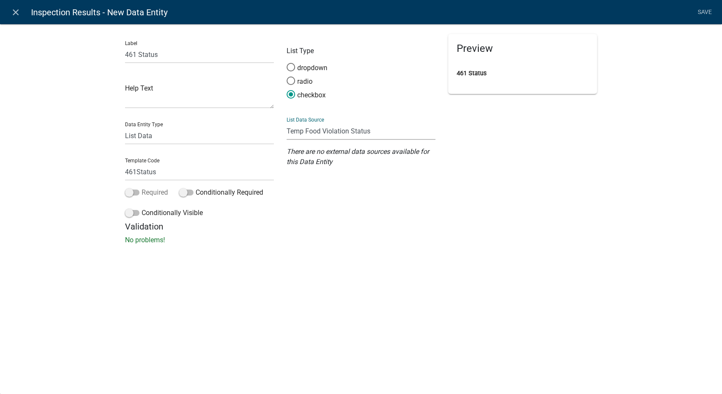
click at [131, 190] on span at bounding box center [132, 193] width 14 height 6
click at [142, 188] on input "Required" at bounding box center [142, 188] width 0 height 0
click at [132, 212] on span at bounding box center [132, 213] width 14 height 6
click at [142, 208] on input "Conditionally Visible" at bounding box center [142, 208] width 0 height 0
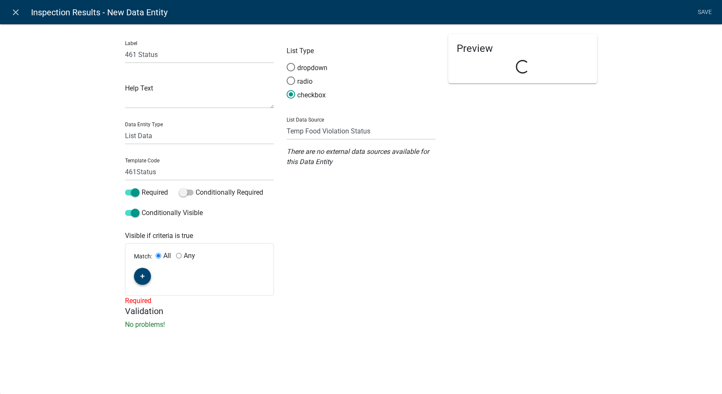
click at [148, 279] on button "button" at bounding box center [142, 276] width 17 height 17
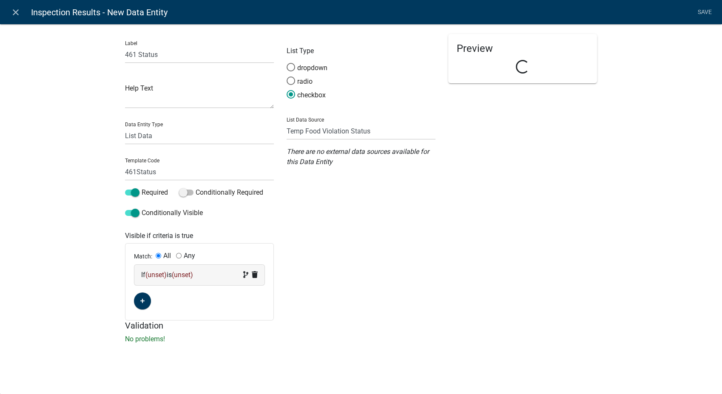
click at [216, 278] on div "If (unset) is (unset)" at bounding box center [199, 275] width 117 height 10
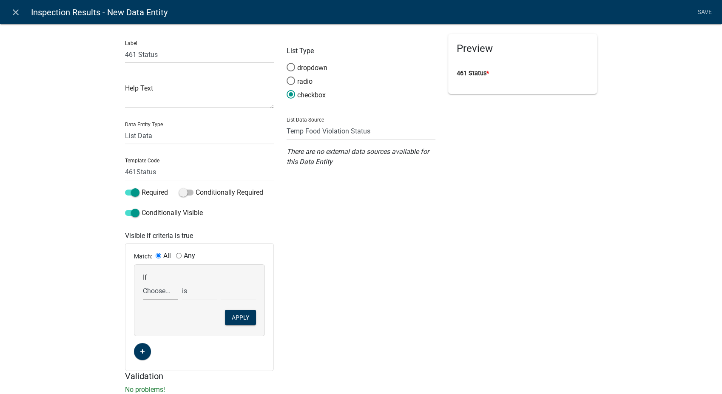
click at [162, 296] on select "Choose... 142Action 142Date 142Status 143Action 143Date 143Status 151Action 151…" at bounding box center [160, 290] width 35 height 17
click at [143, 282] on select "Choose... 142Action 142Date 142Status 143Action 143Date 143Status 151Action 151…" at bounding box center [160, 290] width 35 height 17
click at [182, 290] on select "exists does not exist contains does not contain" at bounding box center [199, 290] width 35 height 17
click at [182, 282] on select "exists does not exist contains does not contain" at bounding box center [199, 290] width 35 height 17
click at [233, 292] on select "Choose... 142 - When to wash hands 143 - Where to wash hands (NOT a food prep/w…" at bounding box center [238, 290] width 35 height 17
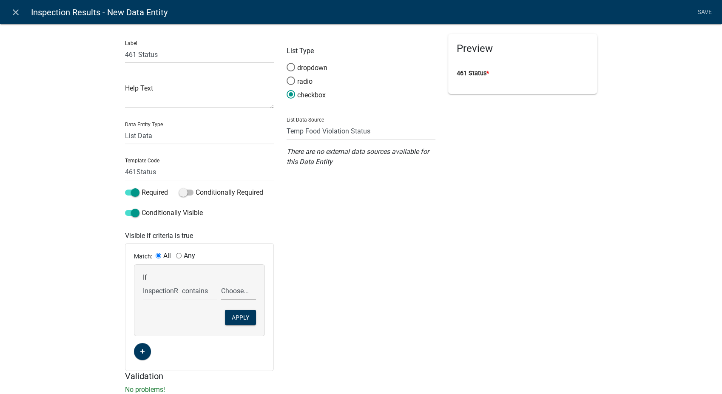
click at [221, 282] on select "Choose... 142 - When to wash hands 143 - Where to wash hands (NOT a food prep/w…" at bounding box center [238, 290] width 35 height 17
click at [229, 316] on button "Apply" at bounding box center [240, 317] width 31 height 15
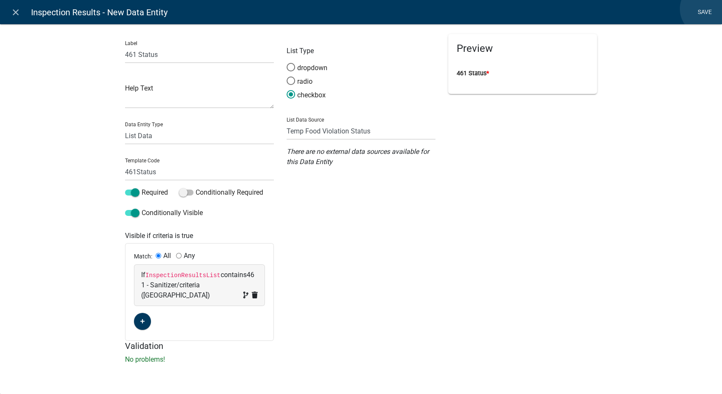
click at [614, 9] on link "Save" at bounding box center [704, 12] width 21 height 16
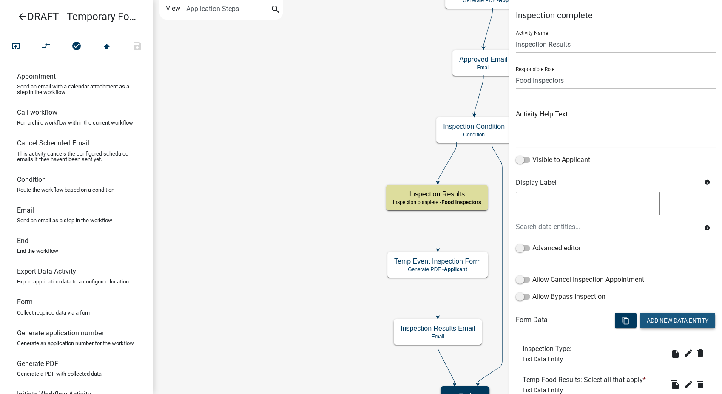
click at [614, 317] on button "Add New Data Entity" at bounding box center [677, 320] width 75 height 15
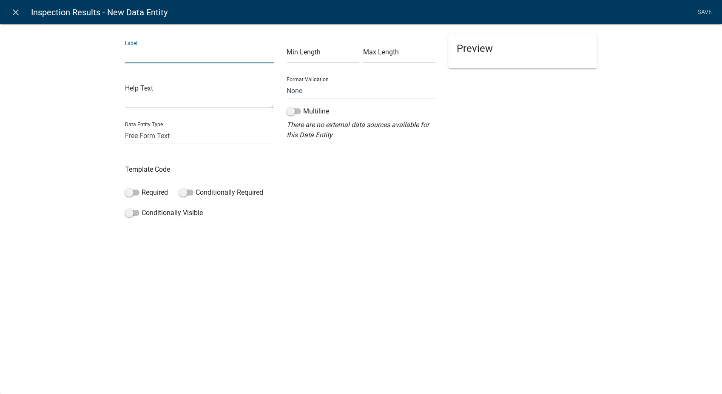
click at [139, 53] on input "text" at bounding box center [199, 54] width 149 height 17
click at [134, 168] on input "text" at bounding box center [199, 171] width 149 height 17
click at [127, 192] on span at bounding box center [132, 193] width 14 height 6
click at [142, 188] on input "Required" at bounding box center [142, 188] width 0 height 0
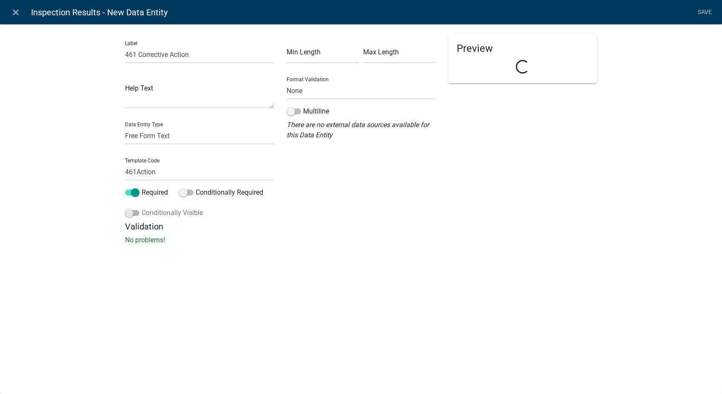
click at [131, 215] on span at bounding box center [132, 213] width 14 height 6
click at [142, 208] on input "Conditionally Visible" at bounding box center [142, 208] width 0 height 0
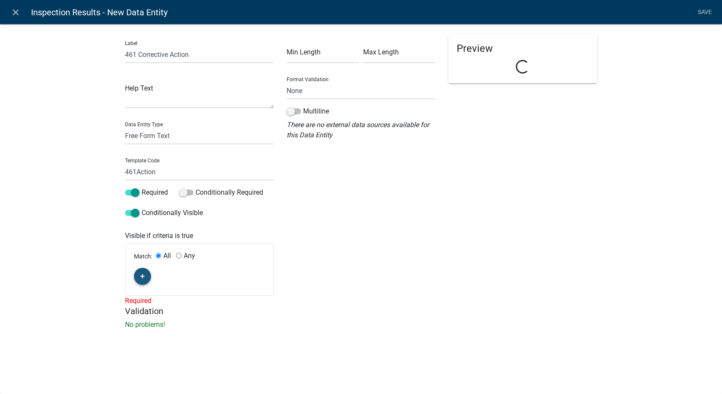
click at [142, 272] on button "button" at bounding box center [142, 276] width 17 height 17
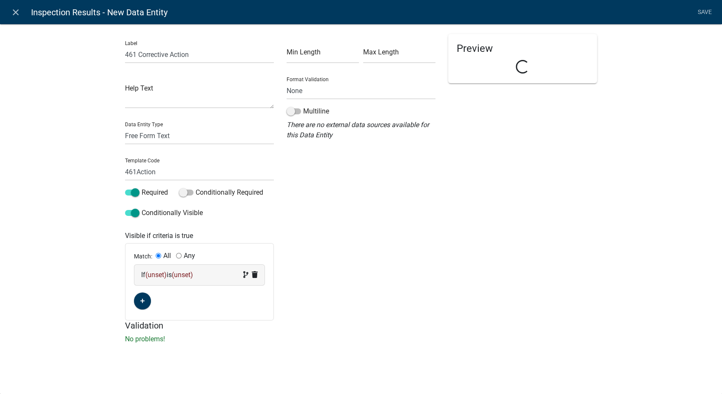
click at [164, 276] on span "(unset)" at bounding box center [155, 275] width 21 height 8
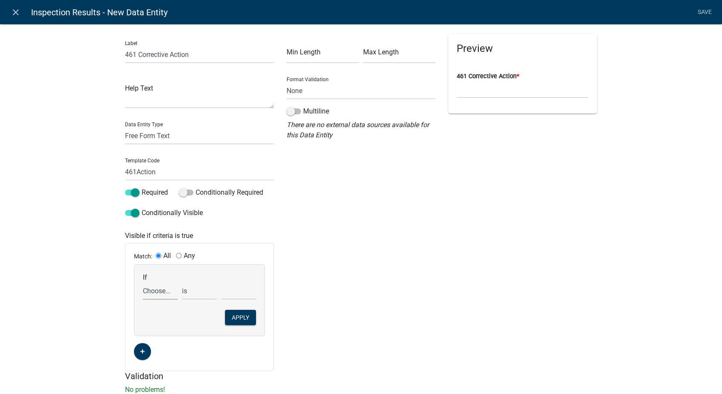
drag, startPoint x: 164, startPoint y: 276, endPoint x: 153, endPoint y: 287, distance: 16.2
click at [153, 287] on select "Choose... 142Action 142Date 142Status 143Action 143Date 143Status 151Action 151…" at bounding box center [160, 290] width 35 height 17
click at [143, 282] on select "Choose... 142Action 142Date 142Status 143Action 143Date 143Status 151Action 151…" at bounding box center [160, 290] width 35 height 17
drag, startPoint x: 189, startPoint y: 295, endPoint x: 189, endPoint y: 301, distance: 6.0
click at [189, 295] on select "exists does not exist contains does not contain" at bounding box center [199, 290] width 35 height 17
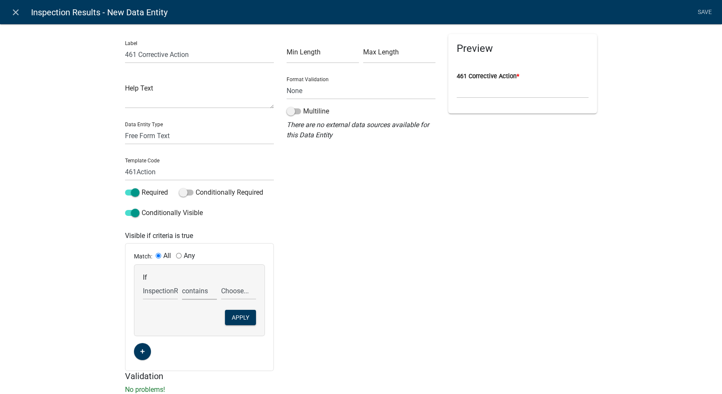
click at [182, 282] on select "exists does not exist contains does not contain" at bounding box center [199, 290] width 35 height 17
click at [229, 295] on select "Choose... 142 - When to wash hands 143 - Where to wash hands (NOT a food prep/w…" at bounding box center [238, 290] width 35 height 17
click at [221, 282] on select "Choose... 142 - When to wash hands 143 - Where to wash hands (NOT a food prep/w…" at bounding box center [238, 290] width 35 height 17
click at [235, 317] on button "Apply" at bounding box center [240, 317] width 31 height 15
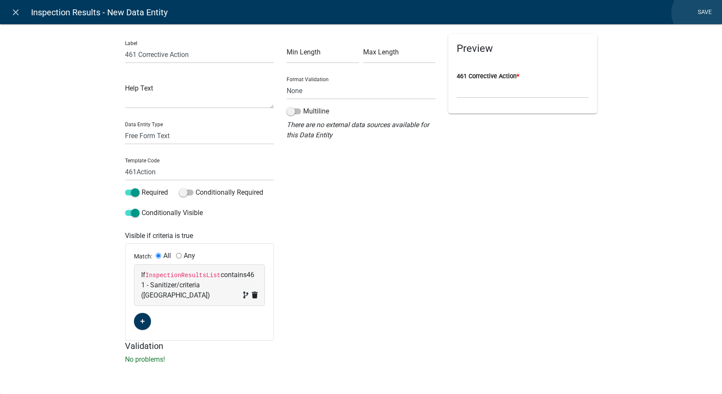
click at [614, 13] on link "Save" at bounding box center [704, 12] width 21 height 16
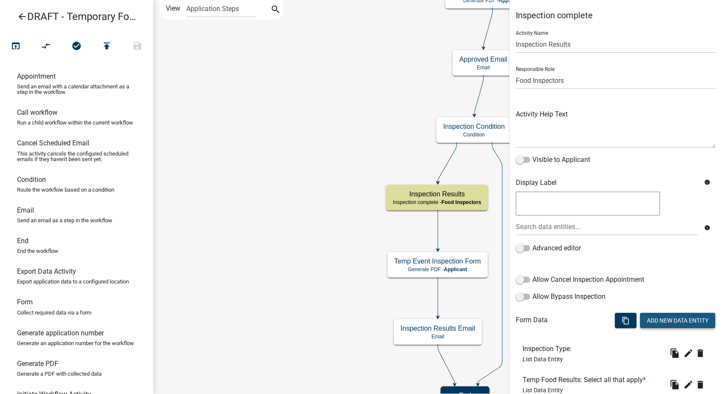
click at [614, 317] on button "Add New Data Entity" at bounding box center [677, 320] width 75 height 15
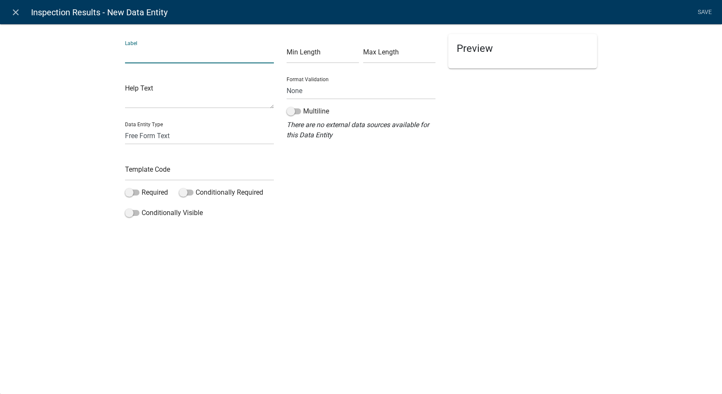
click at [177, 52] on input "text" at bounding box center [199, 54] width 149 height 17
click at [157, 132] on select "Free Form Text Document Display Entity Value Fee Numeric Data Date Map Sketch D…" at bounding box center [199, 135] width 149 height 17
click at [125, 127] on select "Free Form Text Document Display Entity Value Fee Numeric Data Date Map Sketch D…" at bounding box center [199, 135] width 149 height 17
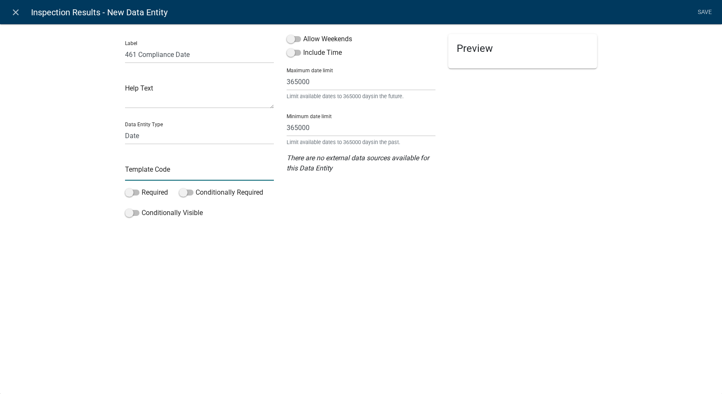
click at [148, 176] on input "text" at bounding box center [199, 171] width 149 height 17
click at [289, 36] on span at bounding box center [294, 39] width 14 height 6
click
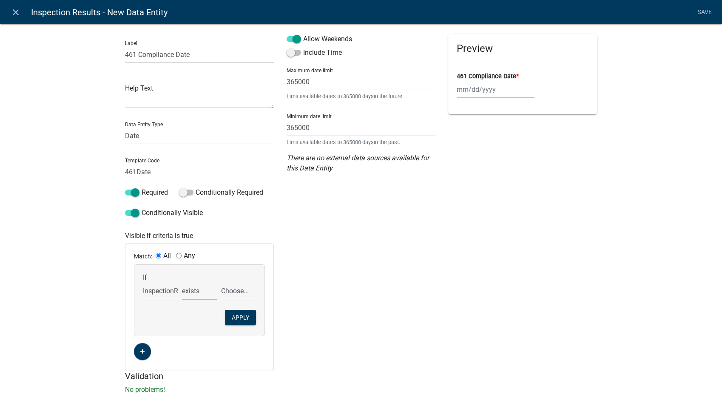
drag, startPoint x: 184, startPoint y: 295, endPoint x: 184, endPoint y: 299, distance: 4.7
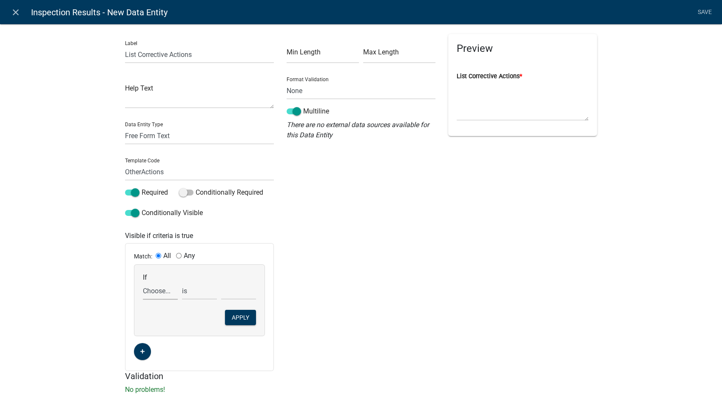
drag, startPoint x: 202, startPoint y: 279, endPoint x: 156, endPoint y: 298, distance: 49.4
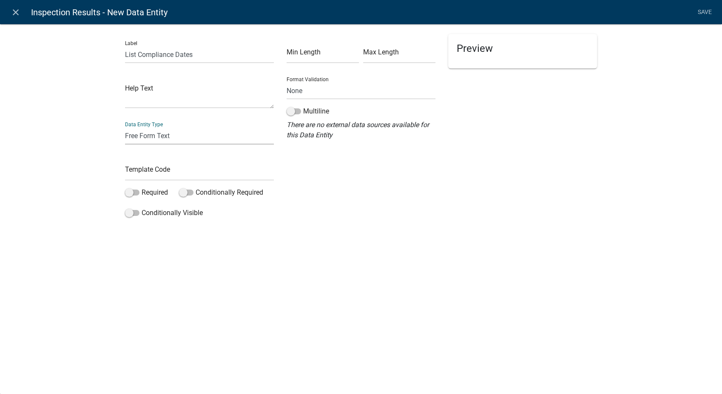
drag, startPoint x: 80, startPoint y: 89, endPoint x: 134, endPoint y: 178, distance: 104.0
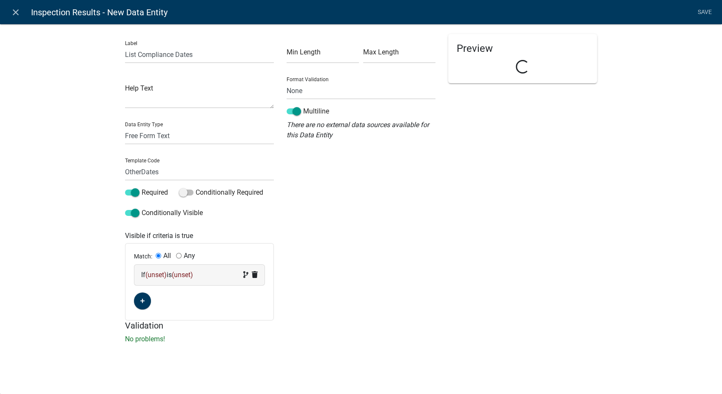
drag, startPoint x: 212, startPoint y: 273, endPoint x: 204, endPoint y: 277, distance: 9.3
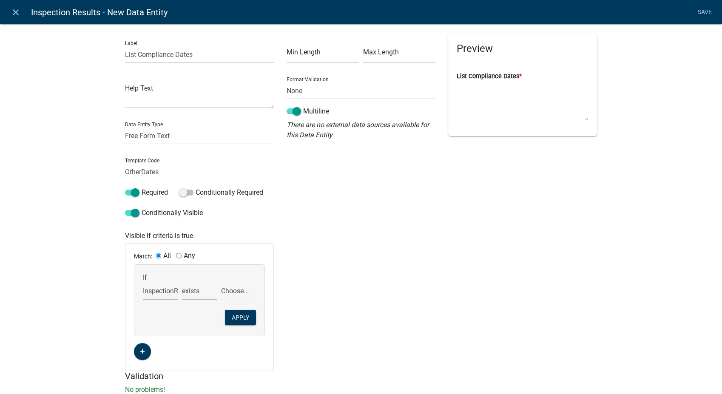
drag, startPoint x: 181, startPoint y: 291, endPoint x: 183, endPoint y: 298, distance: 6.6
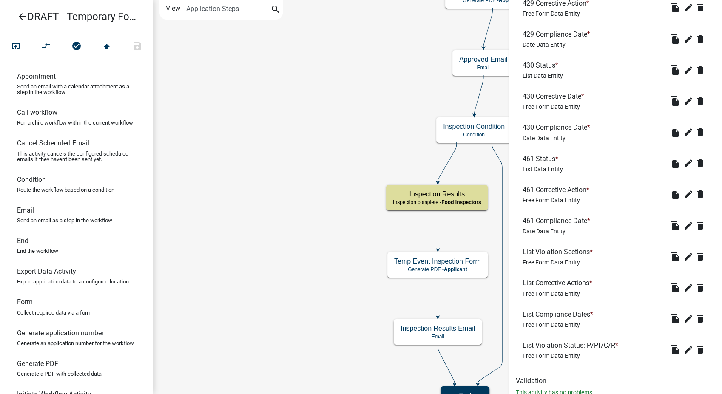
scroll to position [2013, 0]
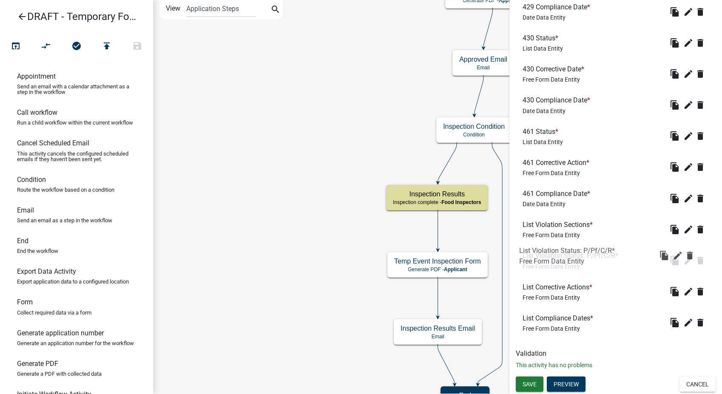
drag, startPoint x: 545, startPoint y: 318, endPoint x: 541, endPoint y: 245, distance: 72.4
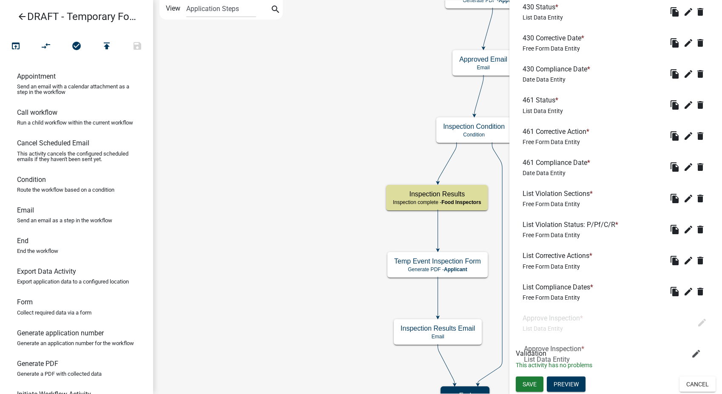
scroll to position [1982, 0]
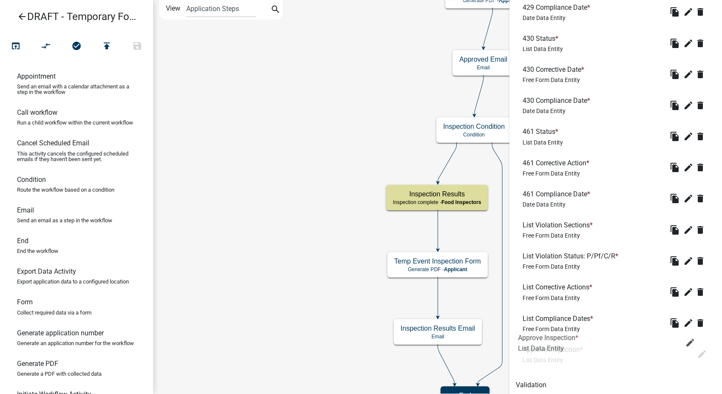
drag, startPoint x: 541, startPoint y: 143, endPoint x: 535, endPoint y: 345, distance: 202.5
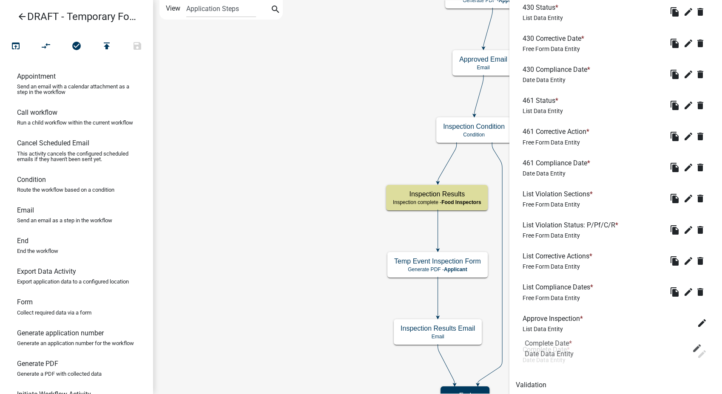
drag, startPoint x: 539, startPoint y: 188, endPoint x: 541, endPoint y: 344, distance: 155.7
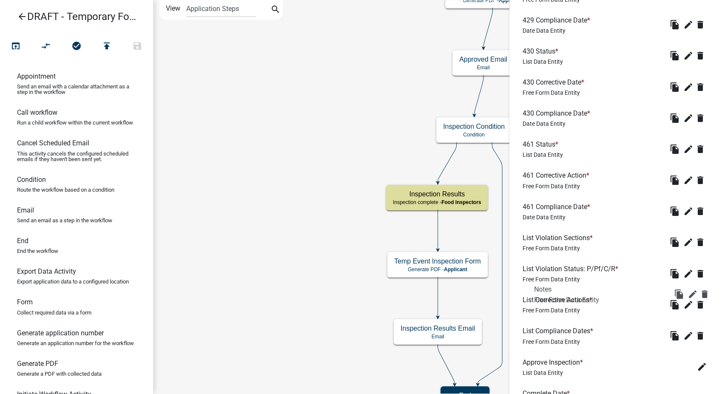
scroll to position [2013, 0]
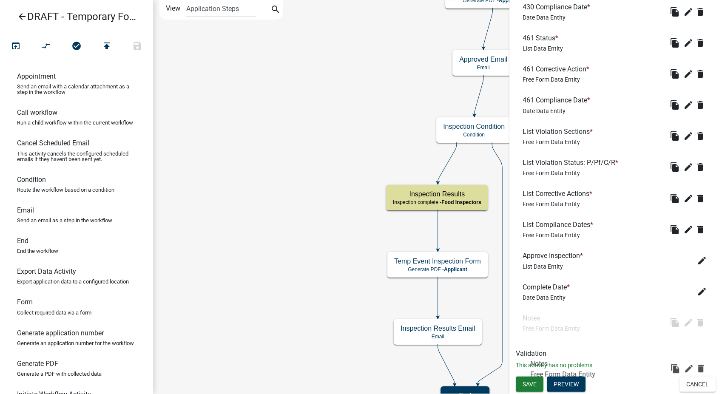
drag, startPoint x: 530, startPoint y: 220, endPoint x: 538, endPoint y: 350, distance: 130.4
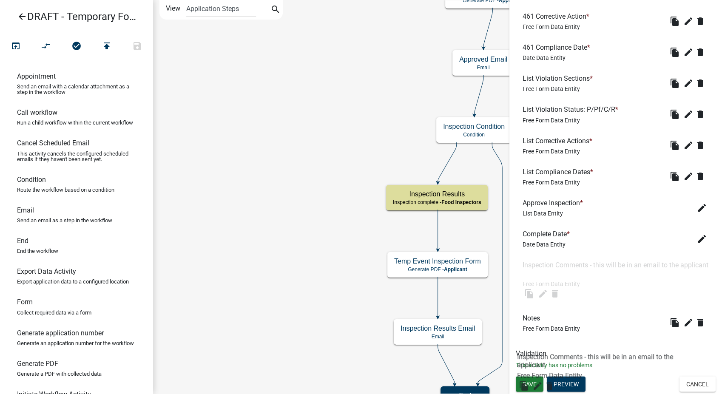
scroll to position [1960, 0]
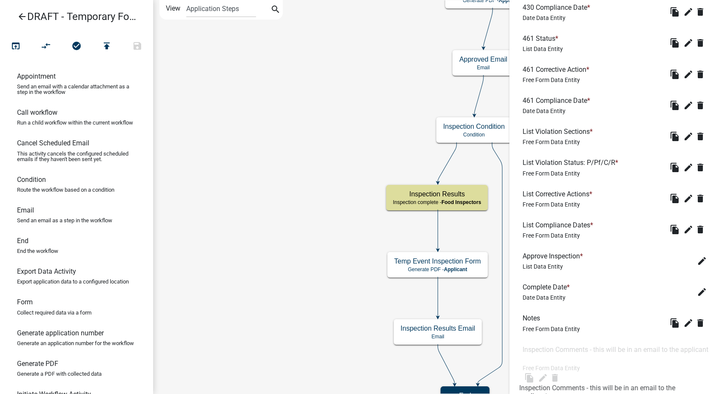
drag, startPoint x: 557, startPoint y: 269, endPoint x: 553, endPoint y: 347, distance: 78.8
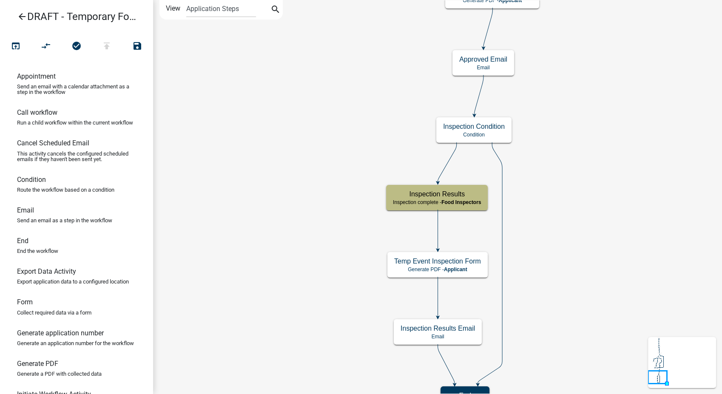
scroll to position [0, 0]
